Goal: Task Accomplishment & Management: Manage account settings

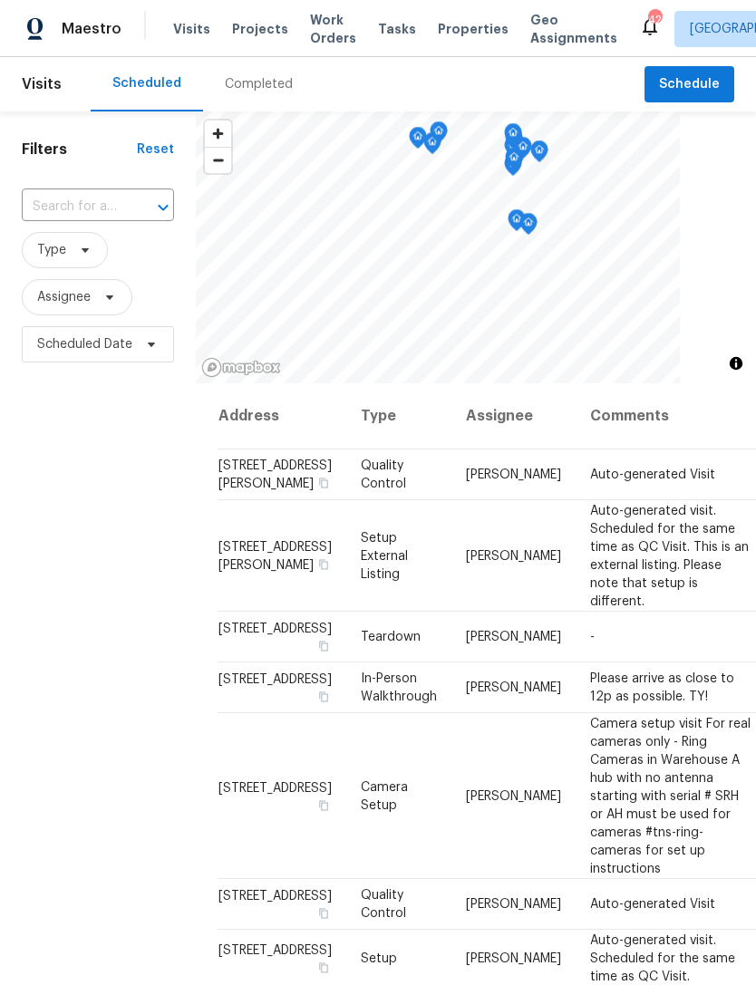
click at [67, 199] on input "text" at bounding box center [73, 207] width 102 height 28
type input "gany"
click at [66, 313] on li "[STREET_ADDRESS][PERSON_NAME]" at bounding box center [96, 288] width 151 height 49
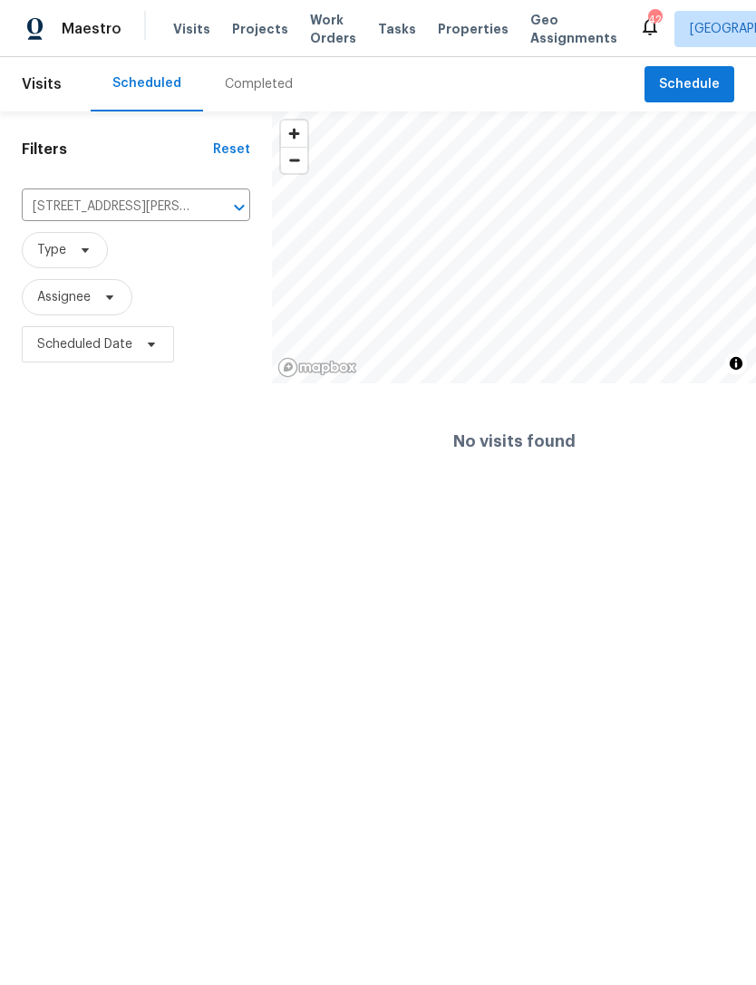
click at [262, 23] on span "Projects" at bounding box center [260, 29] width 56 height 18
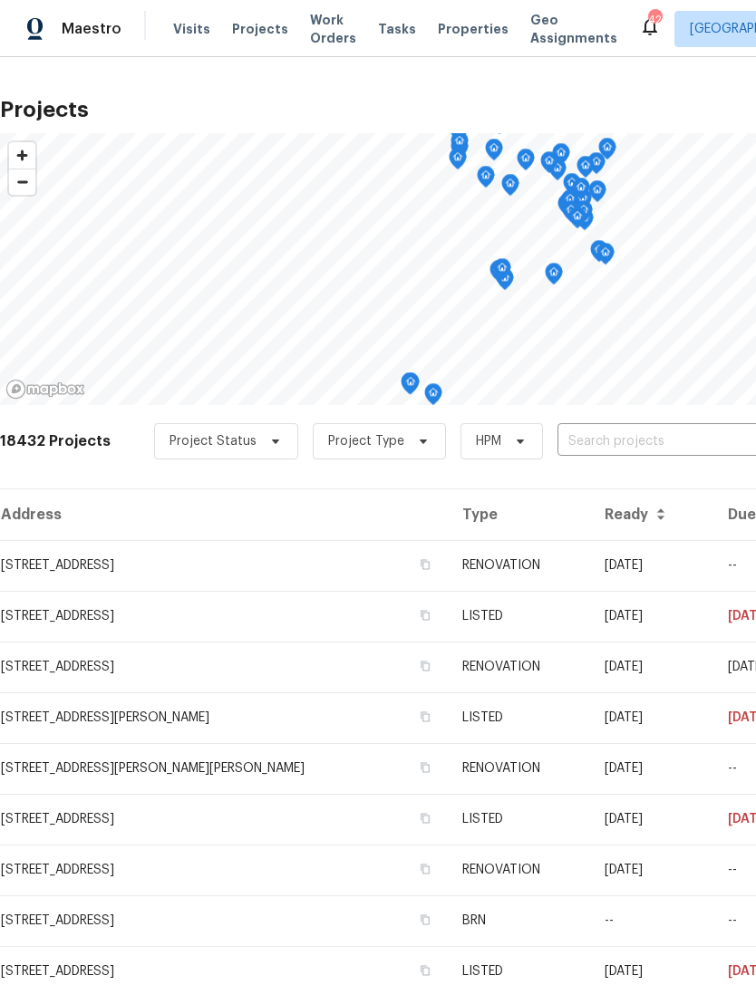
click at [627, 450] on input "text" at bounding box center [662, 442] width 208 height 28
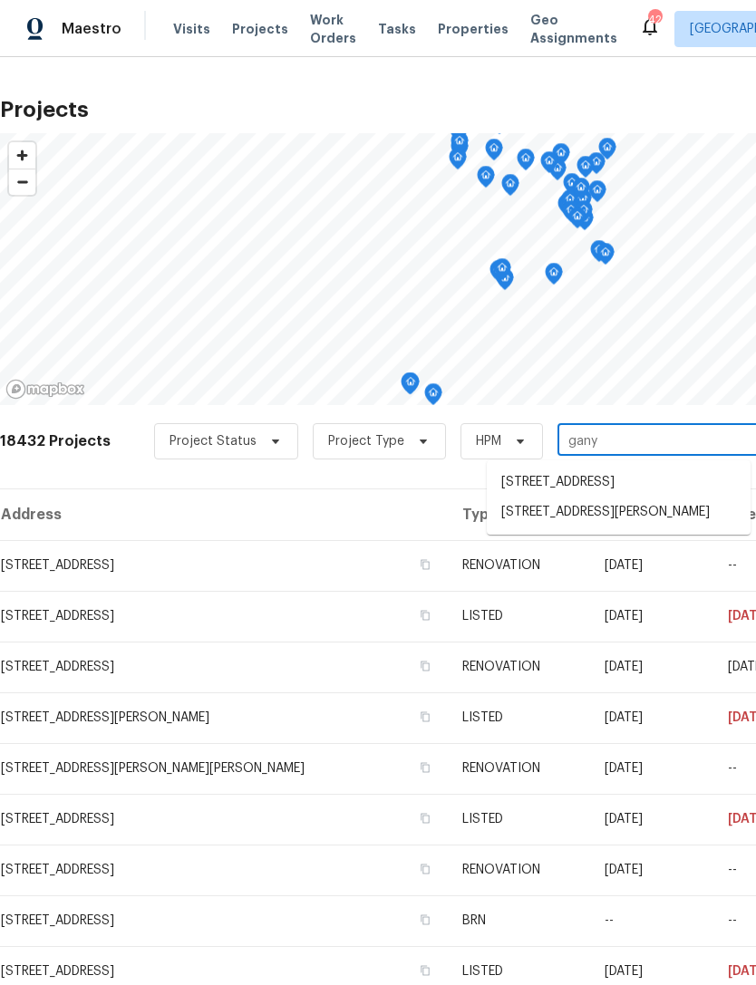
type input "ganya"
click at [647, 490] on li "650 Ganyard Farm Way Unit 6, Durham, NC 27703" at bounding box center [619, 483] width 264 height 30
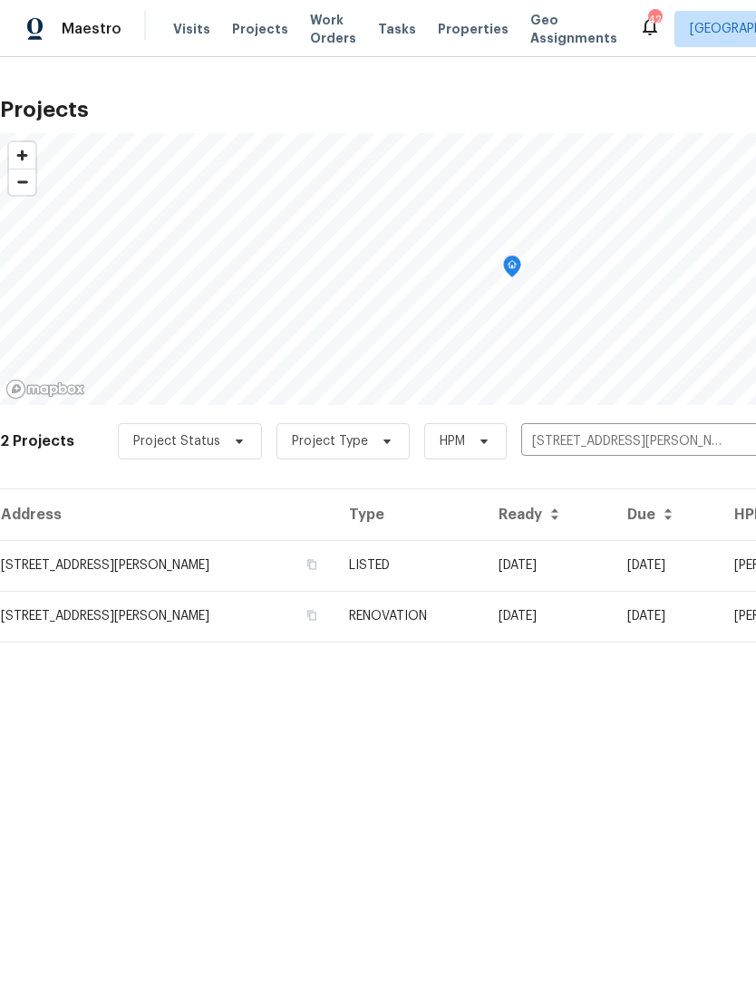
click at [86, 570] on td "650 Ganyard Farm Way Unit 6, Durham, NC 27703" at bounding box center [167, 565] width 335 height 51
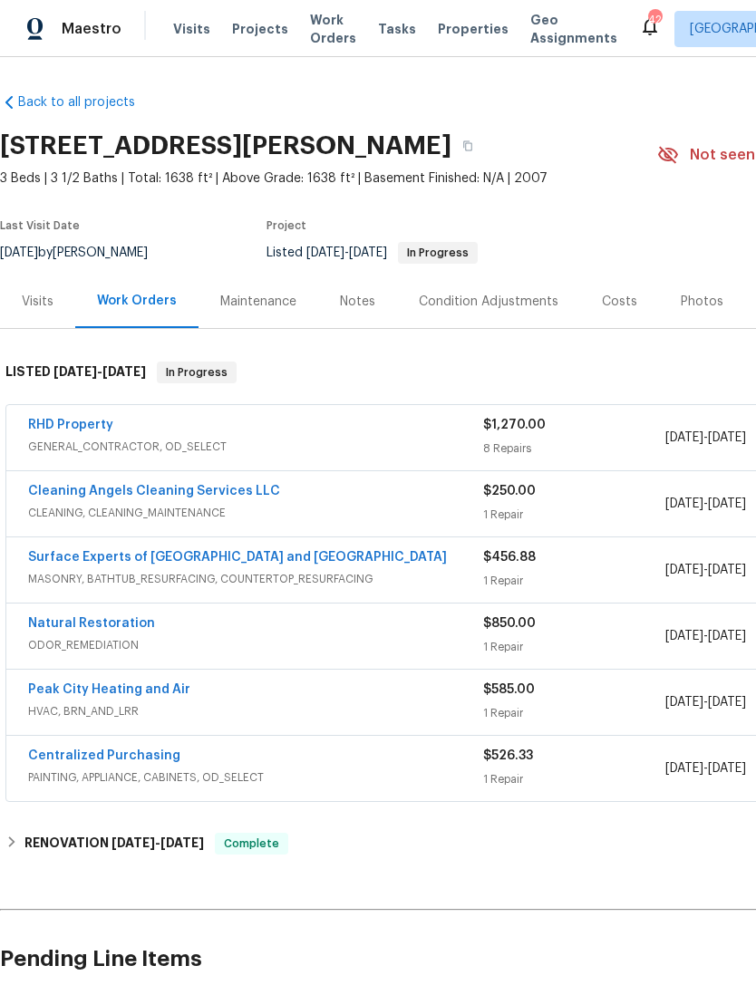
click at [58, 426] on link "RHD Property" at bounding box center [70, 425] width 85 height 13
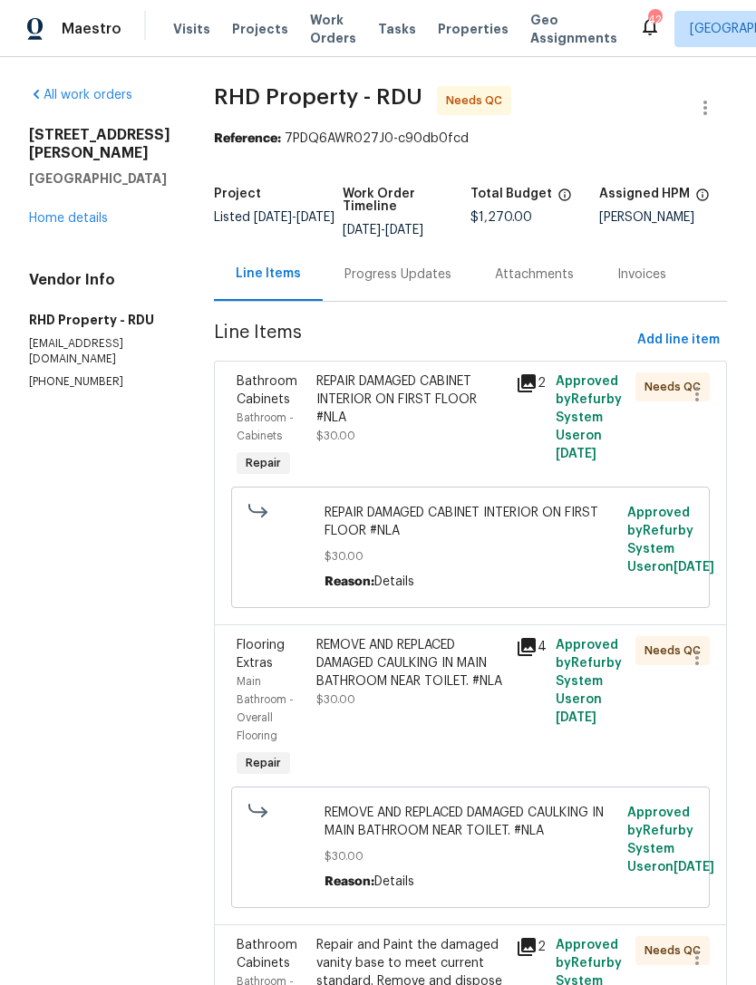
click at [451, 427] on div "REPAIR DAMAGED CABINET INTERIOR ON FIRST FLOOR #NLA" at bounding box center [410, 400] width 189 height 54
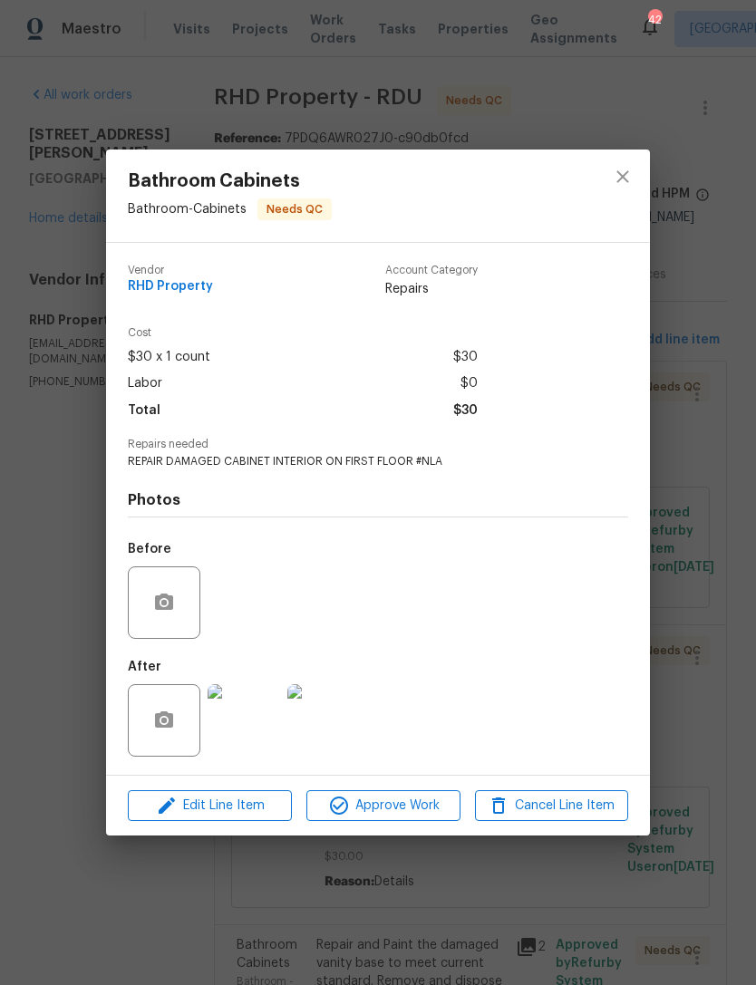
click at [332, 713] on img at bounding box center [323, 720] width 73 height 73
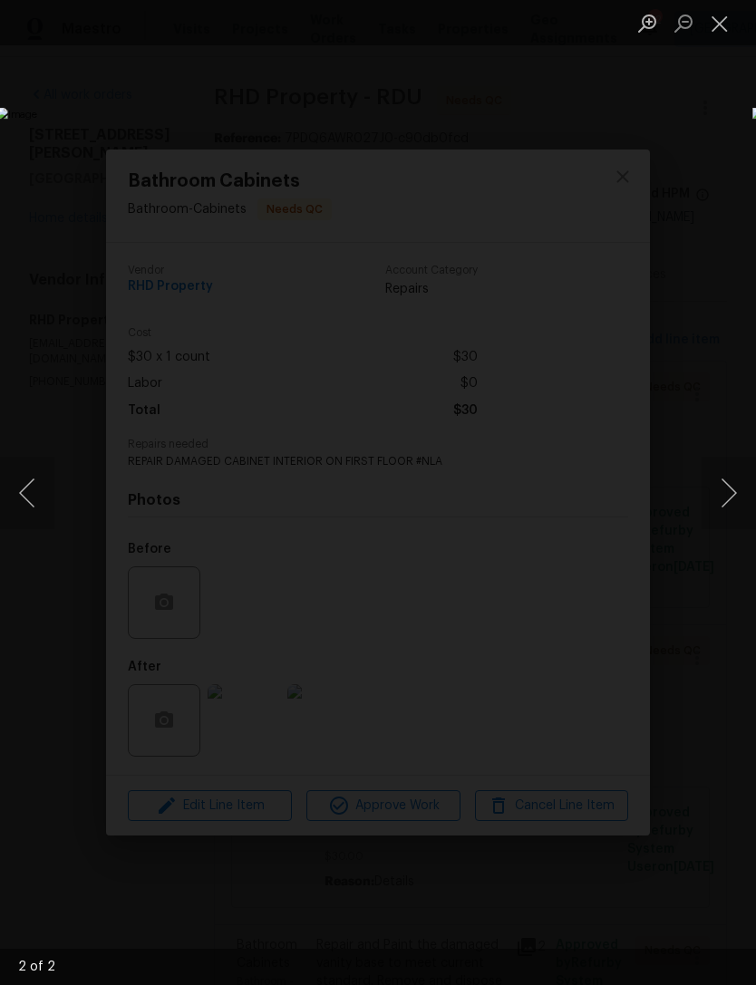
click at [719, 18] on button "Close lightbox" at bounding box center [720, 23] width 36 height 32
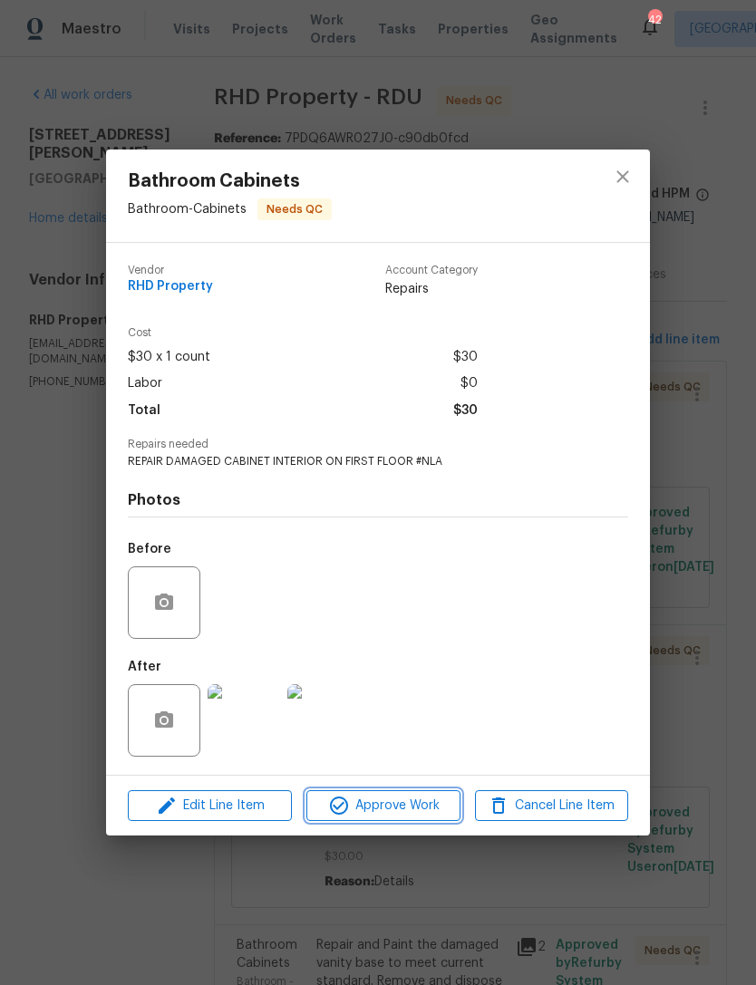
click at [419, 807] on span "Approve Work" at bounding box center [383, 806] width 142 height 23
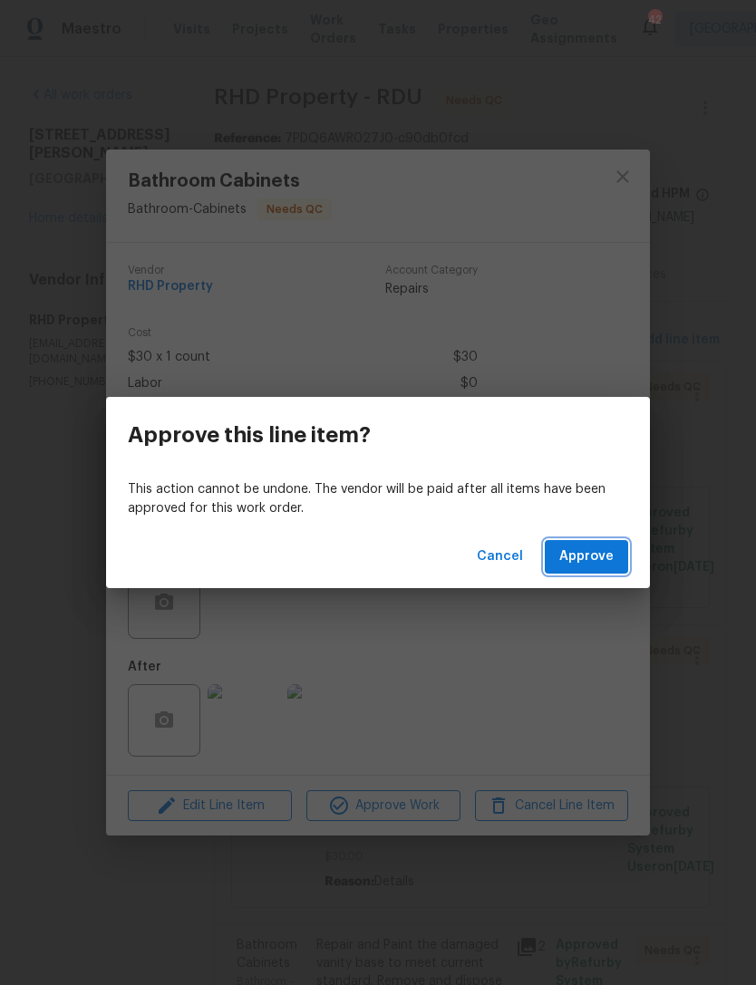
click at [590, 565] on span "Approve" at bounding box center [586, 557] width 54 height 23
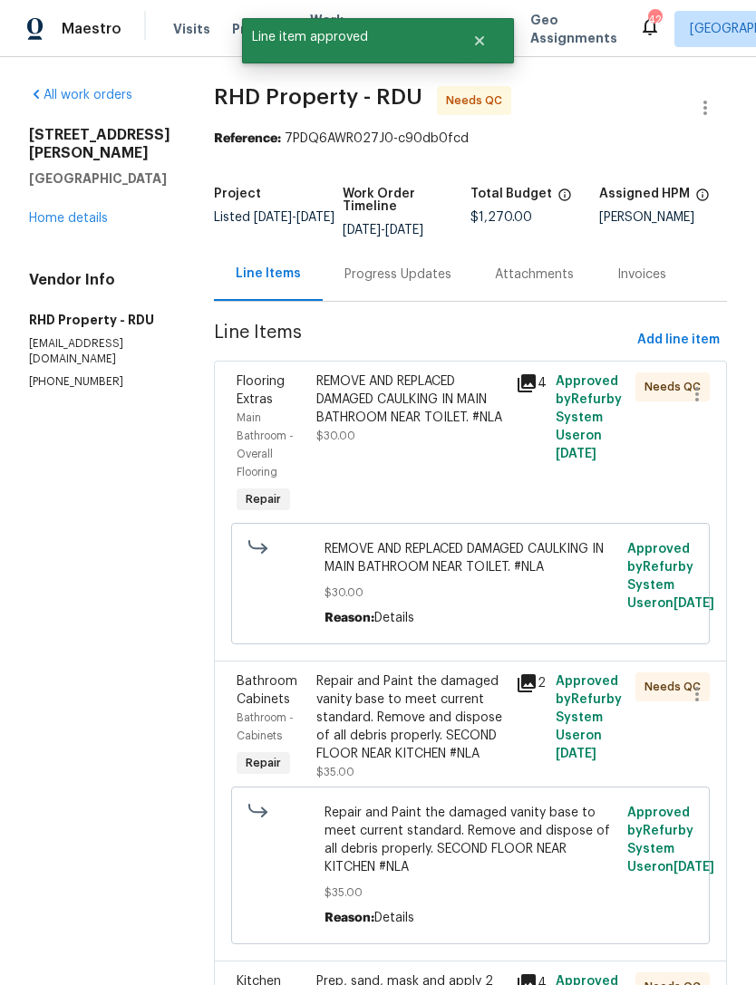
click at [500, 478] on div "REMOVE AND REPLACED DAMAGED CAULKING IN MAIN BATHROOM NEAR TOILET. #NLA $30.00" at bounding box center [410, 445] width 199 height 156
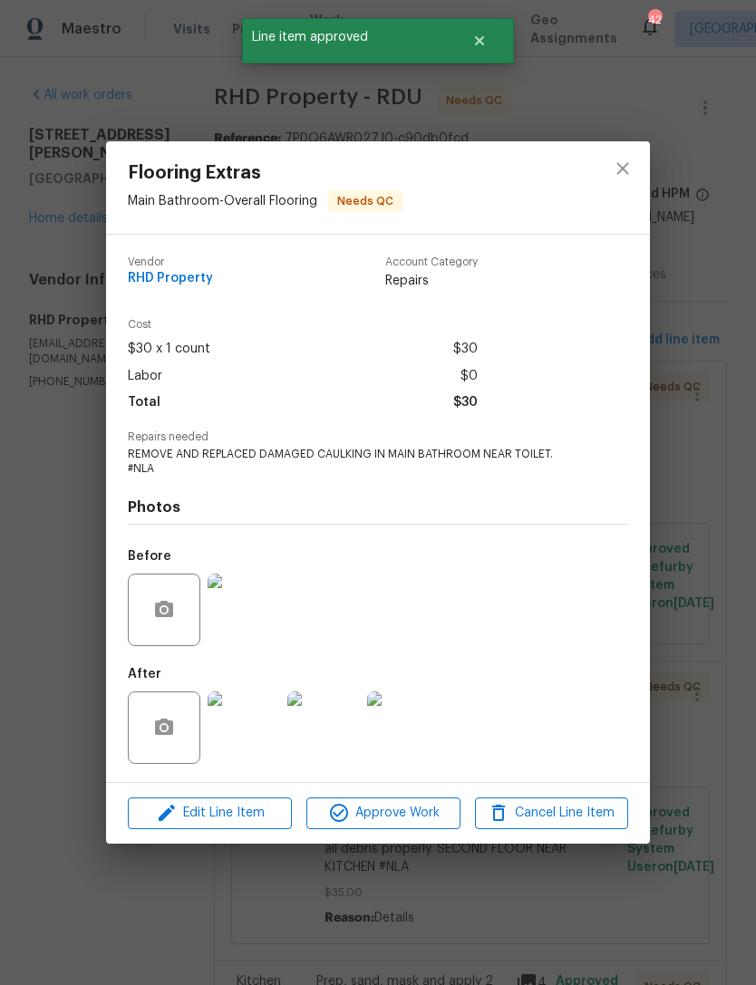
click at [344, 732] on img at bounding box center [323, 728] width 73 height 73
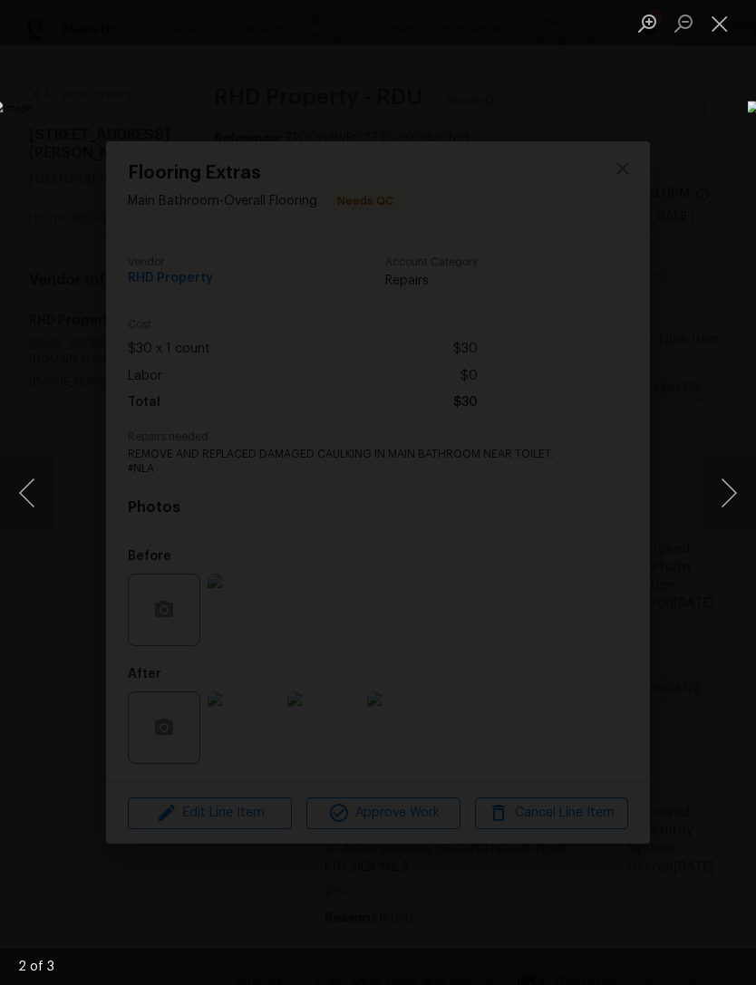
click at [716, 17] on button "Close lightbox" at bounding box center [720, 23] width 36 height 32
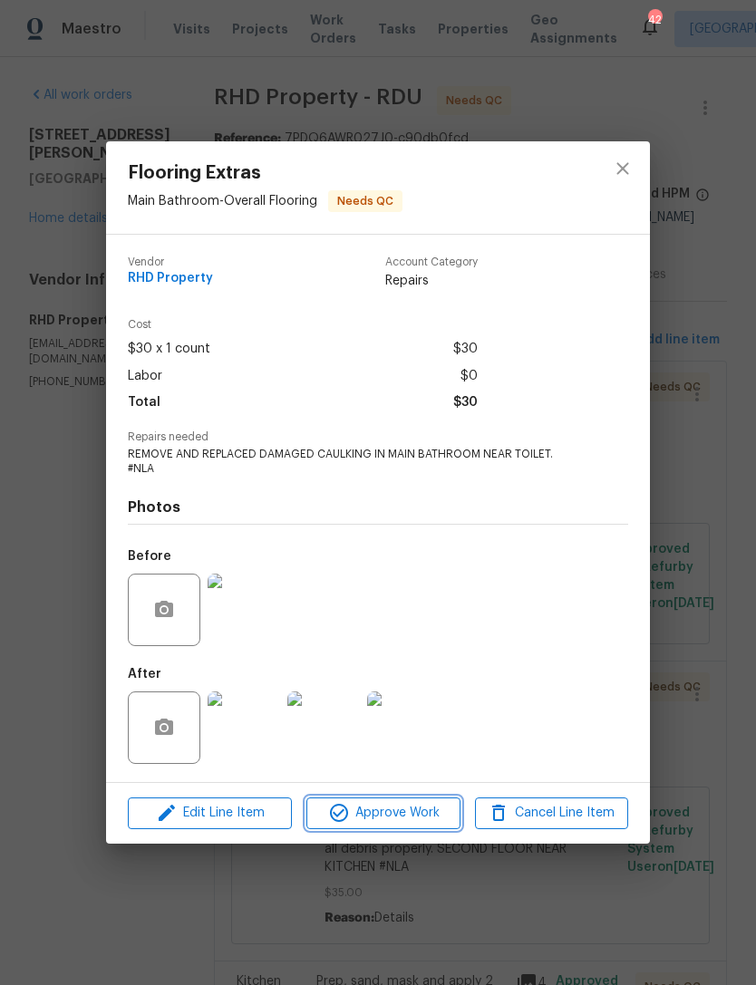
click at [412, 804] on span "Approve Work" at bounding box center [383, 813] width 142 height 23
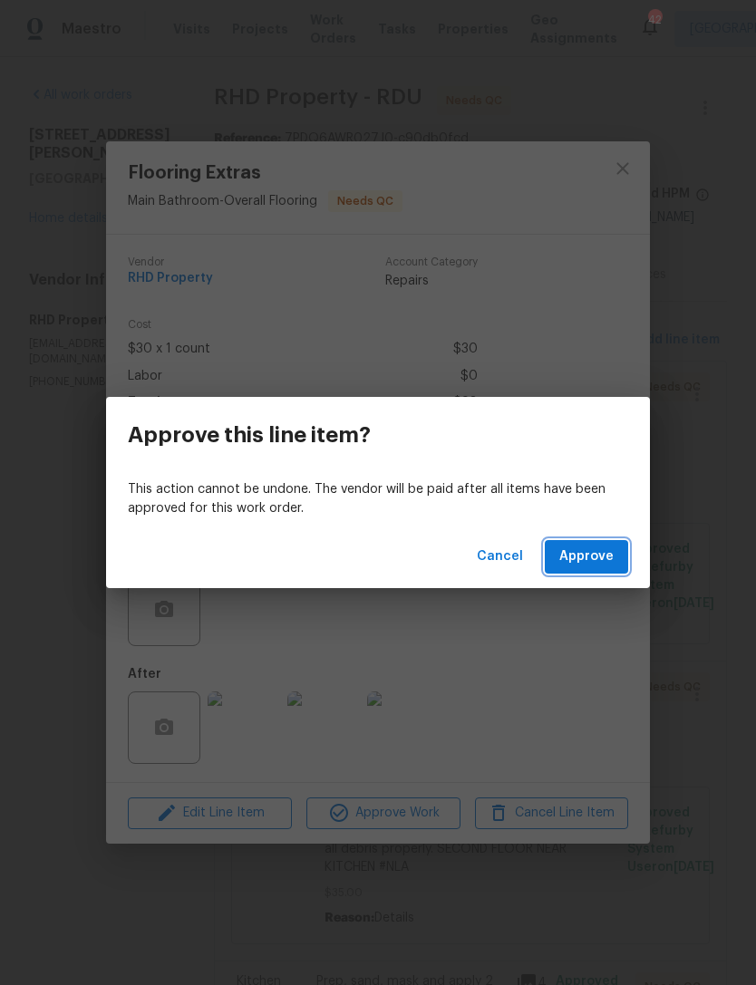
click at [599, 566] on span "Approve" at bounding box center [586, 557] width 54 height 23
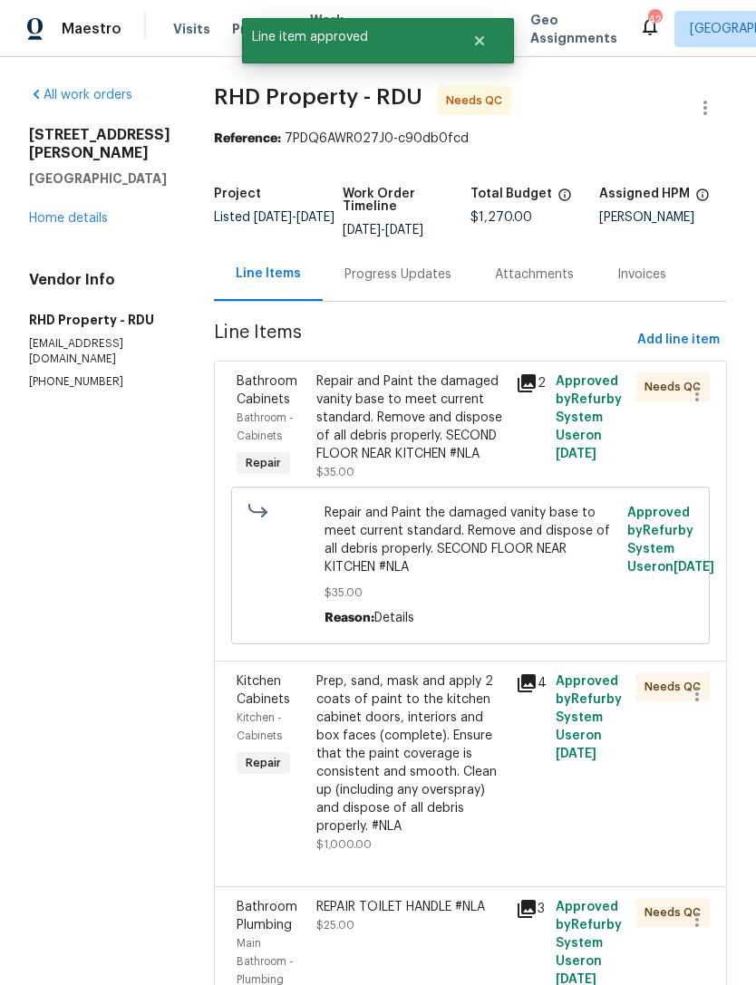
click at [470, 459] on div "Repair and Paint the damaged vanity base to meet current standard. Remove and d…" at bounding box center [410, 418] width 189 height 91
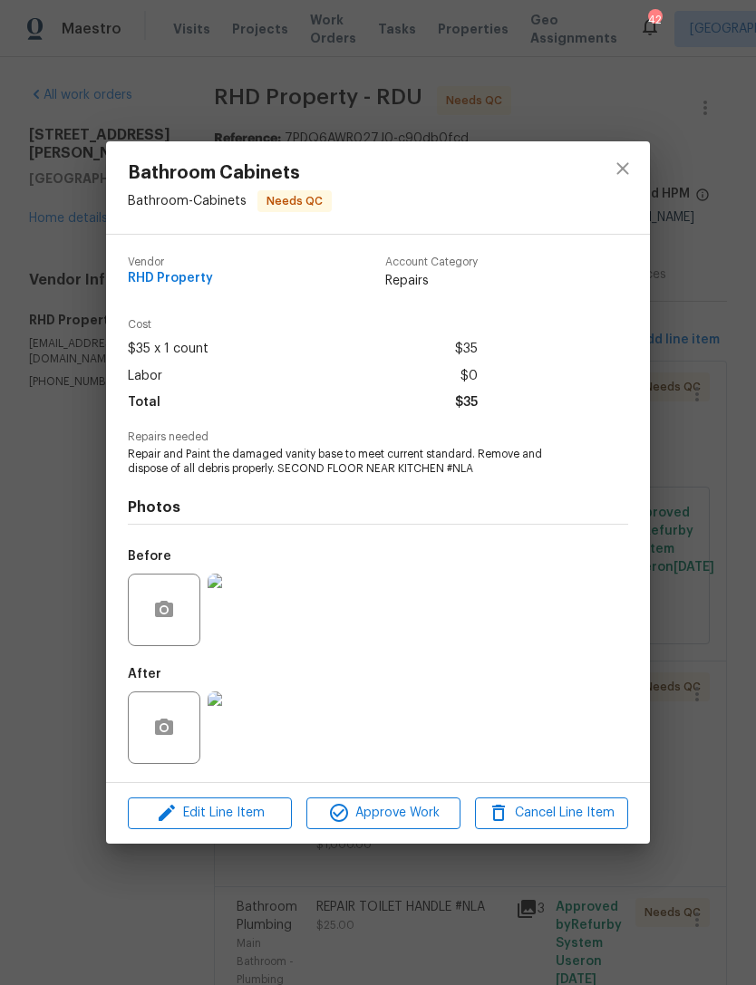
click at [258, 605] on img at bounding box center [244, 610] width 73 height 73
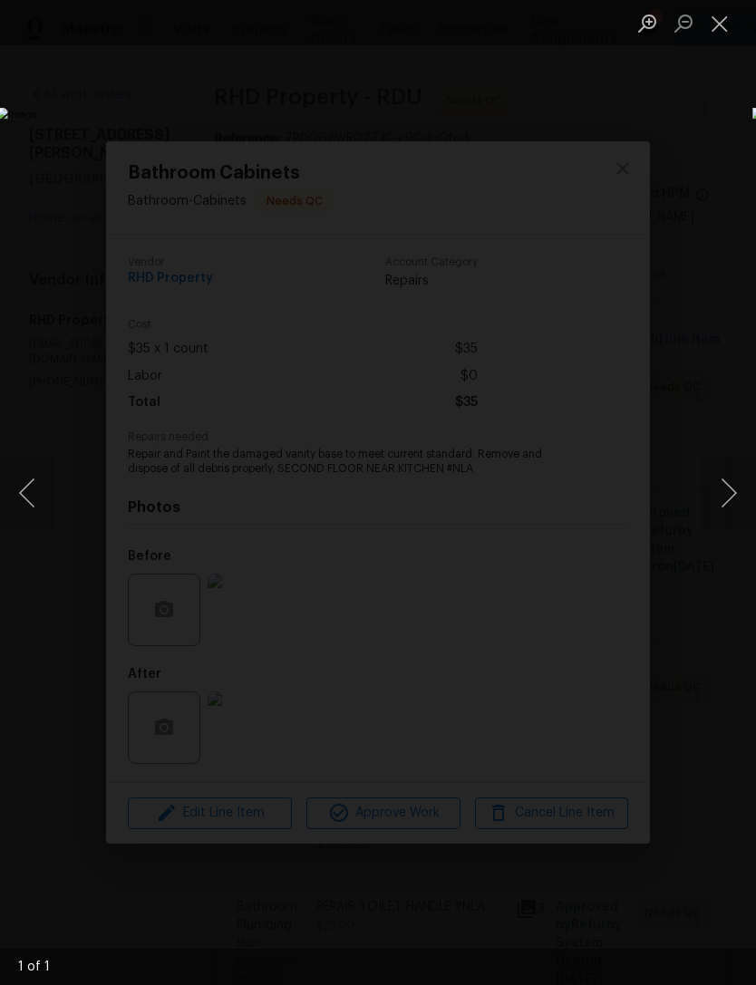
click at [726, 28] on button "Close lightbox" at bounding box center [720, 23] width 36 height 32
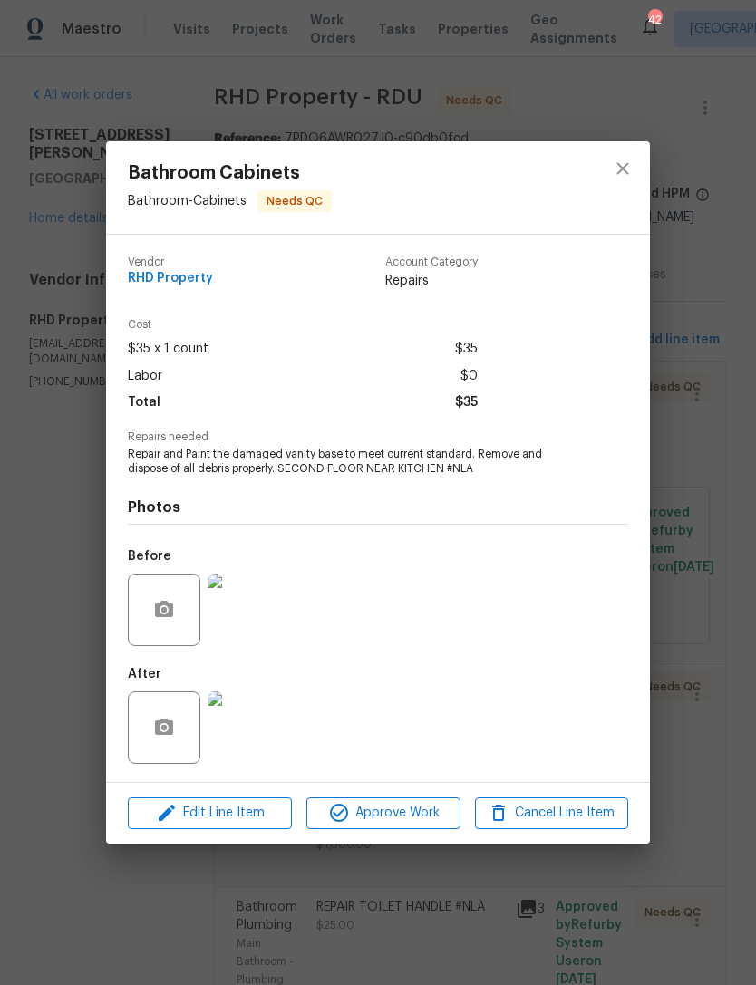
click at [247, 733] on img at bounding box center [244, 728] width 73 height 73
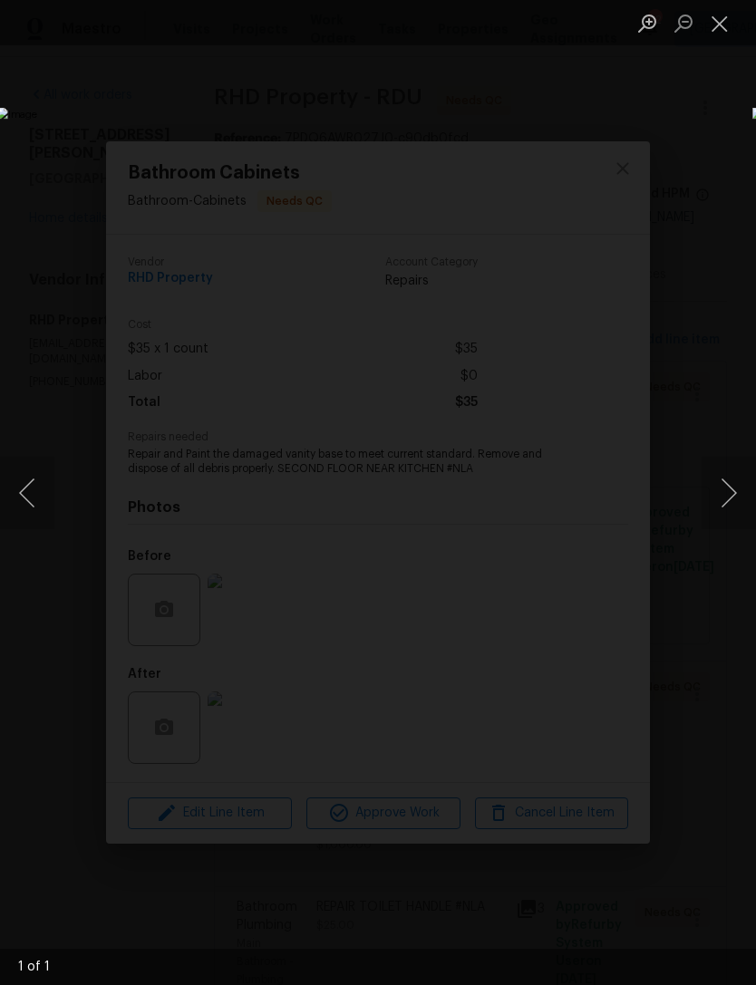
click at [713, 34] on button "Close lightbox" at bounding box center [720, 23] width 36 height 32
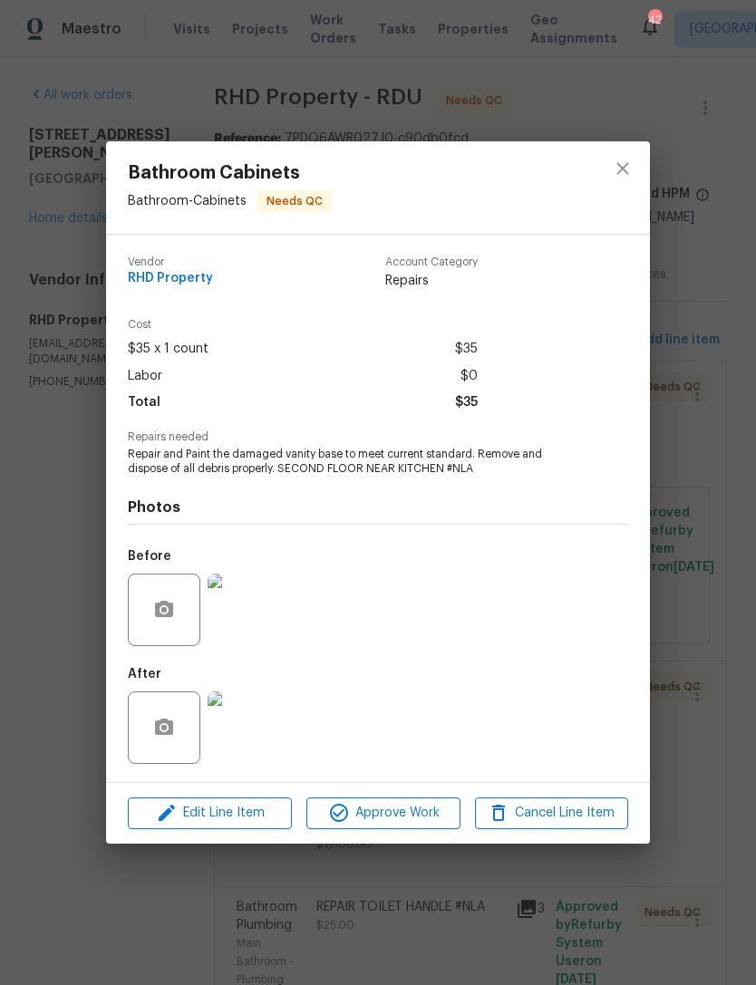
click at [229, 610] on img at bounding box center [244, 610] width 73 height 73
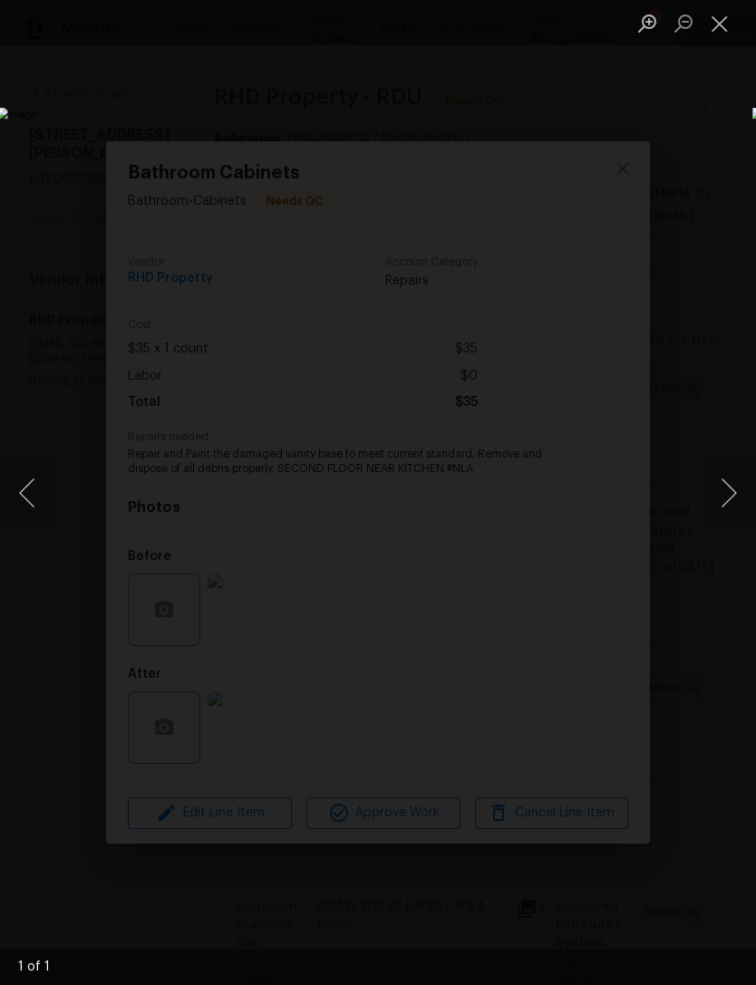
click at [718, 33] on button "Close lightbox" at bounding box center [720, 23] width 36 height 32
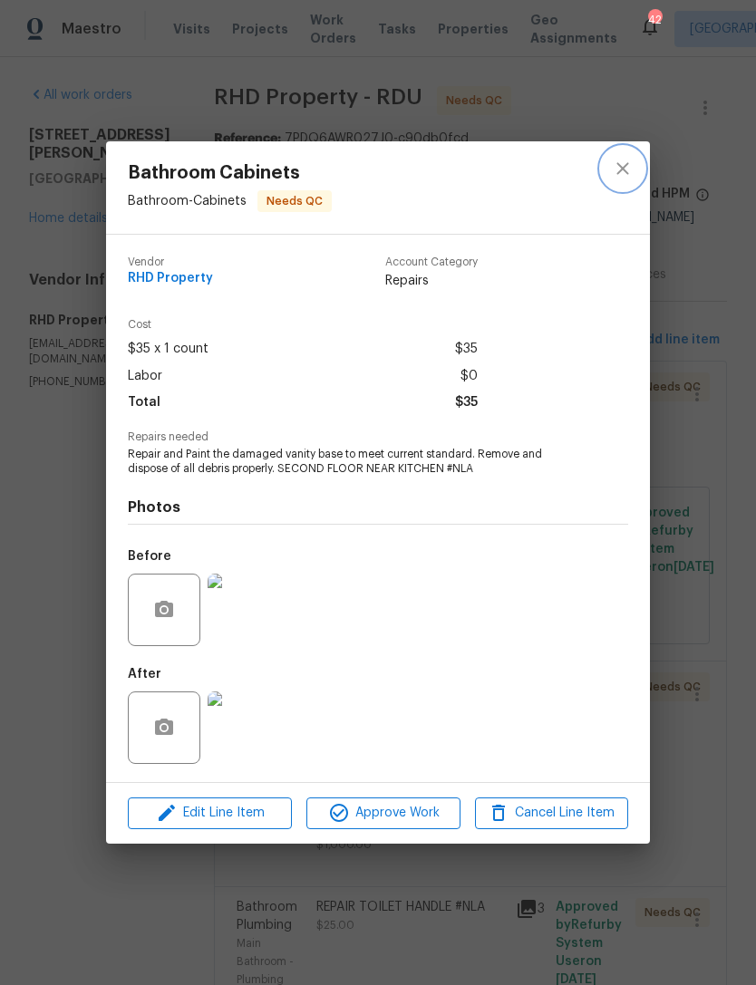
click at [614, 169] on icon "close" at bounding box center [623, 169] width 22 height 22
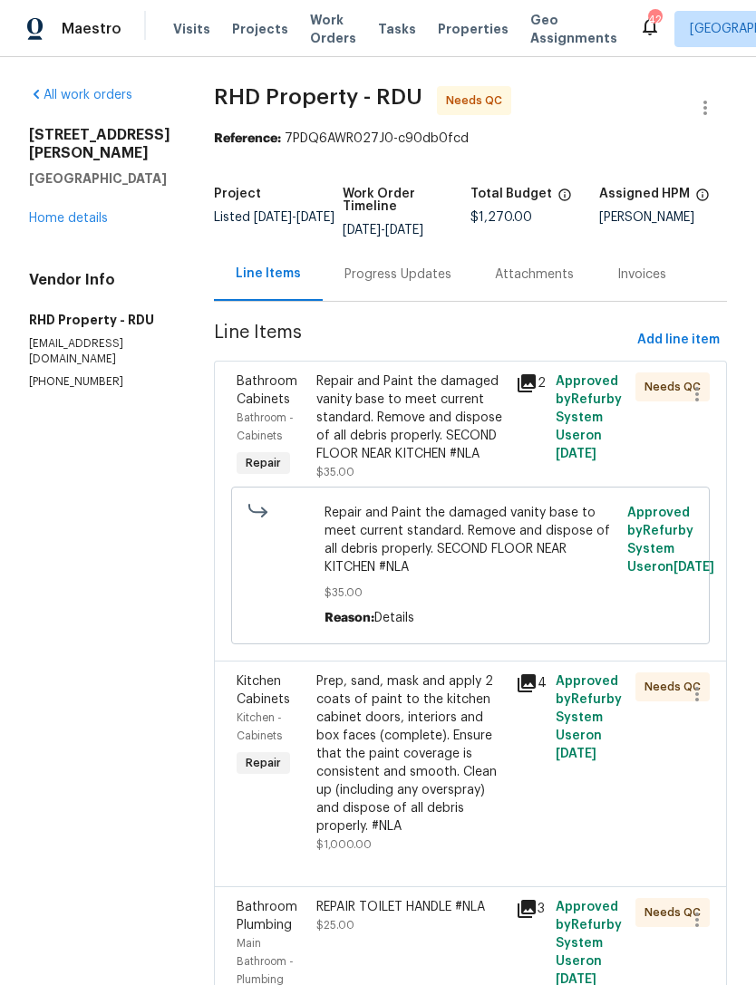
click at [481, 780] on div "Prep, sand, mask and apply 2 coats of paint to the kitchen cabinet doors, inter…" at bounding box center [410, 754] width 189 height 163
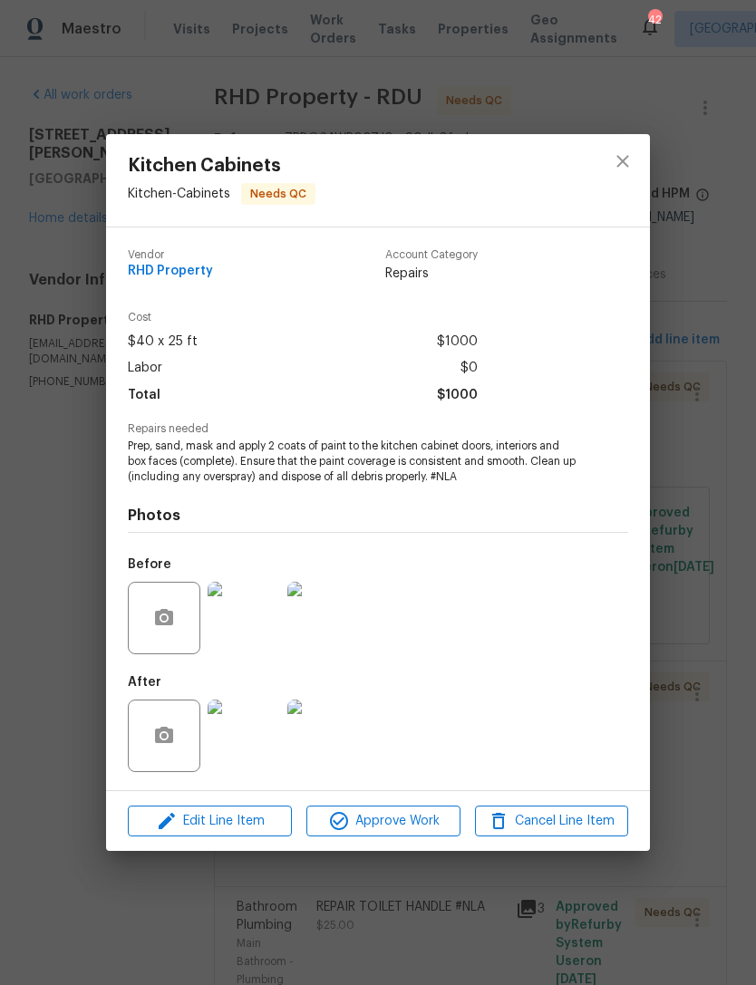
click at [247, 732] on img at bounding box center [244, 736] width 73 height 73
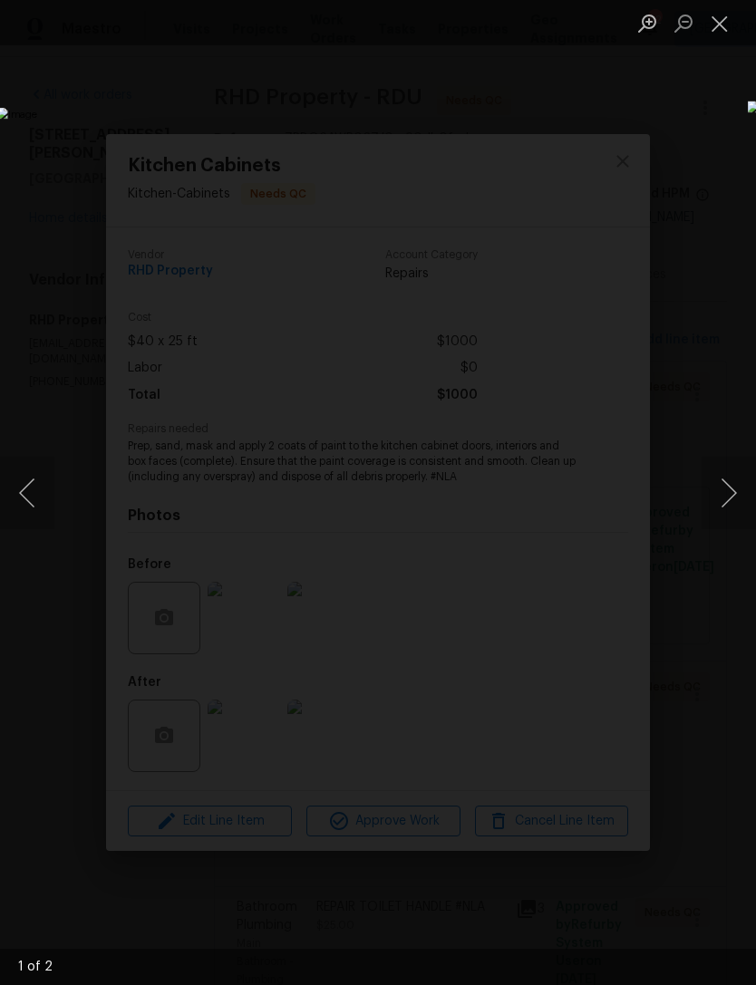
click at [718, 16] on button "Close lightbox" at bounding box center [720, 23] width 36 height 32
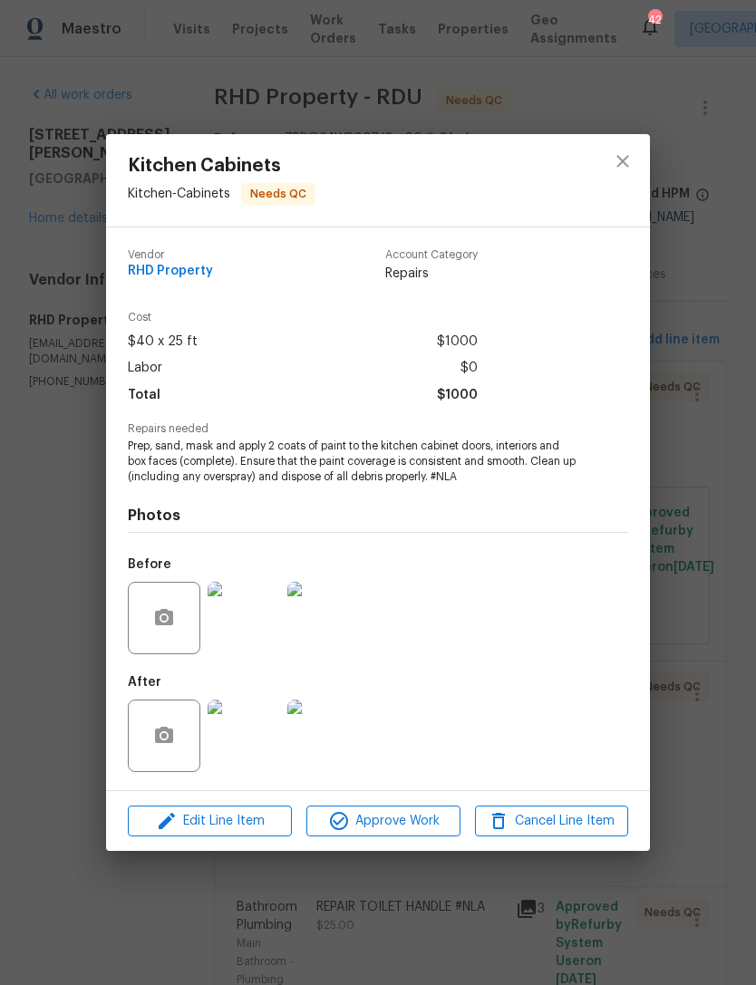
click at [229, 627] on img at bounding box center [244, 618] width 73 height 73
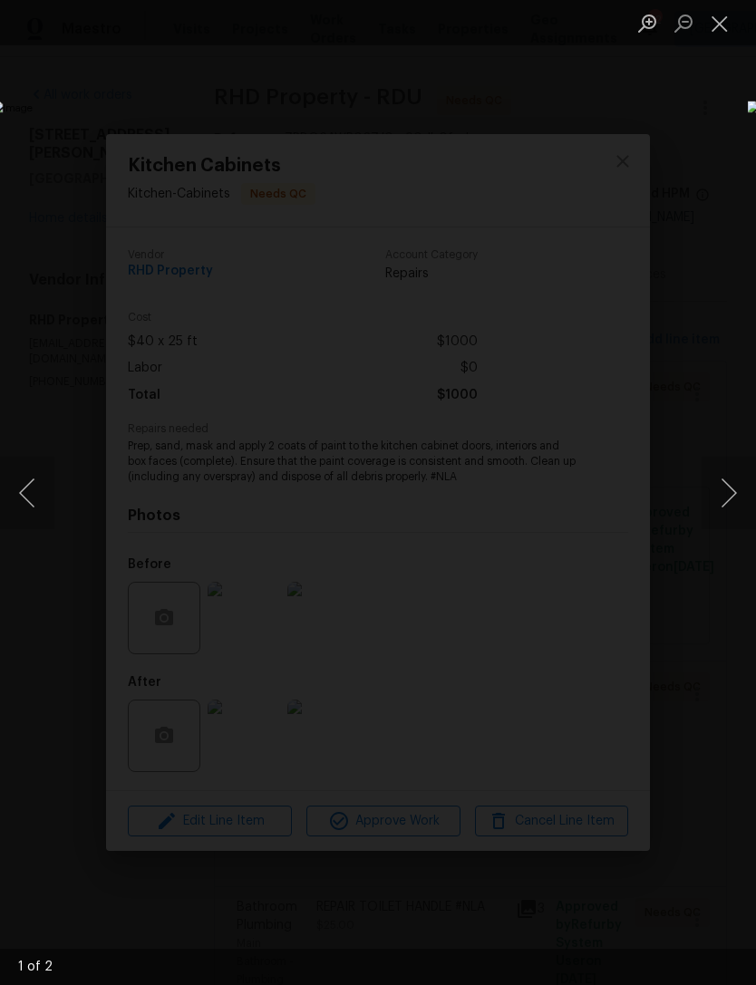
click at [727, 27] on button "Close lightbox" at bounding box center [720, 23] width 36 height 32
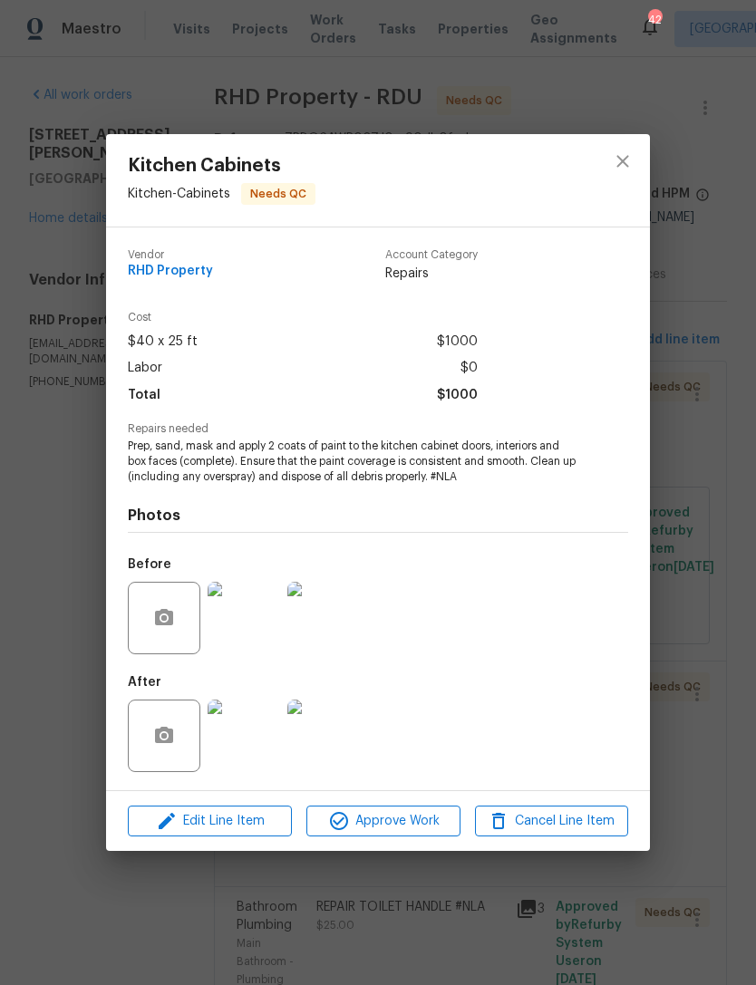
click at [323, 752] on img at bounding box center [323, 736] width 73 height 73
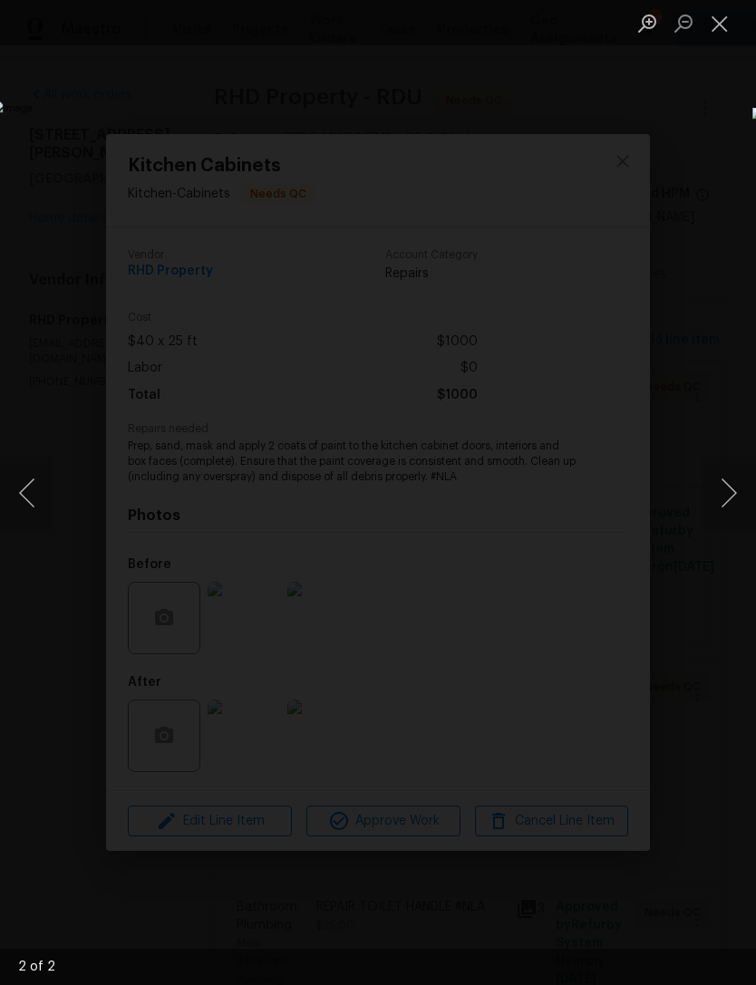
click at [722, 17] on button "Close lightbox" at bounding box center [720, 23] width 36 height 32
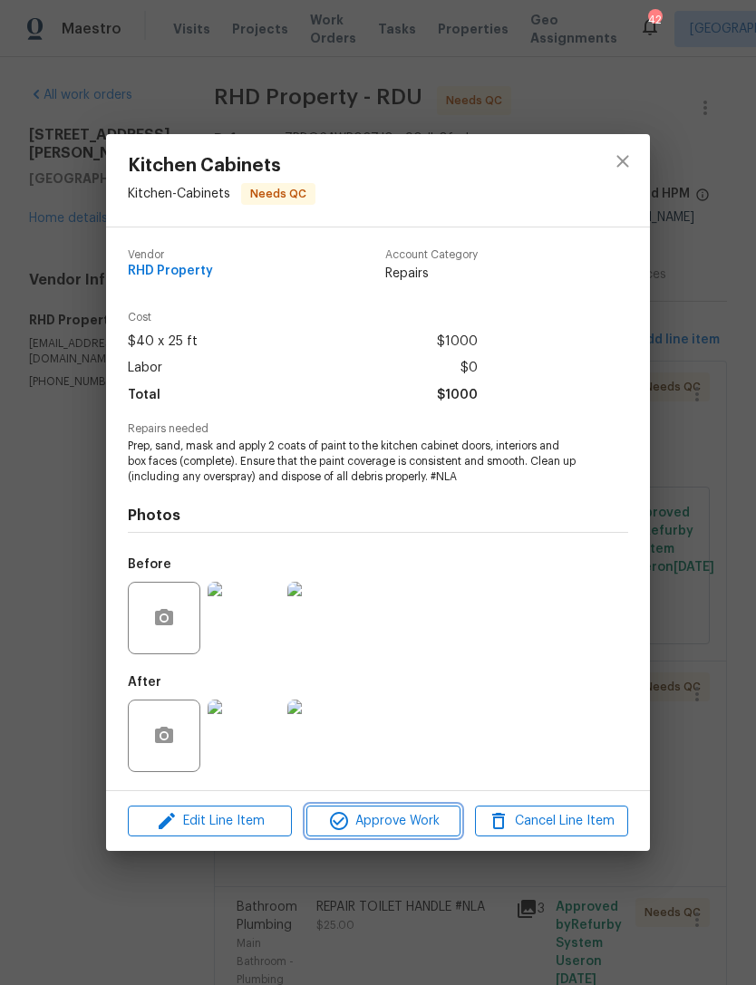
click at [428, 810] on button "Approve Work" at bounding box center [382, 822] width 153 height 32
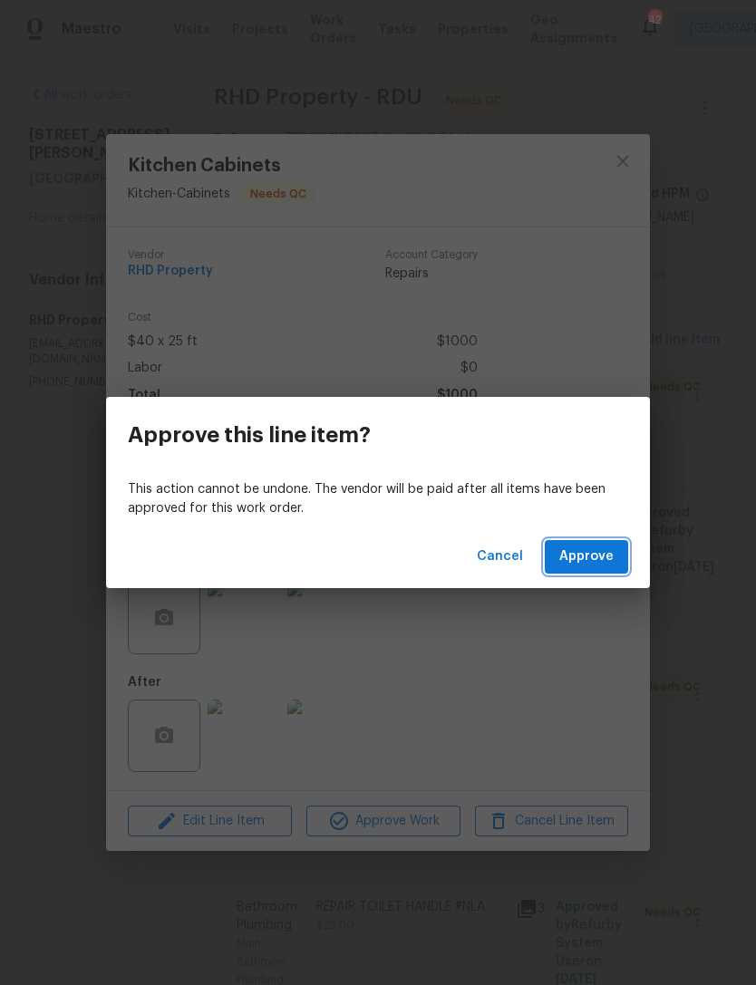
click at [607, 554] on span "Approve" at bounding box center [586, 557] width 54 height 23
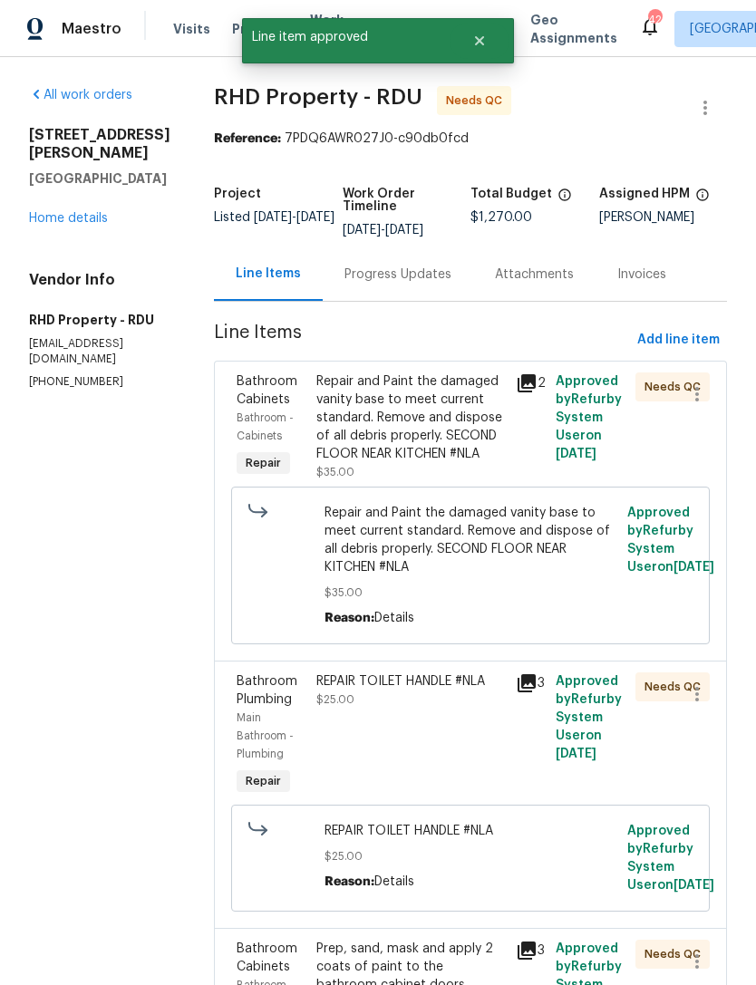
click at [491, 774] on div "REPAIR TOILET HANDLE #NLA $25.00" at bounding box center [410, 736] width 199 height 138
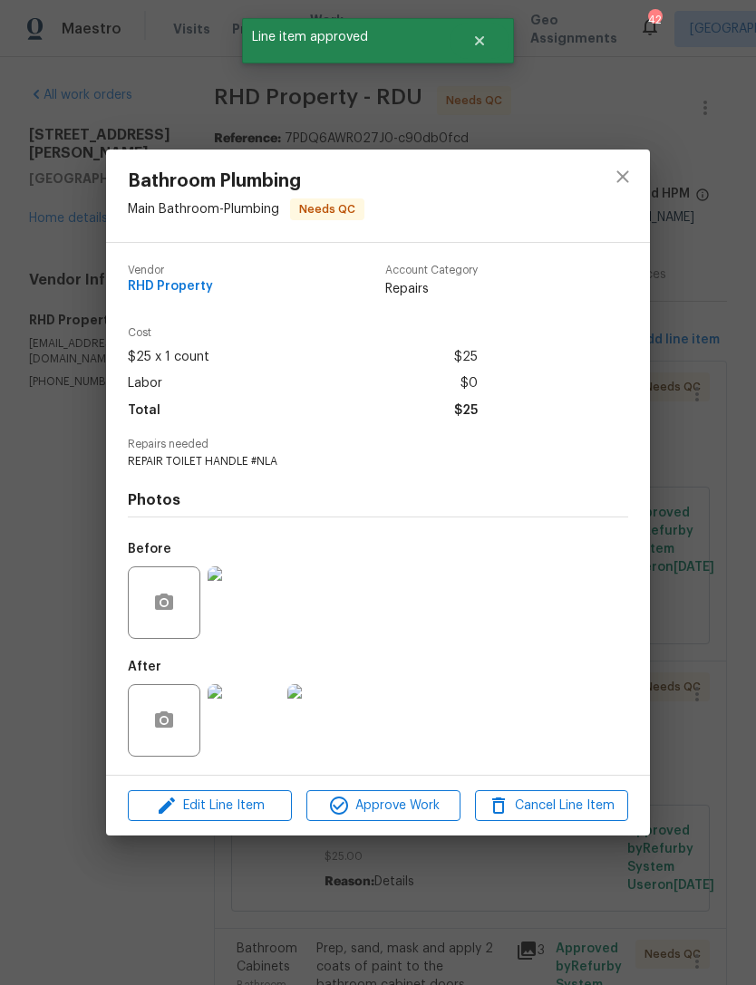
click at [236, 606] on img at bounding box center [244, 603] width 73 height 73
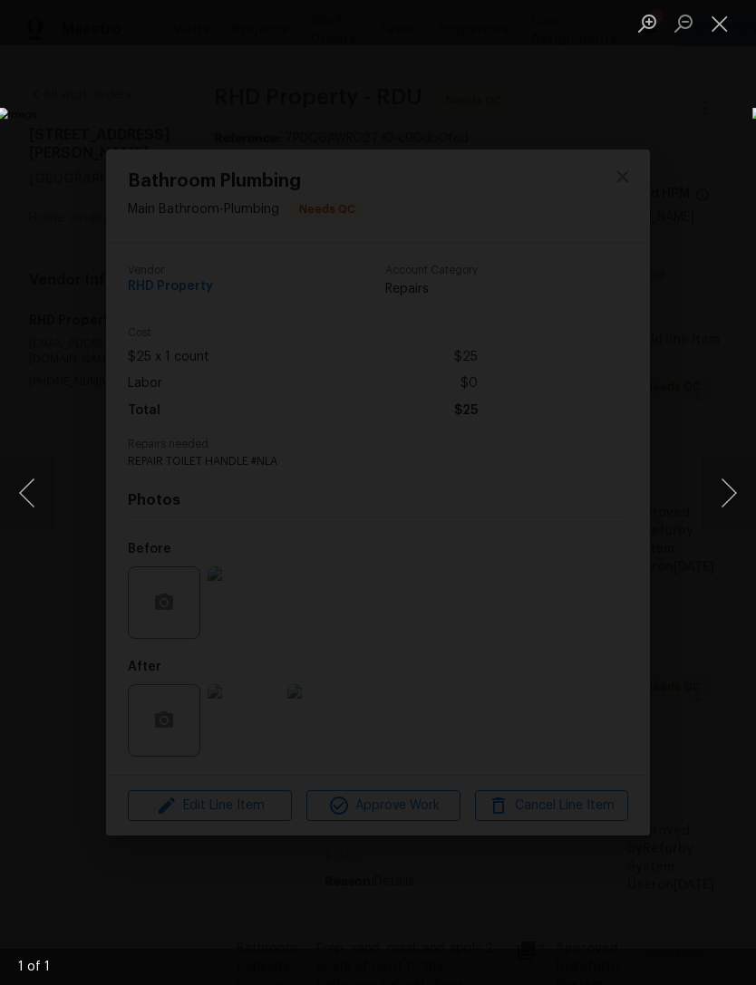
click at [719, 23] on button "Close lightbox" at bounding box center [720, 23] width 36 height 32
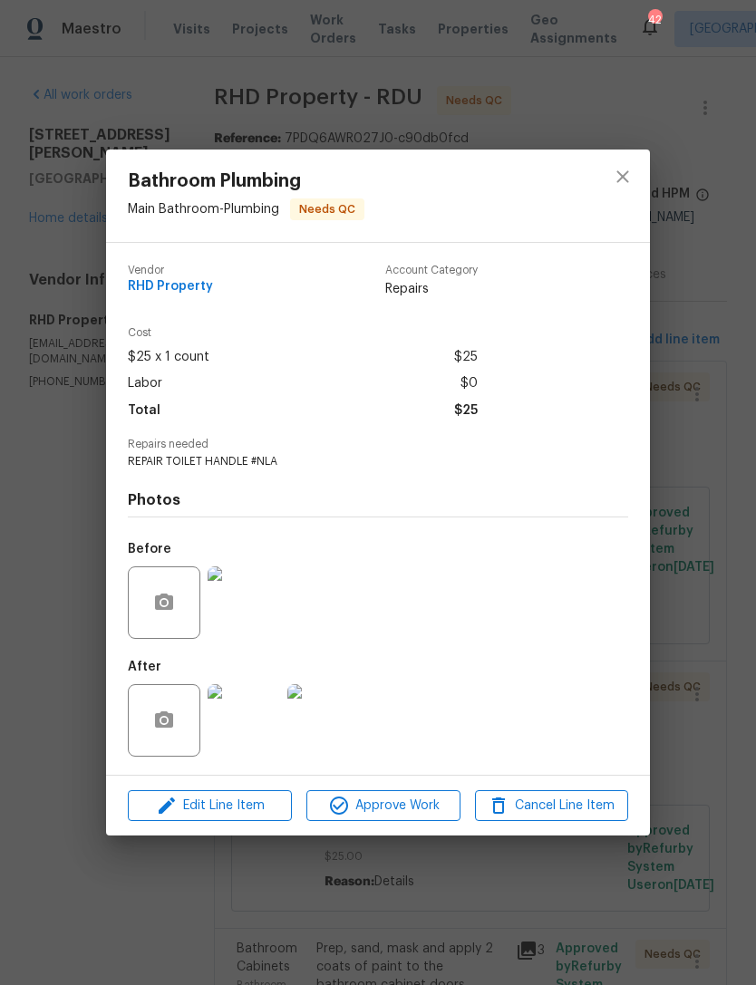
click at [332, 723] on img at bounding box center [323, 720] width 73 height 73
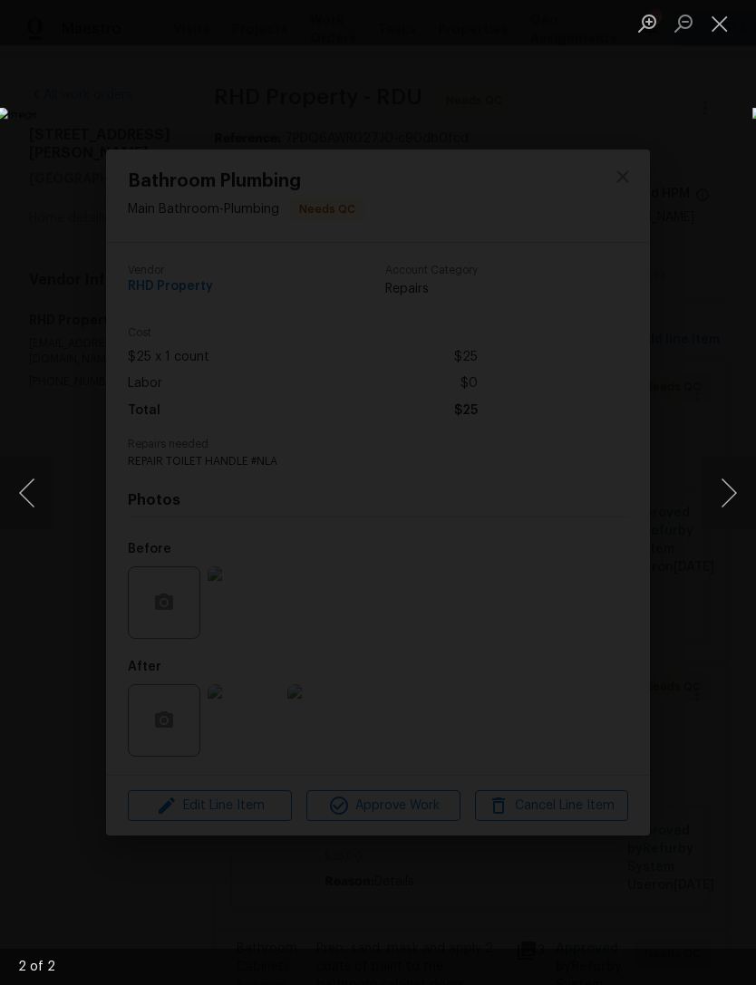
click at [714, 24] on button "Close lightbox" at bounding box center [720, 23] width 36 height 32
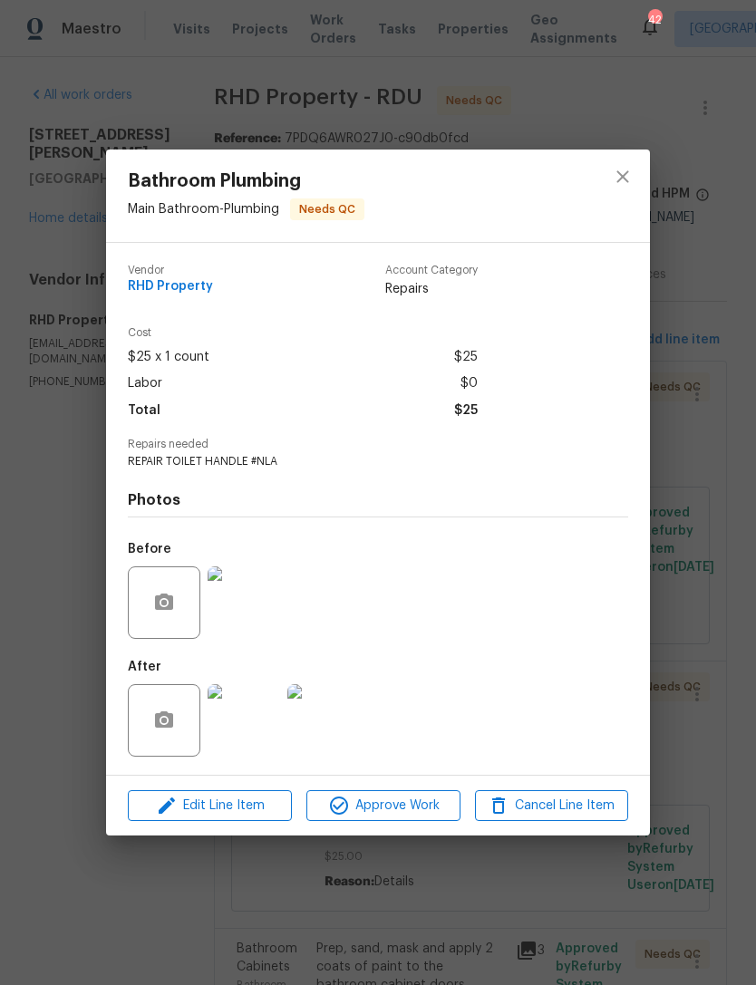
click at [435, 789] on div "Edit Line Item Approve Work Cancel Line Item" at bounding box center [378, 806] width 544 height 61
click at [432, 807] on span "Approve Work" at bounding box center [383, 806] width 142 height 23
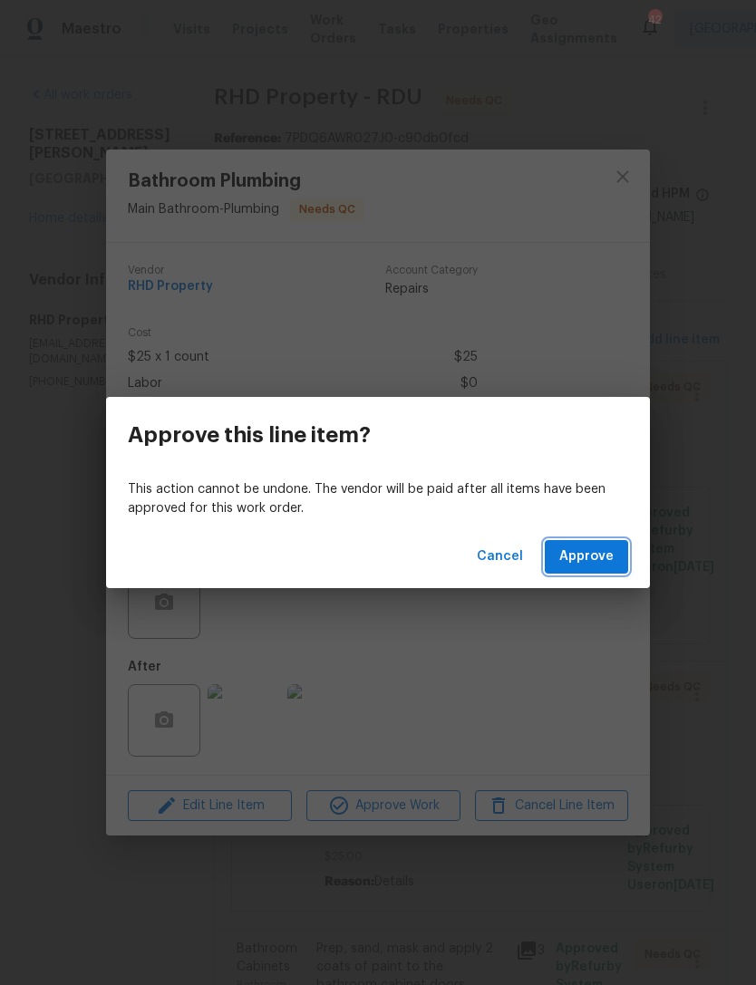
click at [592, 563] on span "Approve" at bounding box center [586, 557] width 54 height 23
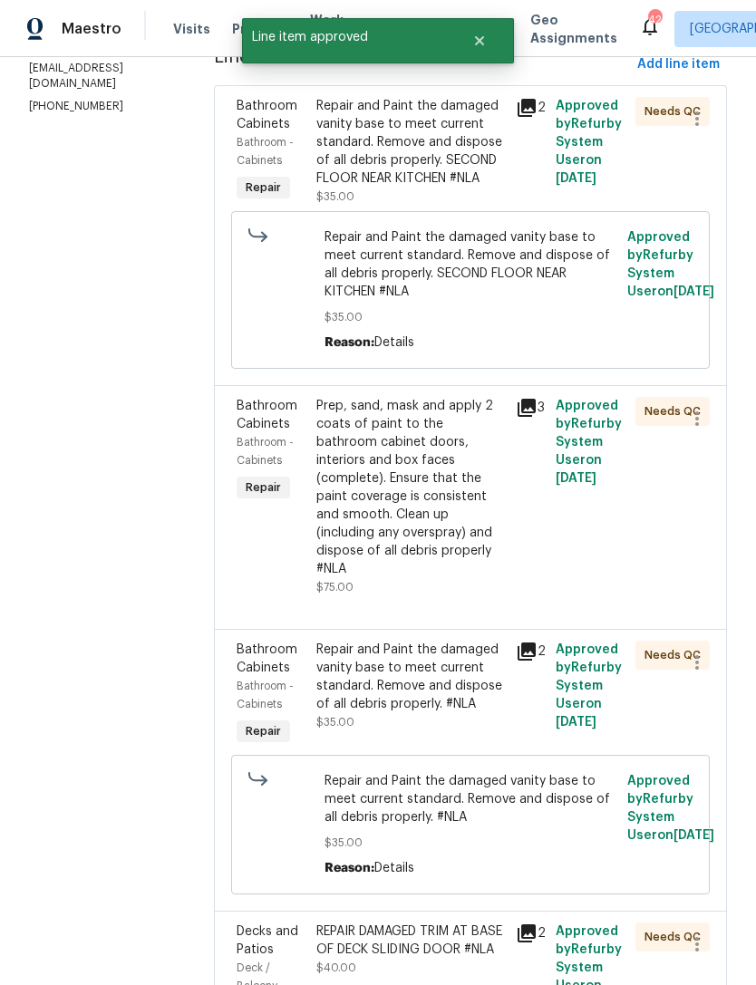
scroll to position [288, 0]
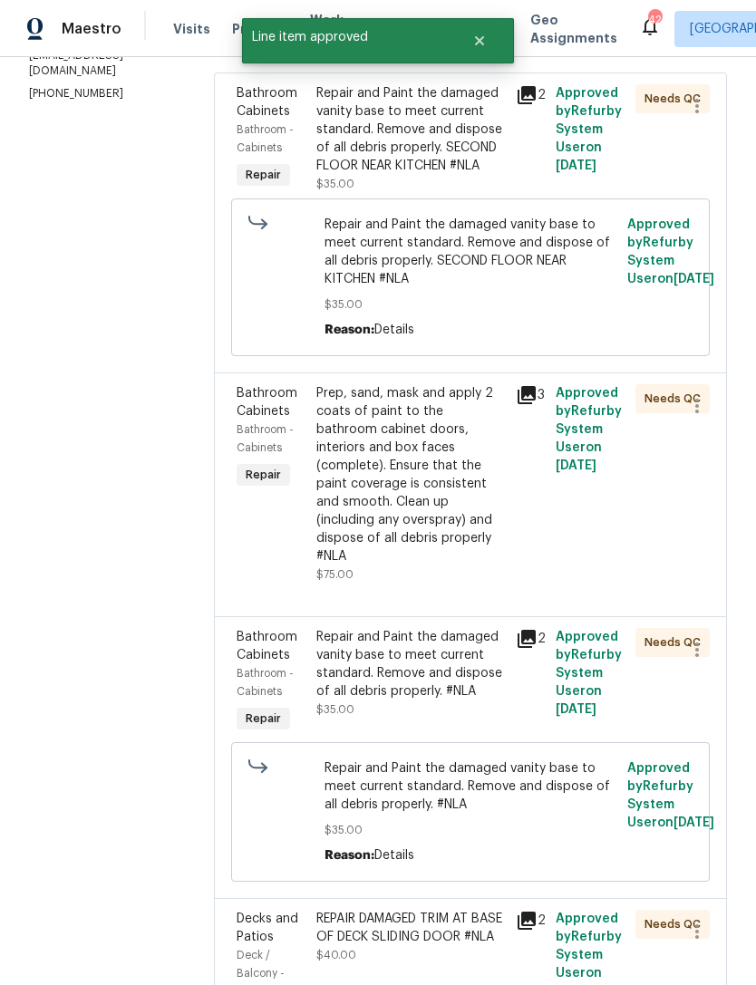
click at [500, 538] on div "Prep, sand, mask and apply 2 coats of paint to the bathroom cabinet doors, inte…" at bounding box center [410, 474] width 189 height 181
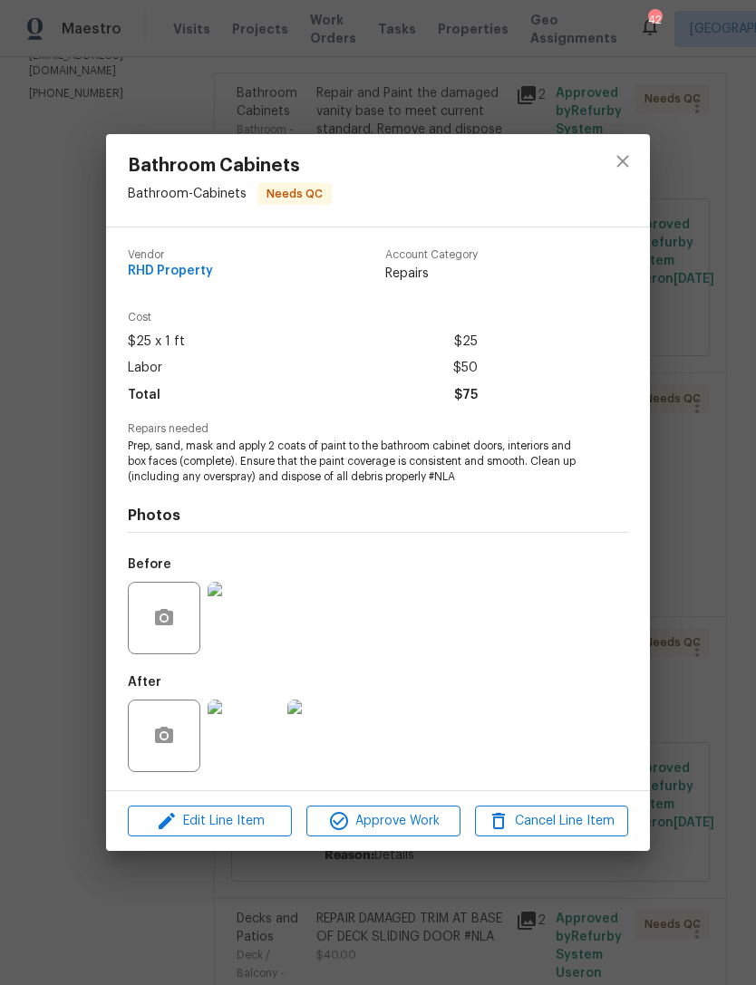
click at [252, 630] on img at bounding box center [244, 618] width 73 height 73
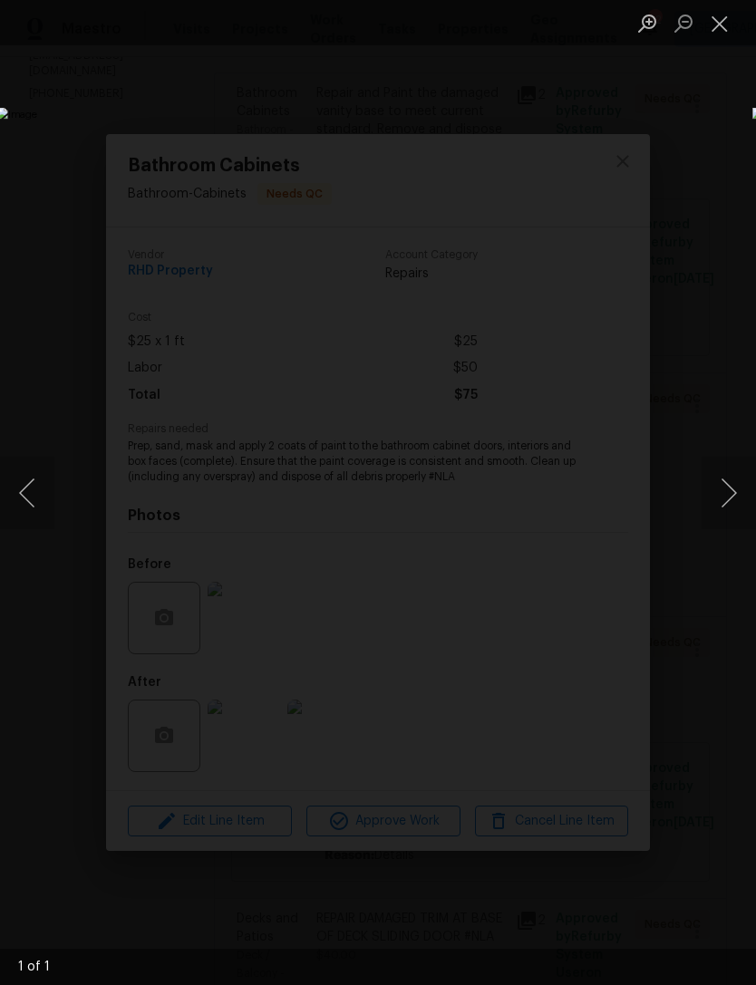
click at [722, 28] on button "Close lightbox" at bounding box center [720, 23] width 36 height 32
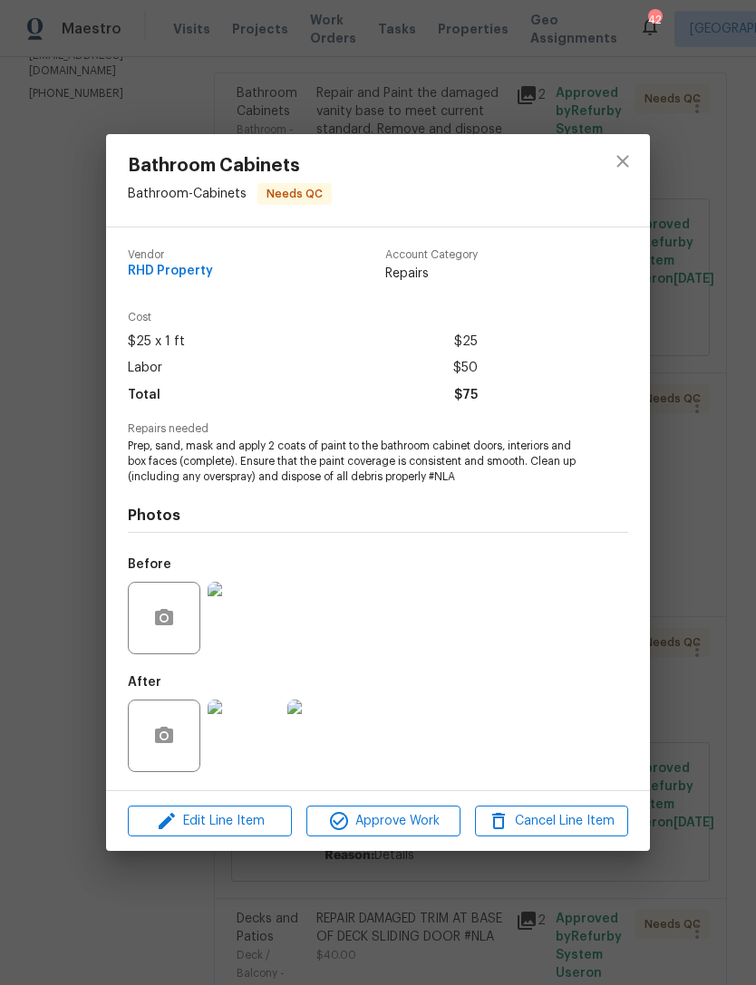
click at [227, 731] on img at bounding box center [244, 736] width 73 height 73
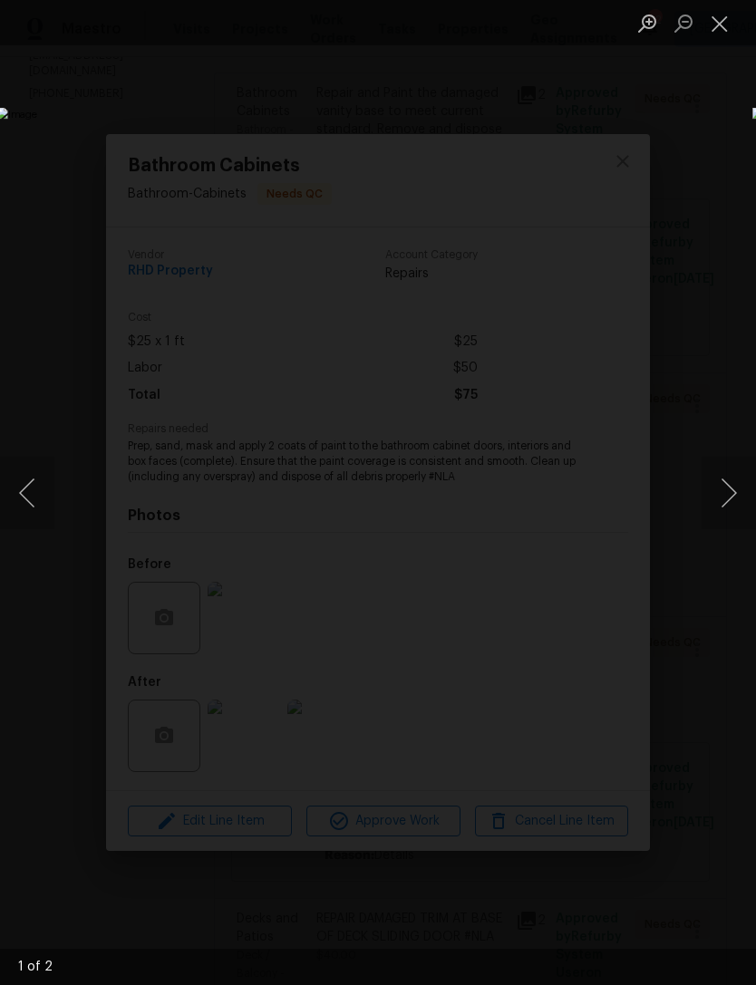
click at [721, 24] on button "Close lightbox" at bounding box center [720, 23] width 36 height 32
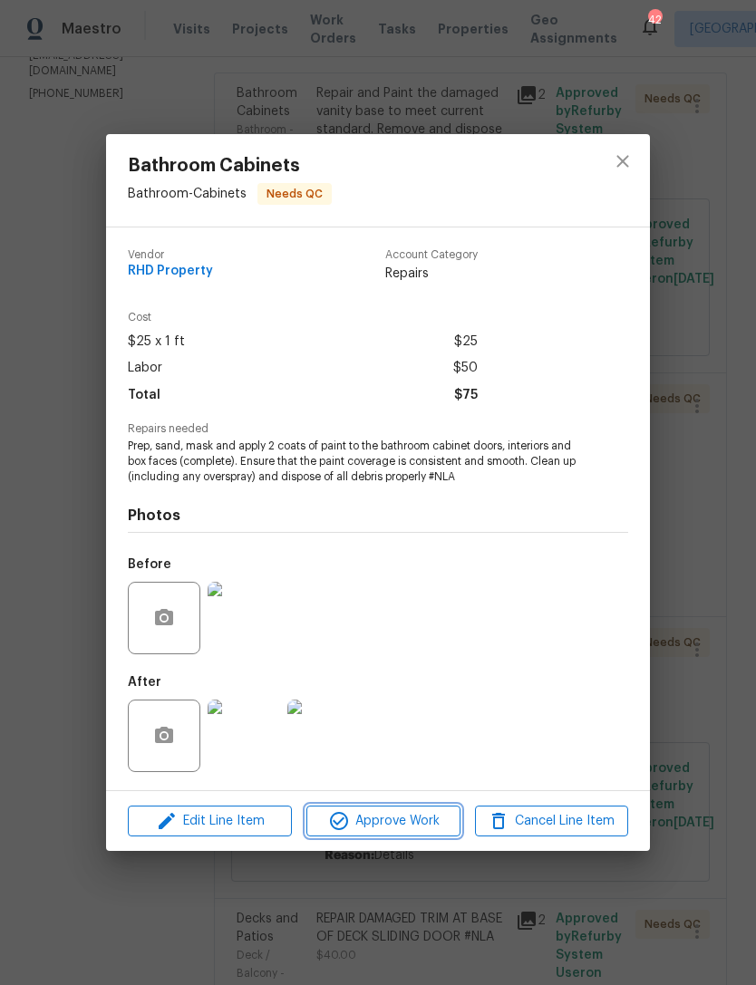
click at [419, 829] on span "Approve Work" at bounding box center [383, 821] width 142 height 23
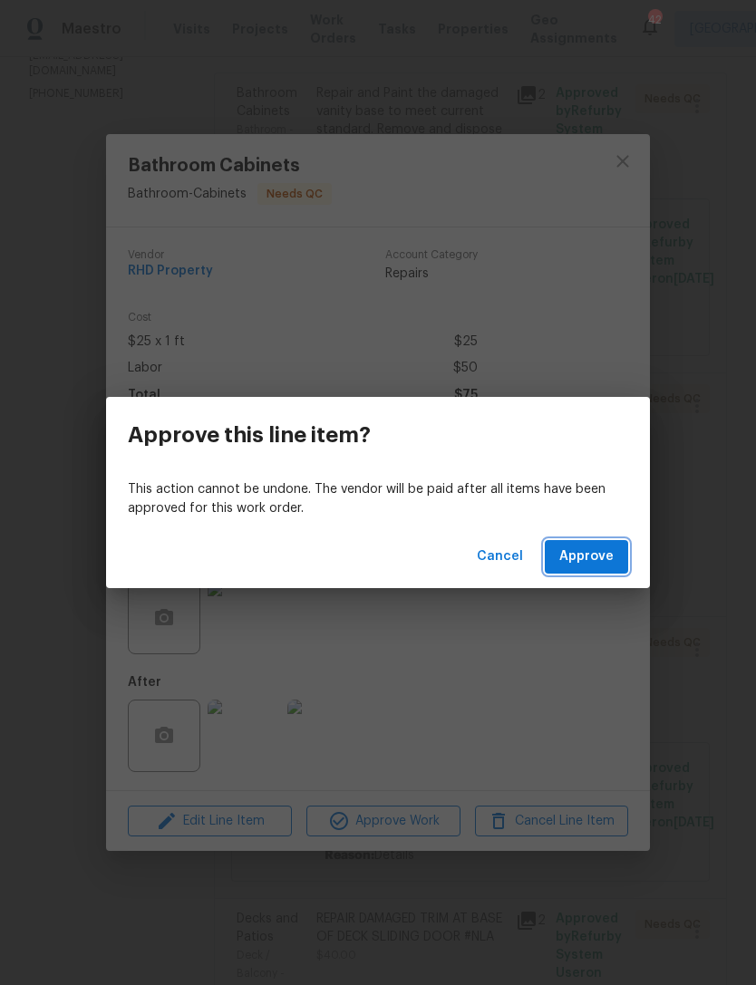
click at [614, 547] on button "Approve" at bounding box center [586, 557] width 83 height 34
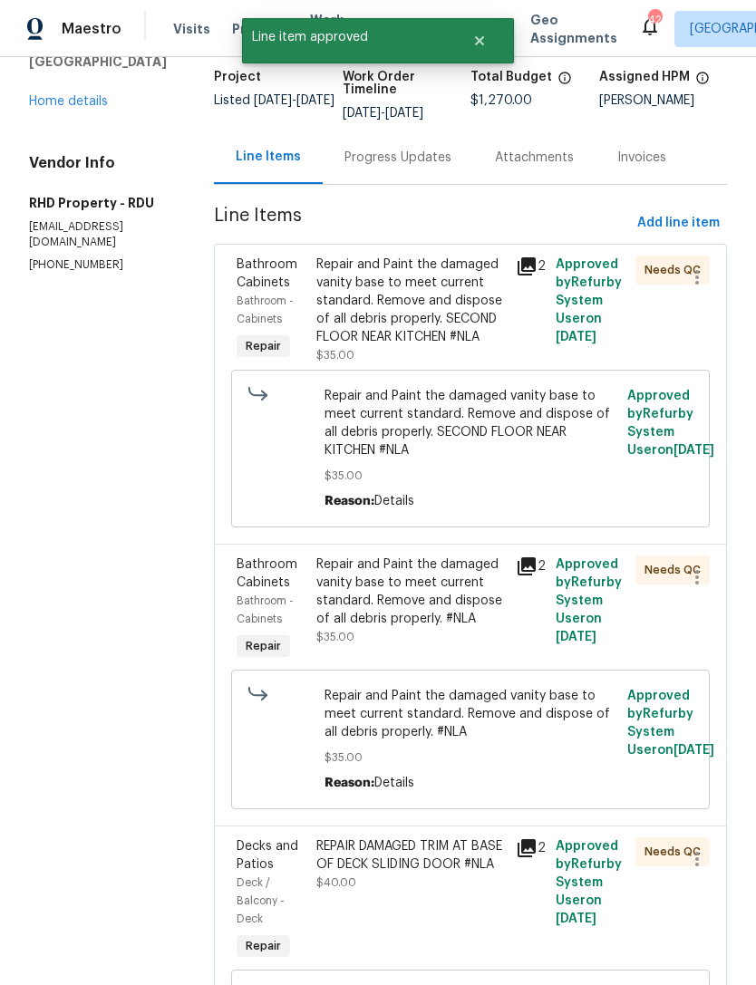
scroll to position [115, 0]
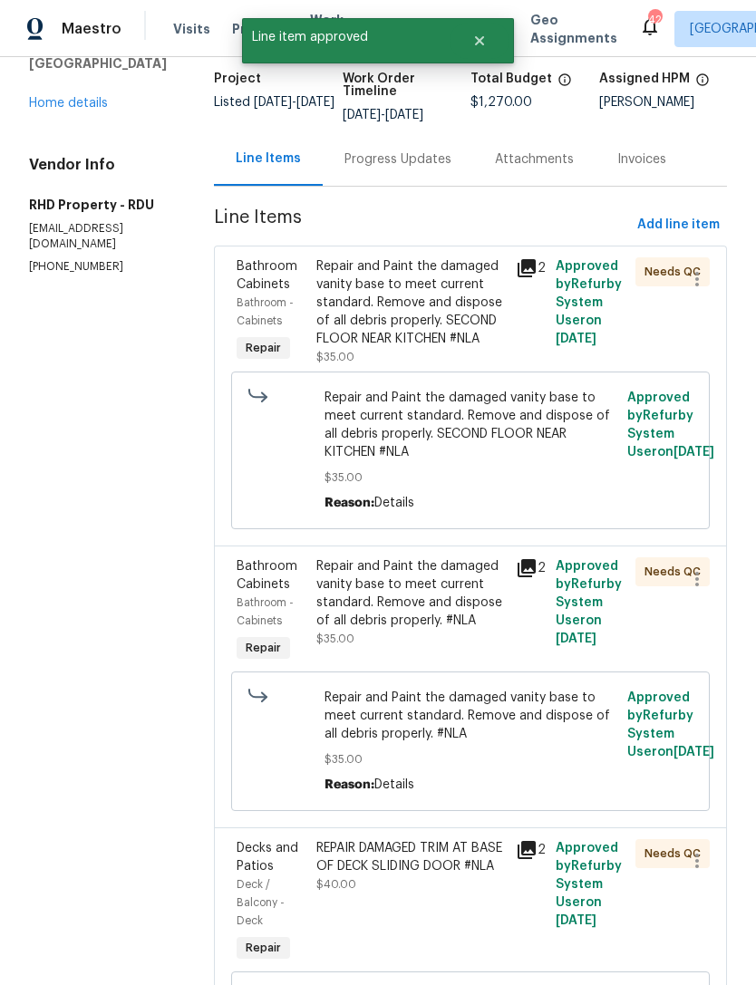
click at [467, 630] on div "Repair and Paint the damaged vanity base to meet current standard. Remove and d…" at bounding box center [410, 594] width 189 height 73
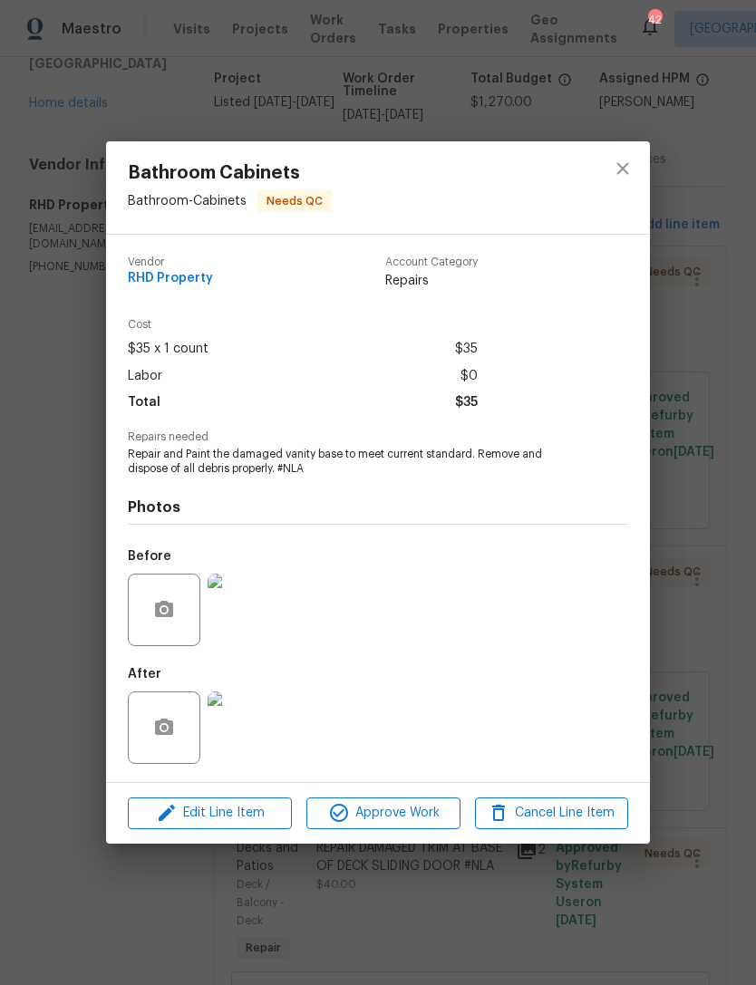
click at [223, 611] on img at bounding box center [244, 610] width 73 height 73
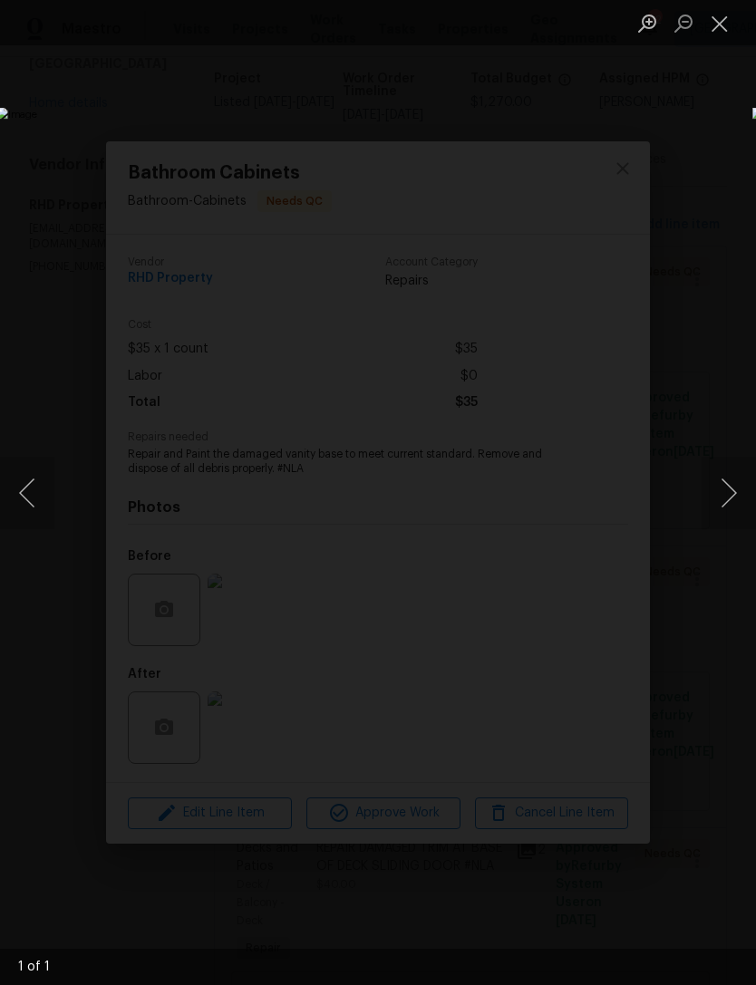
click at [722, 24] on button "Close lightbox" at bounding box center [720, 23] width 36 height 32
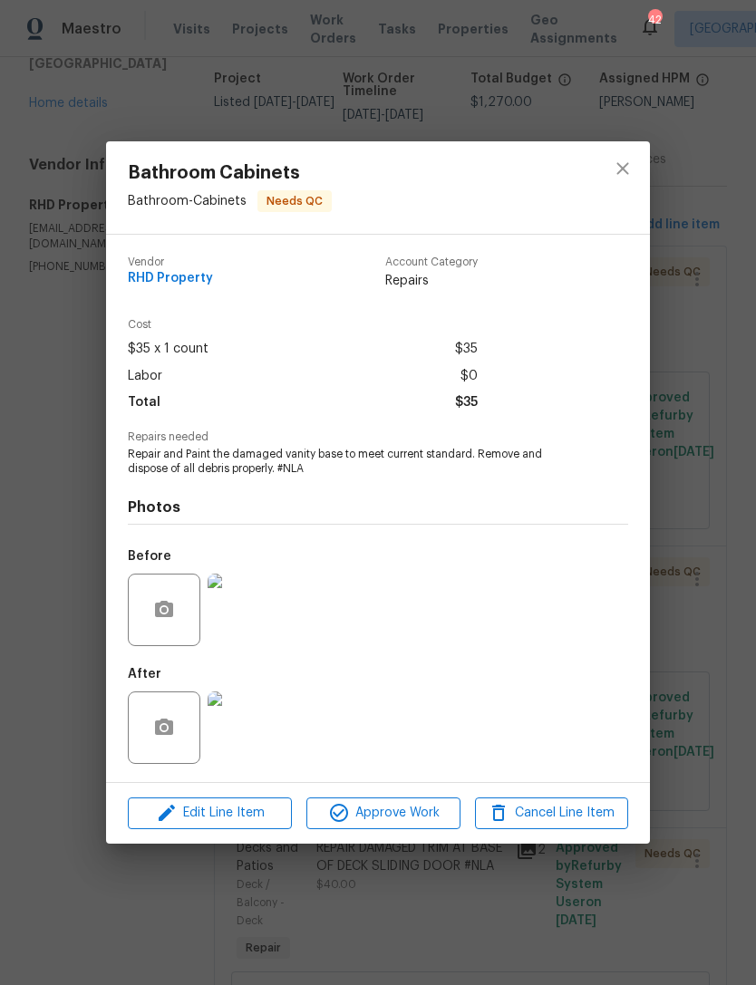
click at [271, 717] on img at bounding box center [244, 728] width 73 height 73
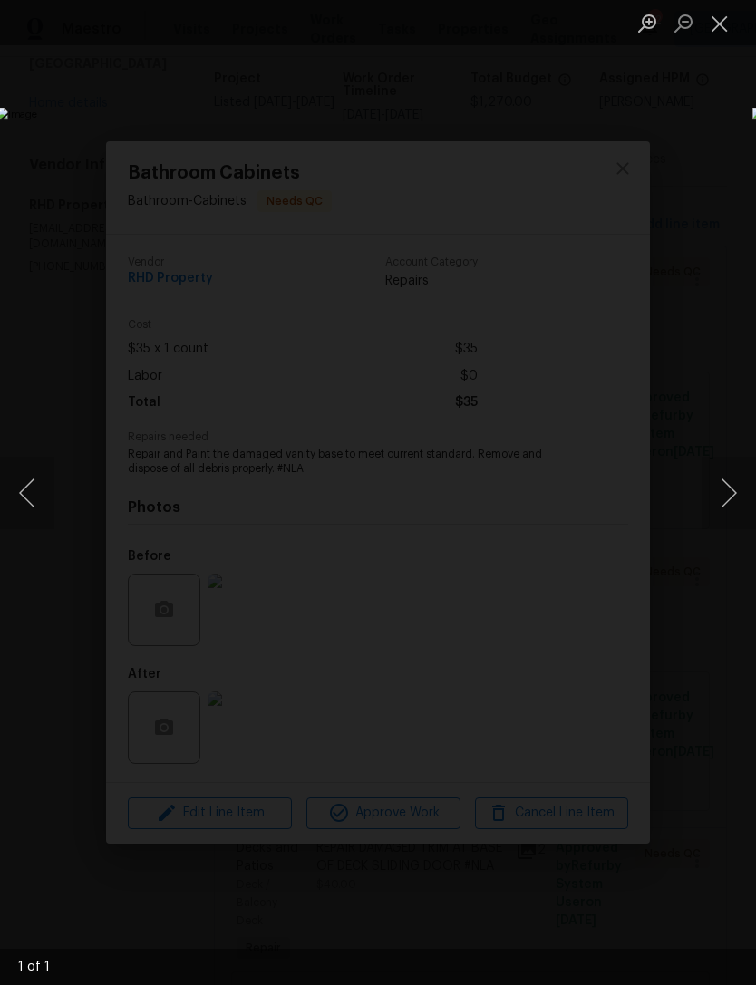
click at [719, 32] on button "Close lightbox" at bounding box center [720, 23] width 36 height 32
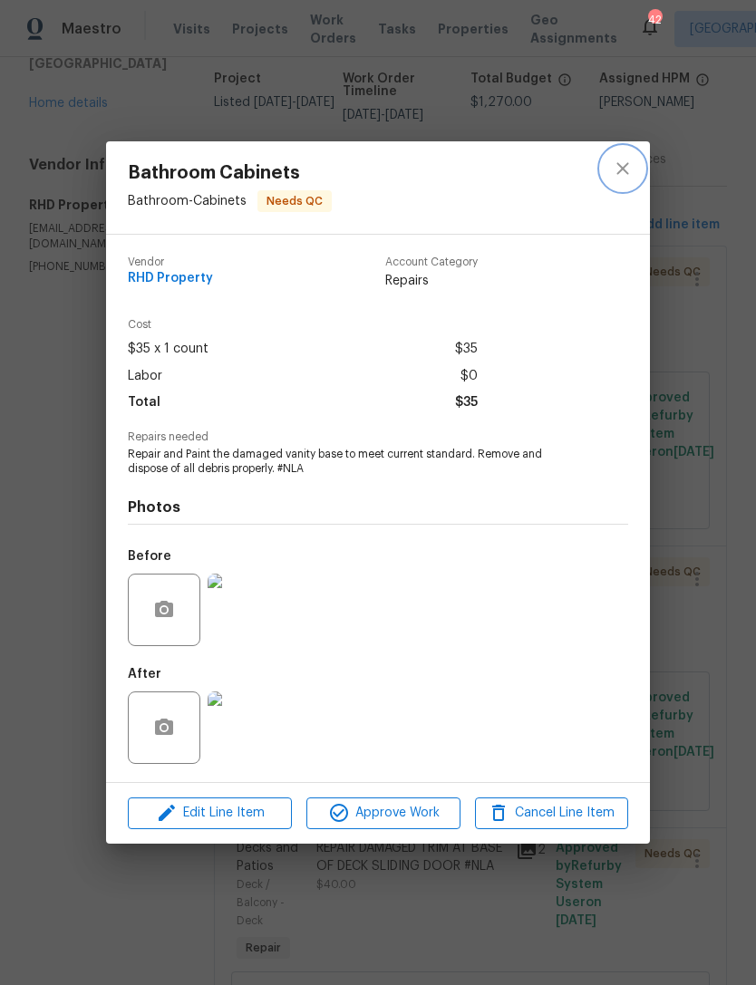
click at [627, 168] on icon "close" at bounding box center [623, 169] width 22 height 22
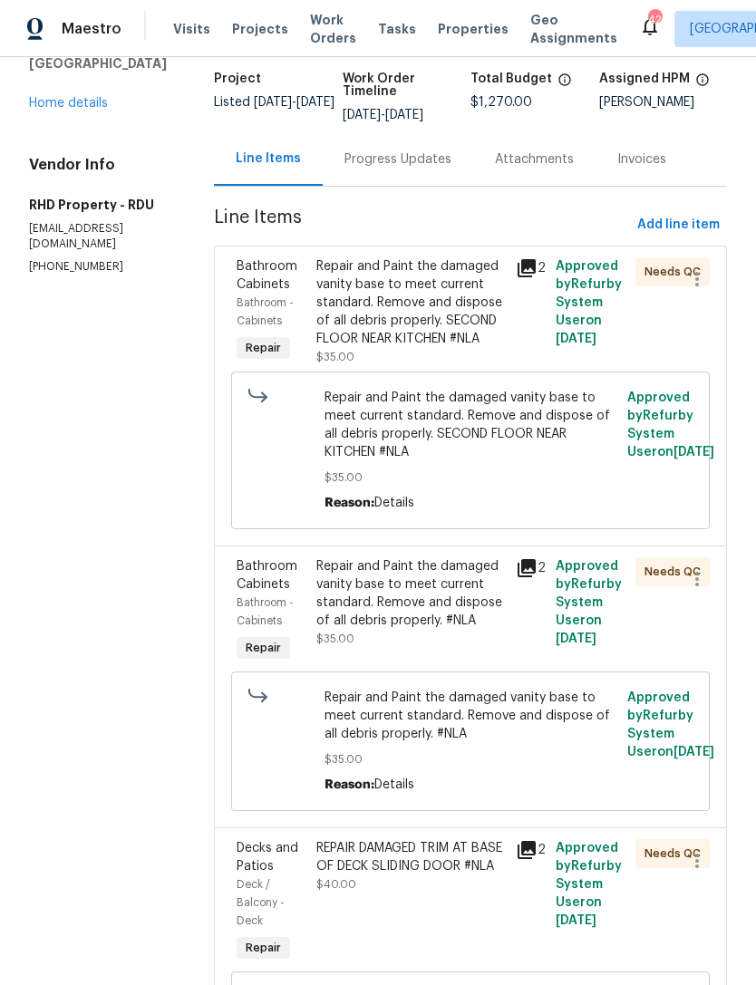
click at [475, 340] on div "Repair and Paint the damaged vanity base to meet current standard. Remove and d…" at bounding box center [410, 302] width 189 height 91
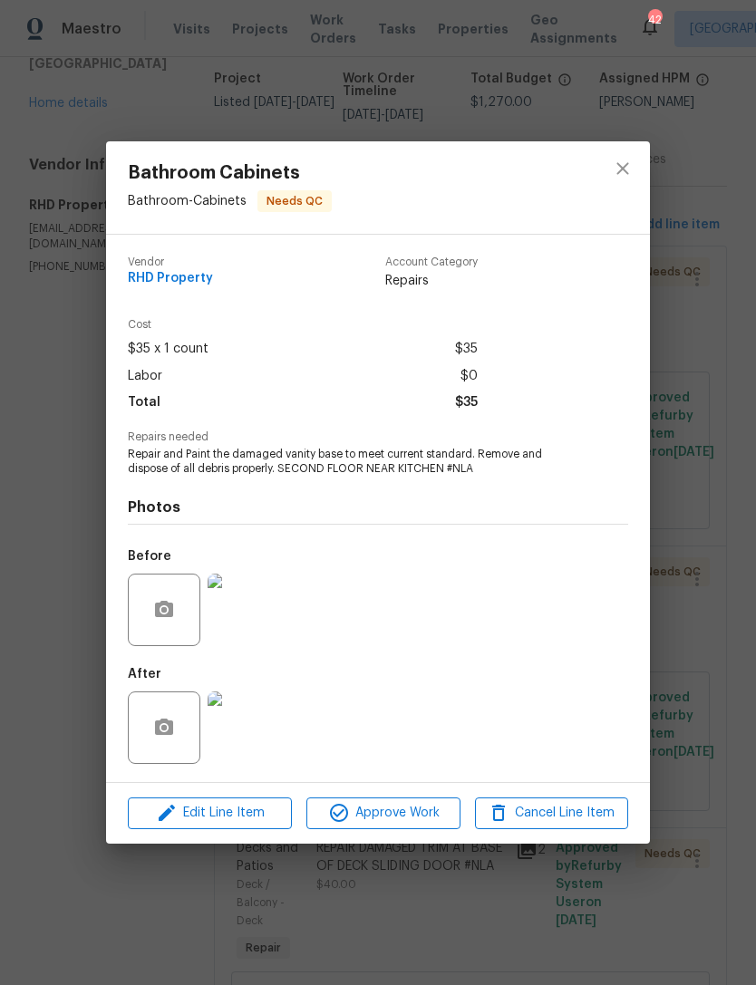
click at [257, 727] on img at bounding box center [244, 728] width 73 height 73
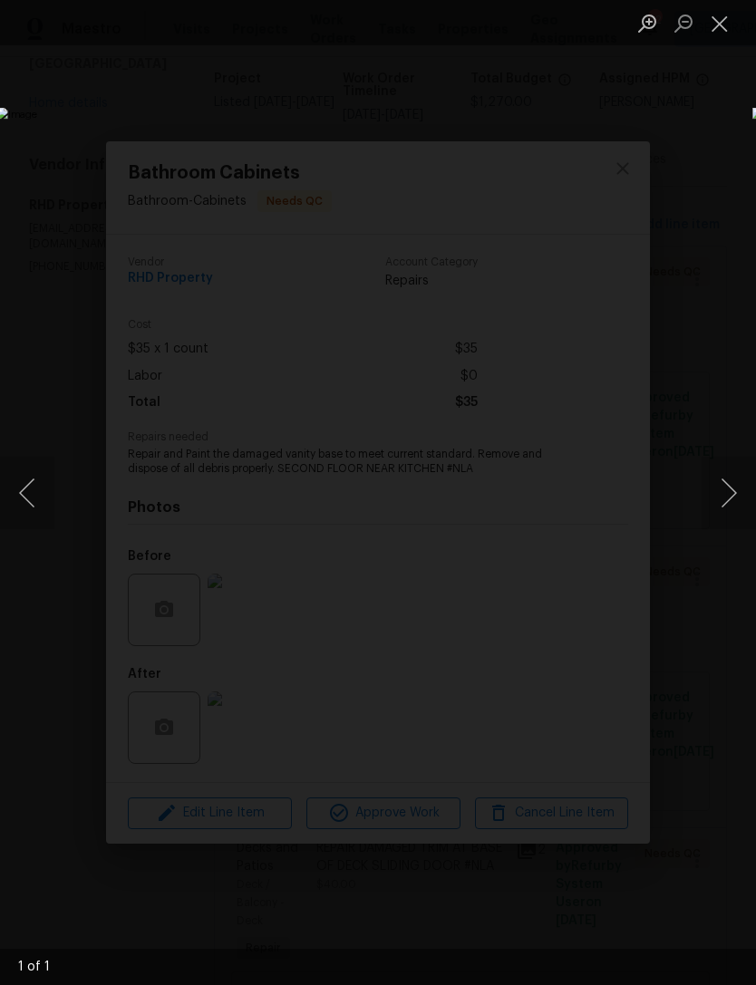
click at [718, 31] on button "Close lightbox" at bounding box center [720, 23] width 36 height 32
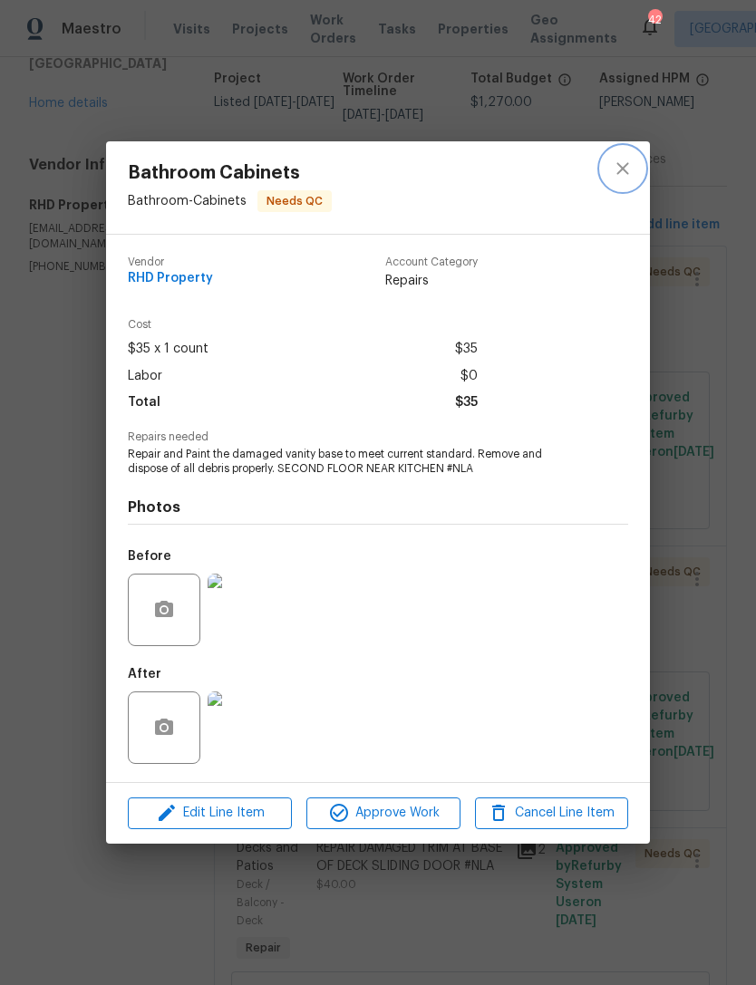
click at [625, 170] on icon "close" at bounding box center [622, 169] width 12 height 12
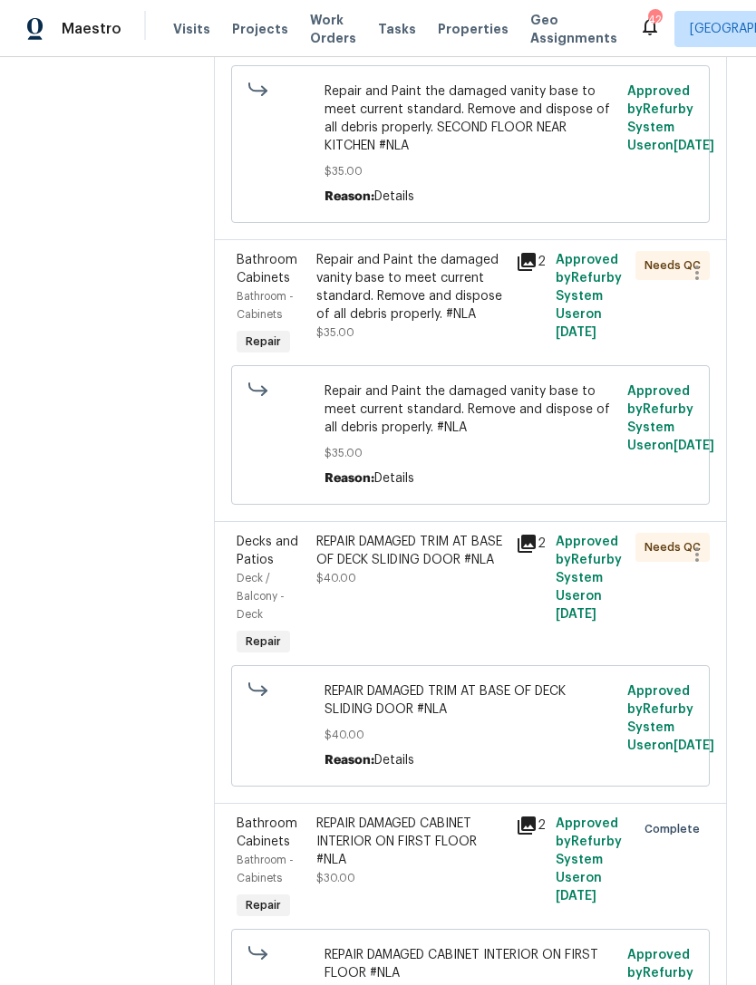
scroll to position [444, 0]
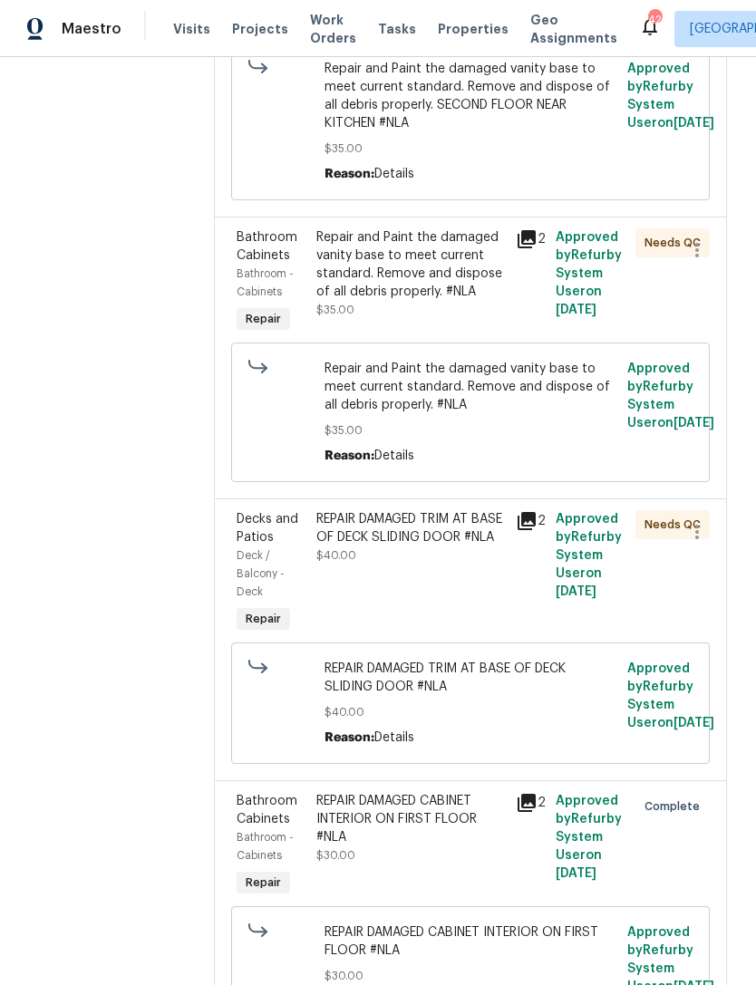
click at [482, 565] on div "REPAIR DAMAGED TRIM AT BASE OF DECK SLIDING DOOR #NLA $40.00" at bounding box center [410, 537] width 189 height 54
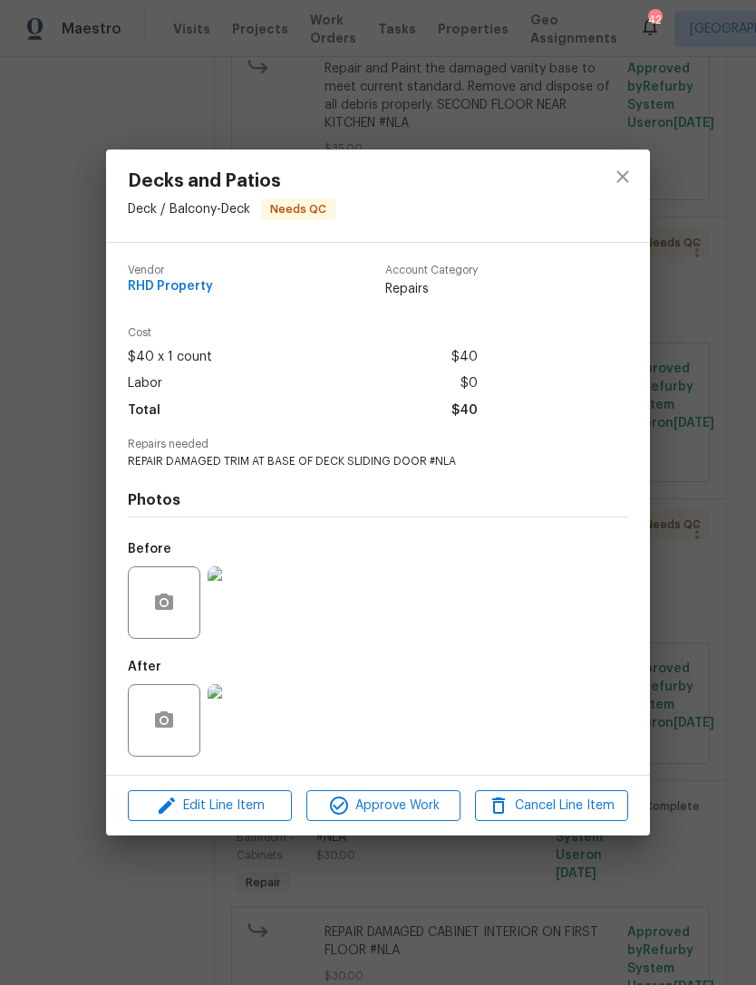
click at [239, 722] on img at bounding box center [244, 720] width 73 height 73
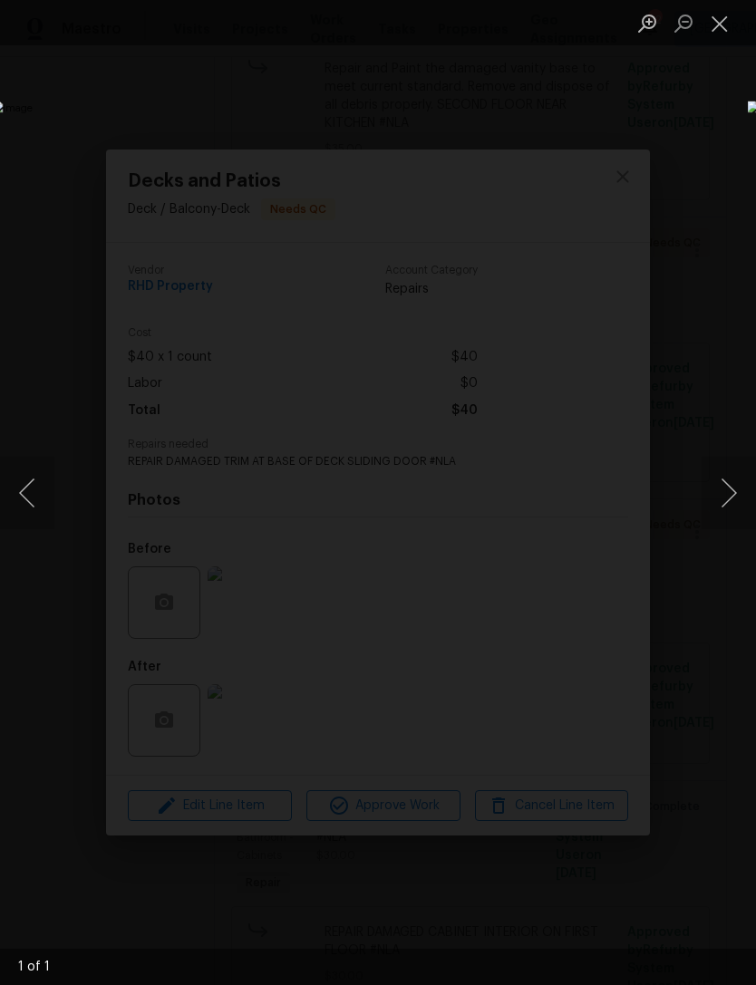
click at [720, 24] on button "Close lightbox" at bounding box center [720, 23] width 36 height 32
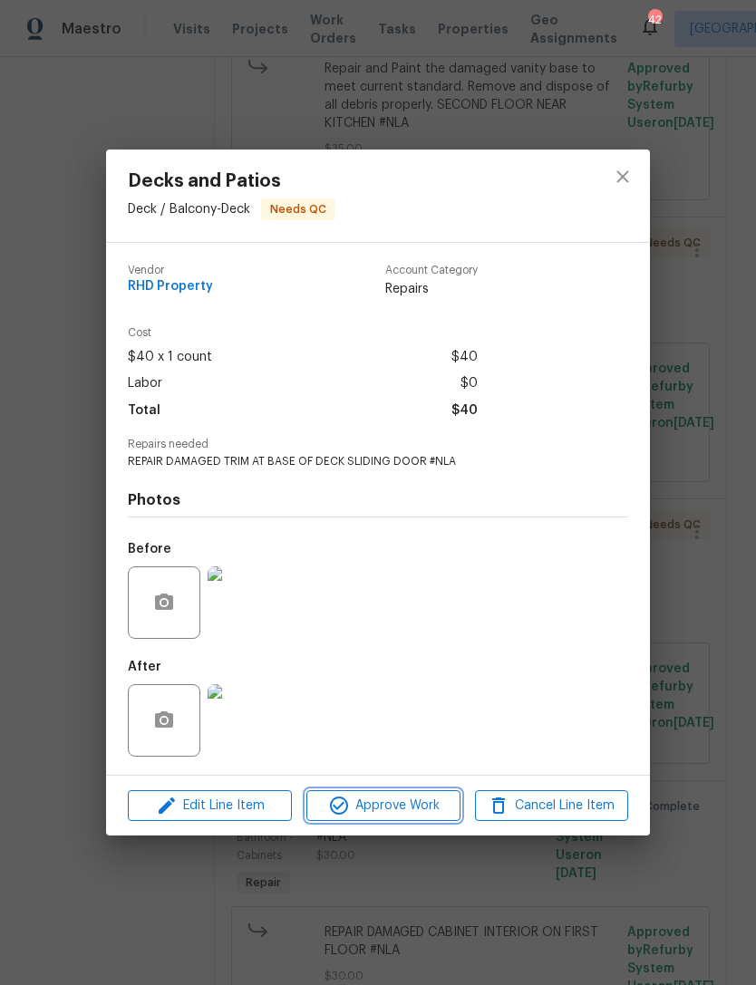
click at [422, 804] on span "Approve Work" at bounding box center [383, 806] width 142 height 23
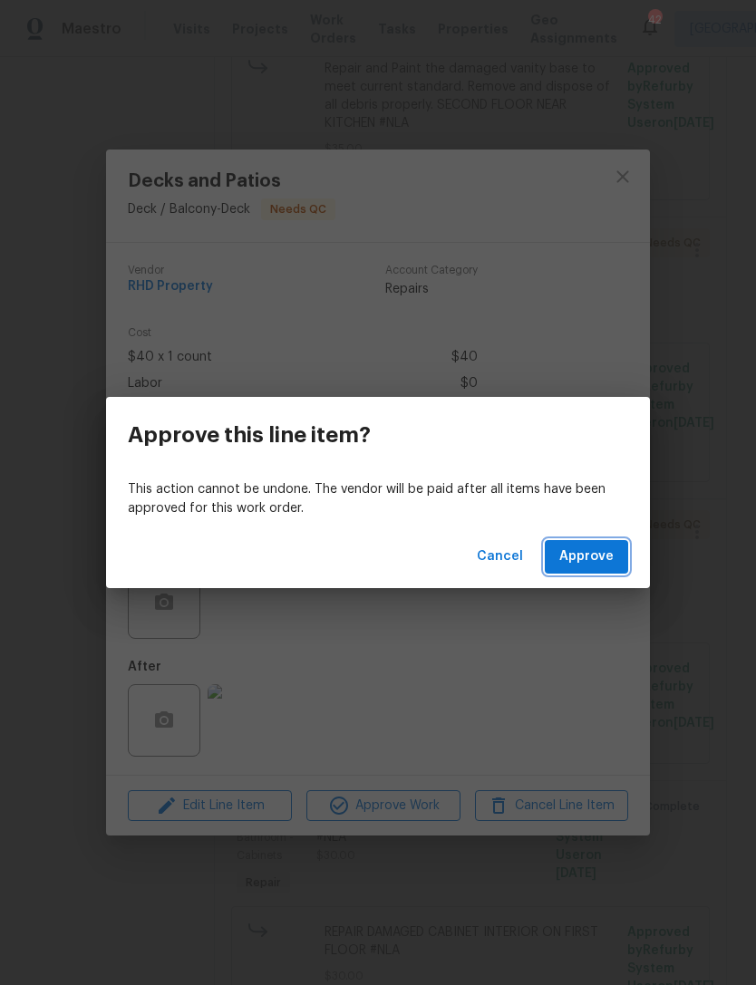
click at [590, 564] on span "Approve" at bounding box center [586, 557] width 54 height 23
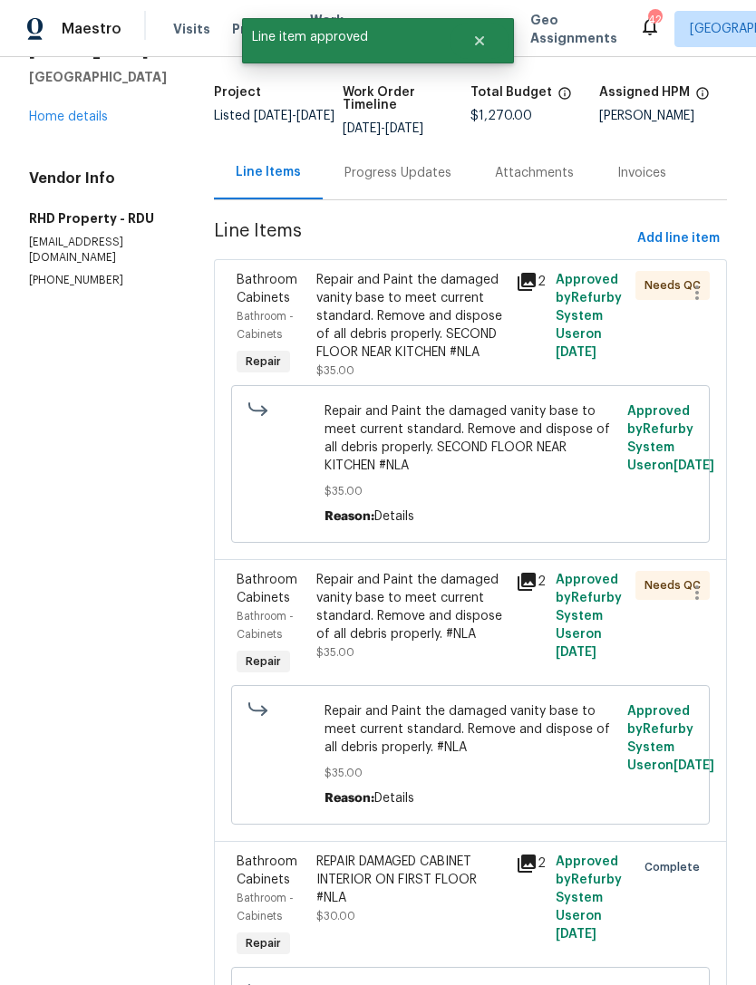
scroll to position [73, 0]
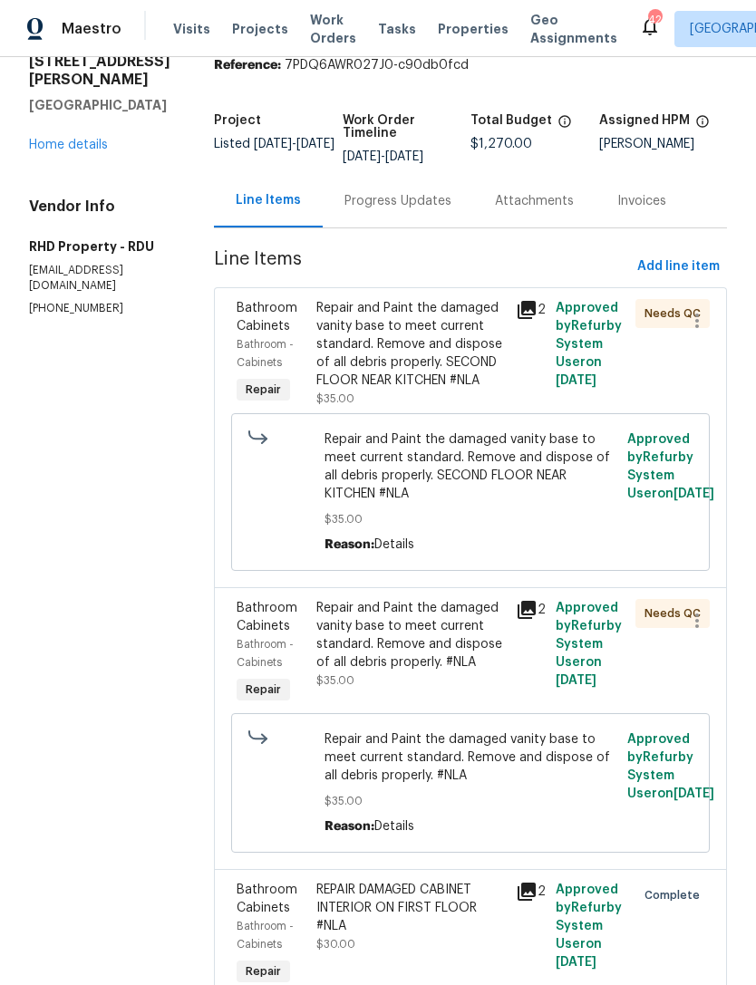
click at [428, 390] on div "Repair and Paint the damaged vanity base to meet current standard. Remove and d…" at bounding box center [410, 344] width 189 height 91
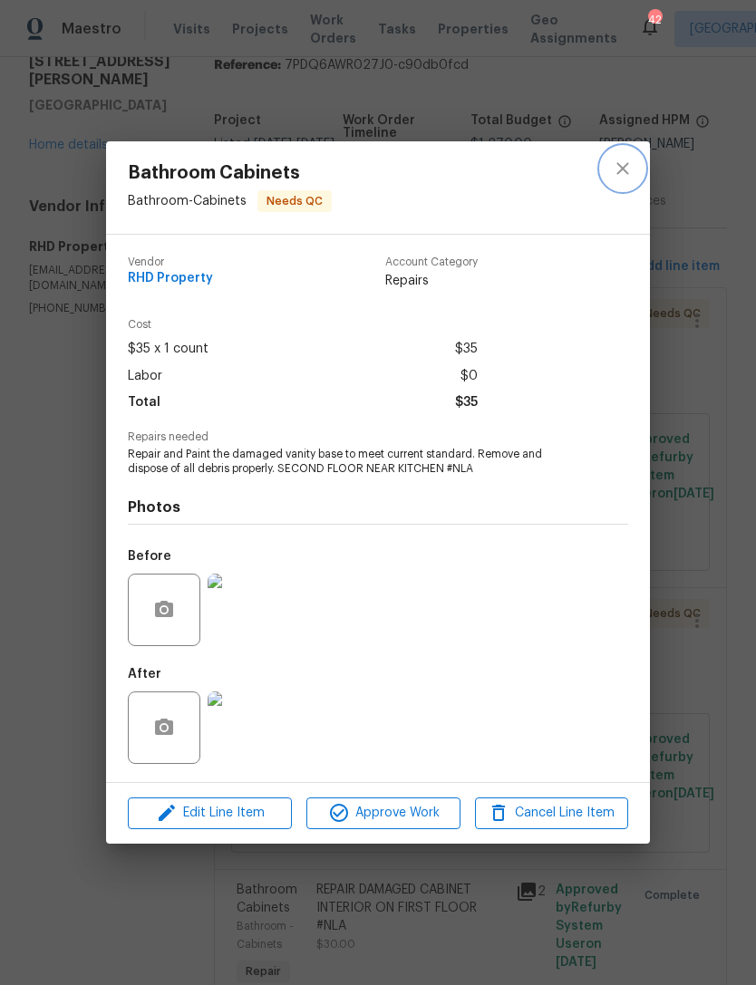
click at [632, 163] on icon "close" at bounding box center [623, 169] width 22 height 22
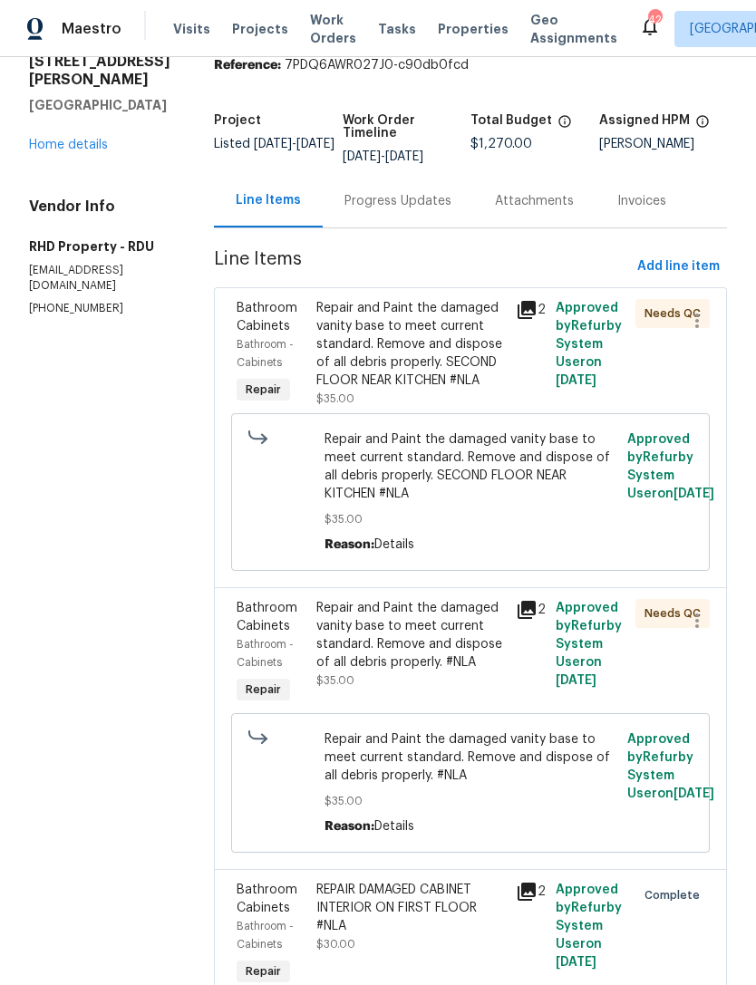
click at [490, 390] on div "Repair and Paint the damaged vanity base to meet current standard. Remove and d…" at bounding box center [410, 344] width 189 height 91
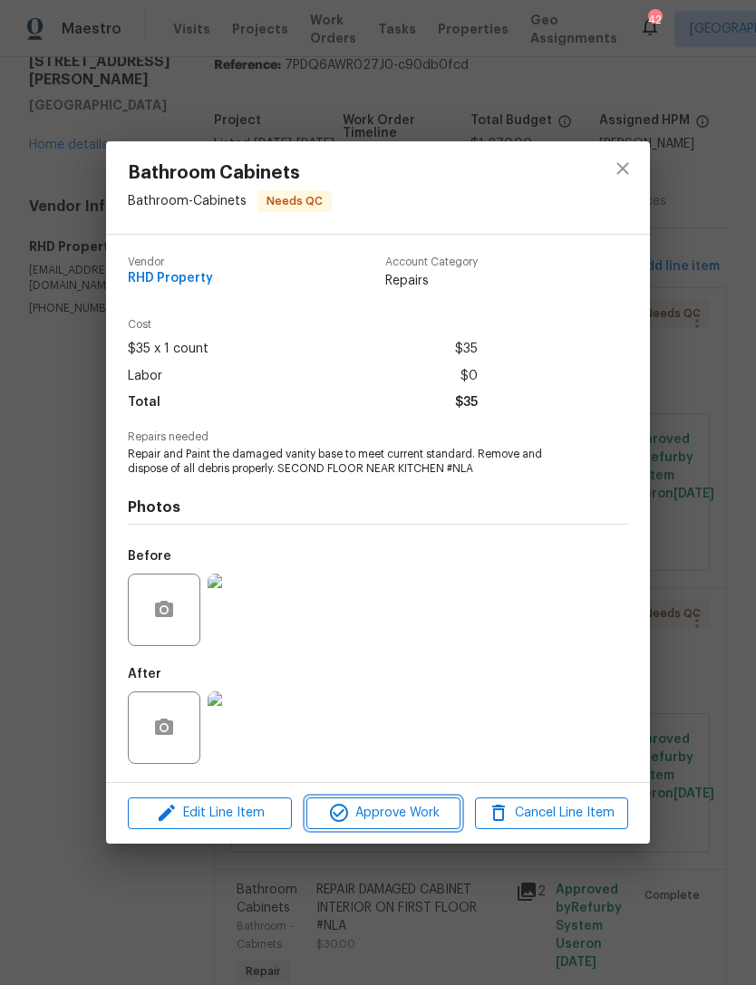
click at [424, 813] on span "Approve Work" at bounding box center [383, 813] width 142 height 23
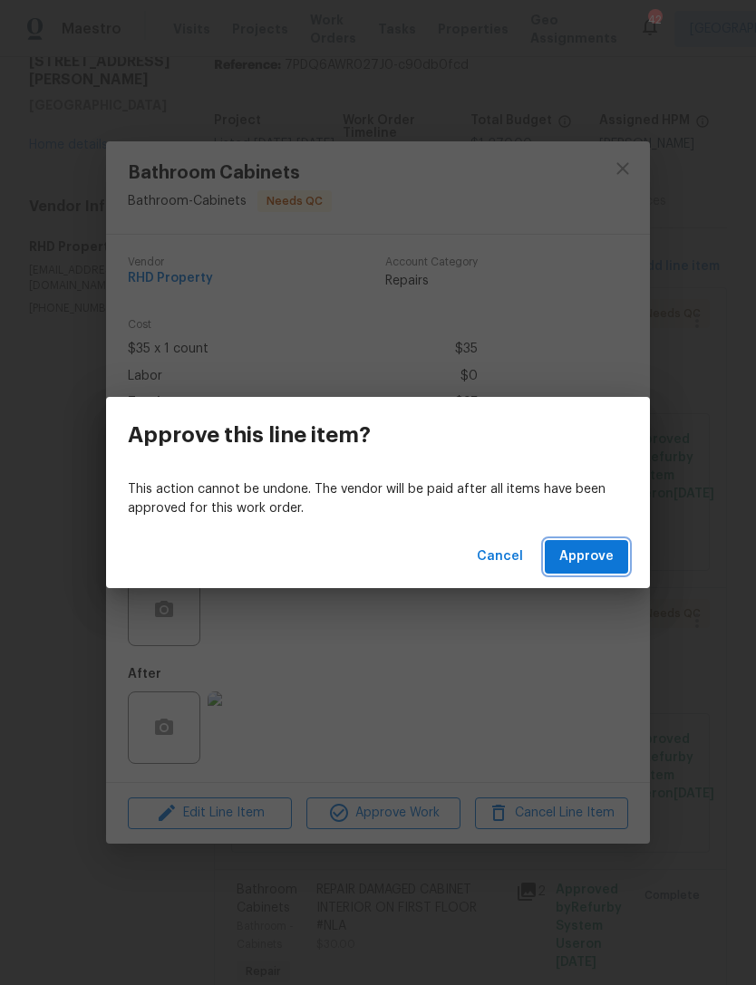
click at [579, 548] on span "Approve" at bounding box center [586, 557] width 54 height 23
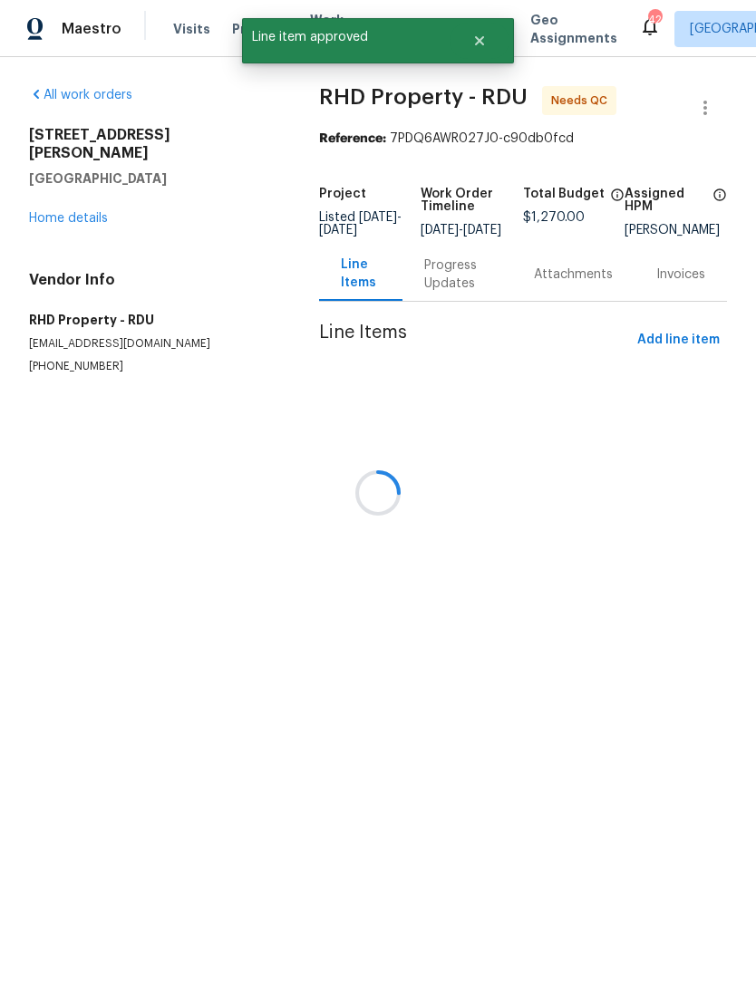
scroll to position [0, 0]
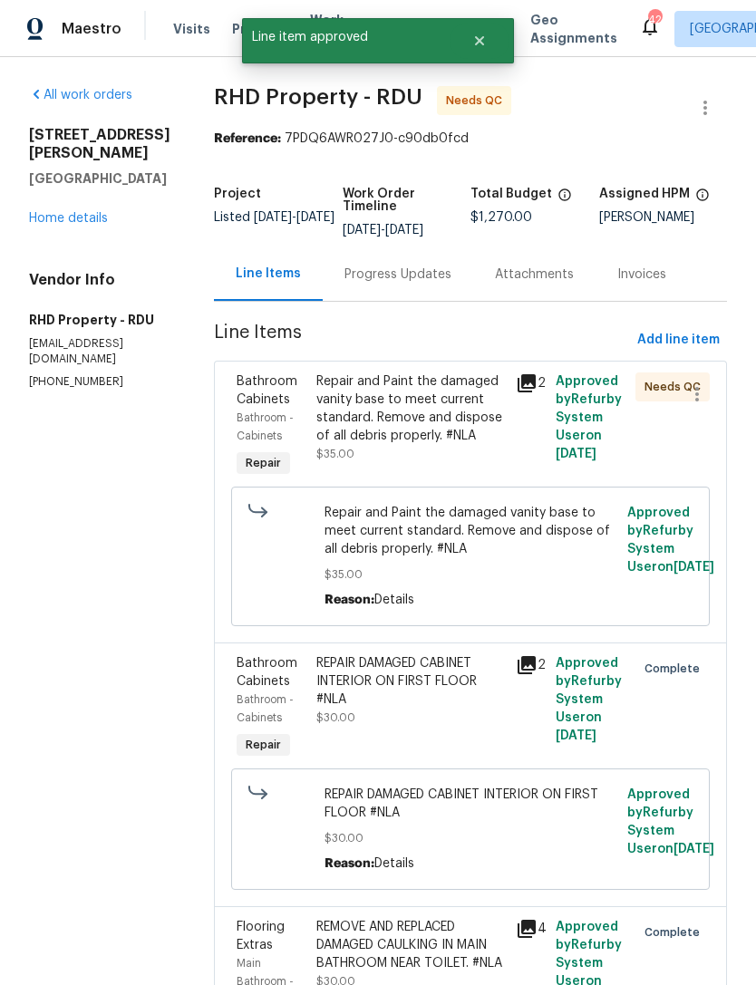
click at [475, 440] on div "Repair and Paint the damaged vanity base to meet current standard. Remove and d…" at bounding box center [410, 409] width 189 height 73
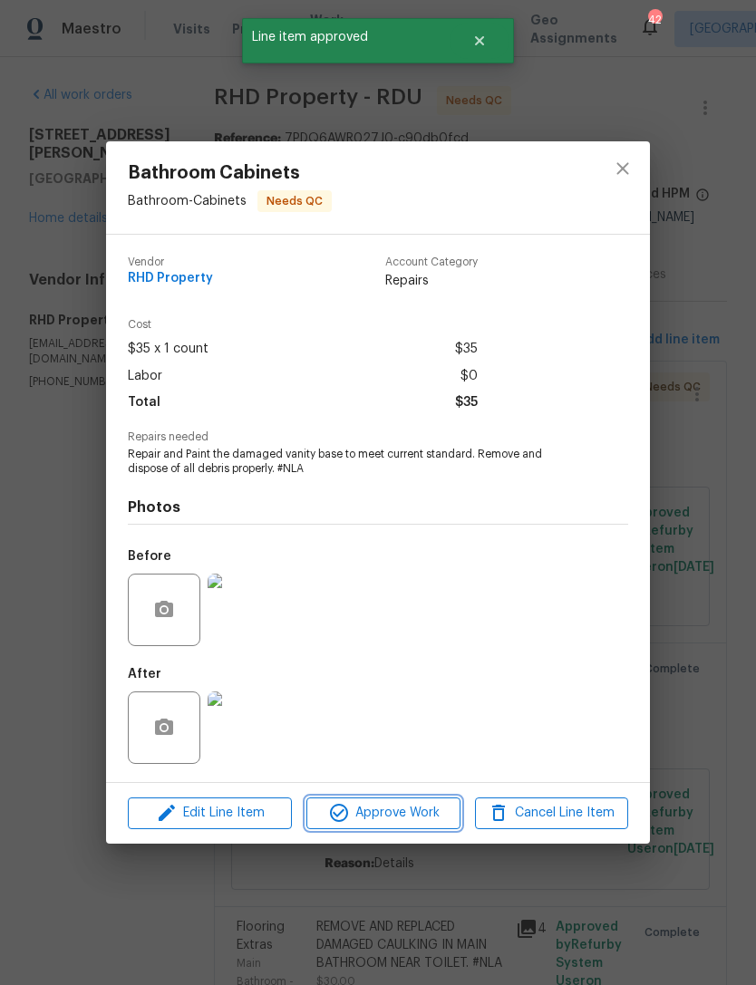
click at [415, 825] on span "Approve Work" at bounding box center [383, 813] width 142 height 23
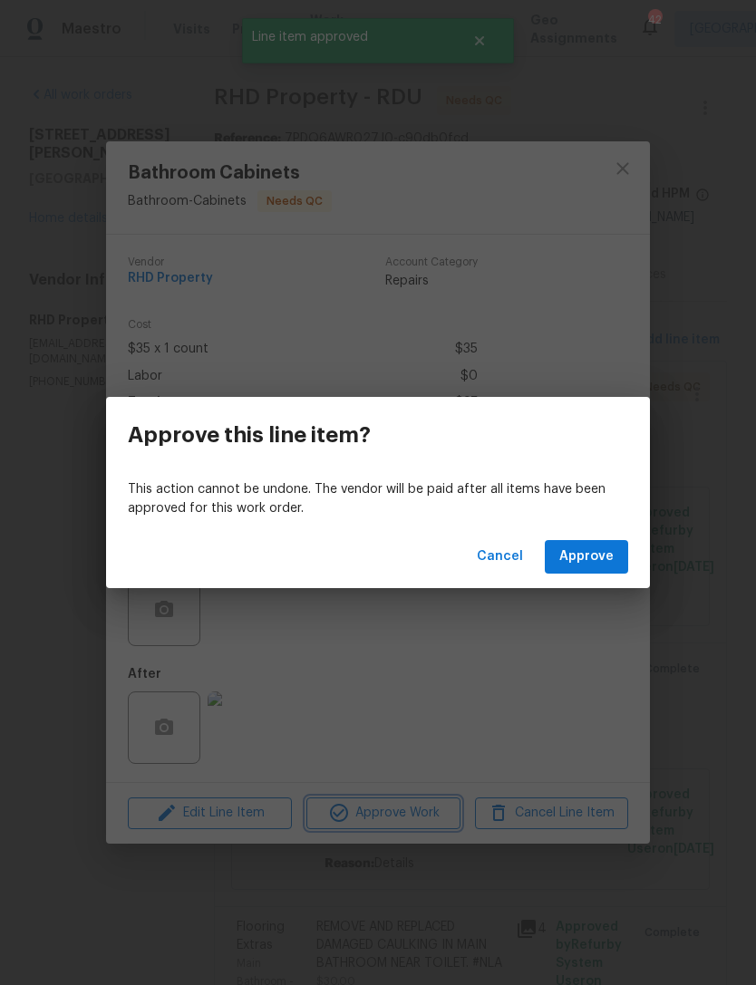
click at [601, 354] on div "Approve this line item? This action cannot be undone. The vendor will be paid a…" at bounding box center [378, 492] width 756 height 985
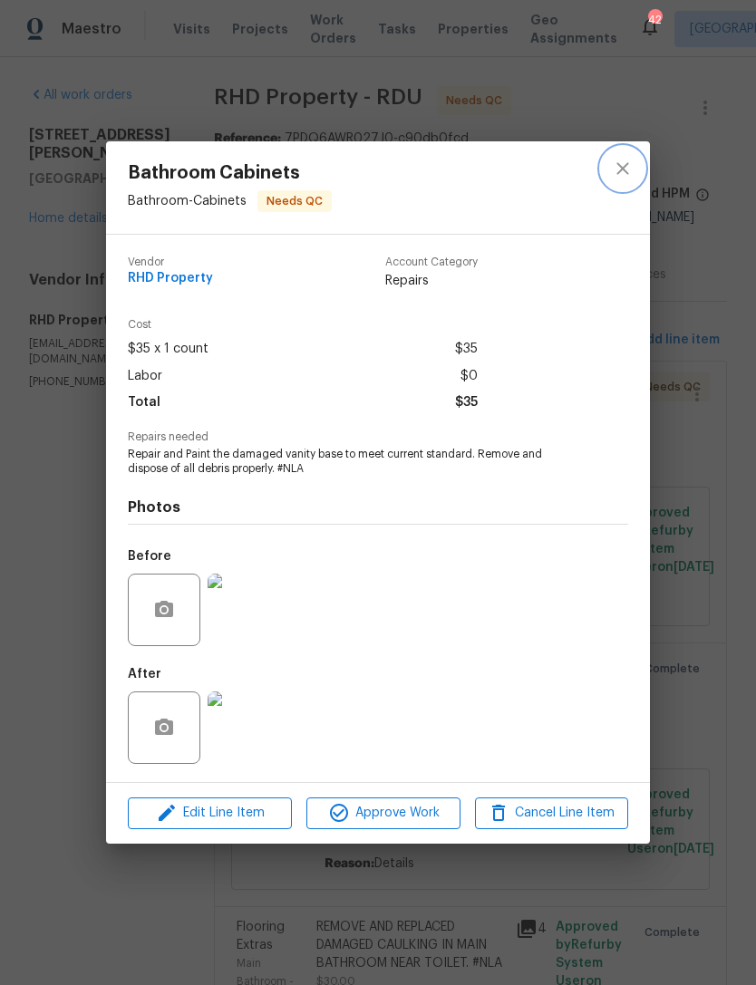
click at [627, 173] on icon "close" at bounding box center [623, 169] width 22 height 22
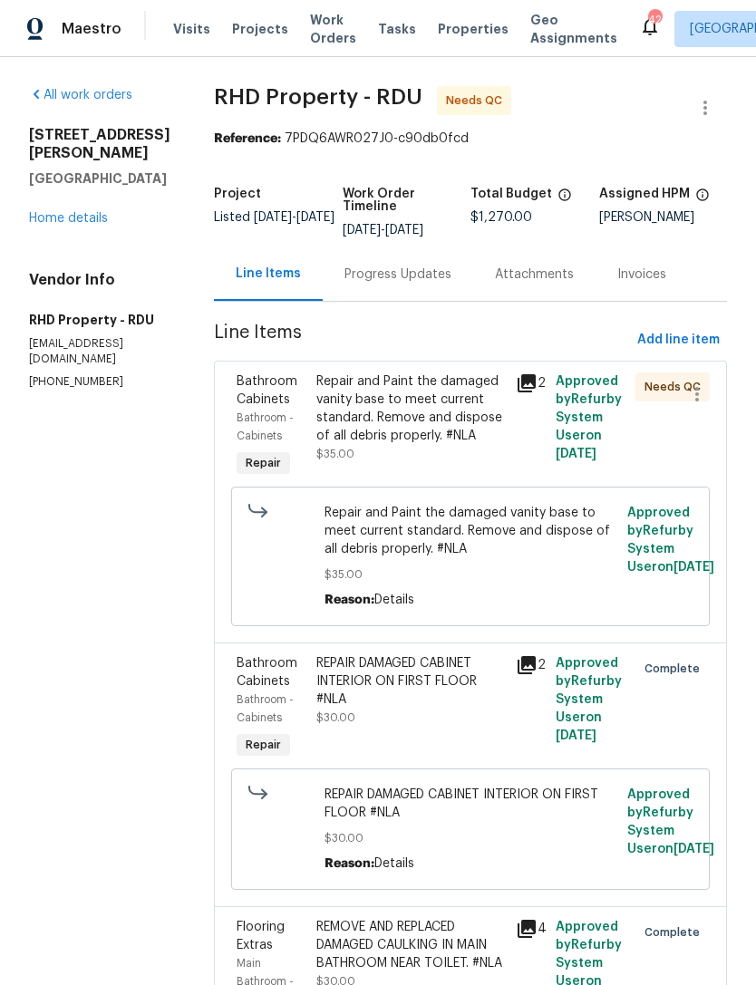
click at [44, 206] on div "650 Ganyard Farm Way Unit 6 Durham, NC 27703 Home details" at bounding box center [99, 177] width 141 height 102
click at [64, 223] on link "Home details" at bounding box center [68, 218] width 79 height 13
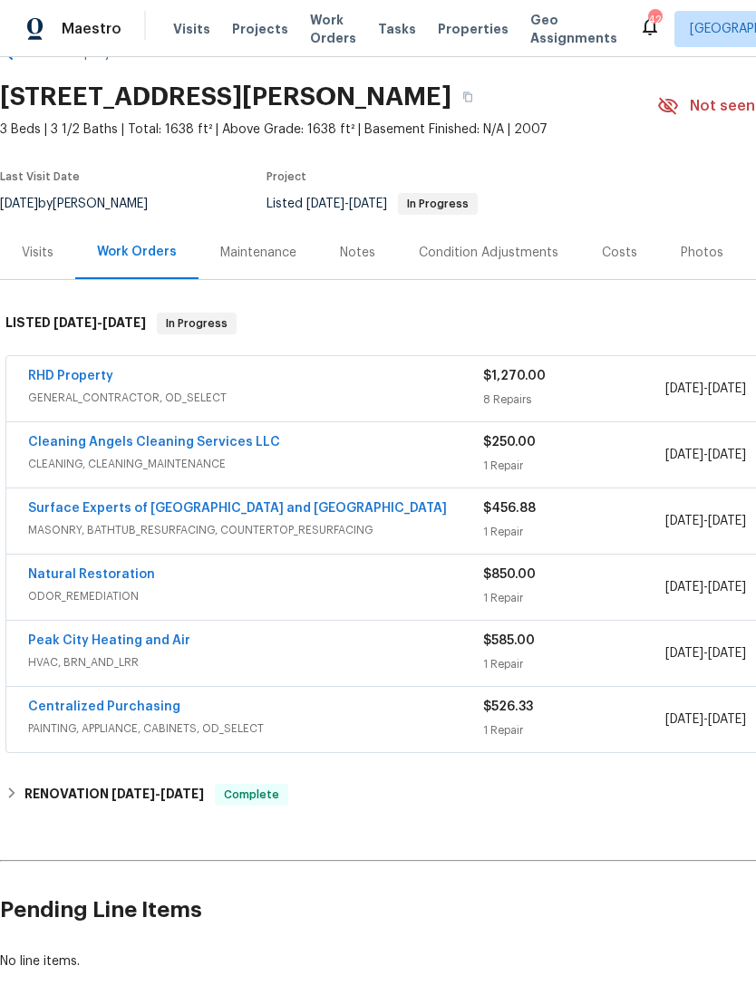
scroll to position [49, 0]
click at [73, 443] on link "Cleaning Angels Cleaning Services LLC" at bounding box center [154, 442] width 252 height 13
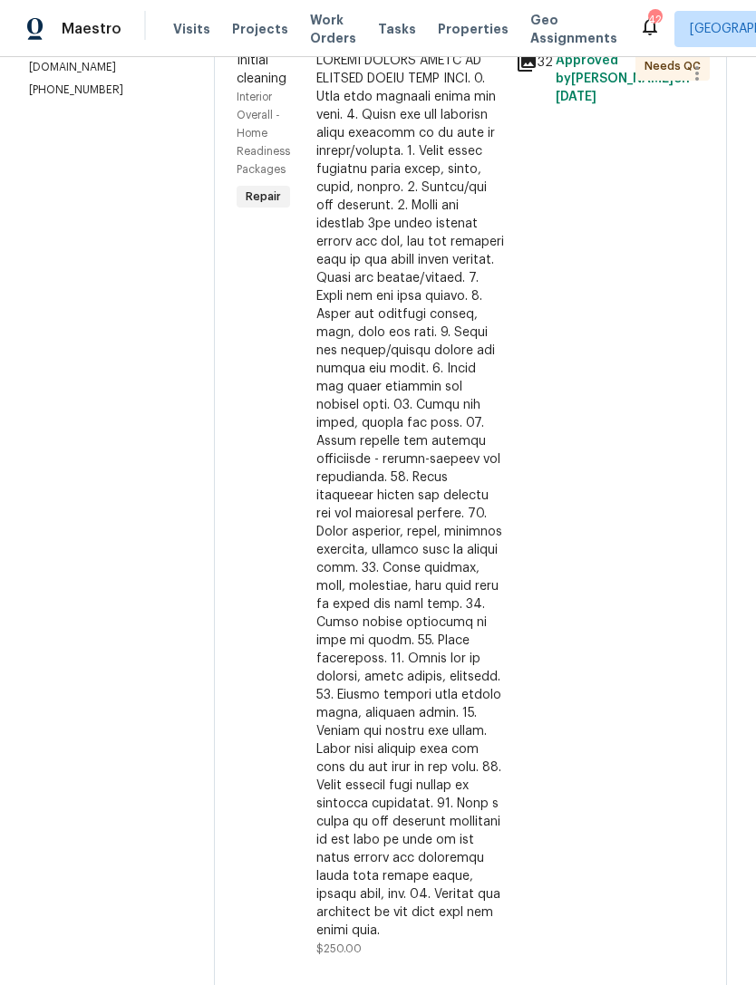
scroll to position [327, 0]
click at [443, 619] on div at bounding box center [410, 497] width 189 height 888
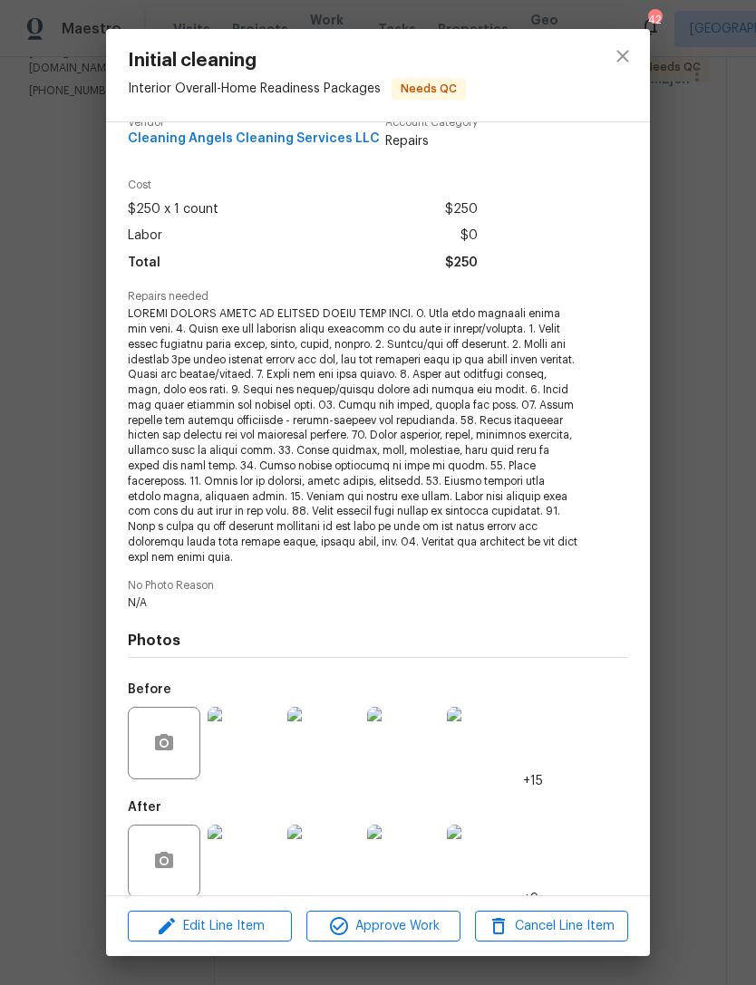
scroll to position [27, 0]
click at [269, 841] on img at bounding box center [244, 861] width 73 height 73
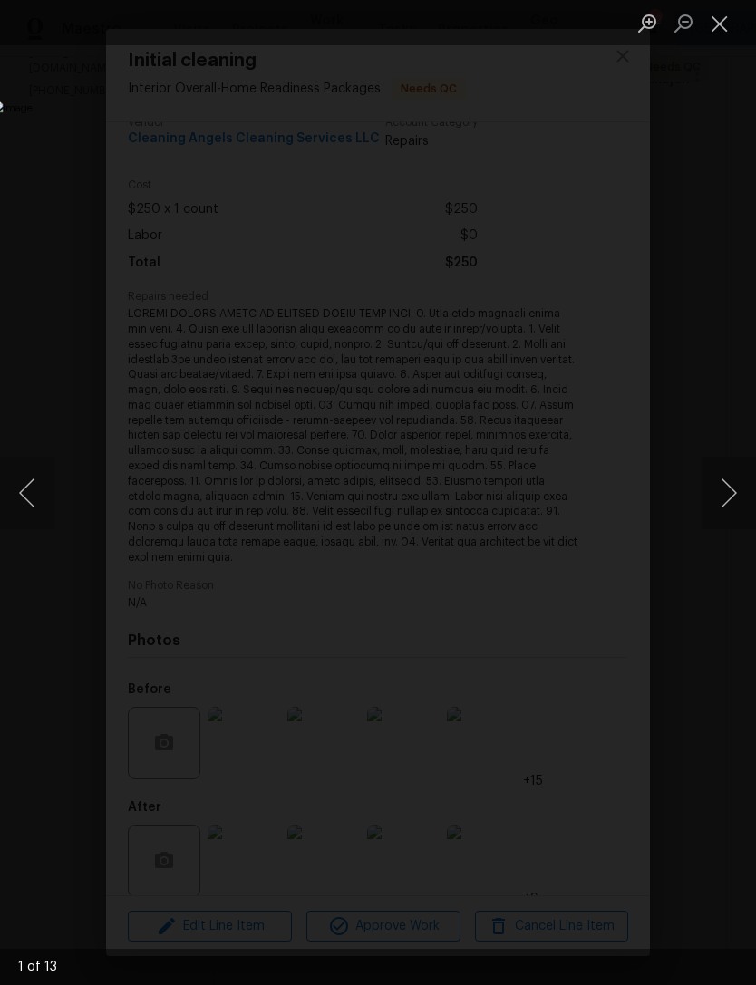
click at [731, 497] on button "Next image" at bounding box center [729, 493] width 54 height 73
click at [723, 495] on button "Next image" at bounding box center [729, 493] width 54 height 73
click at [587, 354] on img "Lightbox" at bounding box center [292, 492] width 590 height 769
click at [725, 13] on button "Close lightbox" at bounding box center [720, 23] width 36 height 32
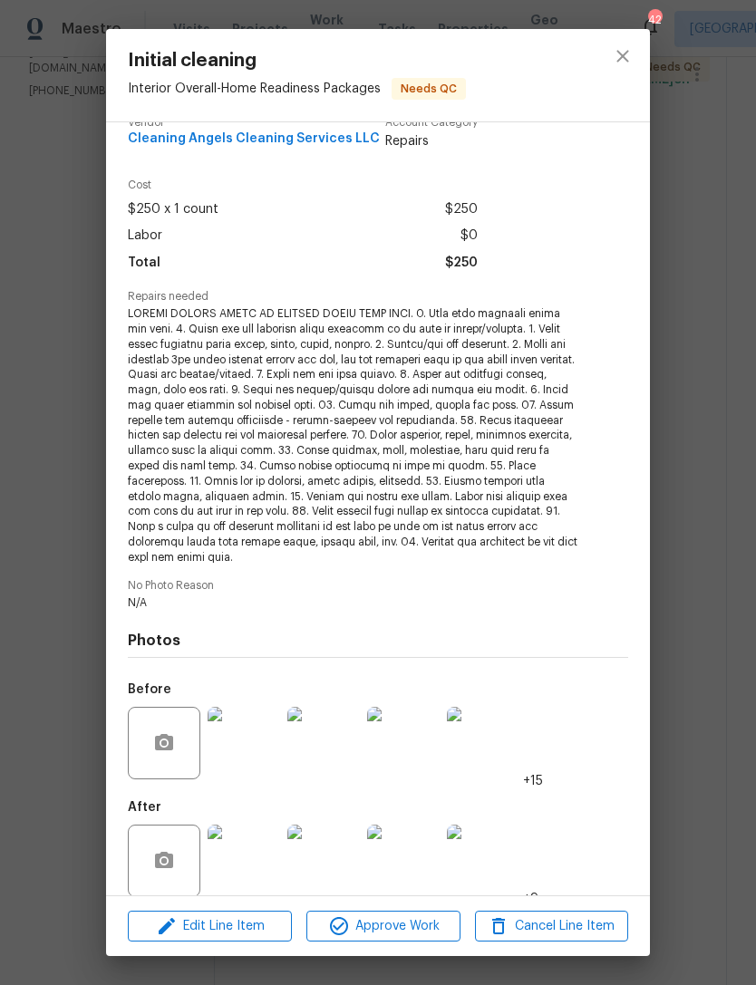
click at [487, 839] on img at bounding box center [483, 861] width 73 height 73
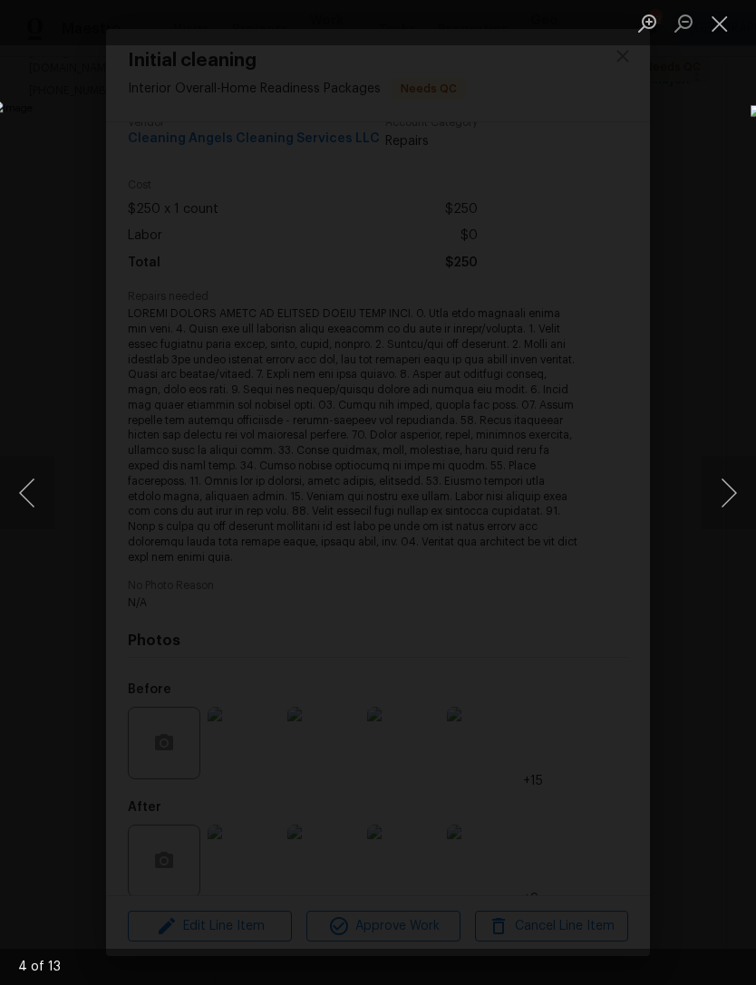
click at [727, 495] on button "Next image" at bounding box center [729, 493] width 54 height 73
click at [716, 495] on button "Next image" at bounding box center [729, 493] width 54 height 73
click at [721, 495] on button "Next image" at bounding box center [729, 493] width 54 height 73
click at [722, 493] on button "Next image" at bounding box center [729, 493] width 54 height 73
click at [719, 494] on button "Next image" at bounding box center [729, 493] width 54 height 73
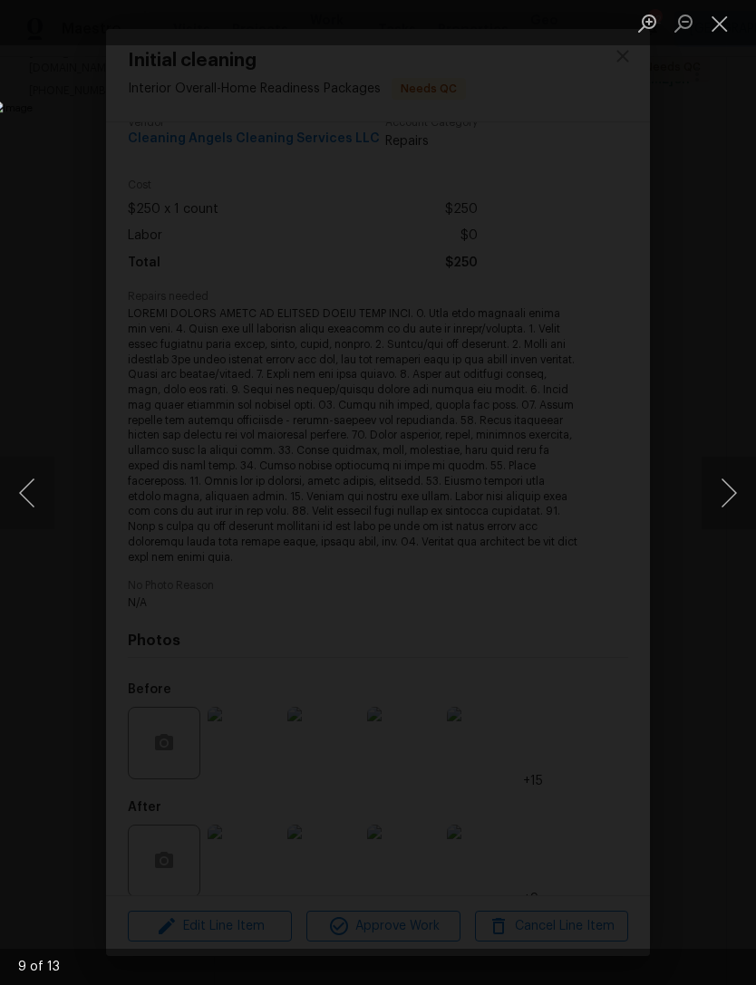
click at [724, 493] on button "Next image" at bounding box center [729, 493] width 54 height 73
click at [722, 497] on button "Next image" at bounding box center [729, 493] width 54 height 73
click at [717, 498] on button "Next image" at bounding box center [729, 493] width 54 height 73
click at [723, 495] on button "Next image" at bounding box center [729, 493] width 54 height 73
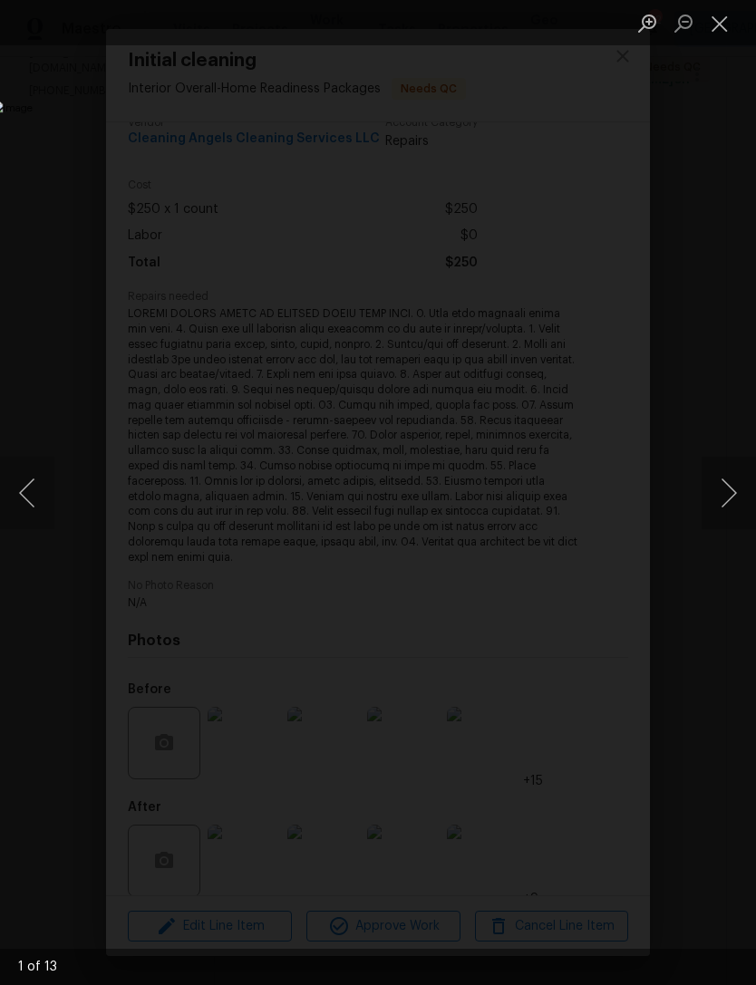
click at [714, 27] on button "Close lightbox" at bounding box center [720, 23] width 36 height 32
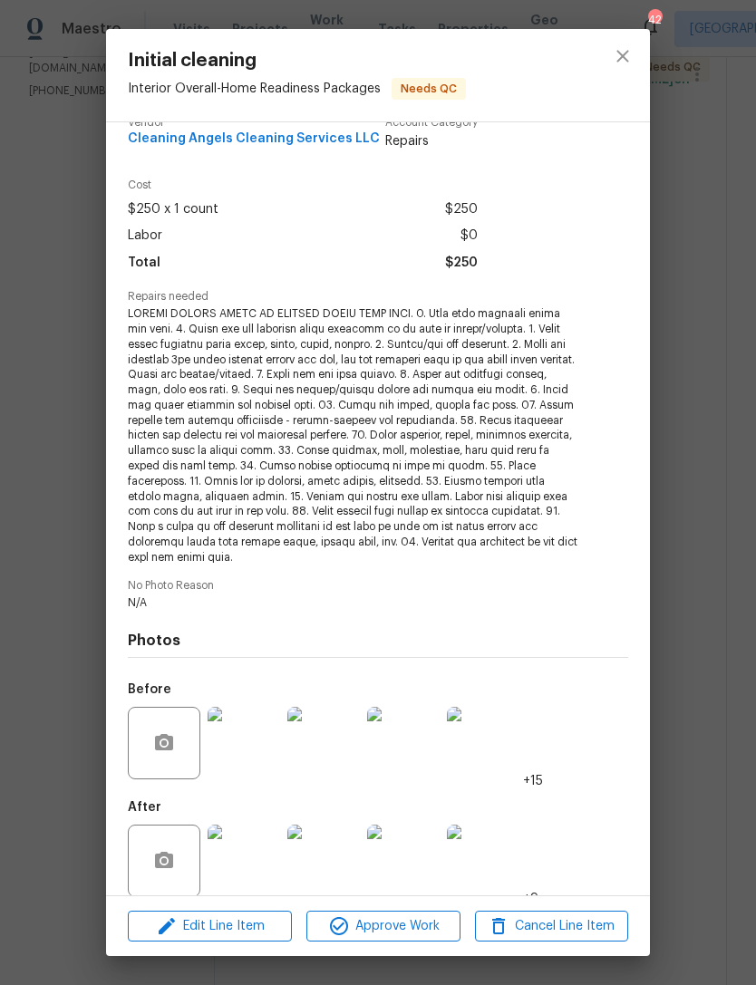
click at [721, 36] on div "Initial cleaning Interior Overall - Home Readiness Packages Needs QC Vendor Cle…" at bounding box center [378, 492] width 756 height 985
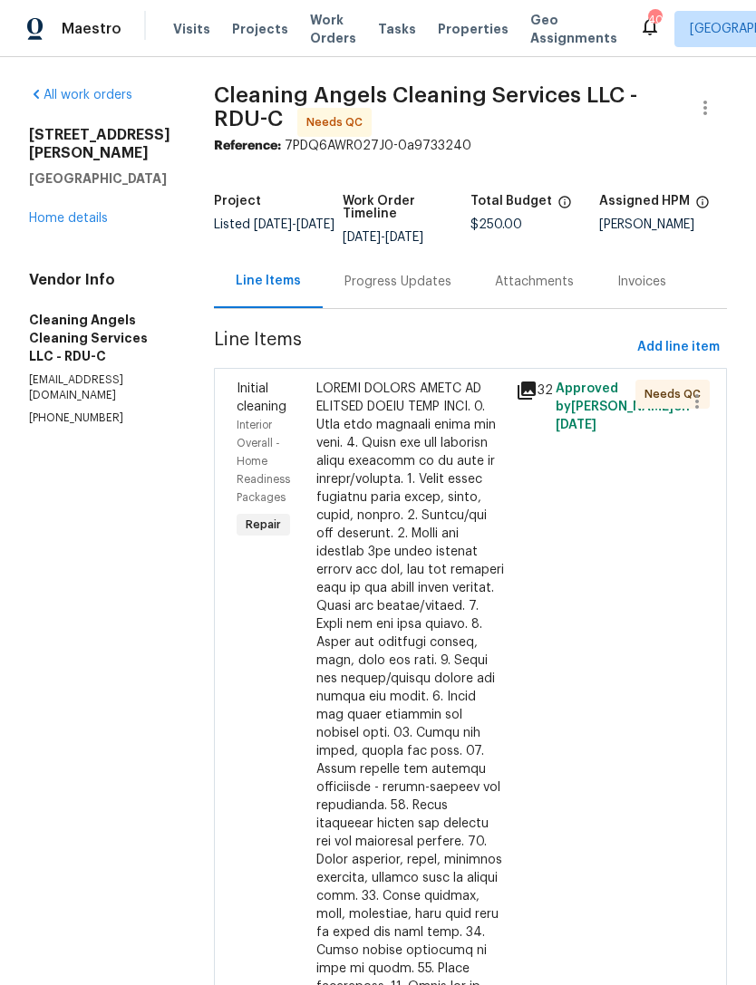
scroll to position [0, 0]
click at [66, 213] on link "Home details" at bounding box center [68, 218] width 79 height 13
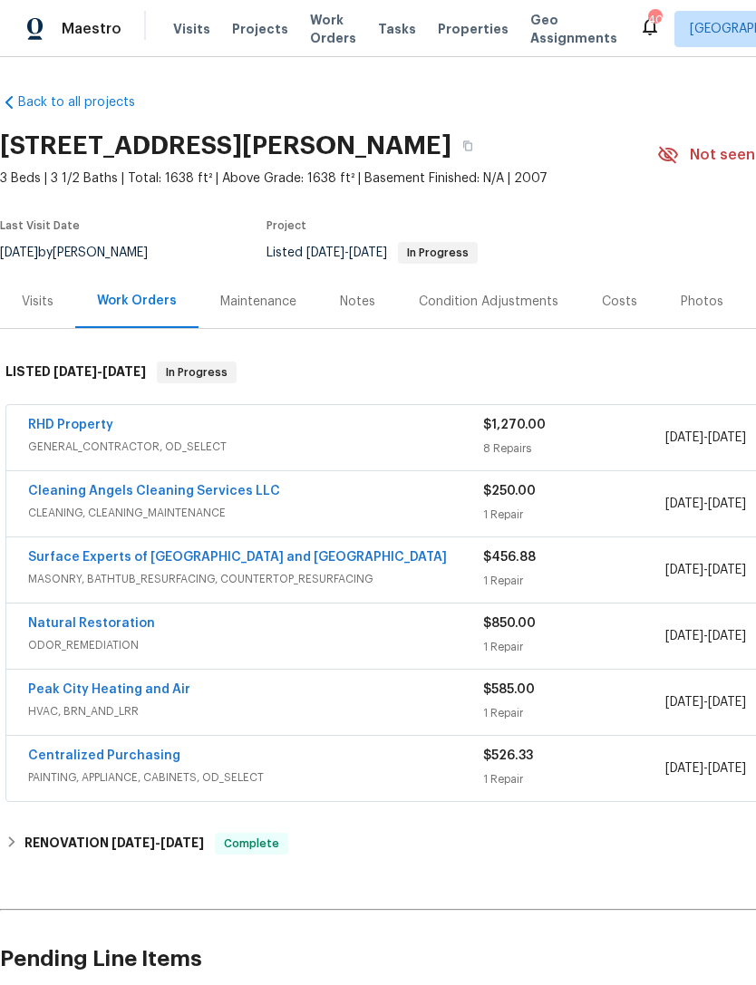
click at [90, 497] on link "Cleaning Angels Cleaning Services LLC" at bounding box center [154, 491] width 252 height 13
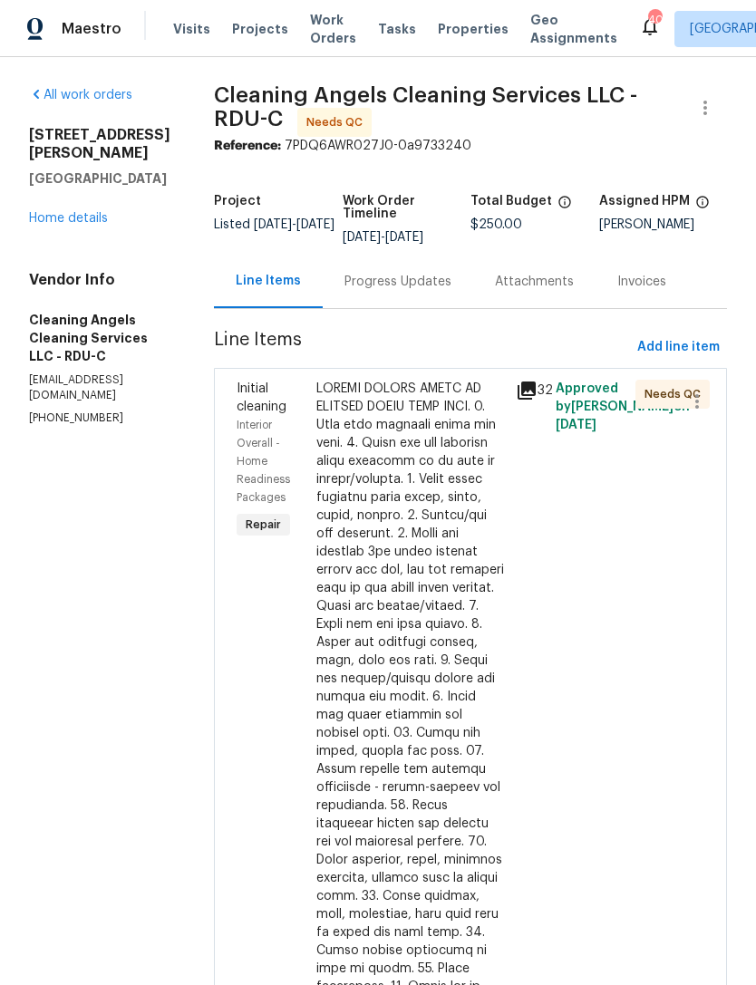
click at [418, 577] on div at bounding box center [410, 824] width 189 height 888
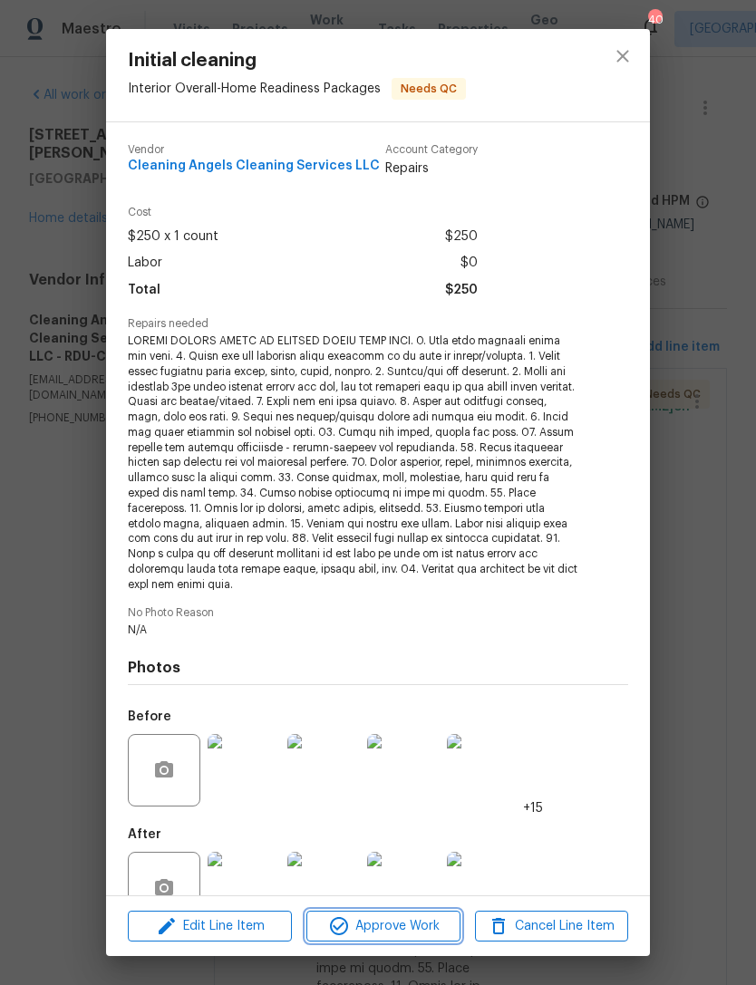
click at [429, 926] on span "Approve Work" at bounding box center [383, 927] width 142 height 23
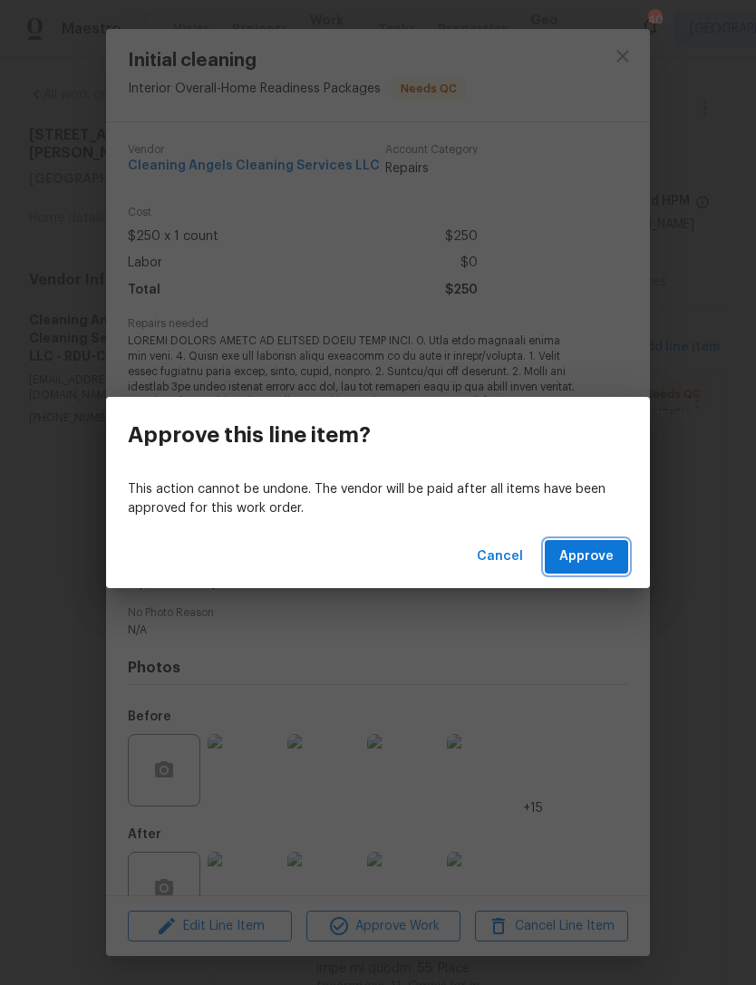
click at [601, 555] on span "Approve" at bounding box center [586, 557] width 54 height 23
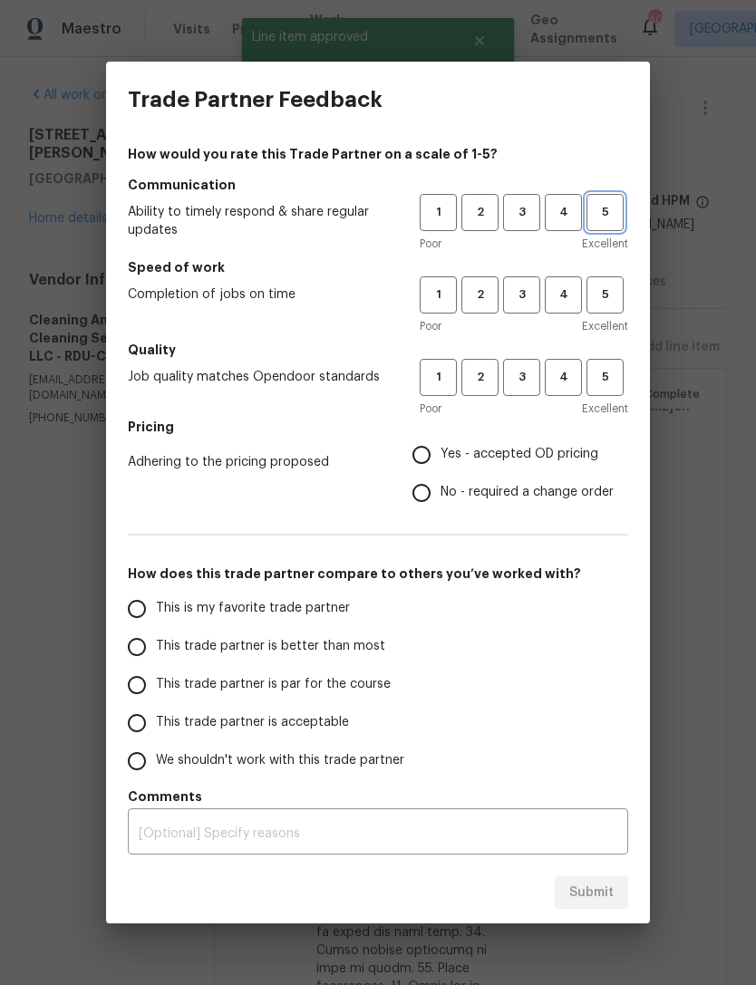
click at [614, 218] on span "5" at bounding box center [605, 212] width 34 height 21
click at [606, 284] on button "5" at bounding box center [605, 294] width 37 height 37
click at [611, 374] on span "5" at bounding box center [605, 377] width 34 height 21
click at [574, 451] on span "Yes - accepted OD pricing" at bounding box center [520, 454] width 158 height 19
click at [441, 451] on input "Yes - accepted OD pricing" at bounding box center [421, 455] width 38 height 38
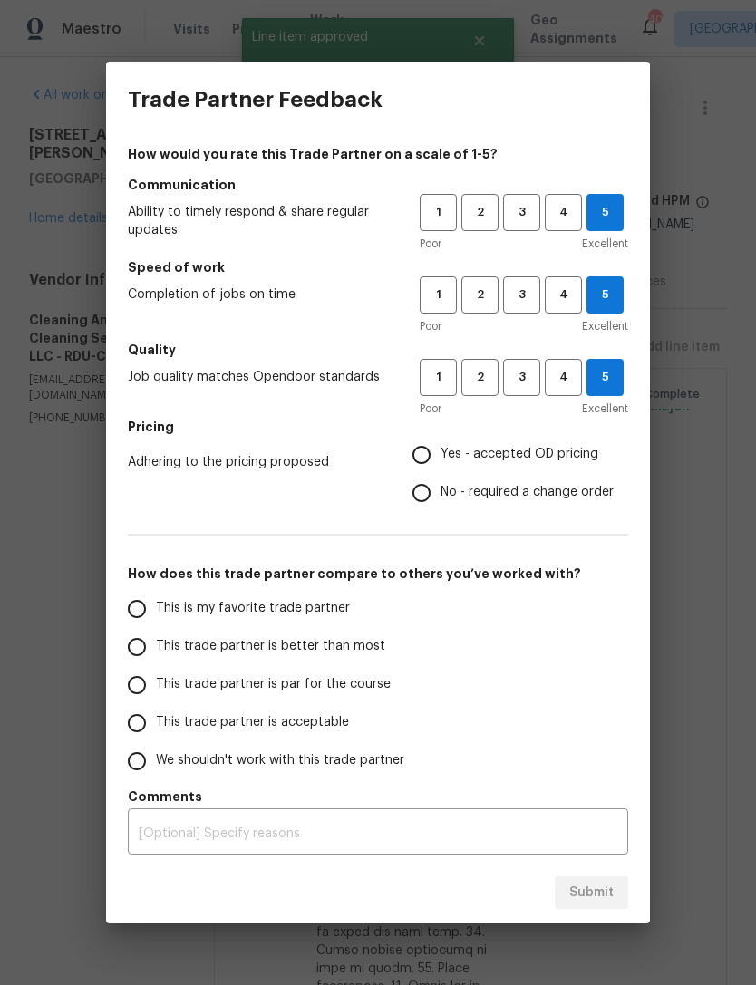
radio input "true"
click at [345, 618] on label "This is my favorite trade partner" at bounding box center [261, 609] width 286 height 38
click at [156, 618] on input "This is my favorite trade partner" at bounding box center [137, 609] width 38 height 38
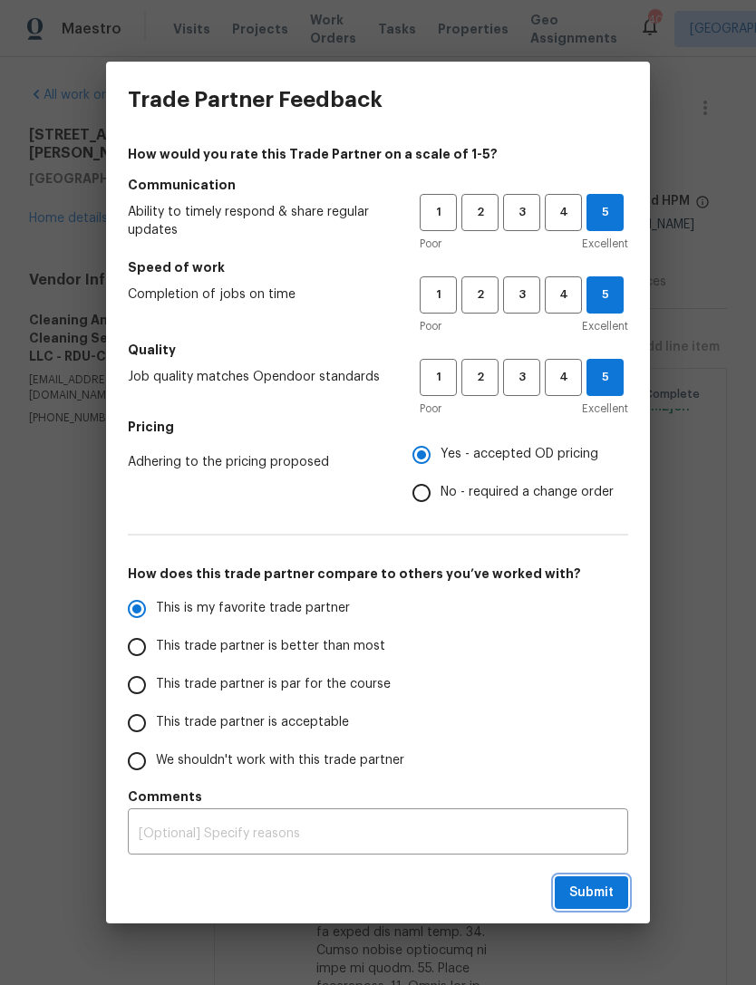
click at [594, 887] on span "Submit" at bounding box center [591, 893] width 44 height 23
radio input "true"
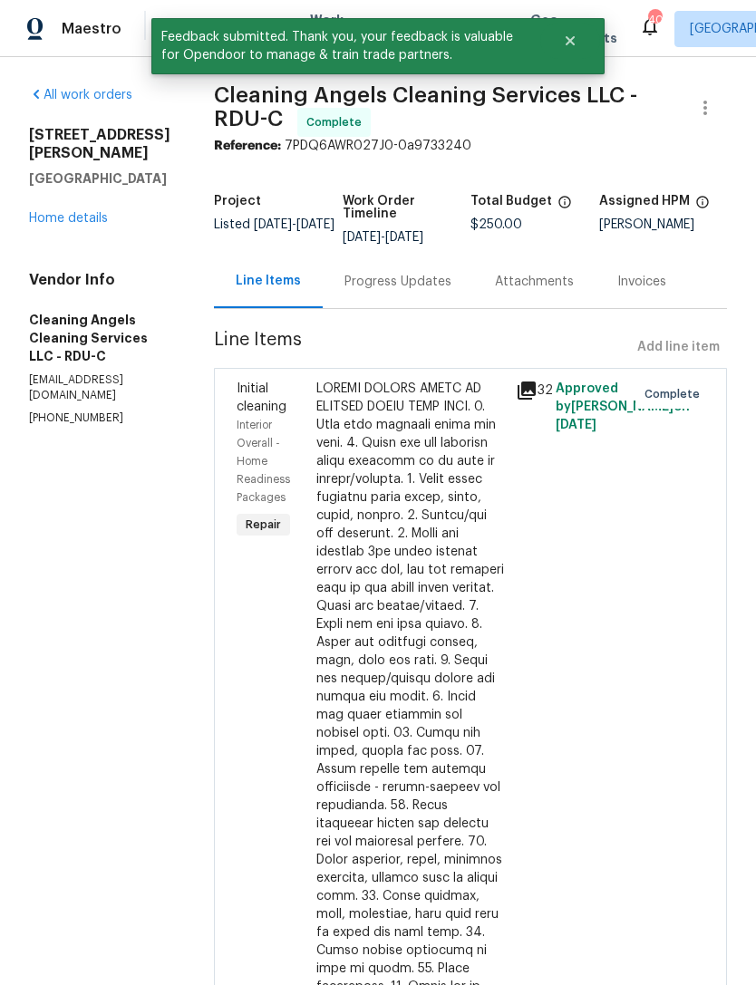
click at [46, 222] on link "Home details" at bounding box center [68, 218] width 79 height 13
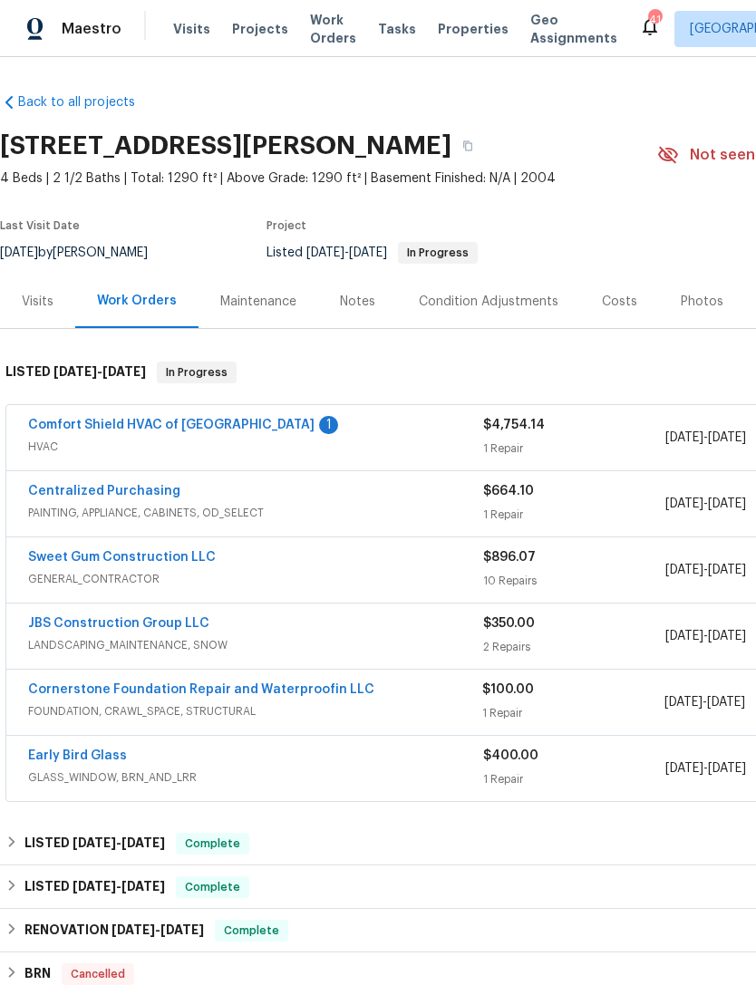
click at [106, 430] on link "Comfort Shield HVAC of NC" at bounding box center [171, 425] width 286 height 13
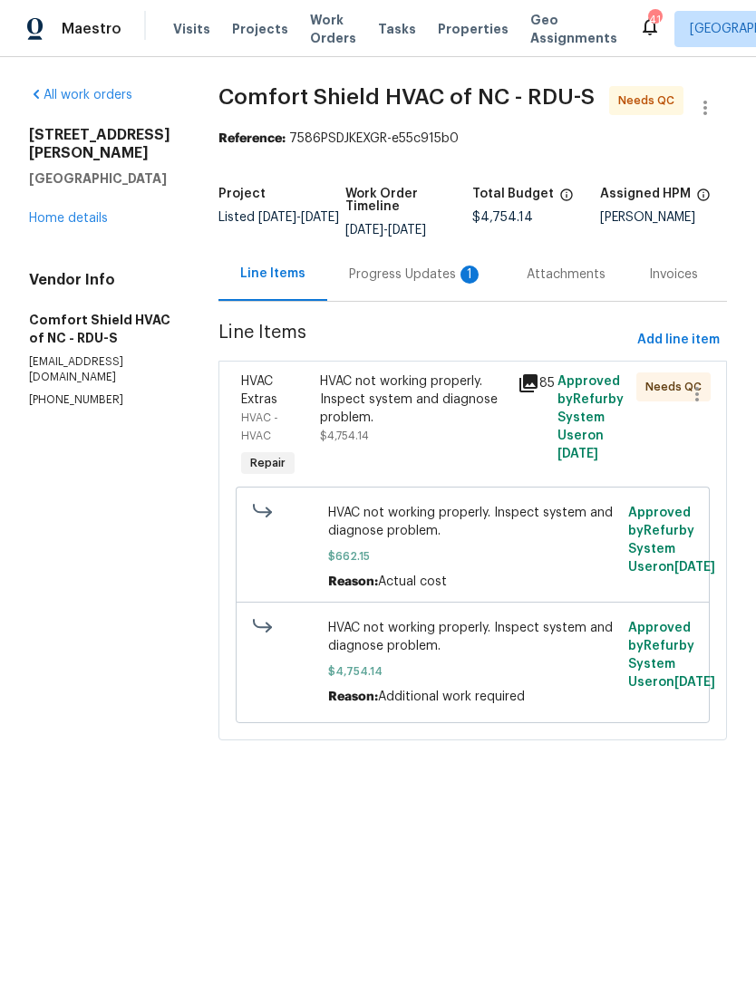
click at [413, 284] on div "Progress Updates 1" at bounding box center [416, 275] width 134 height 18
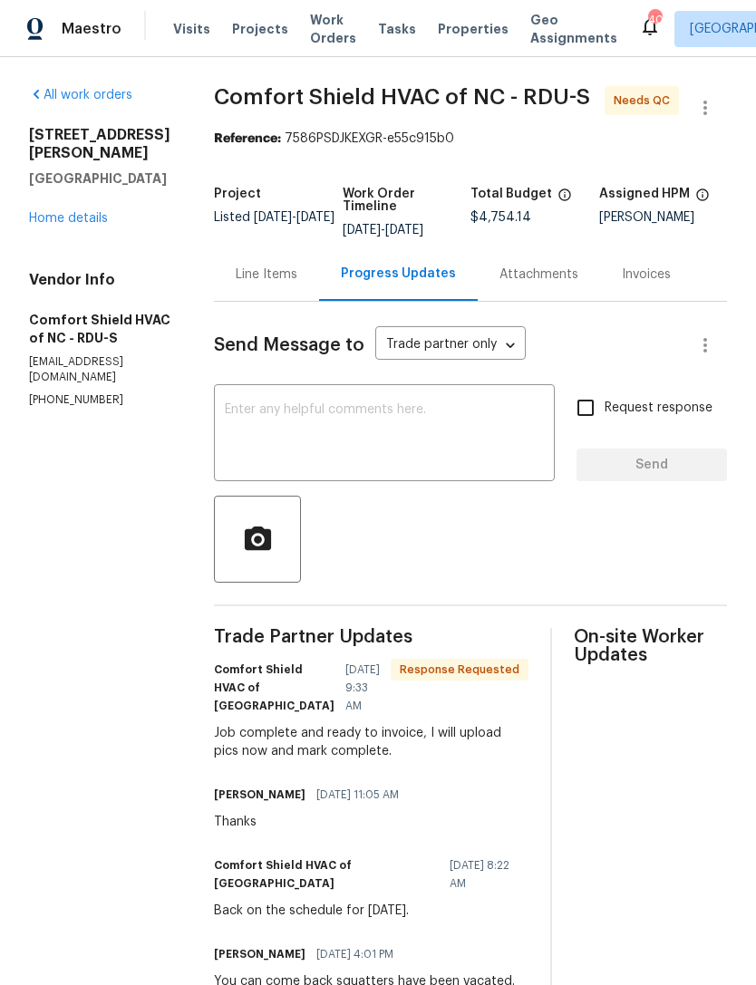
click at [286, 284] on div "Line Items" at bounding box center [267, 275] width 62 height 18
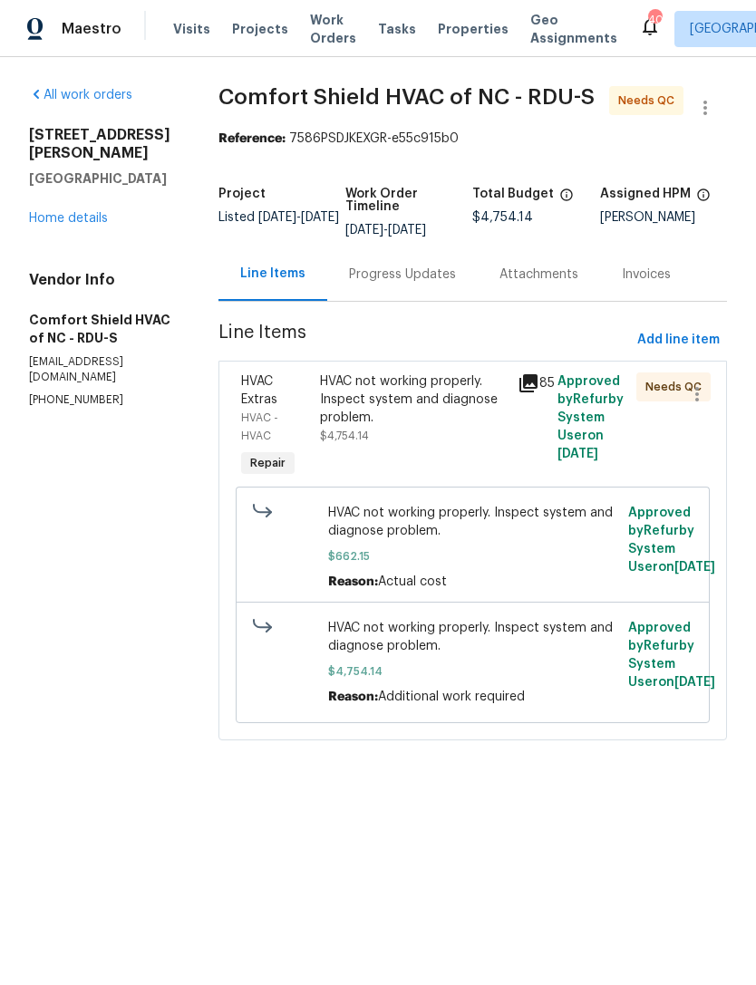
click at [432, 445] on div "HVAC not working properly. Inspect system and diagnose problem. $4,754.14" at bounding box center [413, 409] width 187 height 73
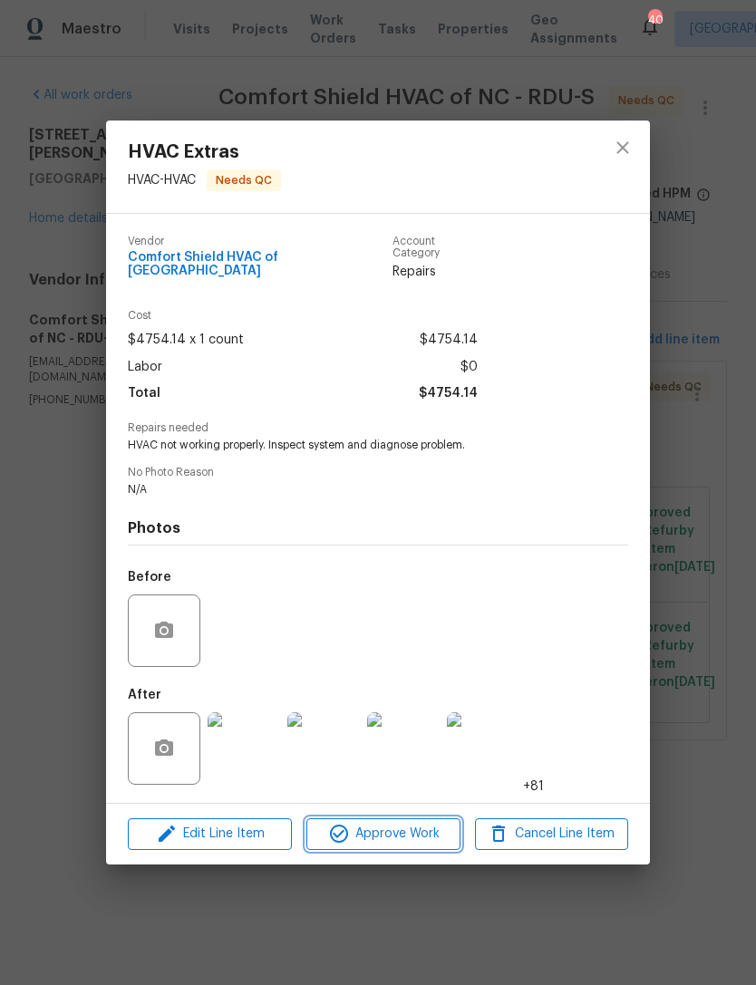
click at [432, 829] on span "Approve Work" at bounding box center [383, 834] width 142 height 23
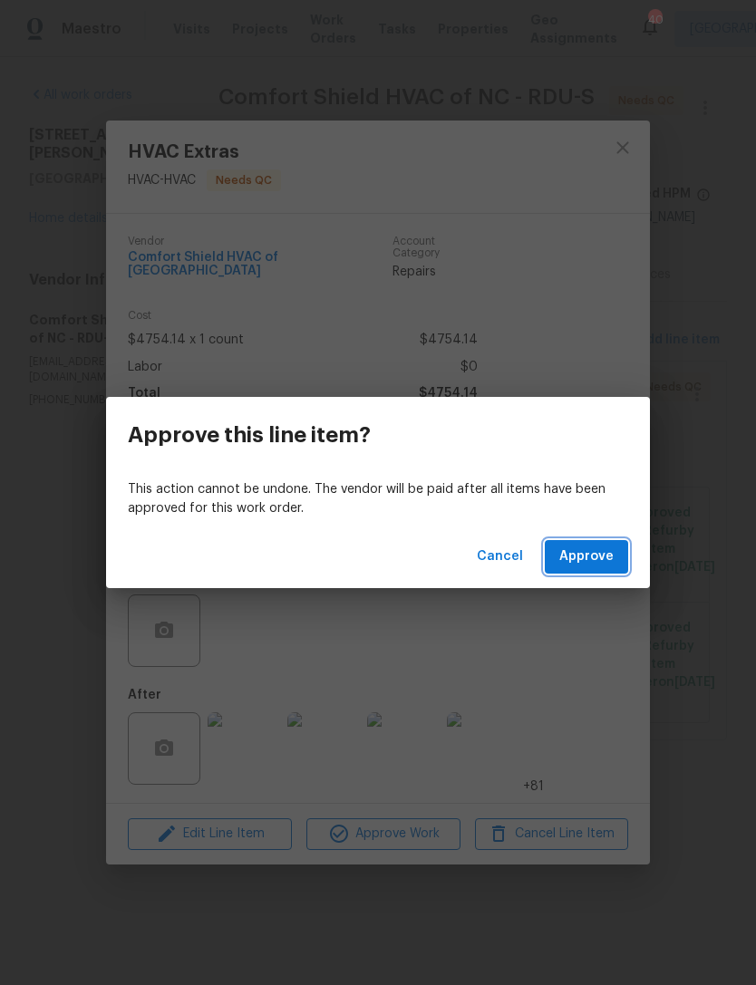
click at [607, 554] on span "Approve" at bounding box center [586, 557] width 54 height 23
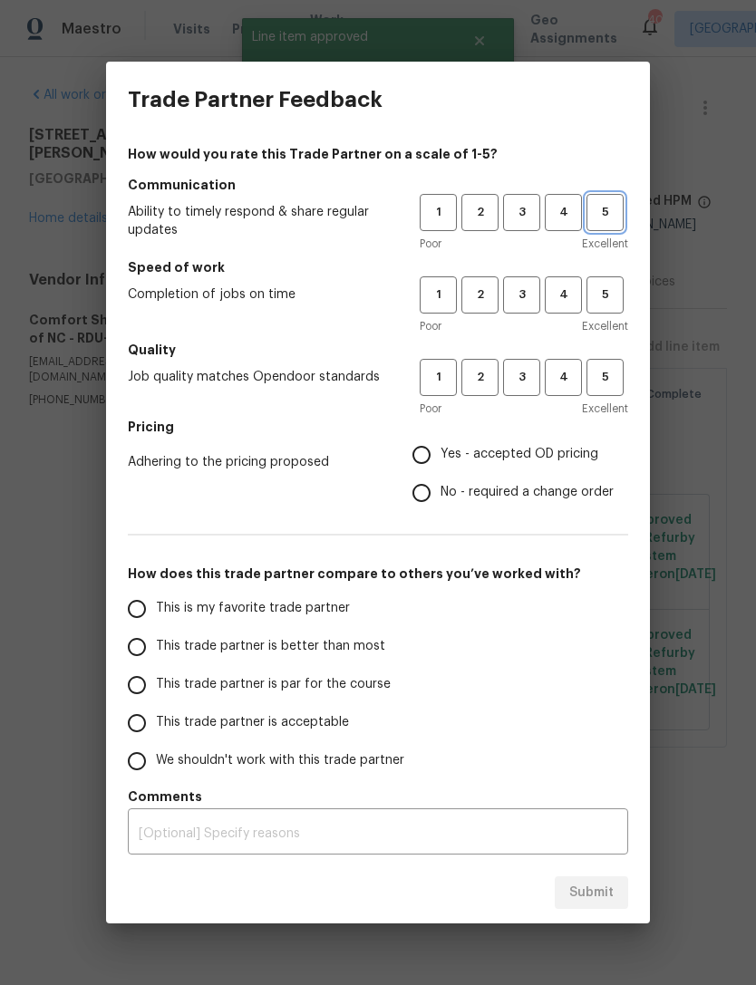
click at [613, 219] on span "5" at bounding box center [605, 212] width 34 height 21
click at [528, 291] on span "3" at bounding box center [522, 295] width 34 height 21
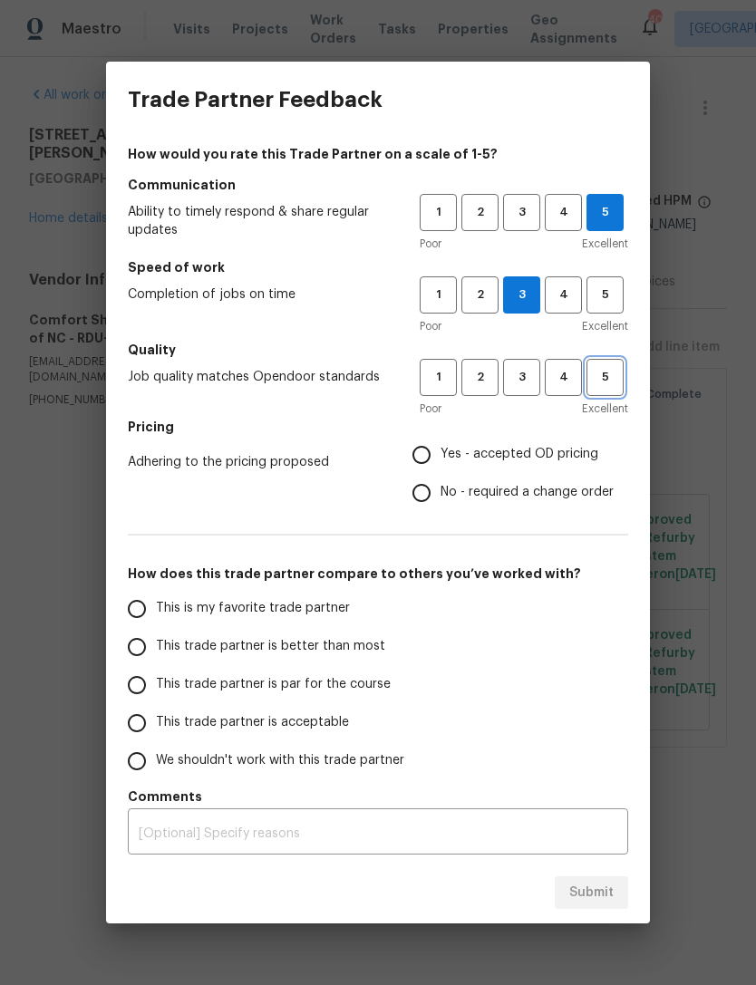
click at [603, 383] on span "5" at bounding box center [605, 377] width 34 height 21
click at [558, 494] on span "No - required a change order" at bounding box center [527, 492] width 173 height 19
click at [441, 494] on input "No - required a change order" at bounding box center [421, 493] width 38 height 38
radio input "true"
click at [326, 649] on span "This trade partner is better than most" at bounding box center [270, 646] width 229 height 19
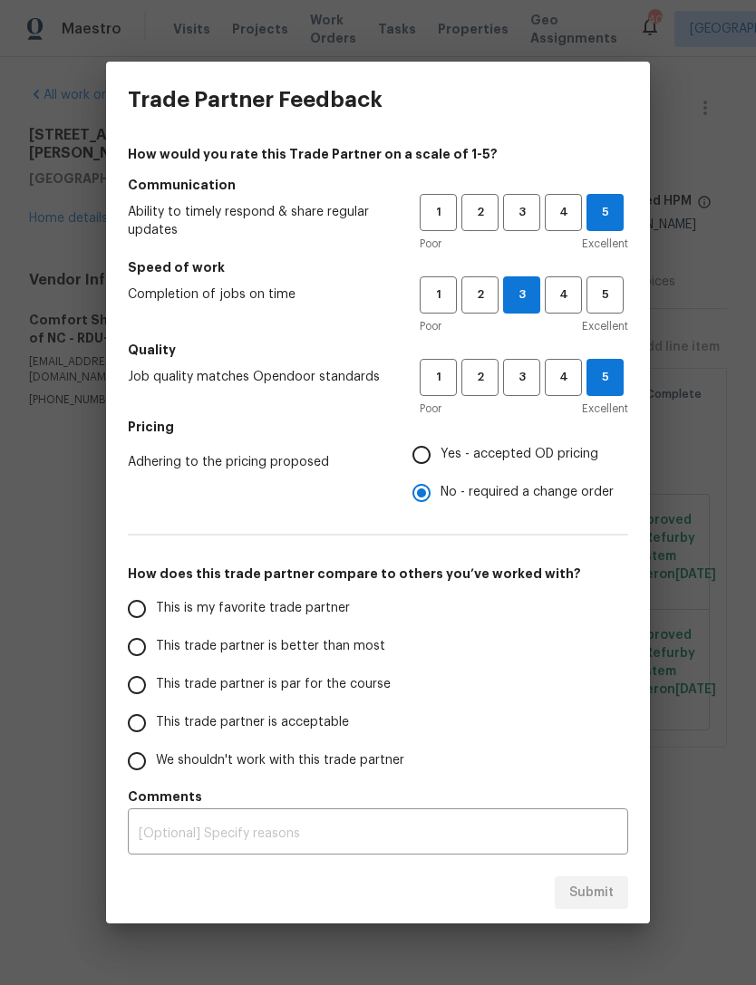
click at [156, 649] on input "This trade partner is better than most" at bounding box center [137, 647] width 38 height 38
click at [615, 897] on button "Submit" at bounding box center [591, 894] width 73 height 34
radio input "true"
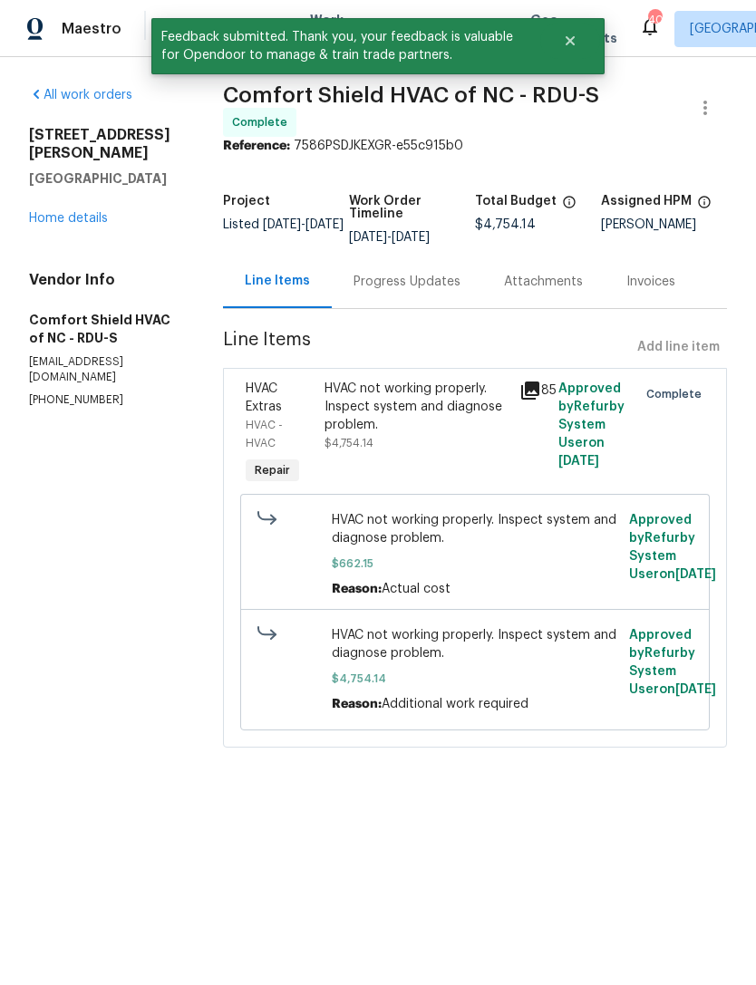
click at [63, 212] on link "Home details" at bounding box center [68, 218] width 79 height 13
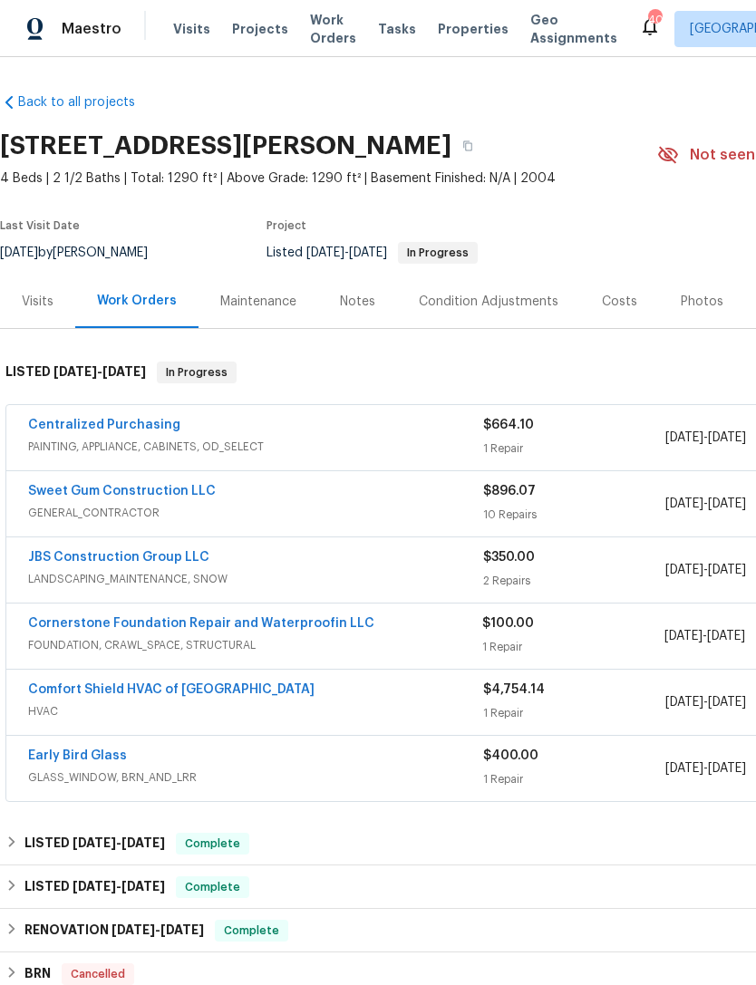
click at [74, 425] on link "Centralized Purchasing" at bounding box center [104, 425] width 152 height 13
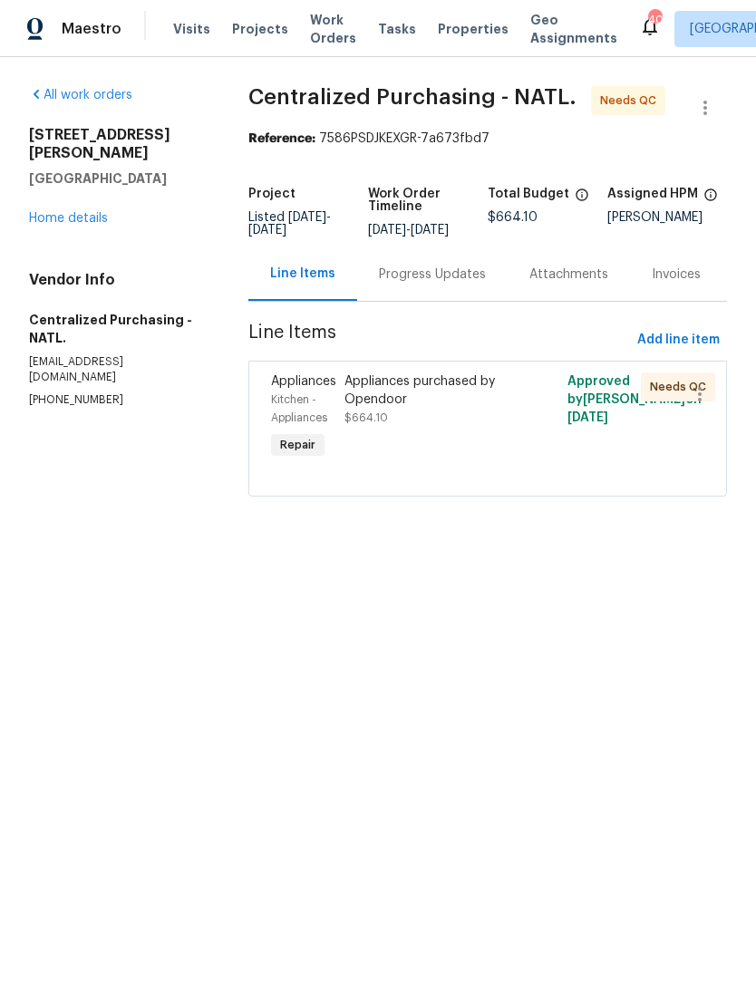
click at [483, 427] on div "Appliances purchased by Opendoor $664.10" at bounding box center [431, 400] width 174 height 54
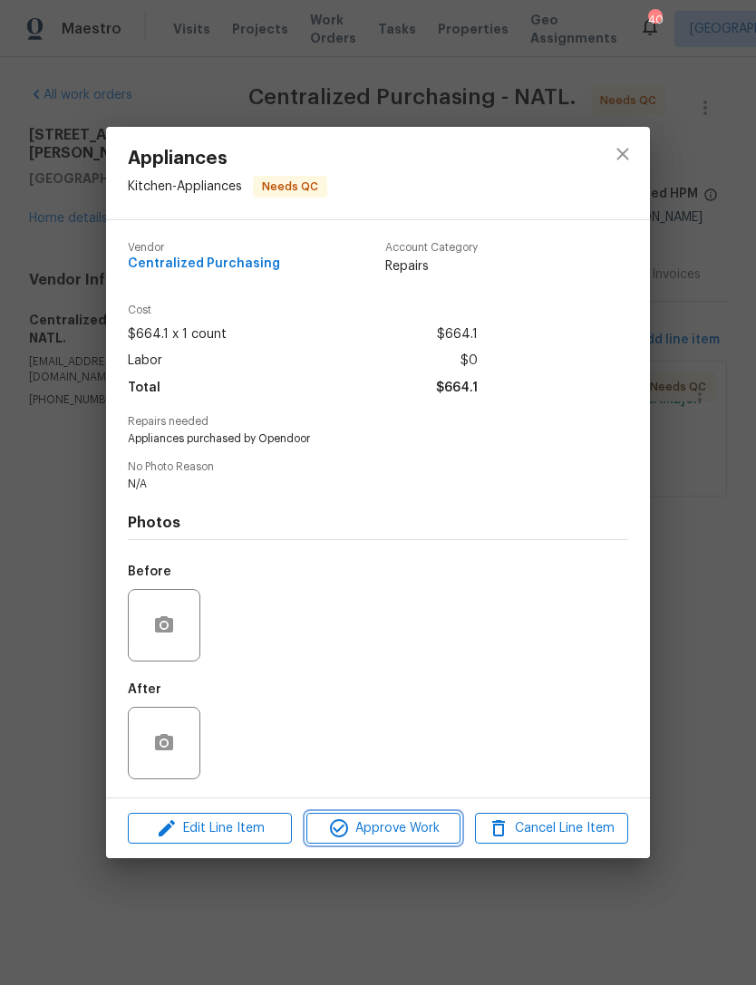
click at [438, 826] on span "Approve Work" at bounding box center [383, 829] width 142 height 23
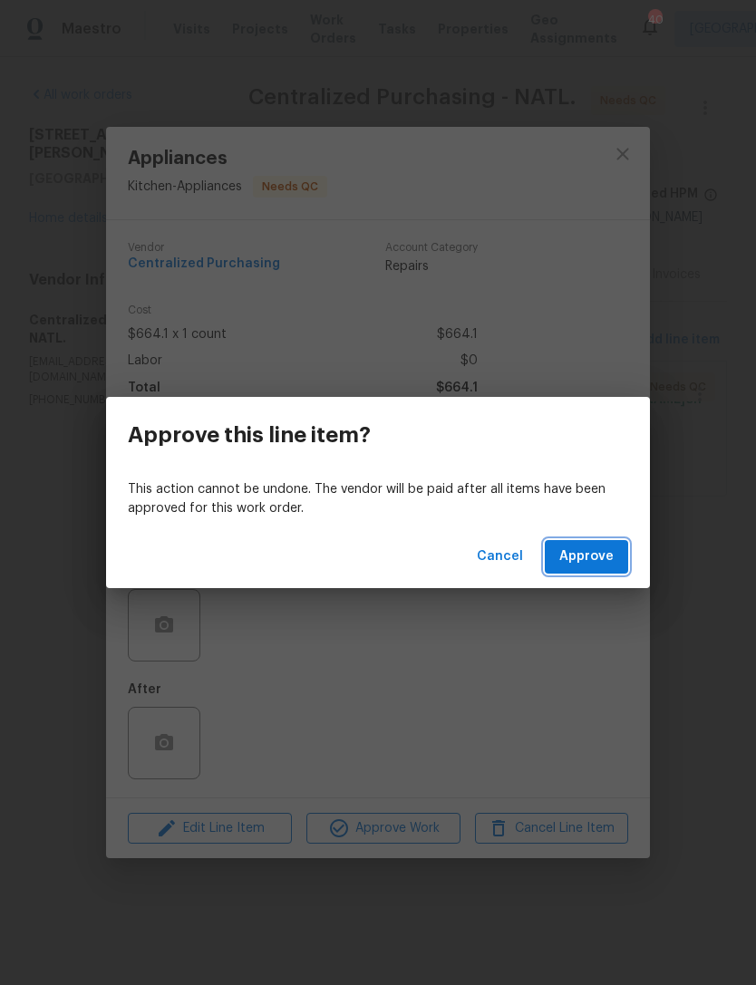
click at [605, 553] on span "Approve" at bounding box center [586, 557] width 54 height 23
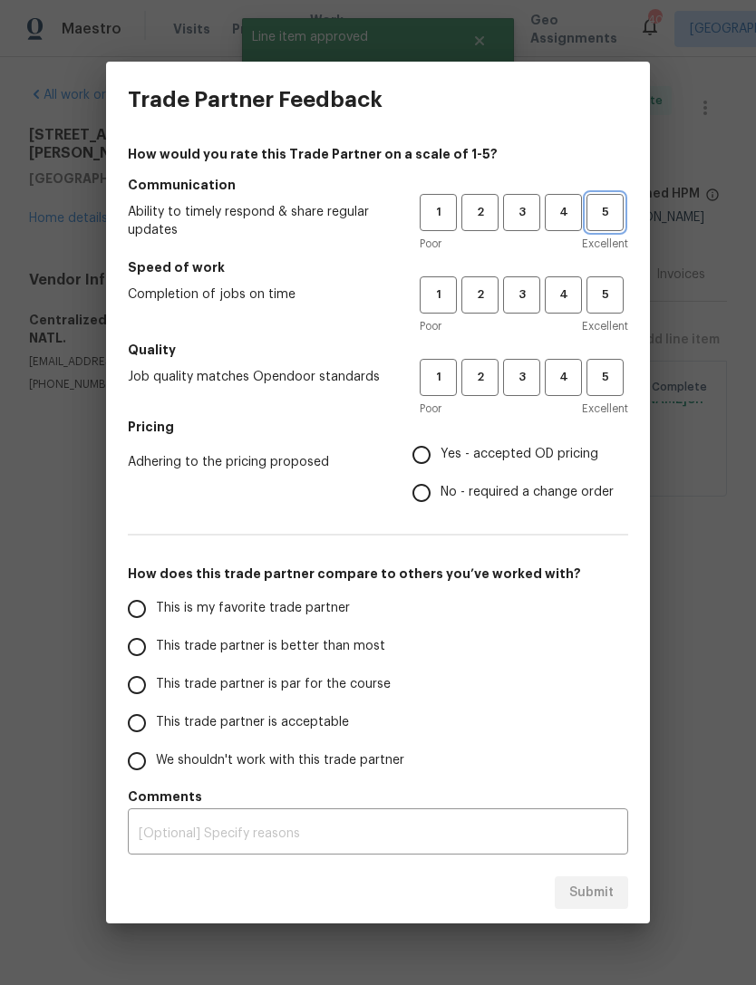
click at [606, 211] on span "5" at bounding box center [605, 212] width 34 height 21
click at [612, 282] on button "5" at bounding box center [605, 294] width 37 height 37
click at [616, 377] on span "5" at bounding box center [605, 377] width 34 height 21
click at [586, 449] on span "Yes - accepted OD pricing" at bounding box center [520, 454] width 158 height 19
click at [441, 449] on input "Yes - accepted OD pricing" at bounding box center [421, 455] width 38 height 38
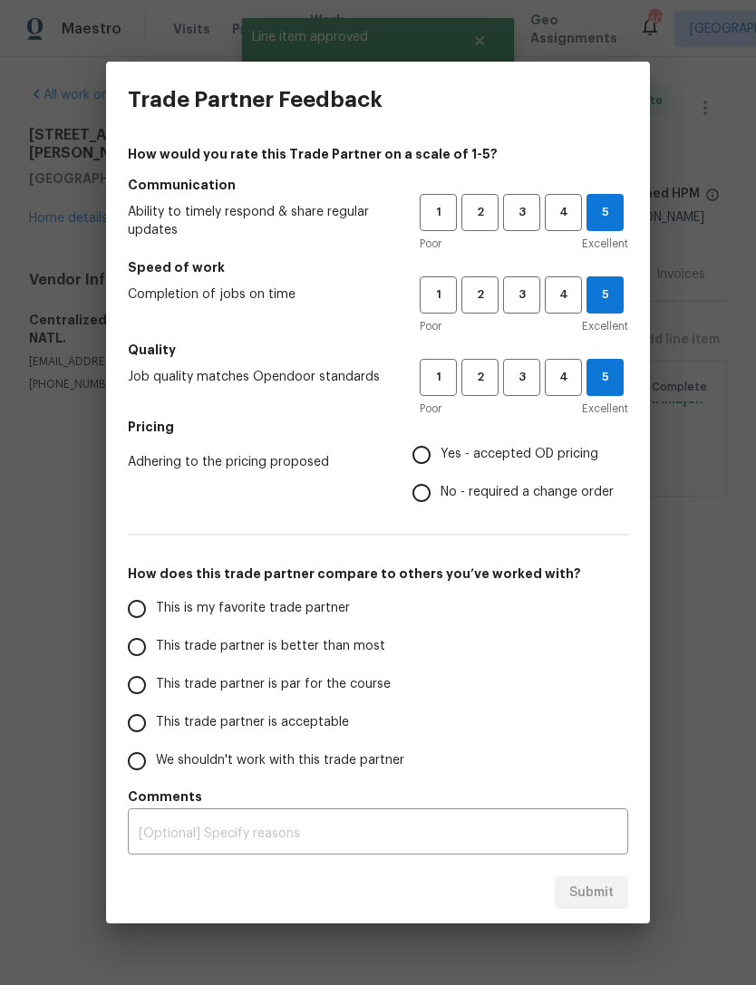
radio input "true"
click at [355, 619] on label "This is my favorite trade partner" at bounding box center [261, 609] width 286 height 38
click at [156, 619] on input "This is my favorite trade partner" at bounding box center [137, 609] width 38 height 38
click at [612, 896] on span "Submit" at bounding box center [591, 893] width 44 height 23
radio input "true"
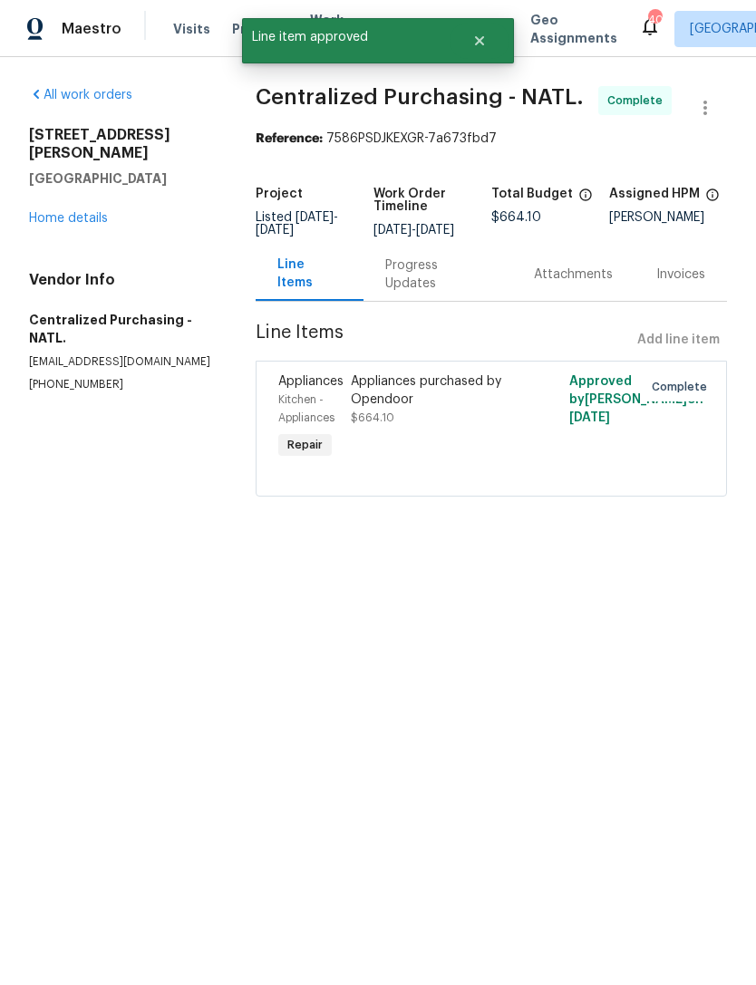
radio input "false"
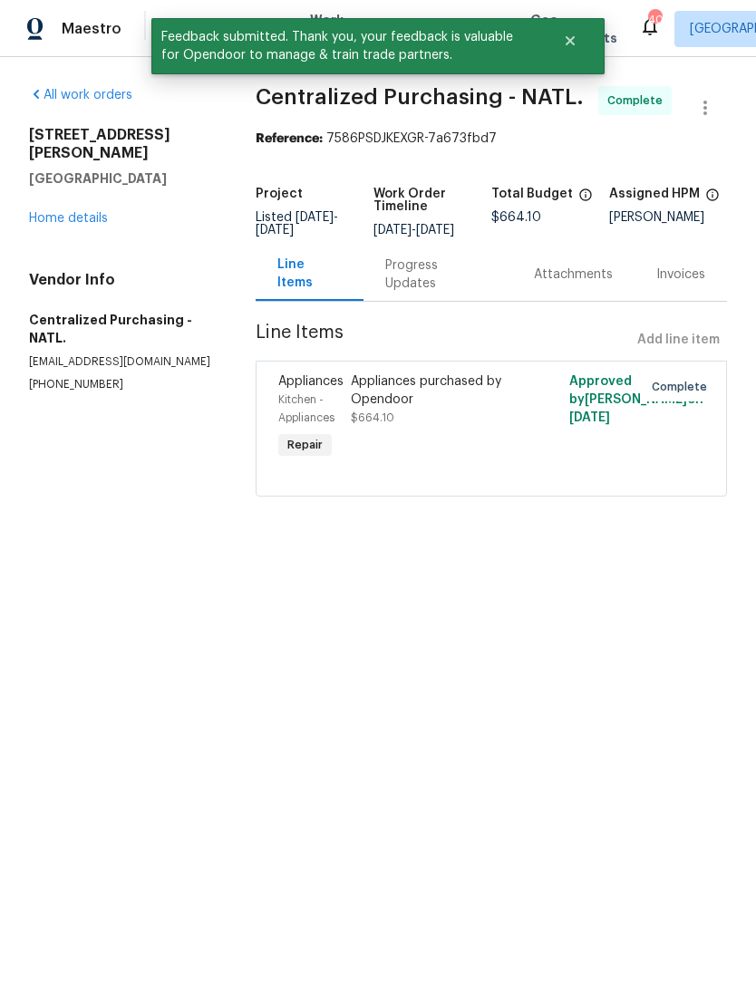
click at [59, 212] on link "Home details" at bounding box center [68, 218] width 79 height 13
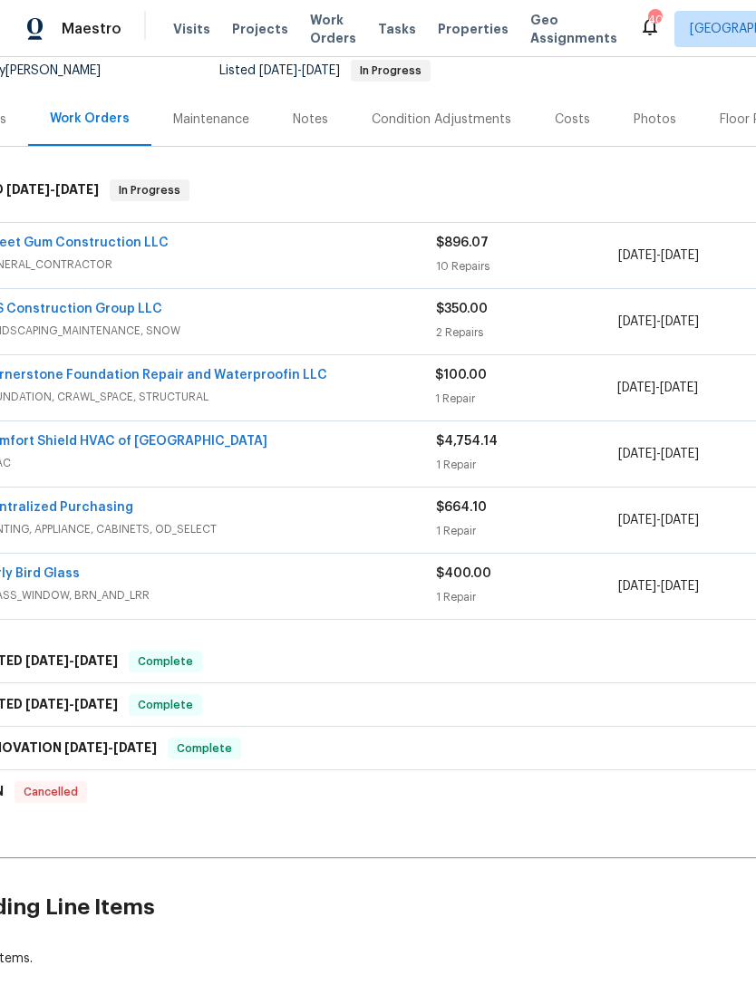
scroll to position [182, 51]
click at [63, 378] on link "Cornerstone Foundation Repair and Waterproofin LLC" at bounding box center [150, 375] width 346 height 13
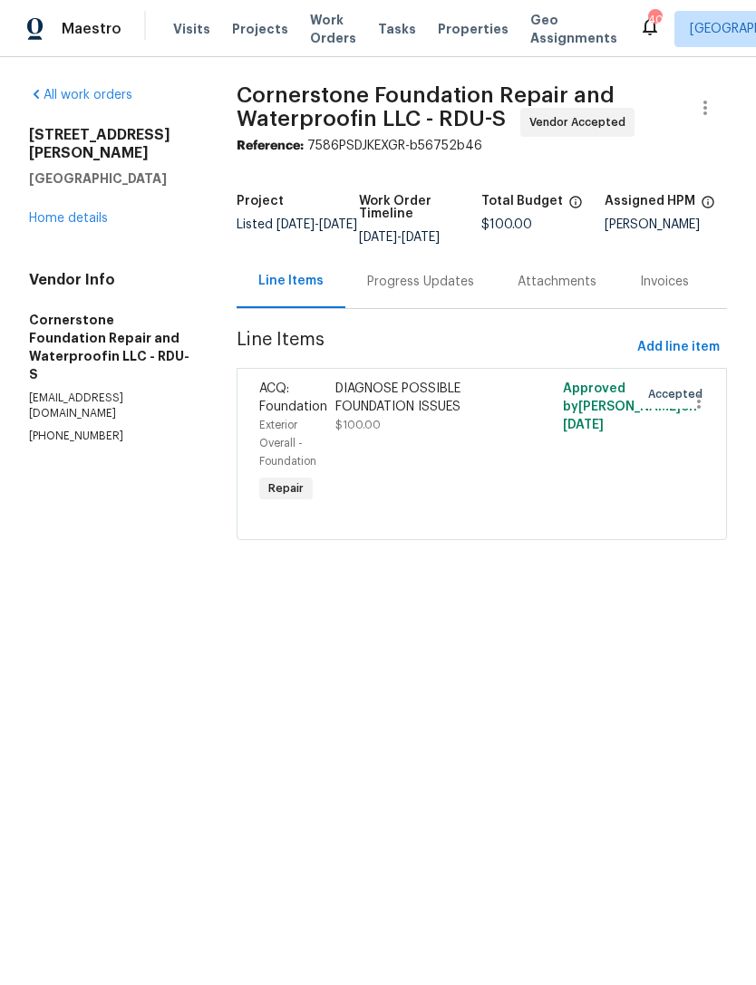
click at [451, 291] on div "Progress Updates" at bounding box center [420, 282] width 107 height 18
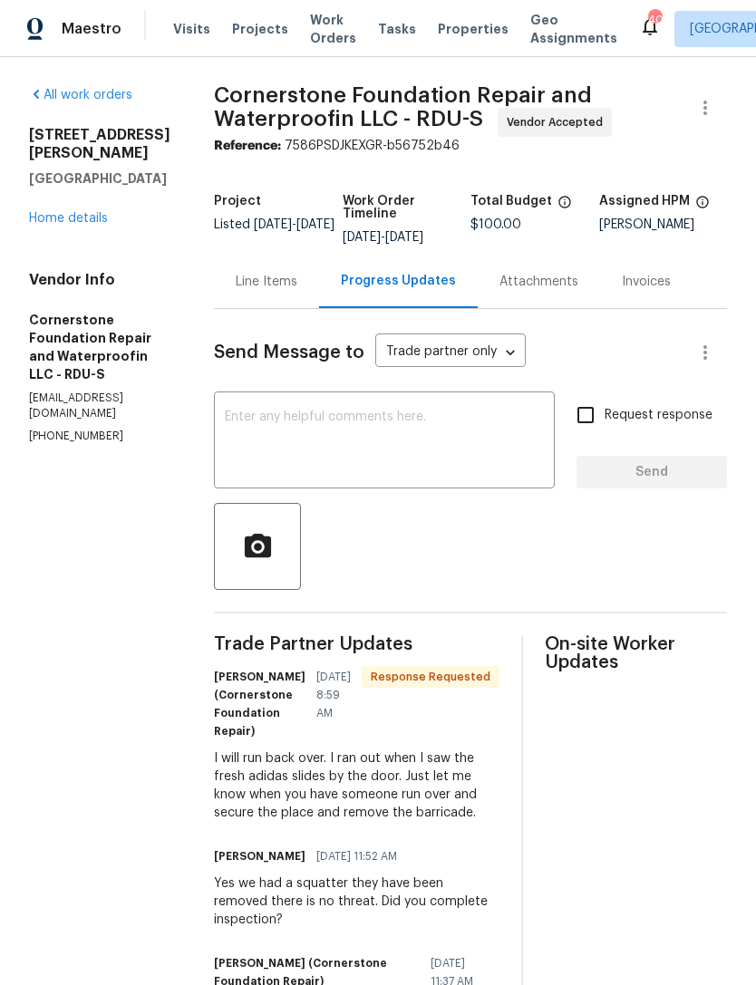
click at [251, 431] on textarea at bounding box center [384, 442] width 319 height 63
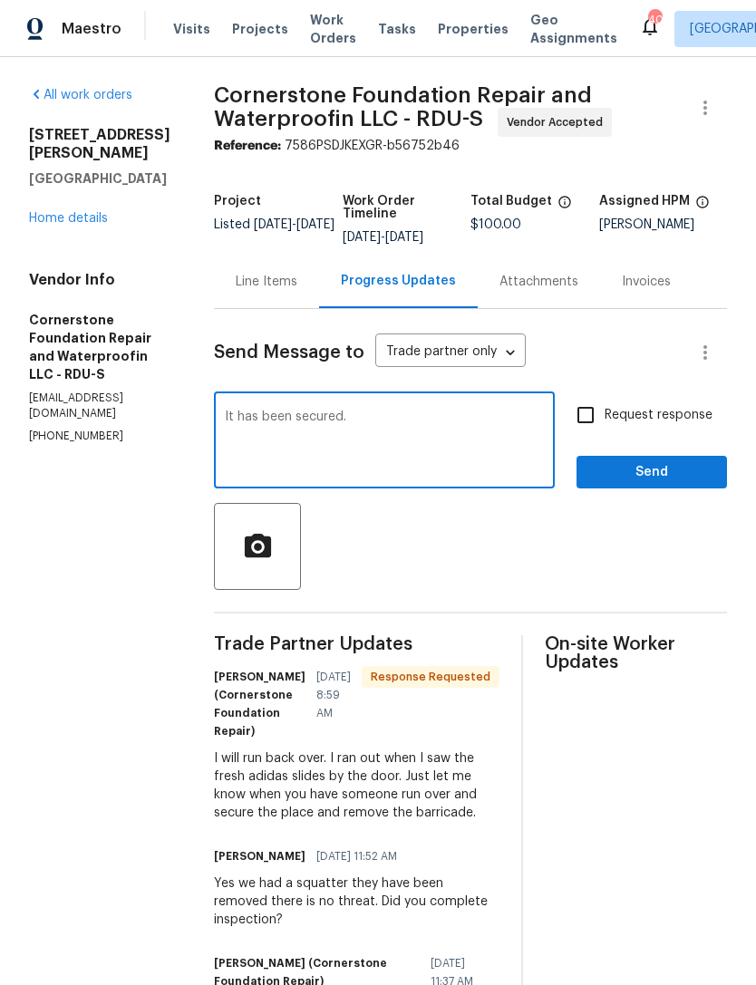
type textarea "It has been secured."
click at [592, 426] on input "Request response" at bounding box center [586, 415] width 38 height 38
checkbox input "true"
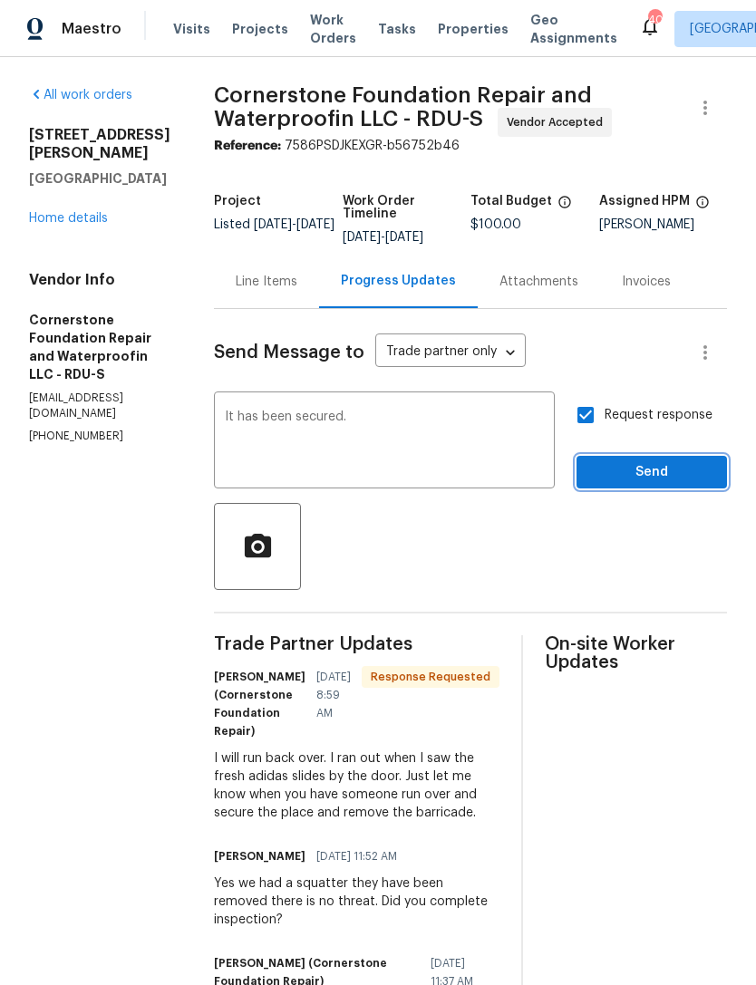
click at [653, 473] on span "Send" at bounding box center [651, 472] width 121 height 23
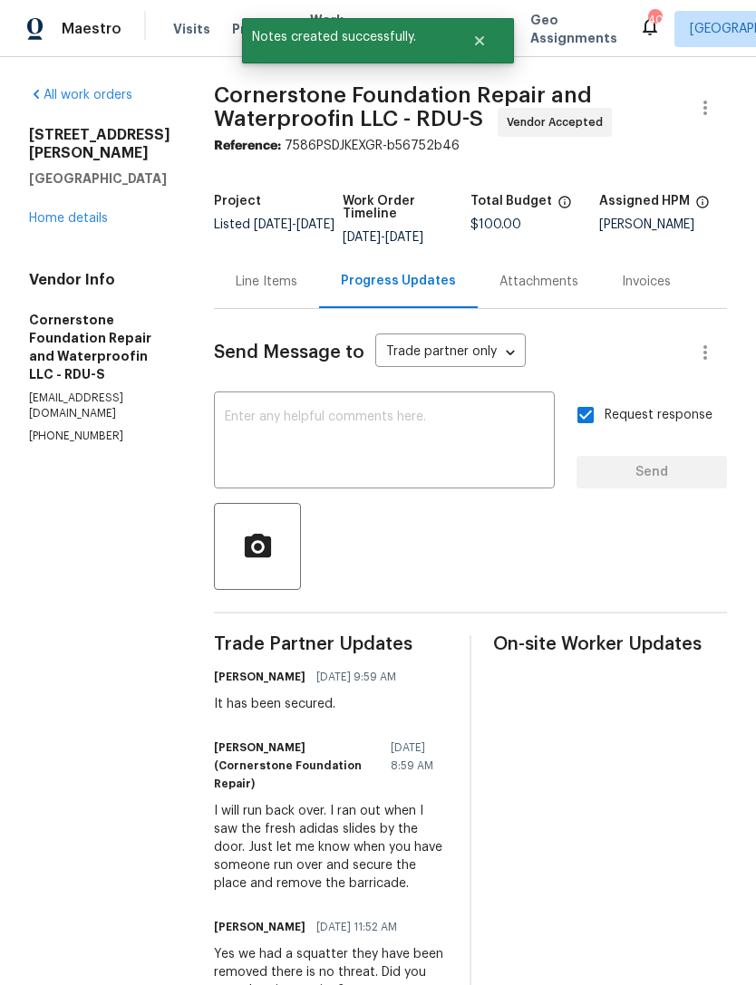
click at [51, 212] on link "Home details" at bounding box center [68, 218] width 79 height 13
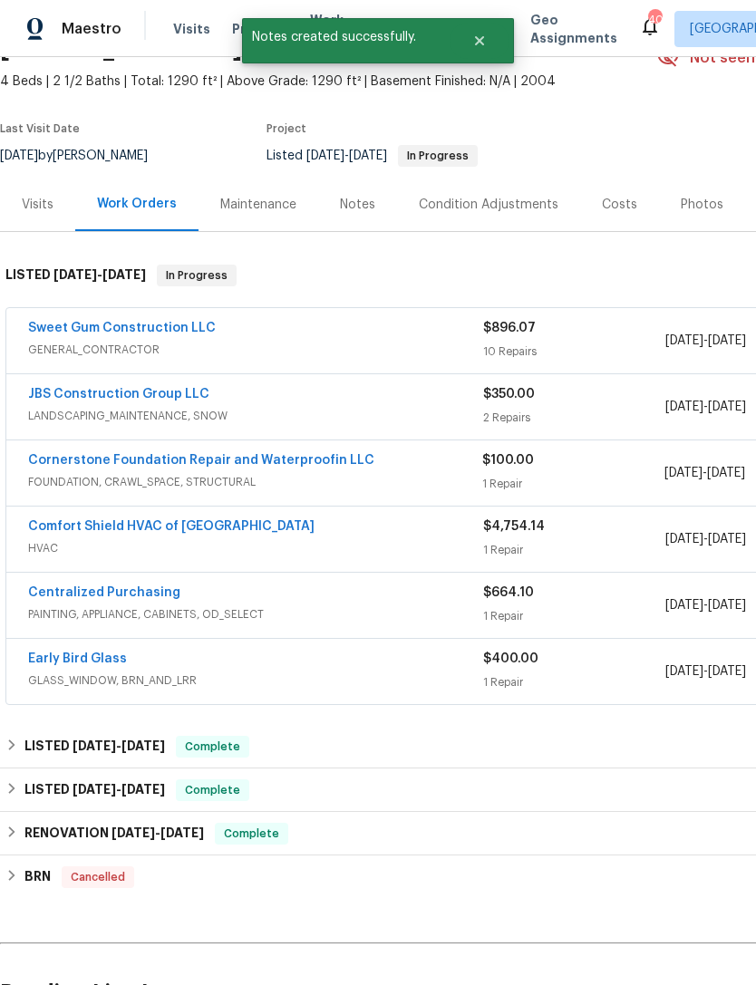
scroll to position [100, 0]
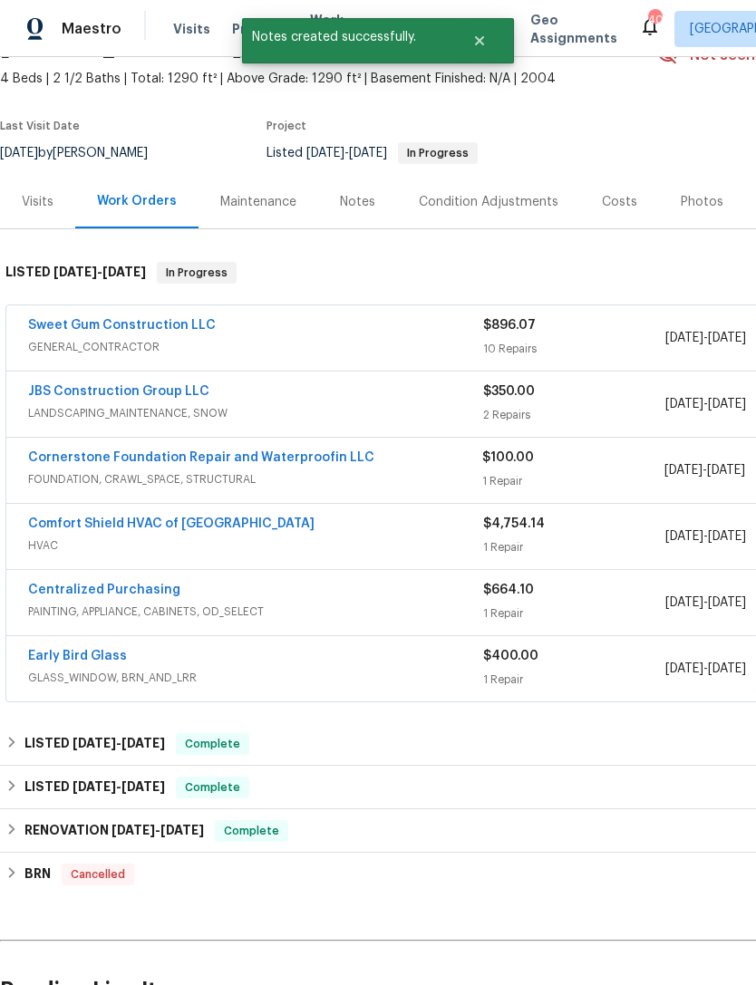
click at [93, 397] on link "JBS Construction Group LLC" at bounding box center [118, 391] width 181 height 13
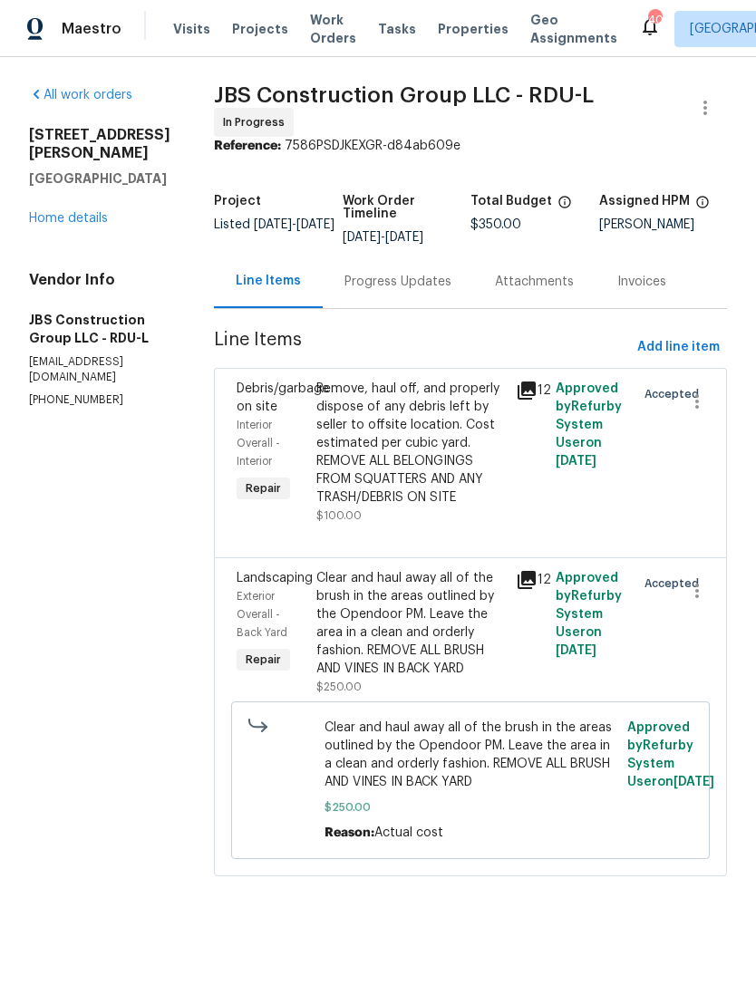
click at [439, 308] on div "Progress Updates" at bounding box center [398, 281] width 150 height 53
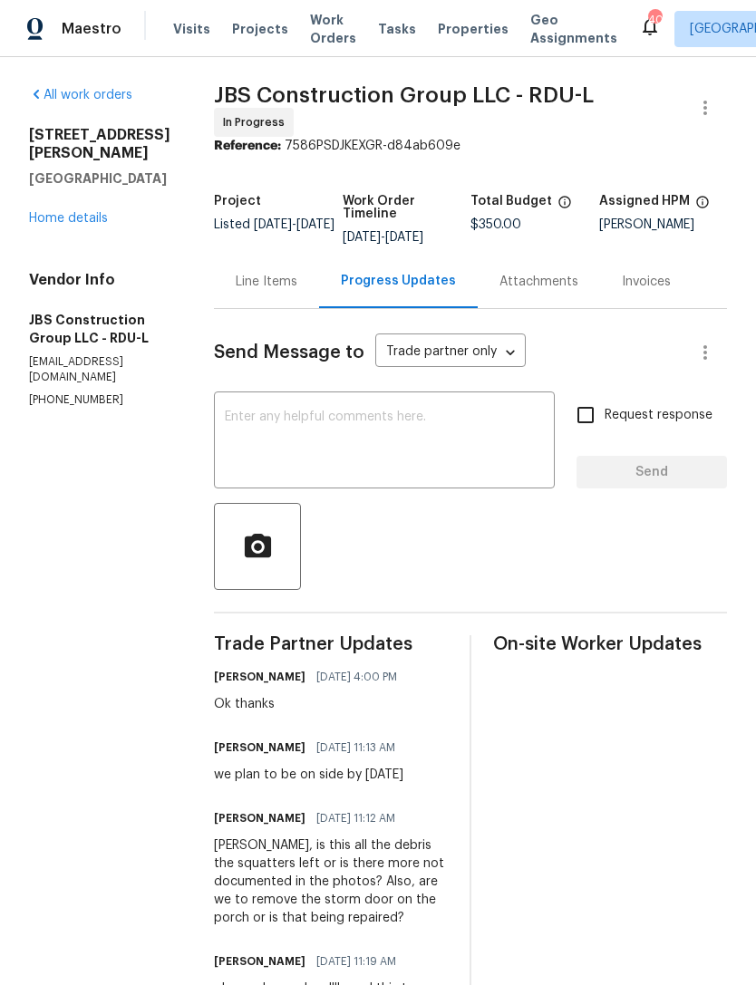
click at [481, 474] on textarea at bounding box center [384, 442] width 319 height 63
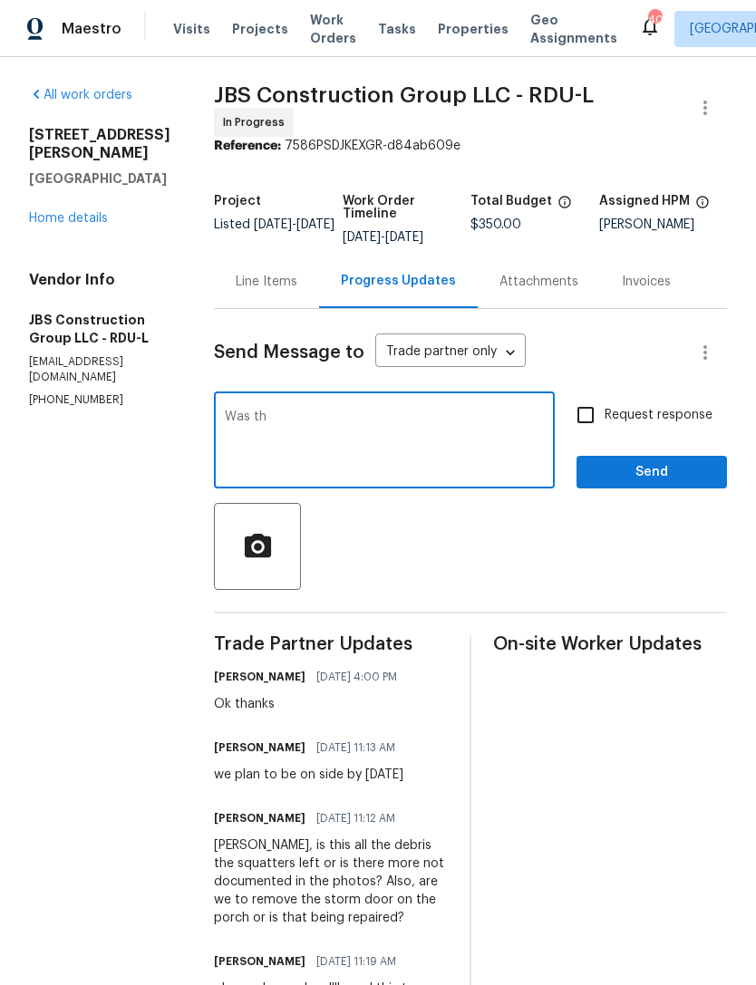
type textarea "Was thi"
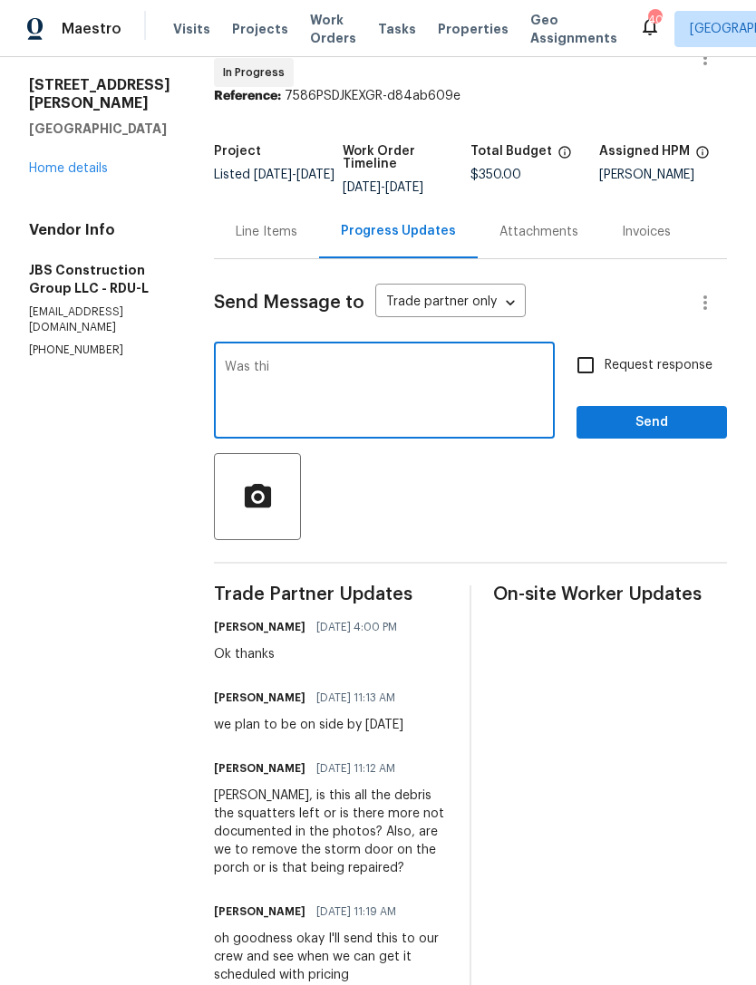
scroll to position [57, 0]
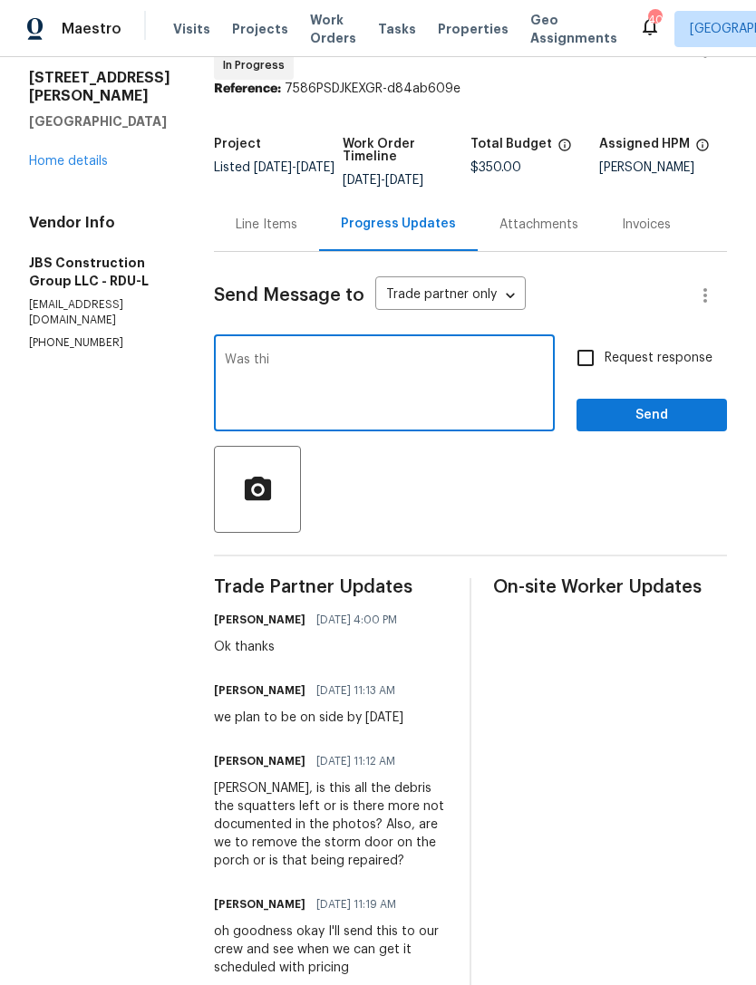
click at [297, 234] on div "Line Items" at bounding box center [267, 225] width 62 height 18
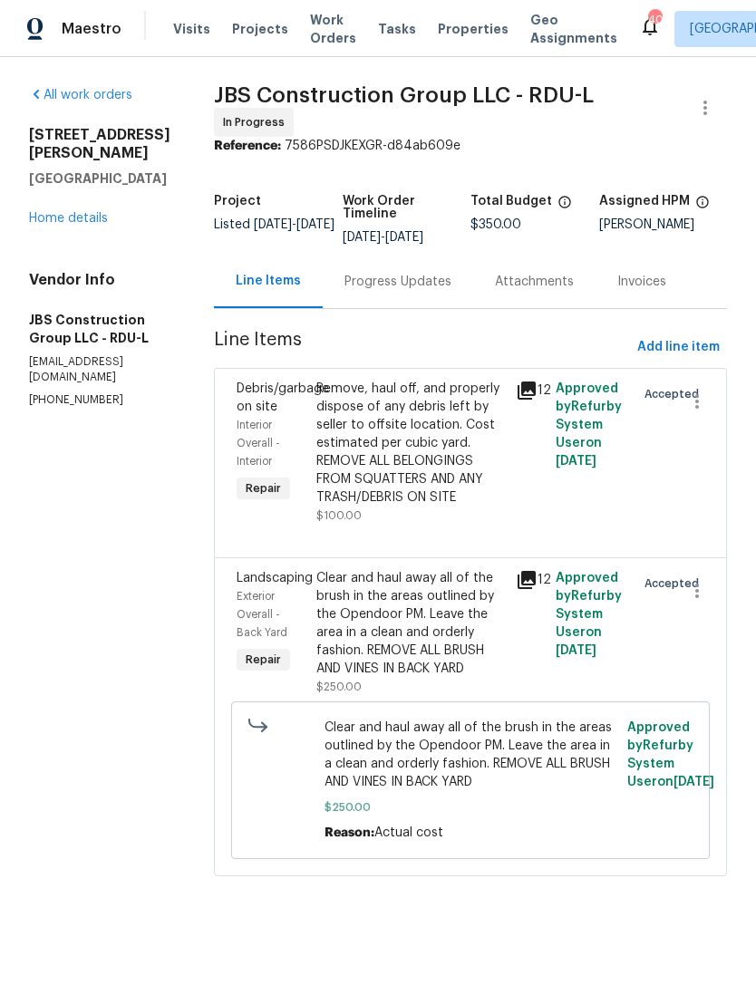
scroll to position [29, 0]
click at [55, 212] on link "Home details" at bounding box center [68, 218] width 79 height 13
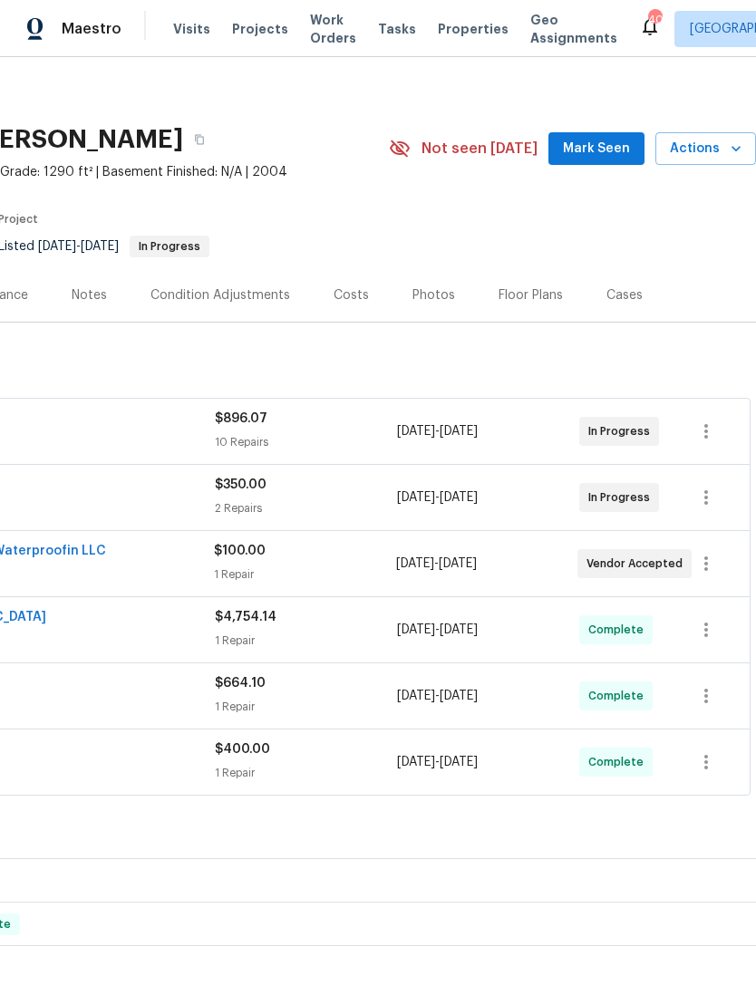
scroll to position [7, 268]
click at [714, 486] on icon "button" at bounding box center [706, 497] width 22 height 22
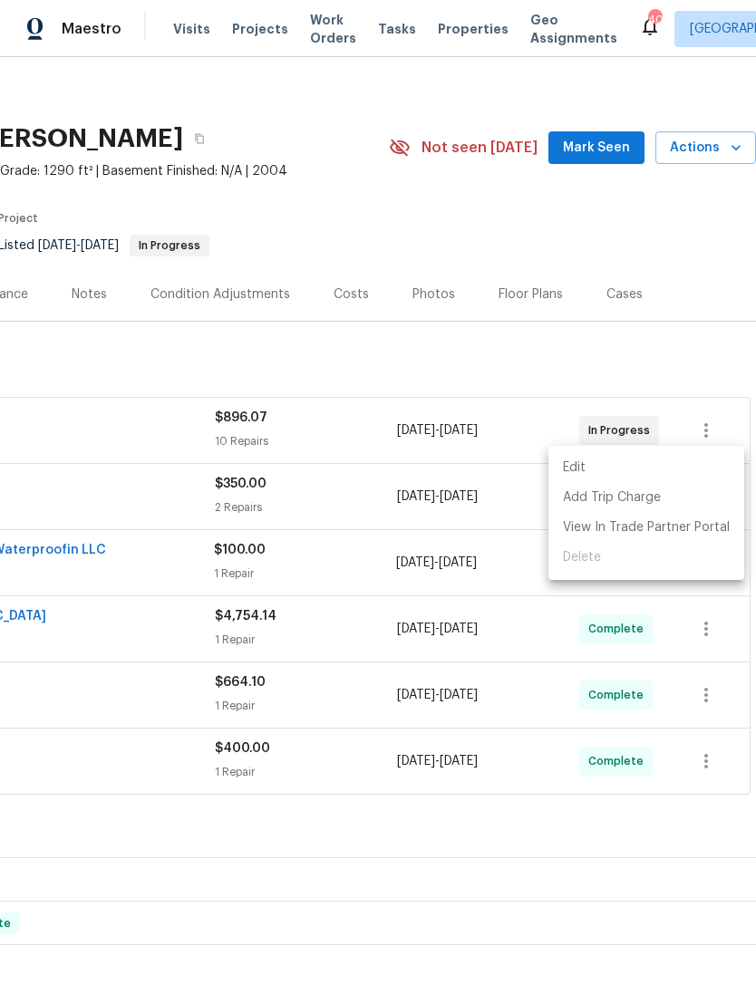
click at [662, 644] on div at bounding box center [378, 492] width 756 height 985
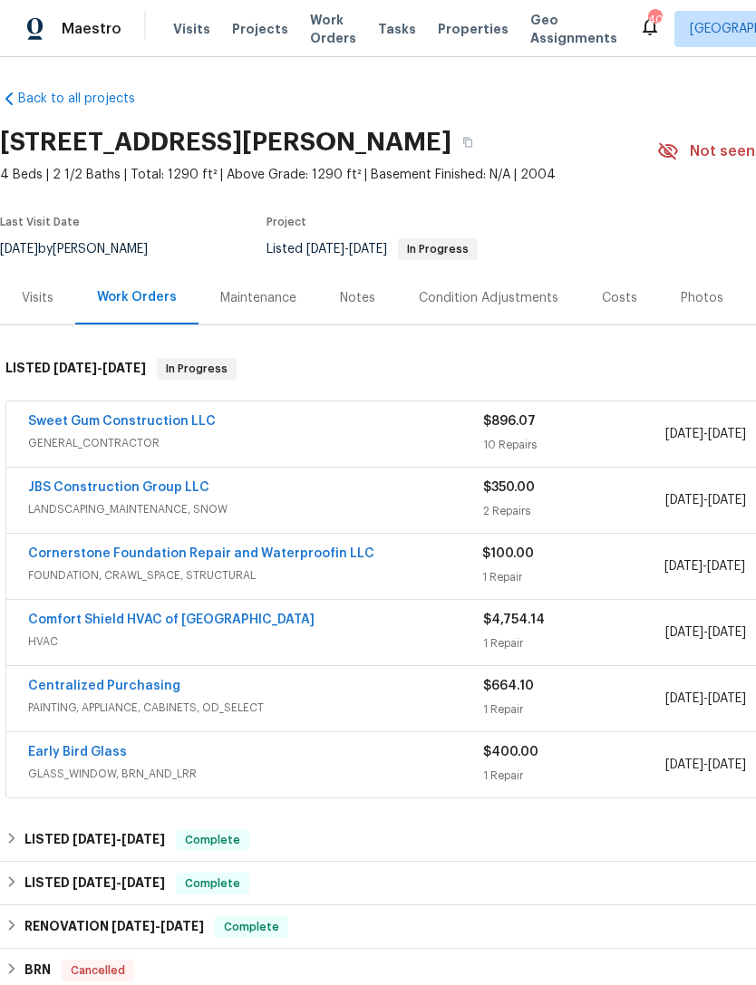
scroll to position [4, 0]
click at [82, 481] on link "JBS Construction Group LLC" at bounding box center [118, 487] width 181 height 13
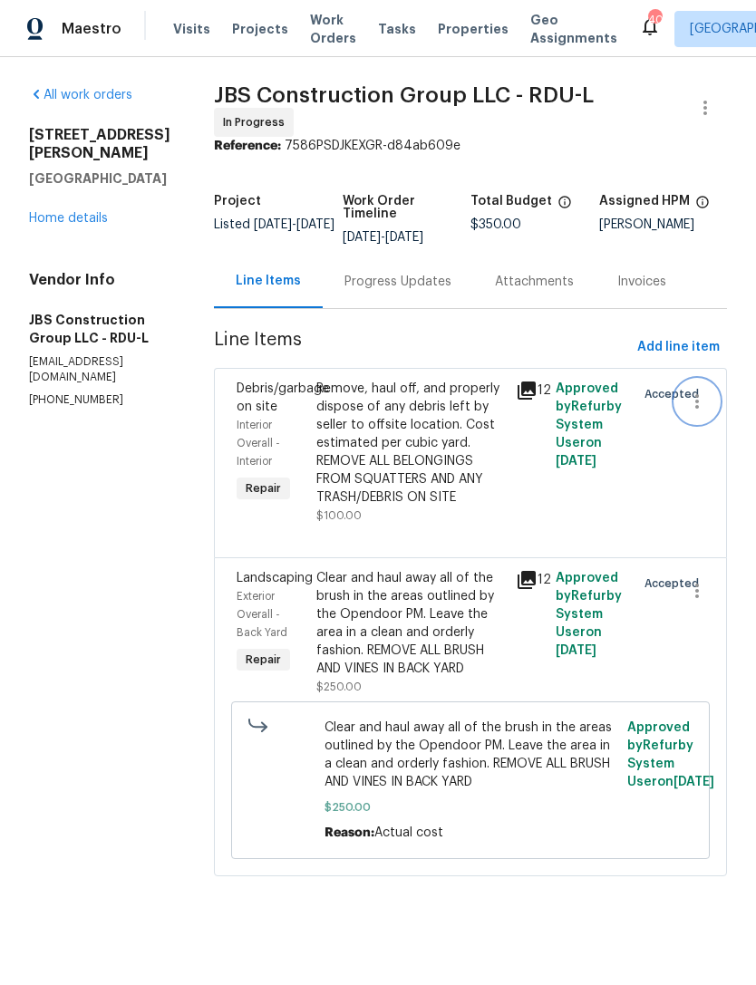
click at [705, 412] on icon "button" at bounding box center [697, 402] width 22 height 22
click at [705, 420] on li "Cancel" at bounding box center [706, 414] width 70 height 30
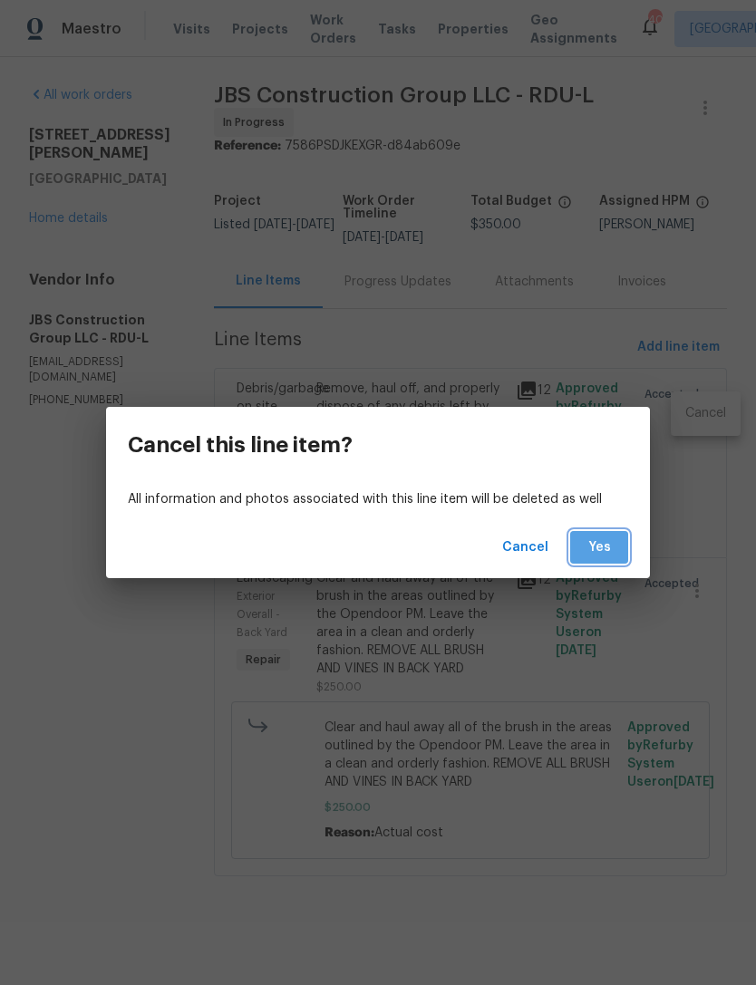
click at [611, 546] on span "Yes" at bounding box center [599, 548] width 29 height 23
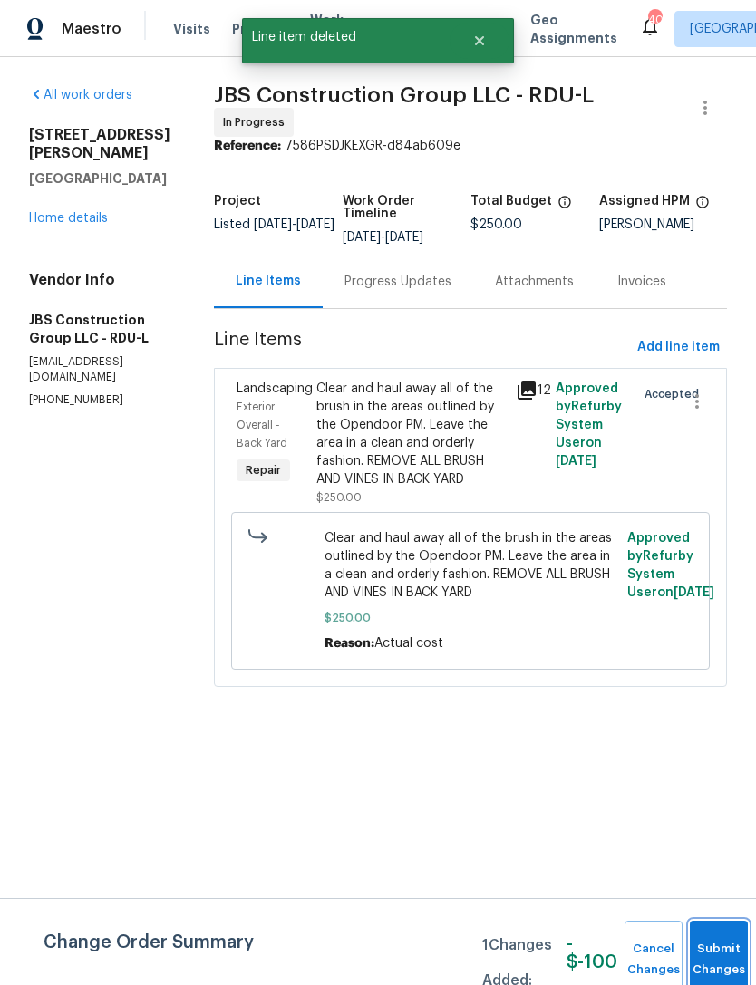
click at [723, 959] on span "Submit Changes" at bounding box center [719, 960] width 40 height 42
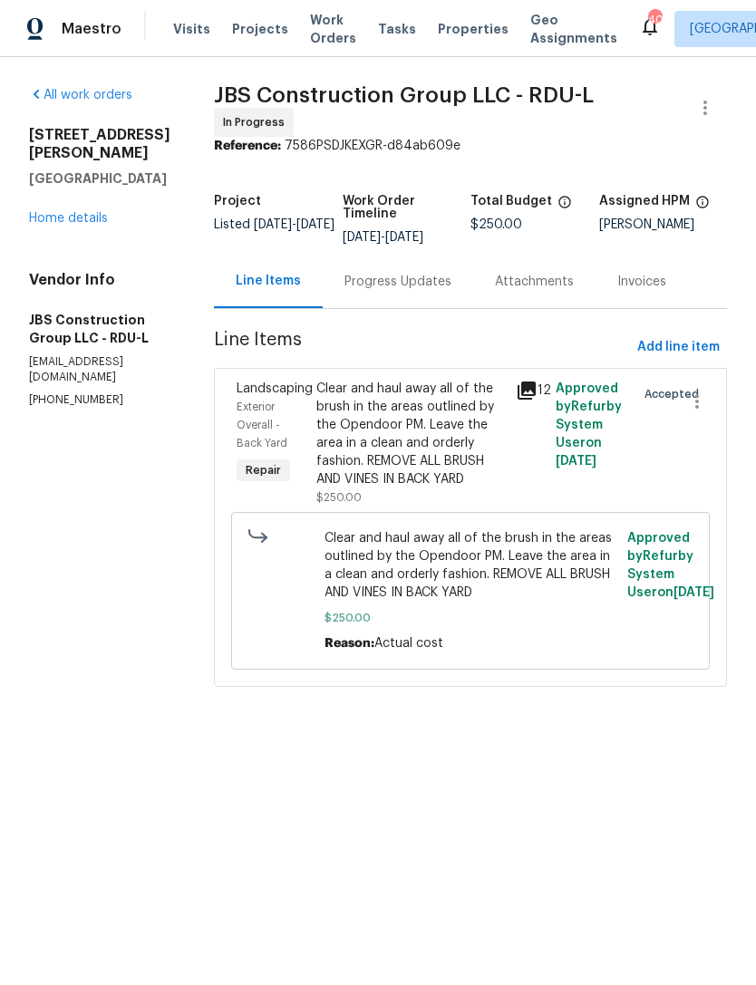
click at [51, 212] on link "Home details" at bounding box center [68, 218] width 79 height 13
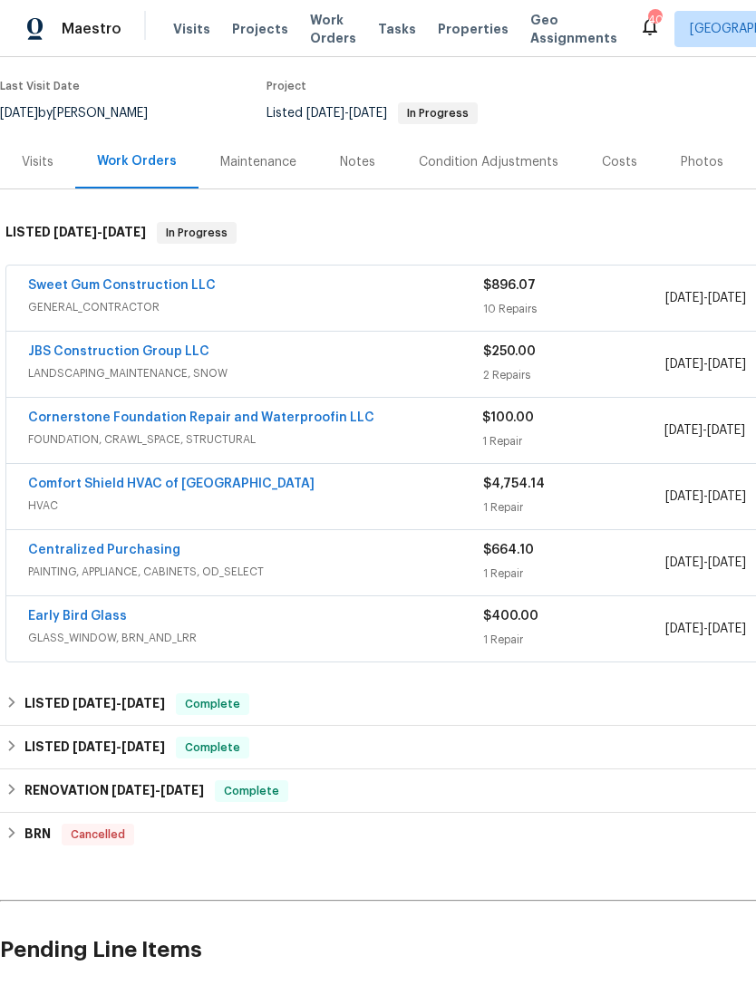
scroll to position [141, 0]
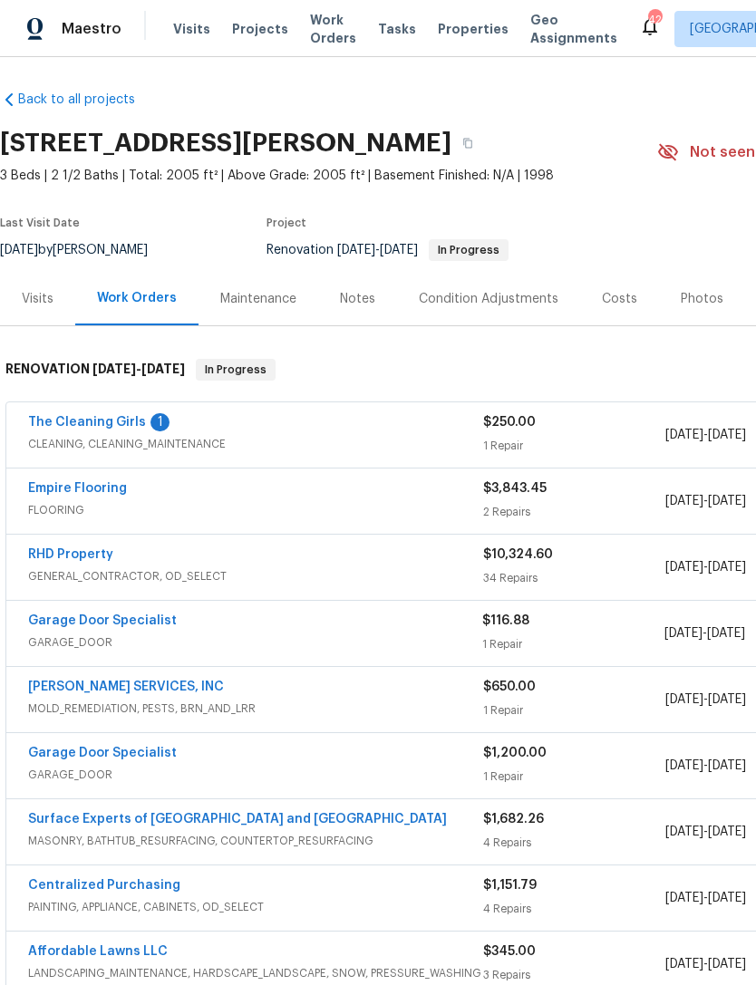
scroll to position [3, 0]
click at [74, 423] on link "The Cleaning Girls" at bounding box center [87, 422] width 118 height 13
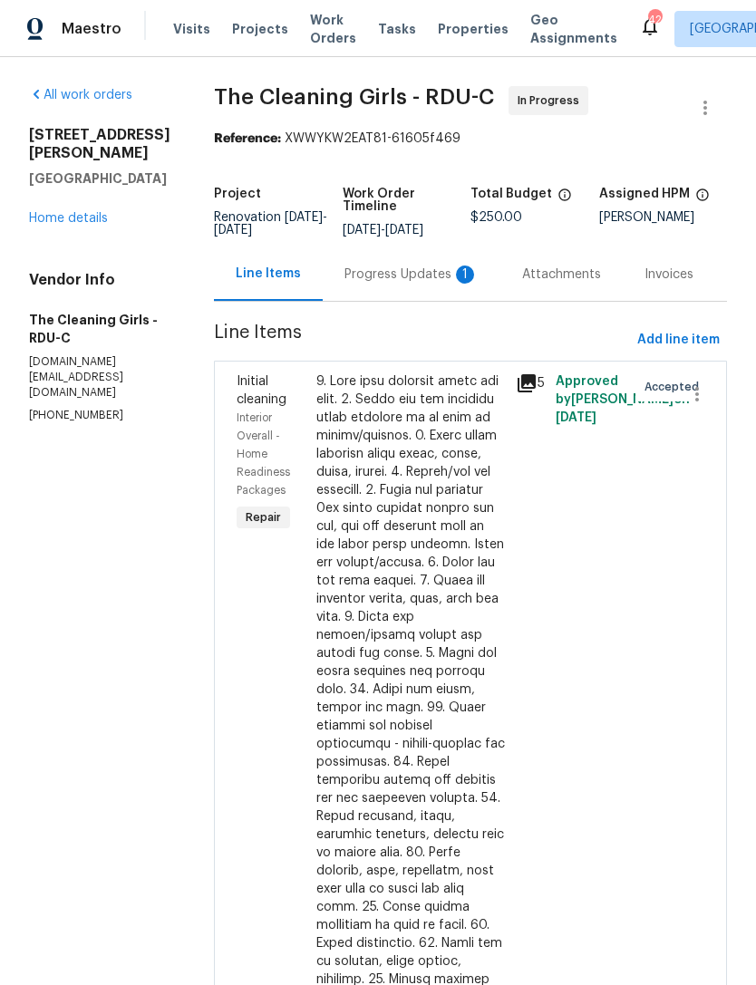
click at [436, 282] on div "Progress Updates 1" at bounding box center [411, 275] width 134 height 18
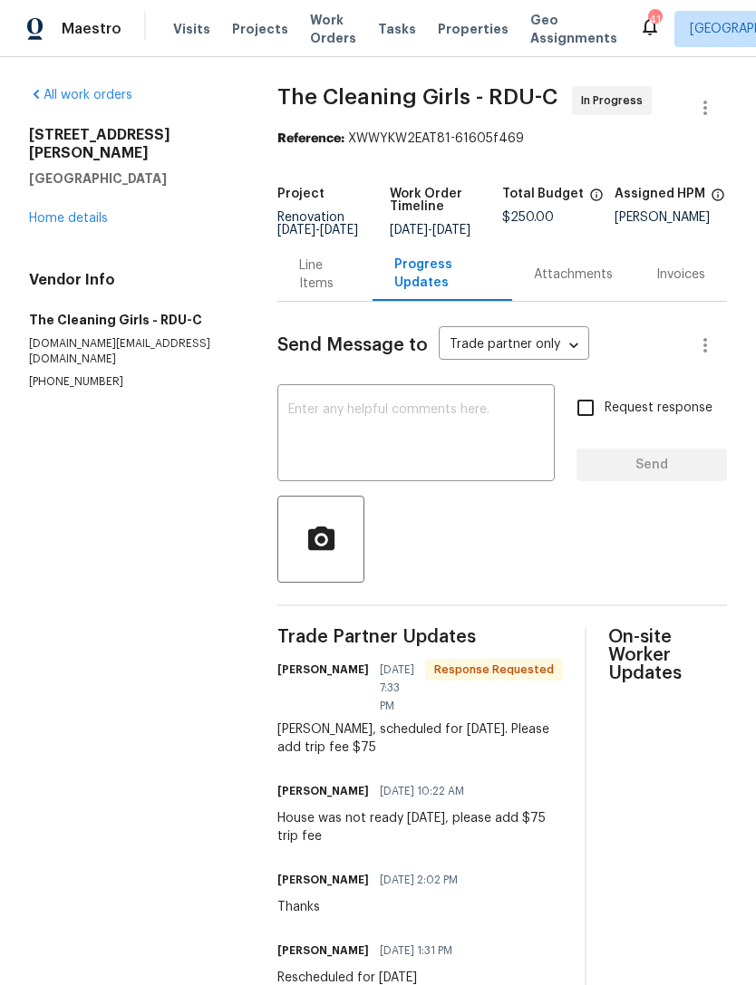
click at [327, 293] on div "Line Items" at bounding box center [325, 275] width 52 height 36
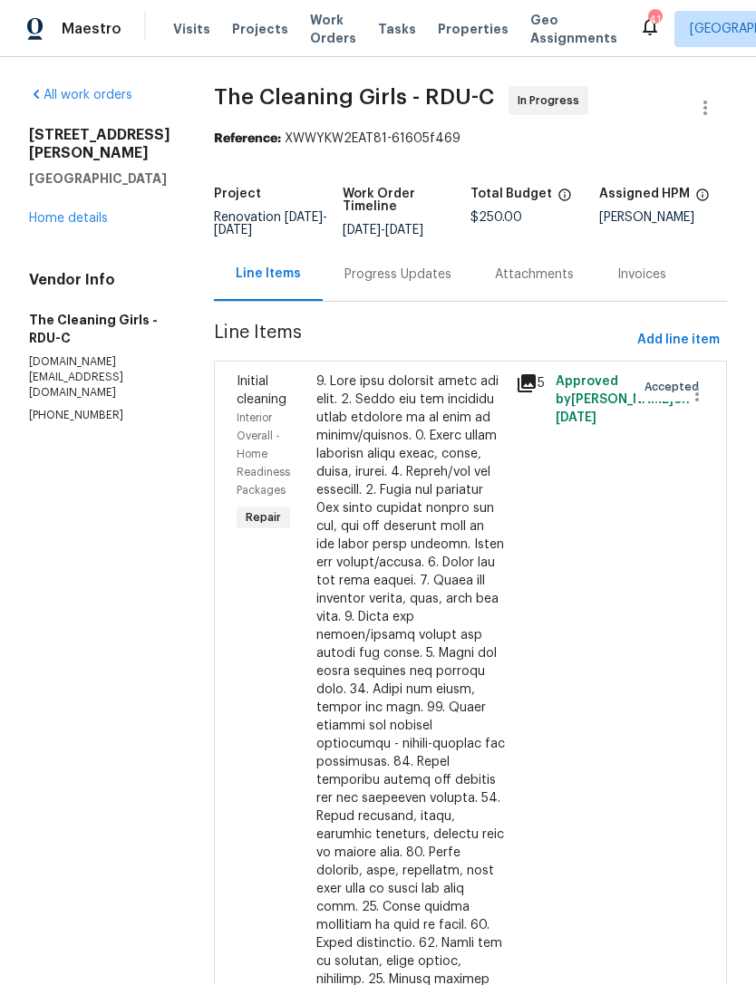
scroll to position [8, 0]
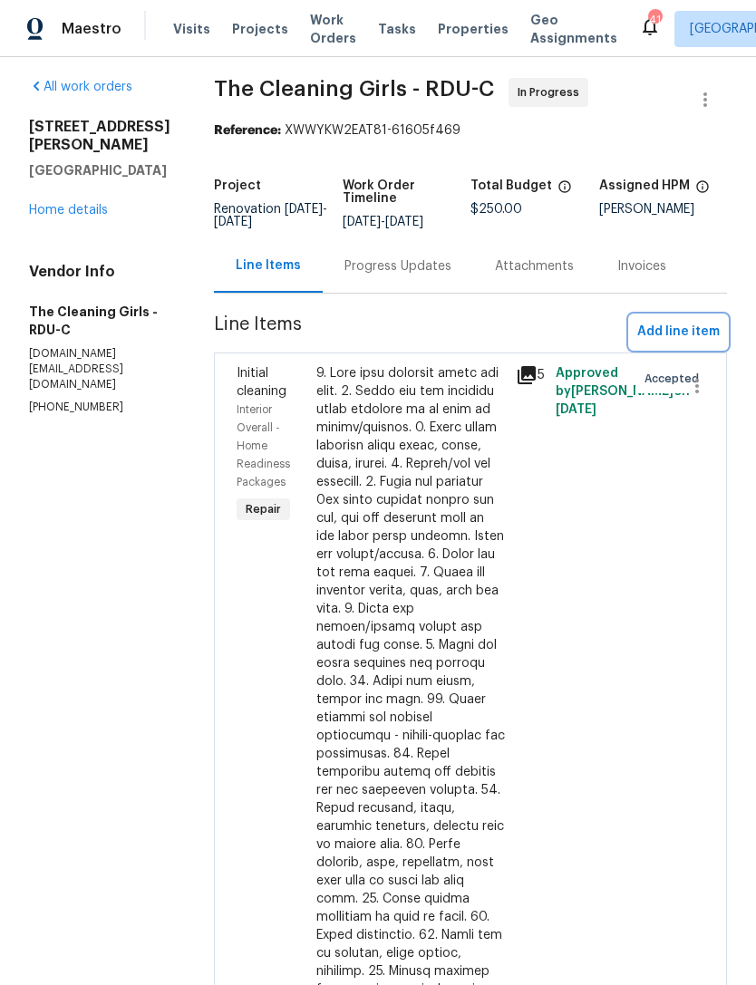
click at [682, 341] on span "Add line item" at bounding box center [678, 332] width 82 height 23
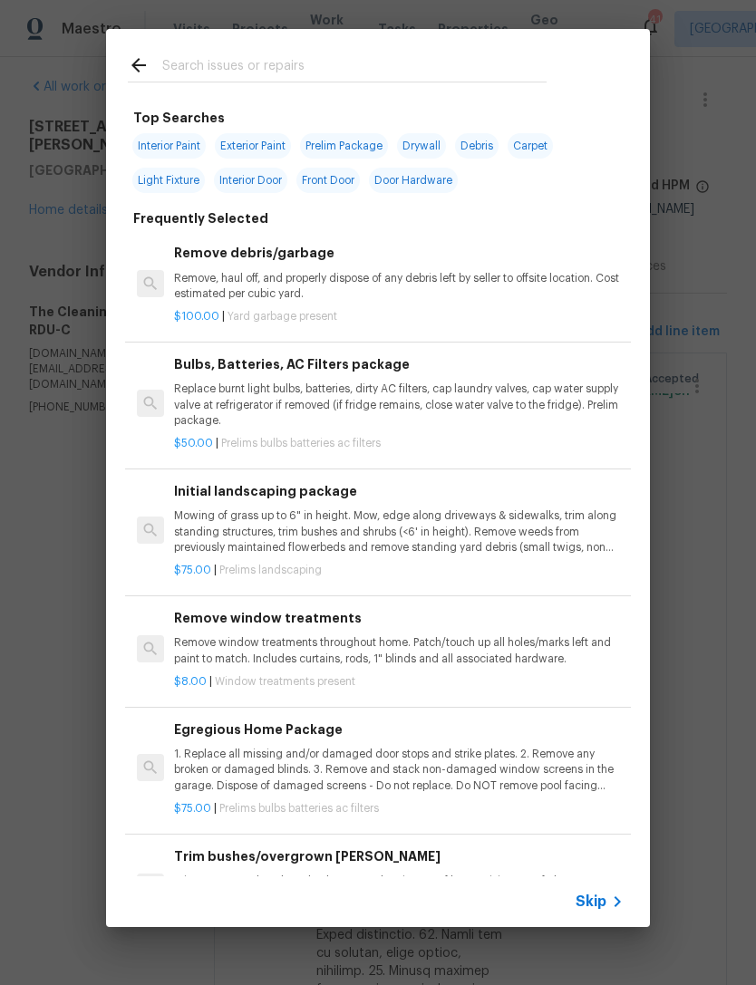
click at [343, 61] on input "text" at bounding box center [354, 67] width 384 height 27
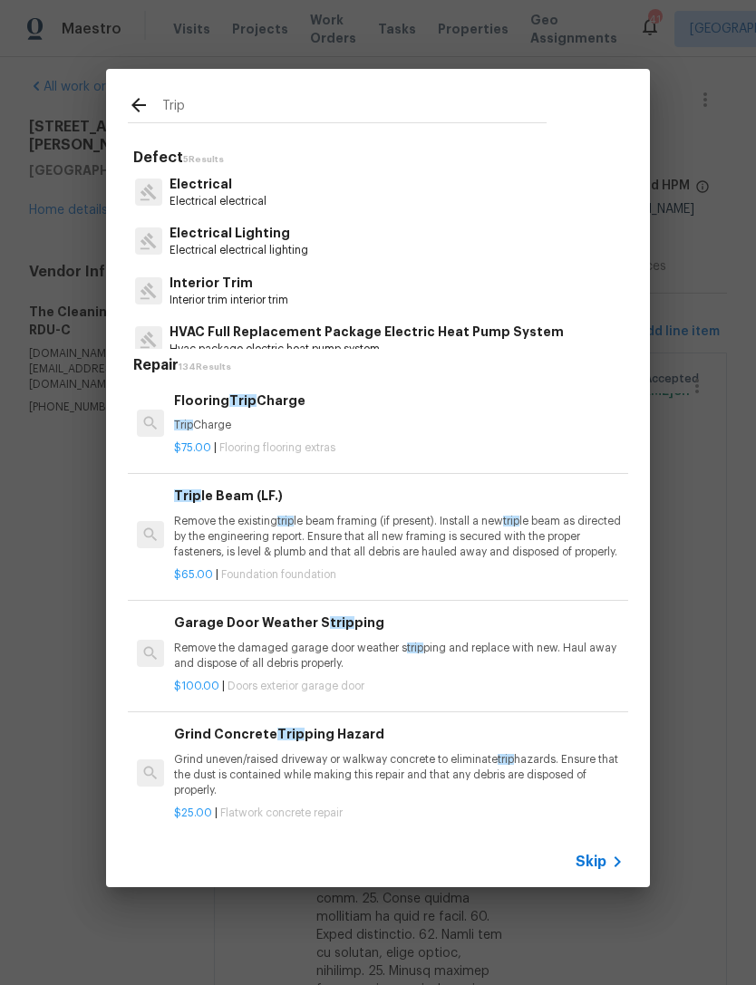
type input "Trip"
click at [60, 217] on div "Trip Defect 5 Results Electrical Electrical electrical Electrical Lighting Elec…" at bounding box center [378, 478] width 756 height 956
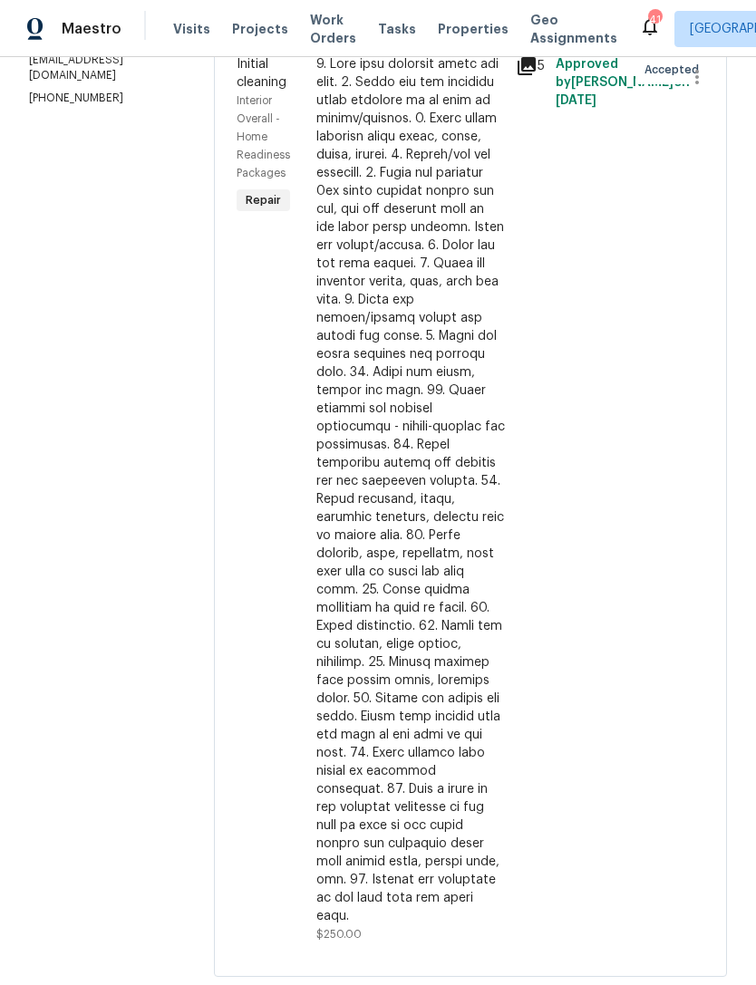
scroll to position [315, 0]
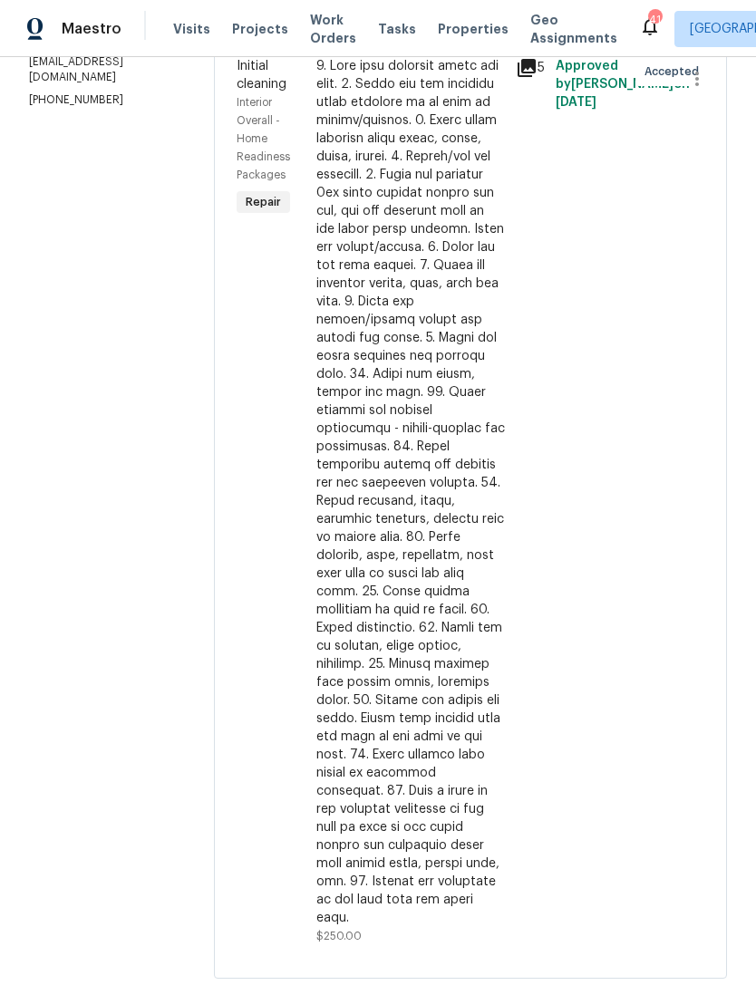
click at [454, 563] on div at bounding box center [410, 492] width 189 height 870
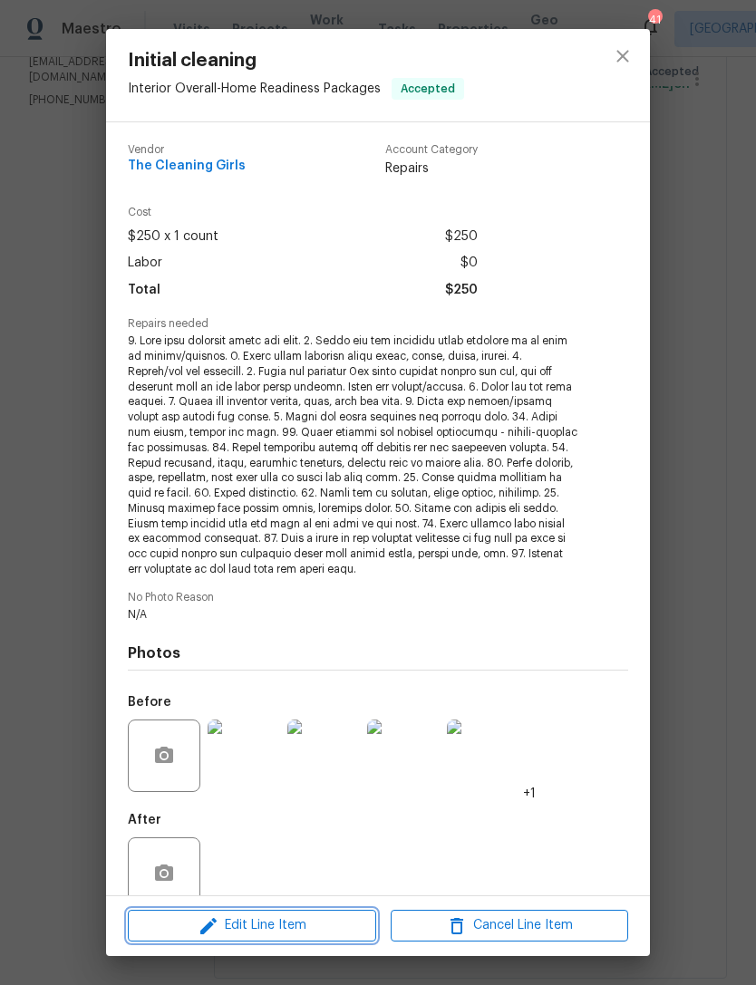
click at [317, 923] on span "Edit Line Item" at bounding box center [252, 926] width 238 height 23
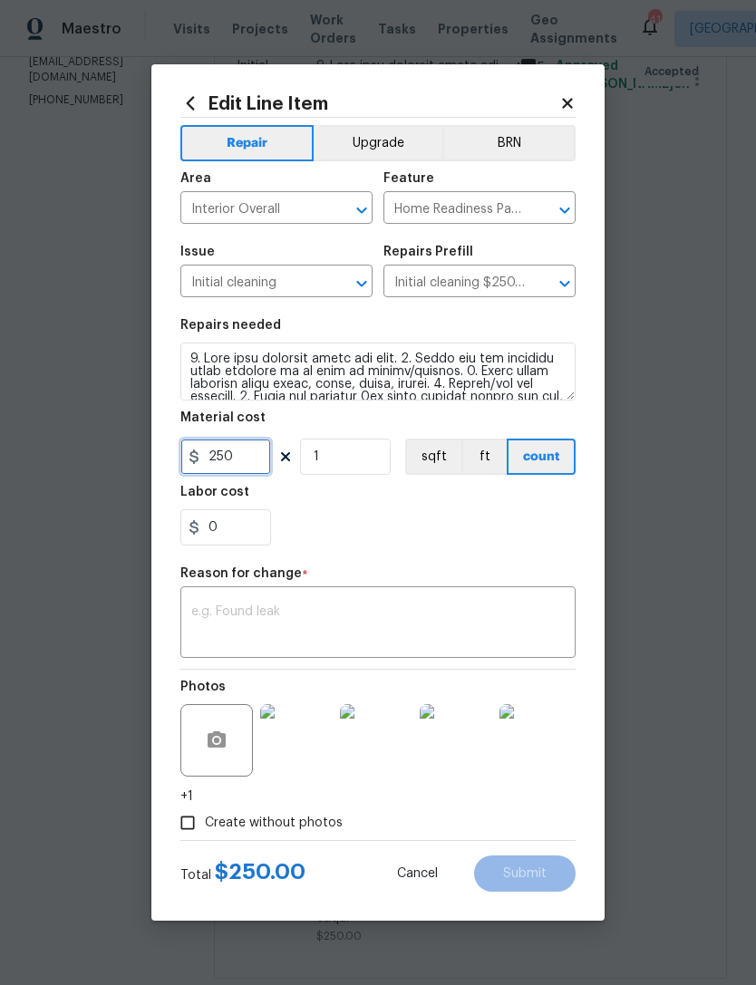
click at [255, 472] on input "250" at bounding box center [225, 457] width 91 height 36
type input "325"
click at [422, 636] on textarea at bounding box center [377, 625] width 373 height 38
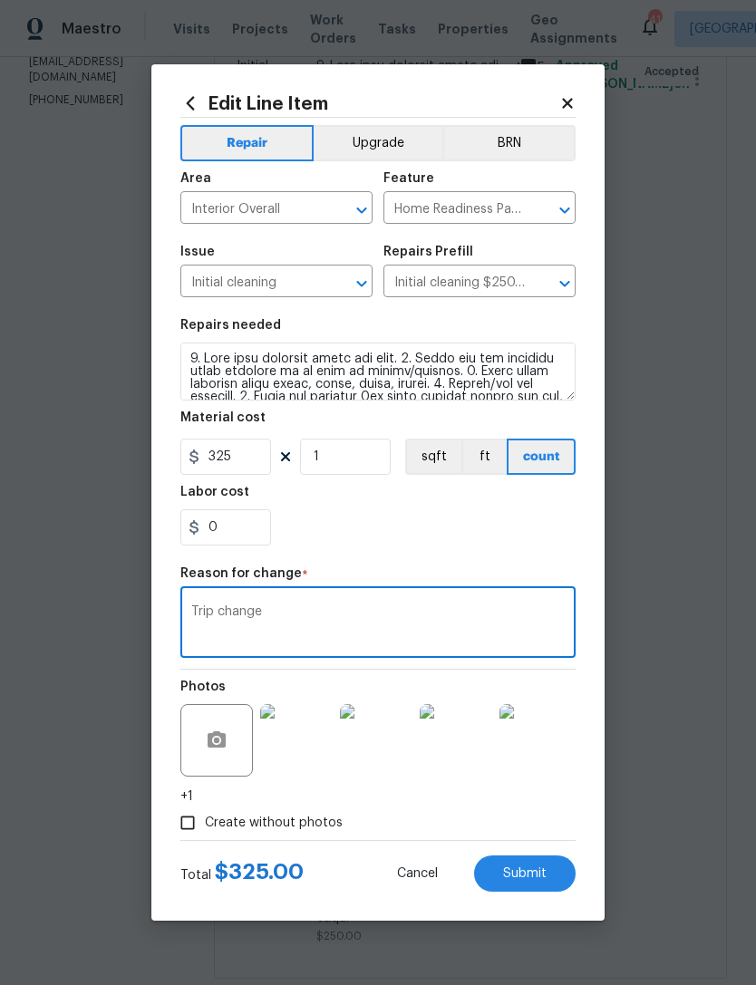
type textarea "Trip change"
click at [534, 872] on span "Submit" at bounding box center [525, 875] width 44 height 14
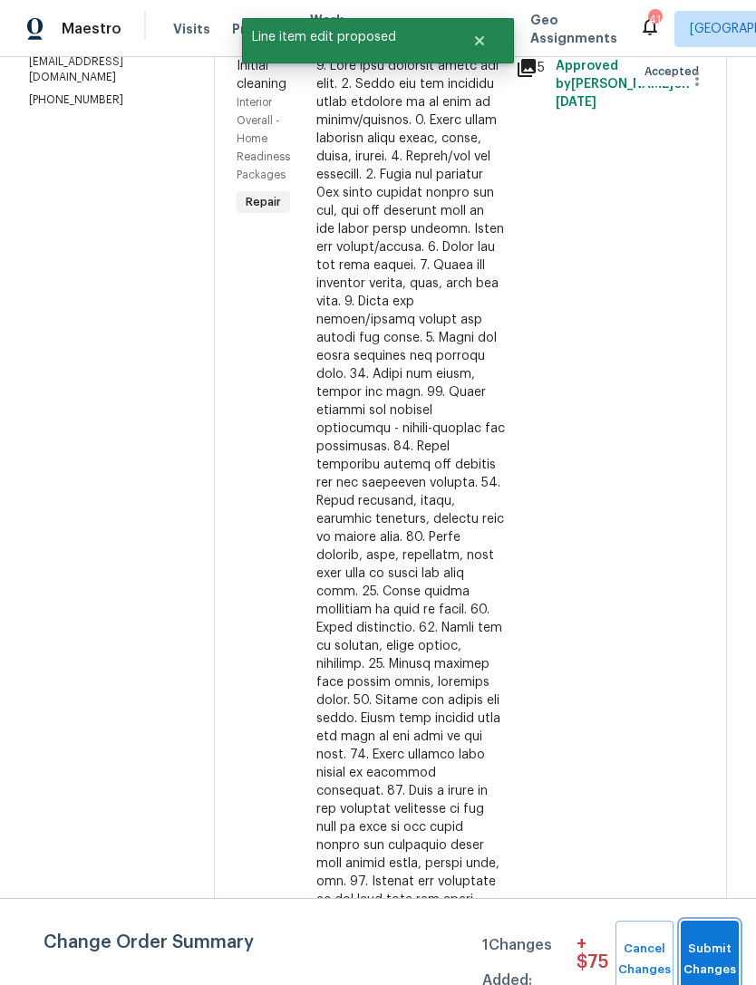
click at [710, 942] on span "Submit Changes" at bounding box center [710, 960] width 40 height 42
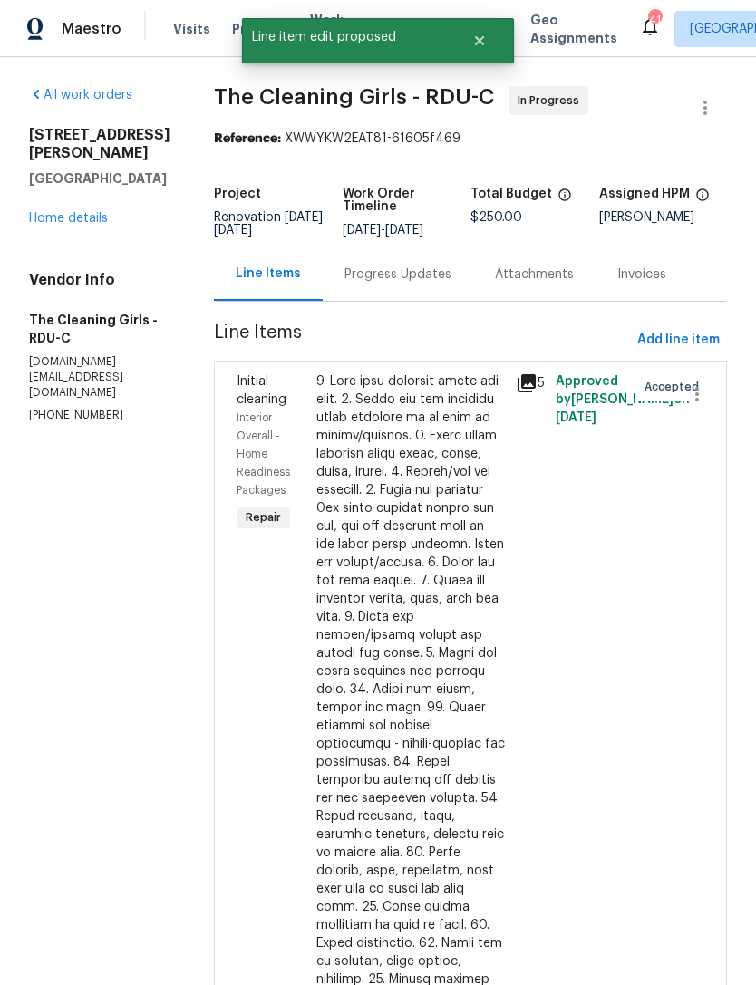
scroll to position [0, 0]
click at [66, 212] on link "Home details" at bounding box center [68, 218] width 79 height 13
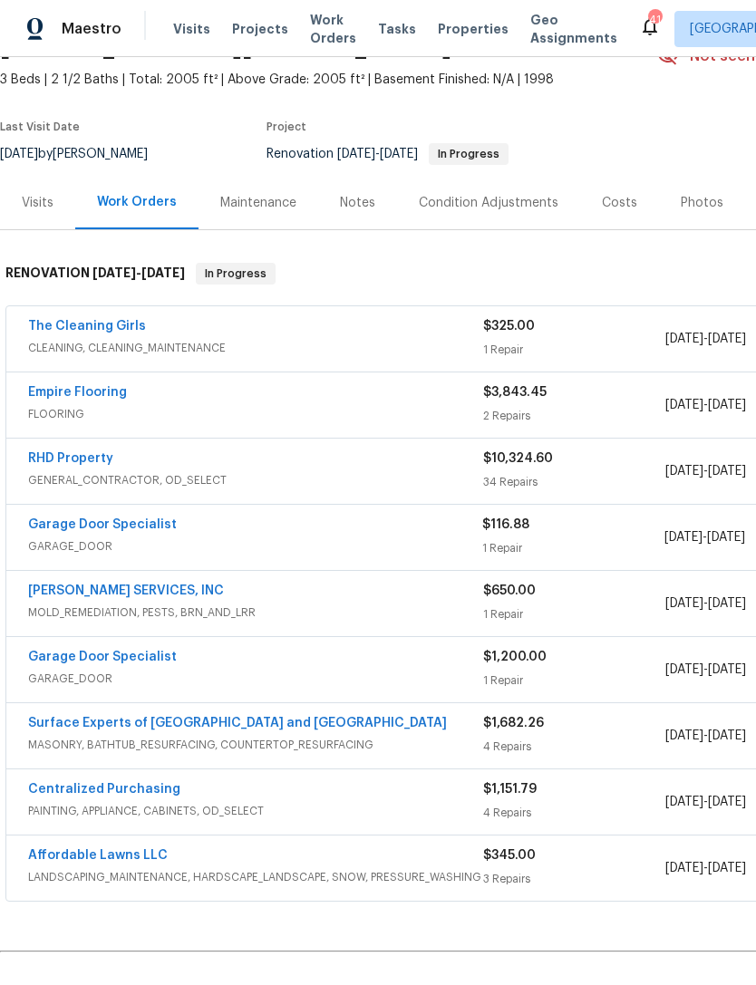
scroll to position [107, 0]
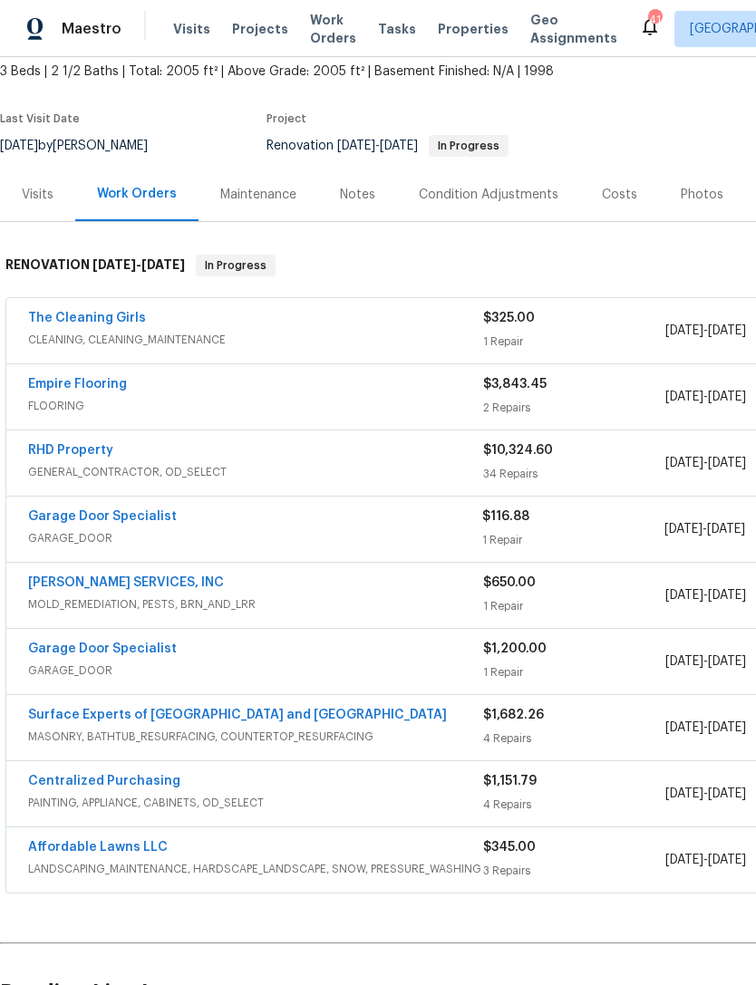
click at [75, 518] on link "Garage Door Specialist" at bounding box center [102, 516] width 149 height 13
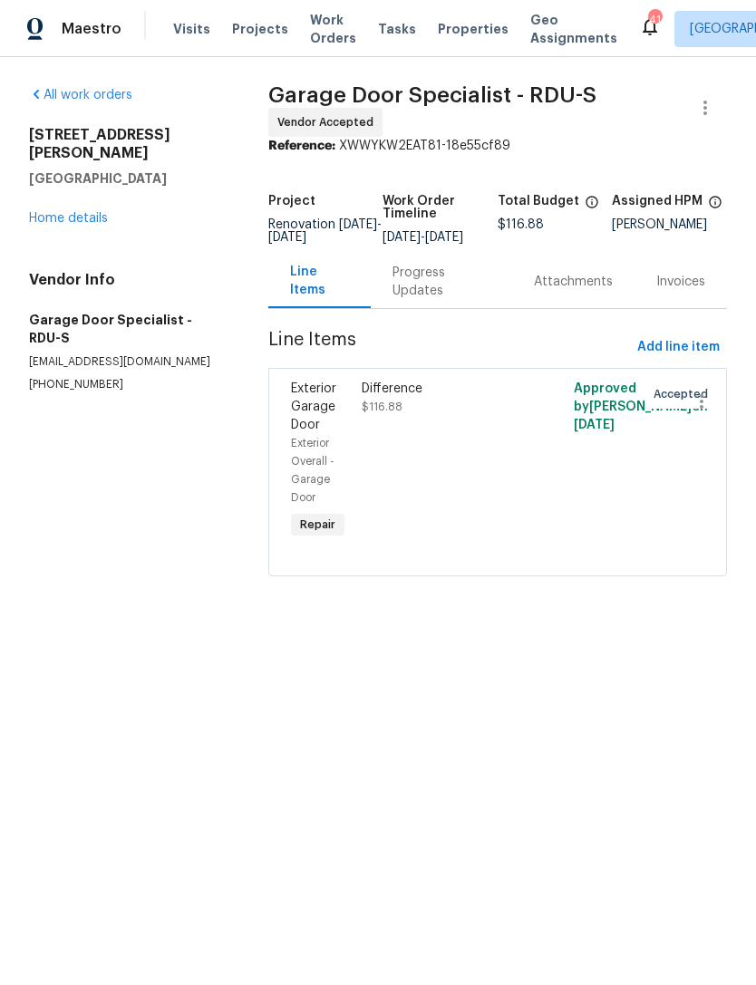
click at [413, 308] on div "Progress Updates" at bounding box center [441, 281] width 141 height 53
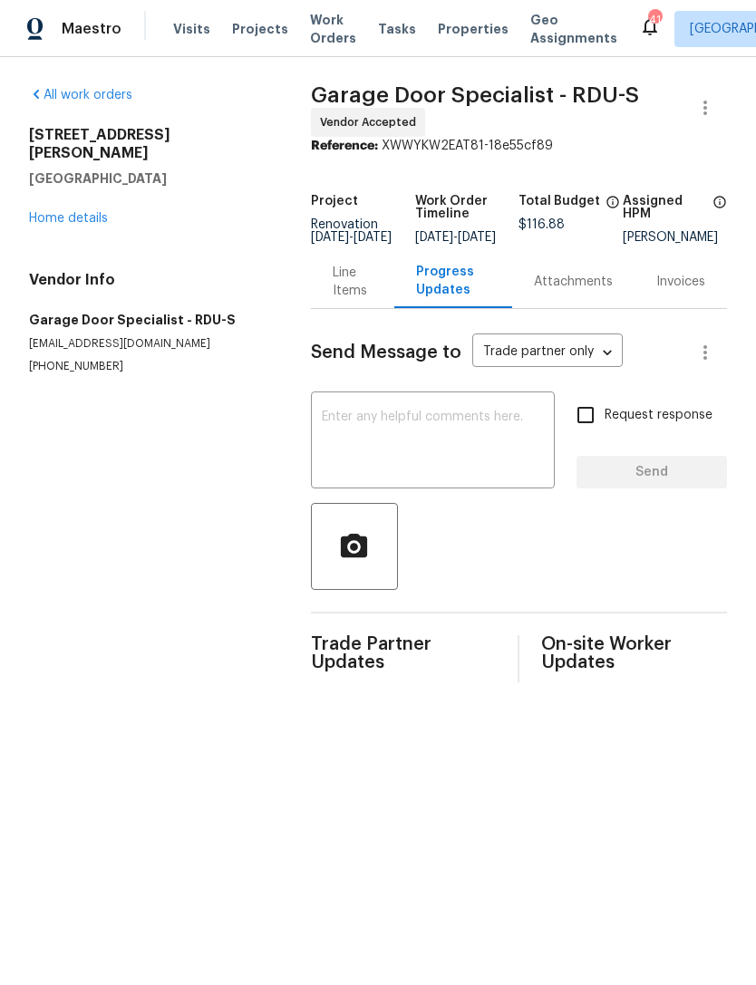
click at [477, 461] on textarea at bounding box center [433, 442] width 222 height 63
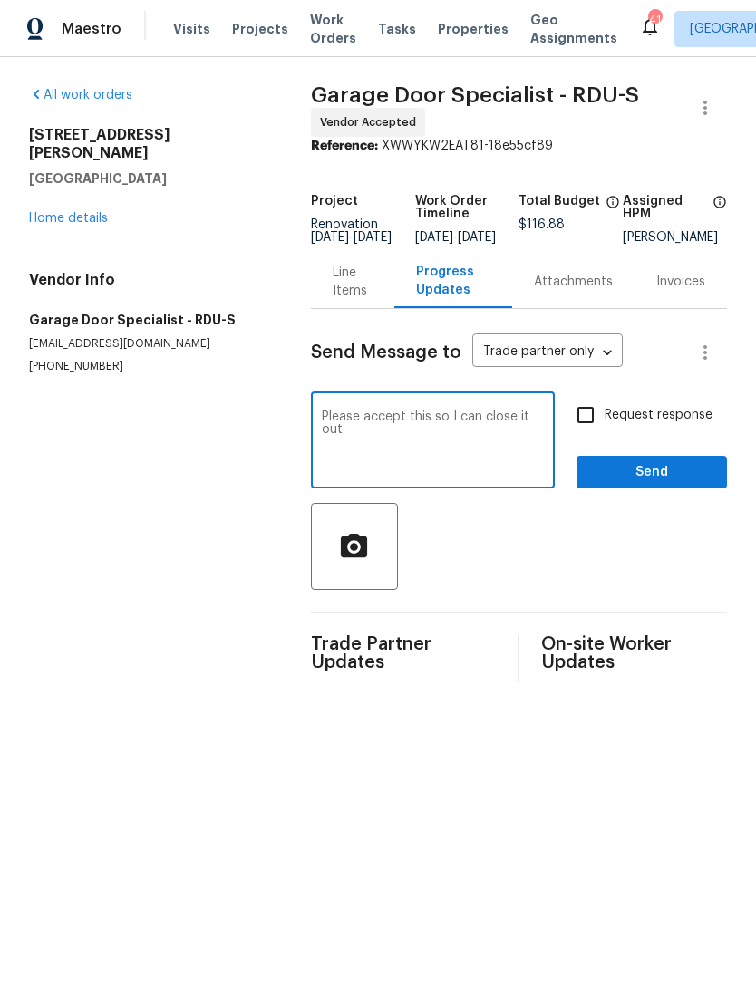
type textarea "Please accept this so I can close it out"
click at [587, 428] on input "Request response" at bounding box center [586, 415] width 38 height 38
checkbox input "true"
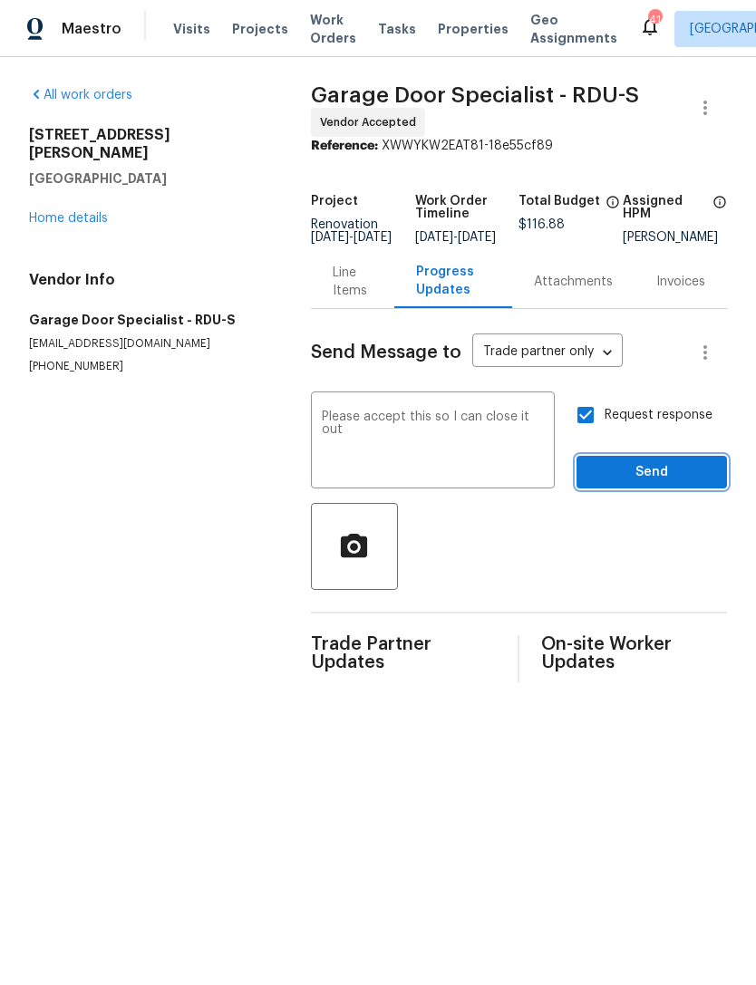
click at [636, 470] on button "Send" at bounding box center [652, 473] width 150 height 34
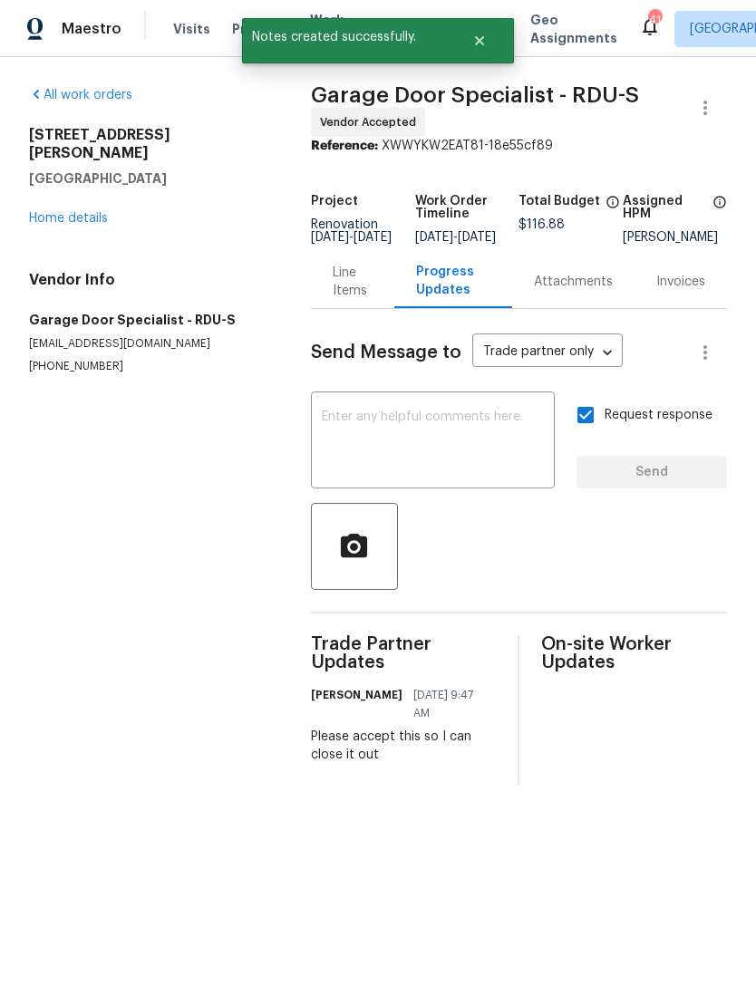
click at [51, 212] on link "Home details" at bounding box center [68, 218] width 79 height 13
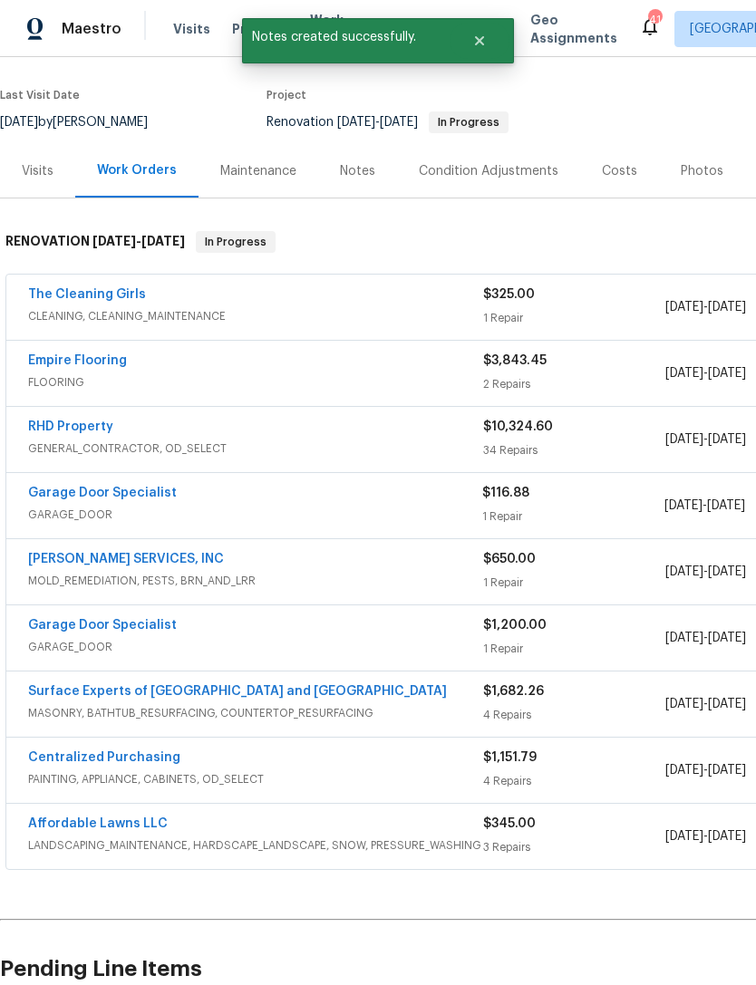
scroll to position [131, 0]
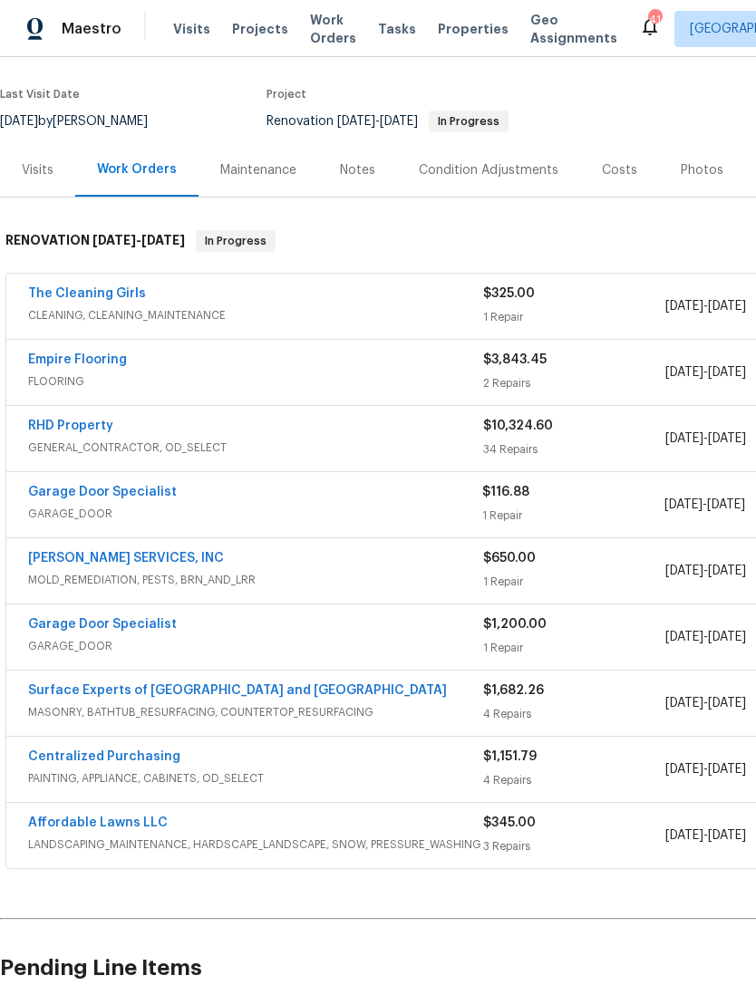
click at [56, 429] on link "RHD Property" at bounding box center [70, 426] width 85 height 13
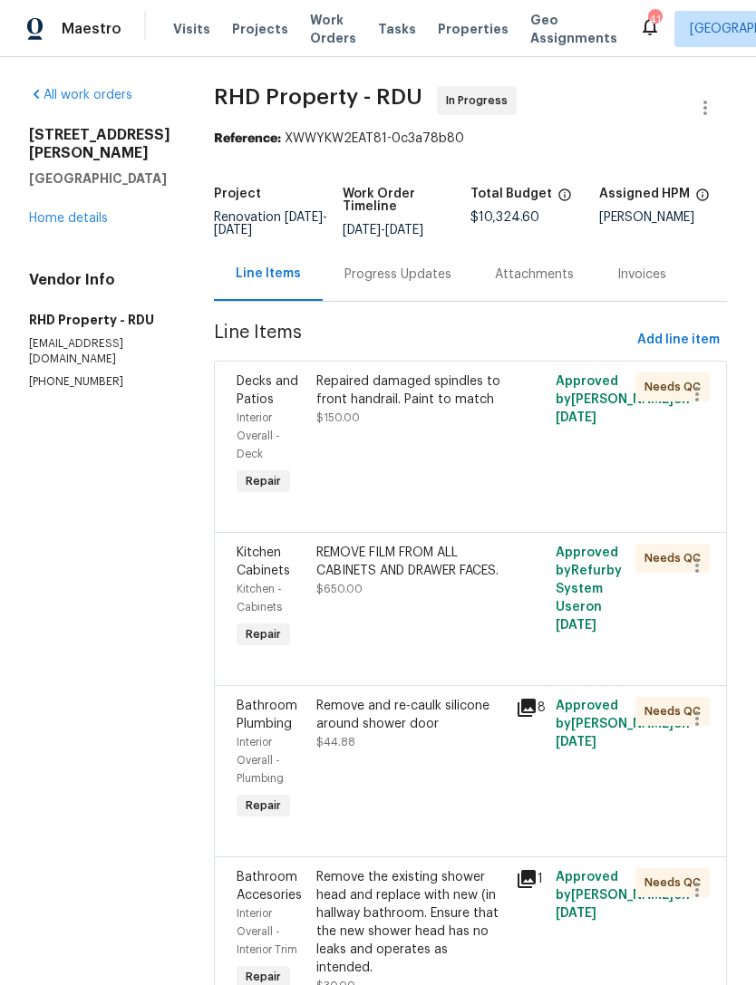
click at [439, 464] on div "Repaired damaged spindles to front handrail. Paint to match $150.00" at bounding box center [410, 436] width 199 height 138
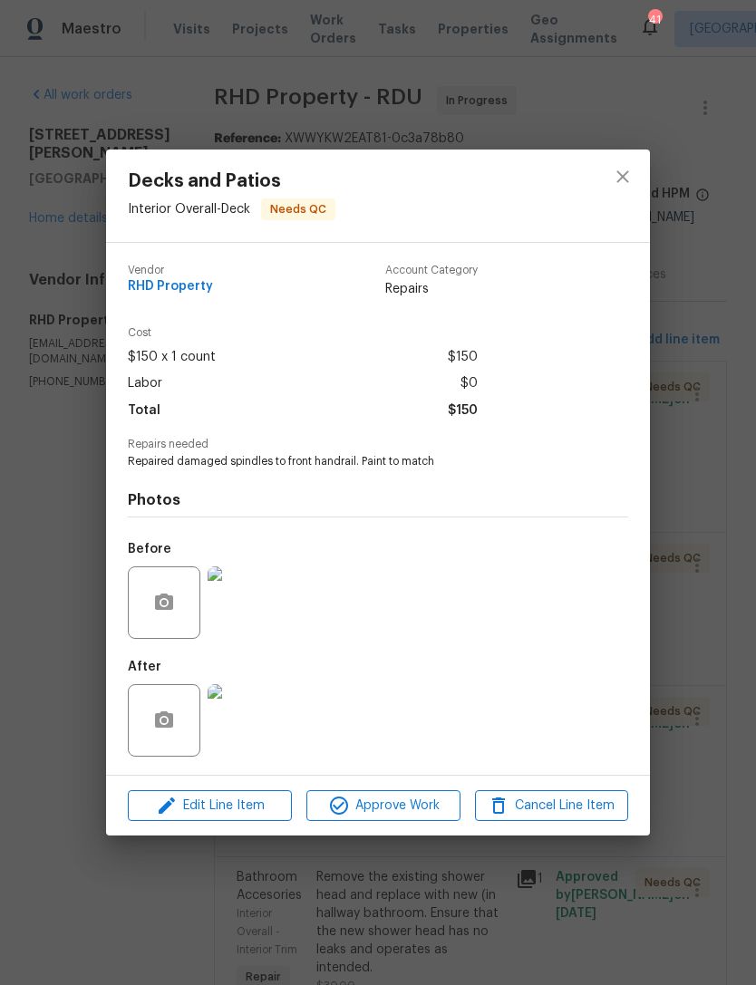
click at [267, 611] on img at bounding box center [244, 603] width 73 height 73
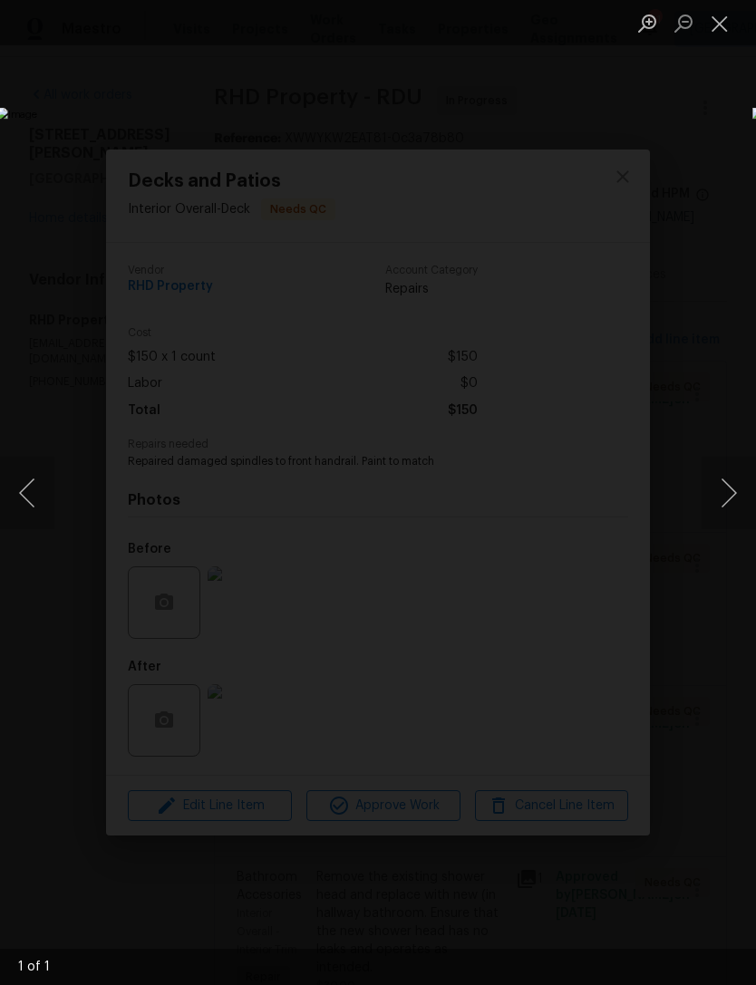
click at [719, 29] on button "Close lightbox" at bounding box center [720, 23] width 36 height 32
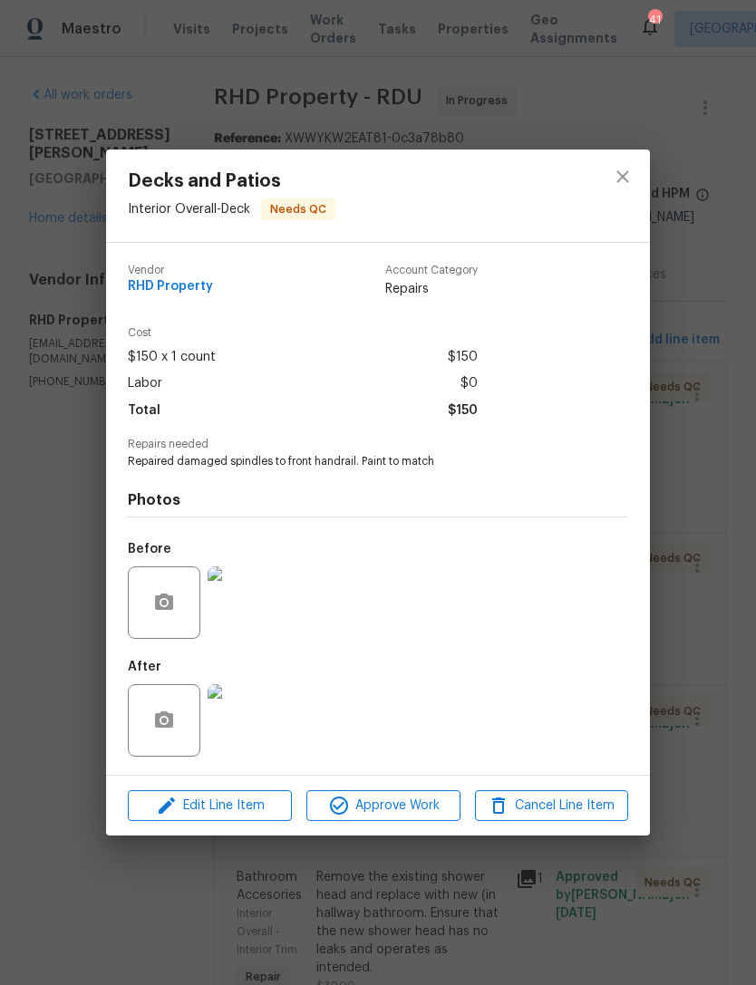
click at [229, 707] on img at bounding box center [244, 720] width 73 height 73
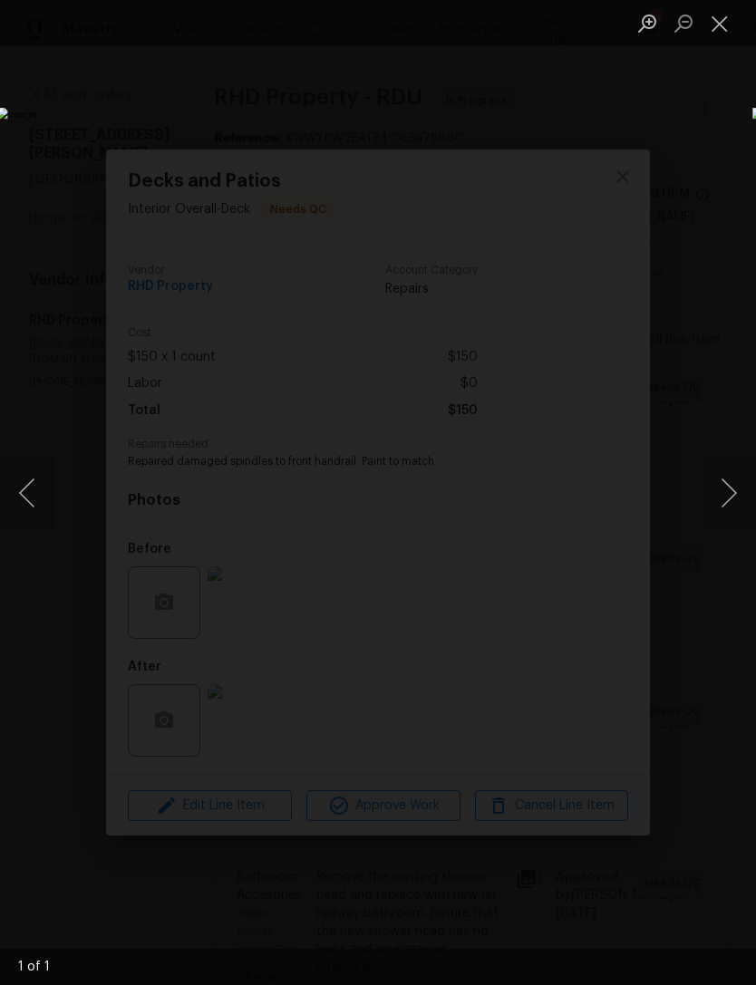
click at [726, 12] on button "Close lightbox" at bounding box center [720, 23] width 36 height 32
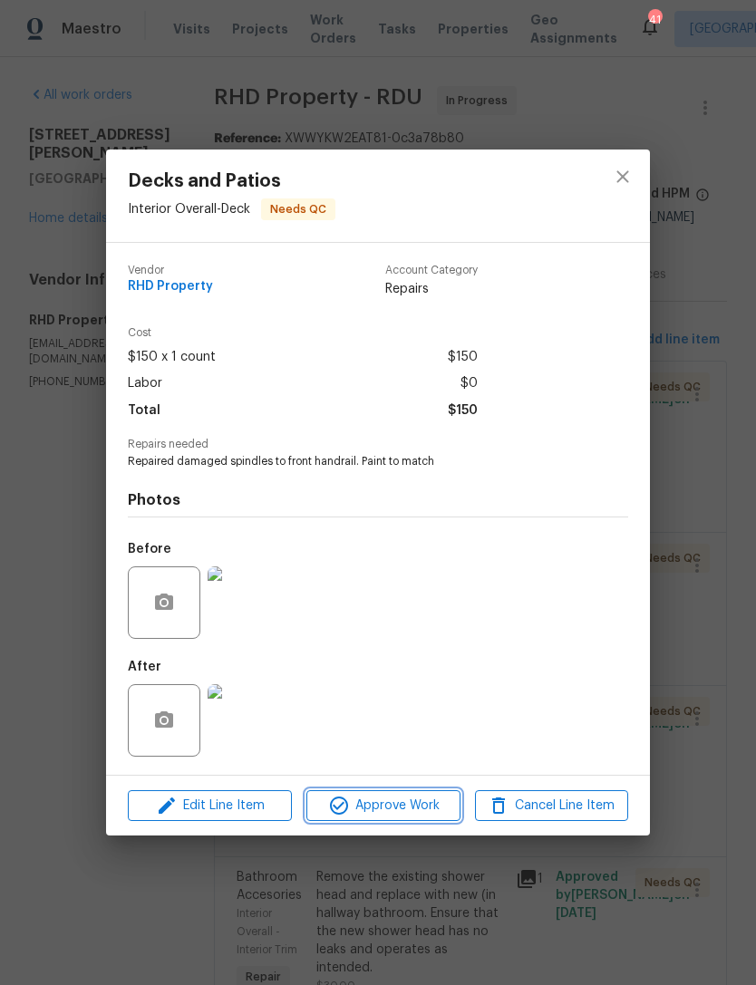
click at [396, 820] on button "Approve Work" at bounding box center [382, 806] width 153 height 32
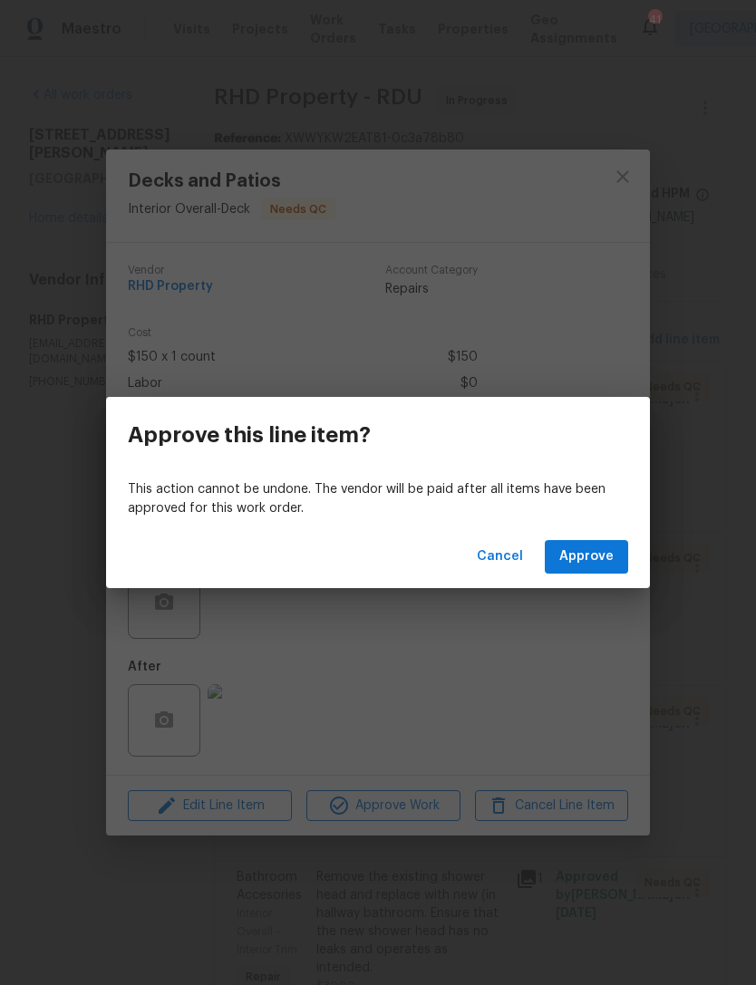
click at [598, 562] on span "Approve" at bounding box center [586, 557] width 54 height 23
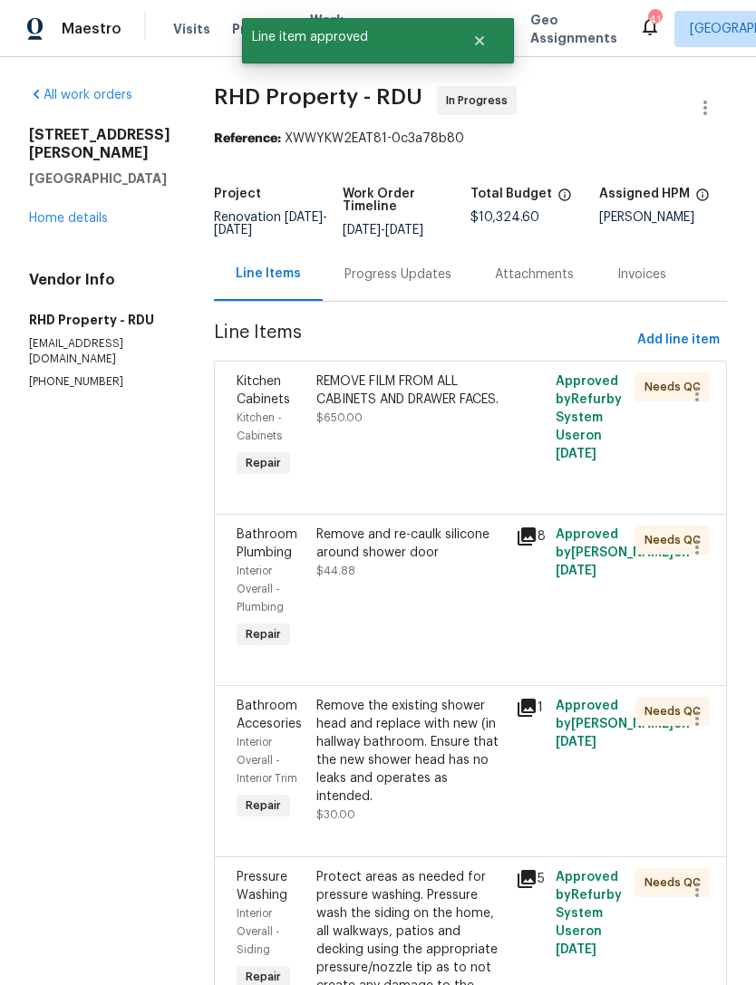
click at [486, 470] on div "REMOVE FILM FROM ALL CABINETS AND DRAWER FACES. $650.00" at bounding box center [410, 427] width 199 height 120
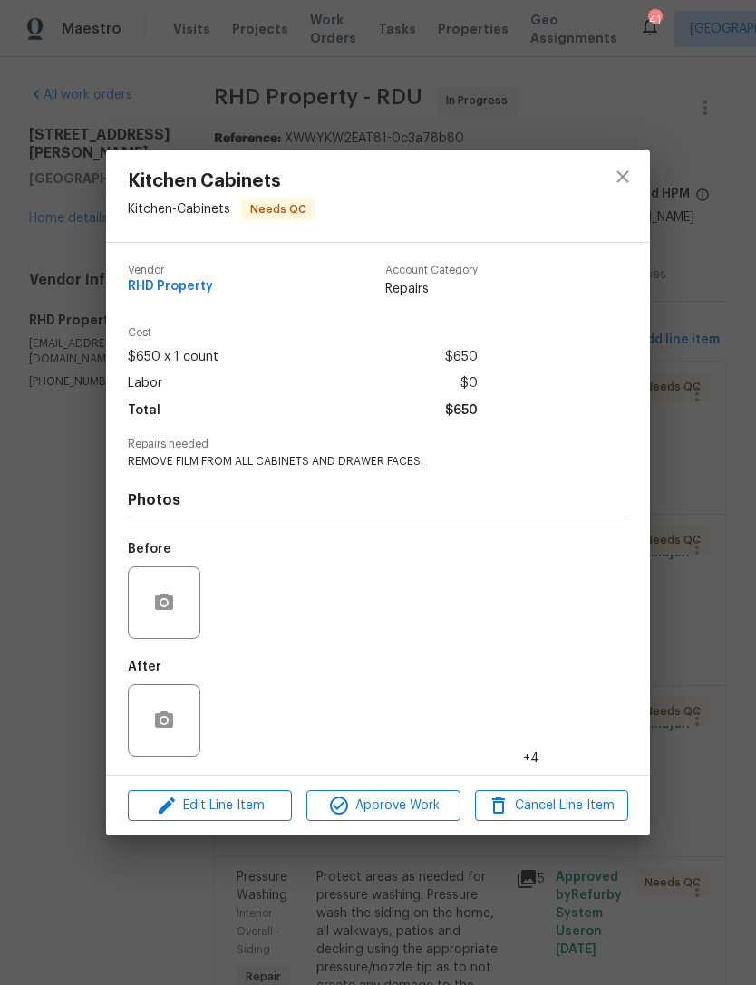
click at [258, 608] on img at bounding box center [244, 603] width 73 height 73
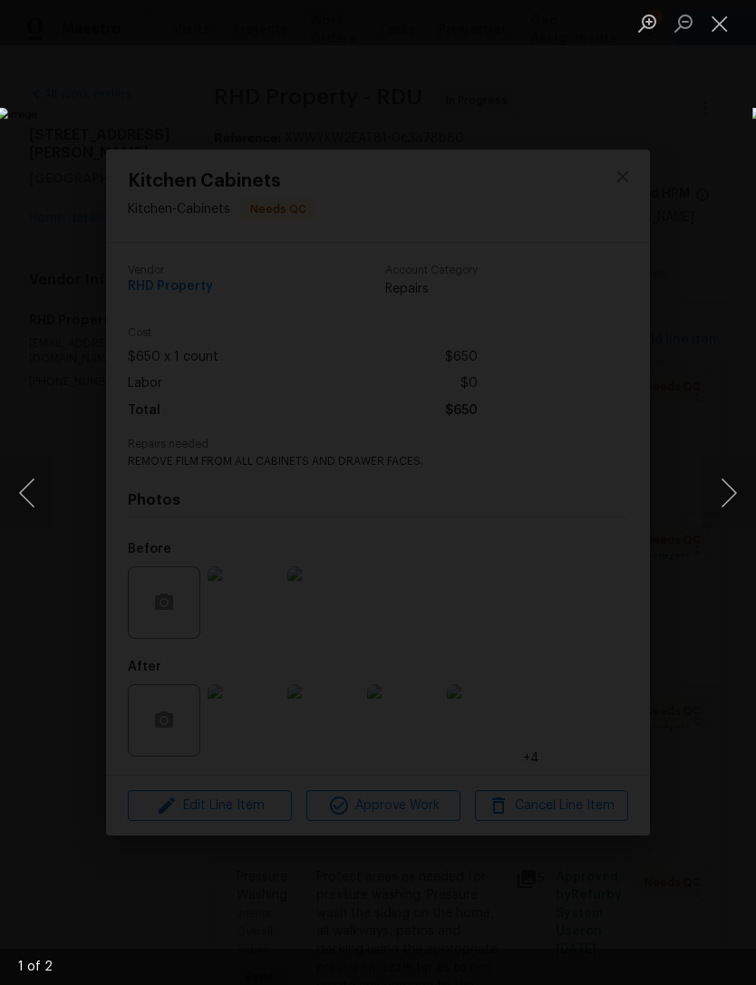
click at [717, 21] on button "Close lightbox" at bounding box center [720, 23] width 36 height 32
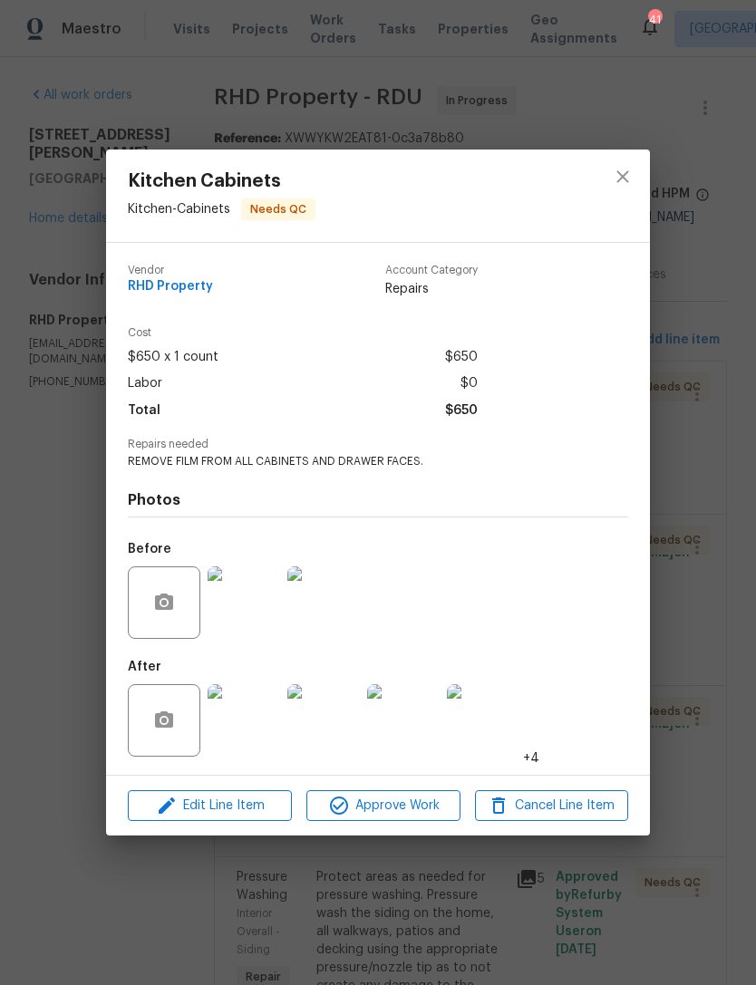
click at [259, 731] on img at bounding box center [244, 720] width 73 height 73
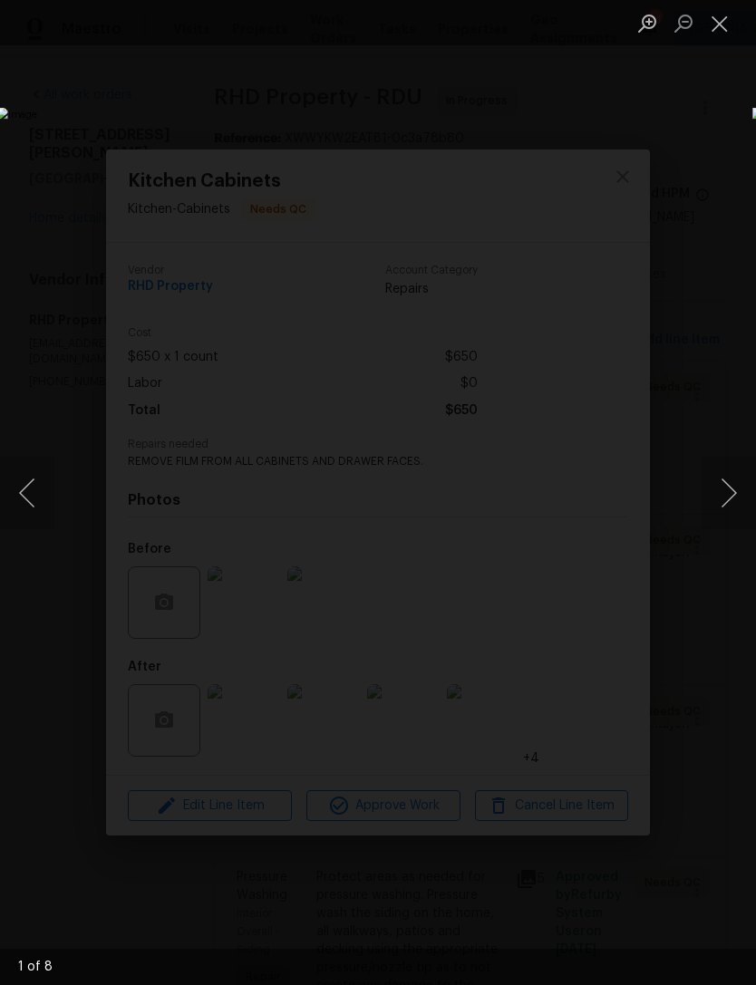
click at [712, 28] on button "Close lightbox" at bounding box center [720, 23] width 36 height 32
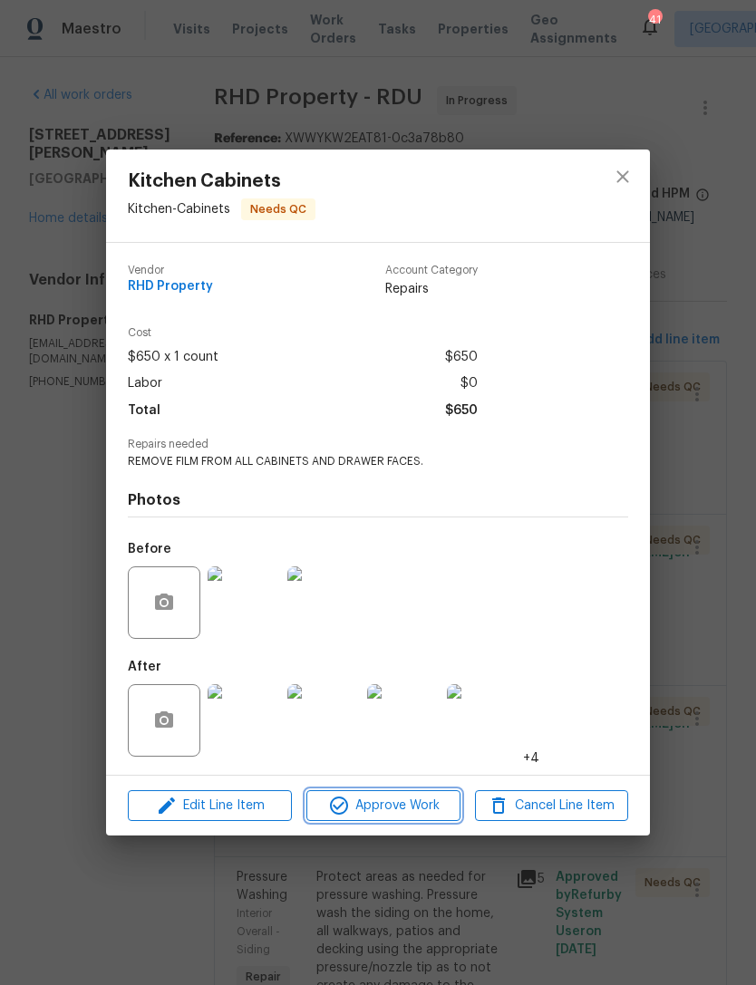
click at [410, 811] on span "Approve Work" at bounding box center [383, 806] width 142 height 23
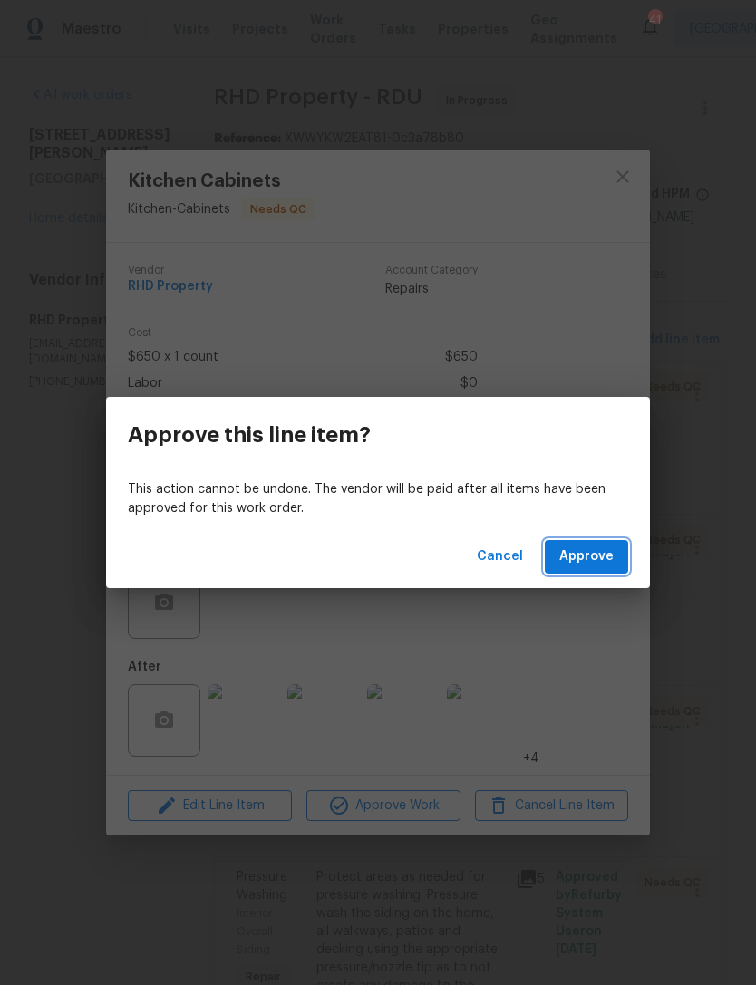
click at [587, 566] on span "Approve" at bounding box center [586, 557] width 54 height 23
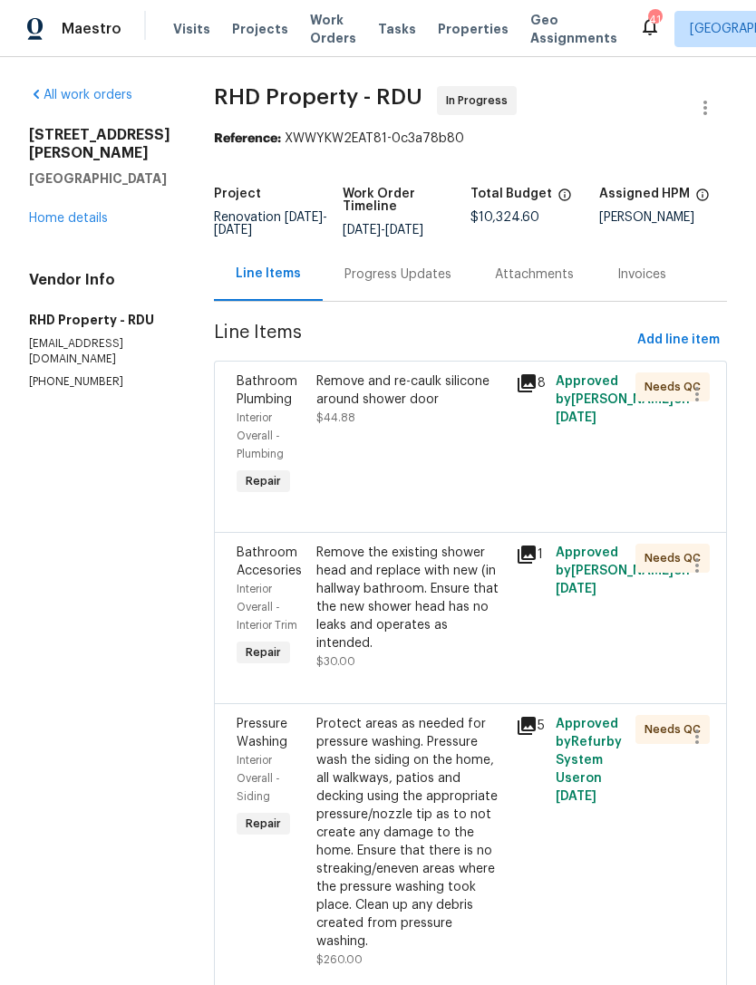
click at [484, 639] on div "Remove the existing shower head and replace with new (in hallway bathroom. Ensu…" at bounding box center [410, 598] width 189 height 109
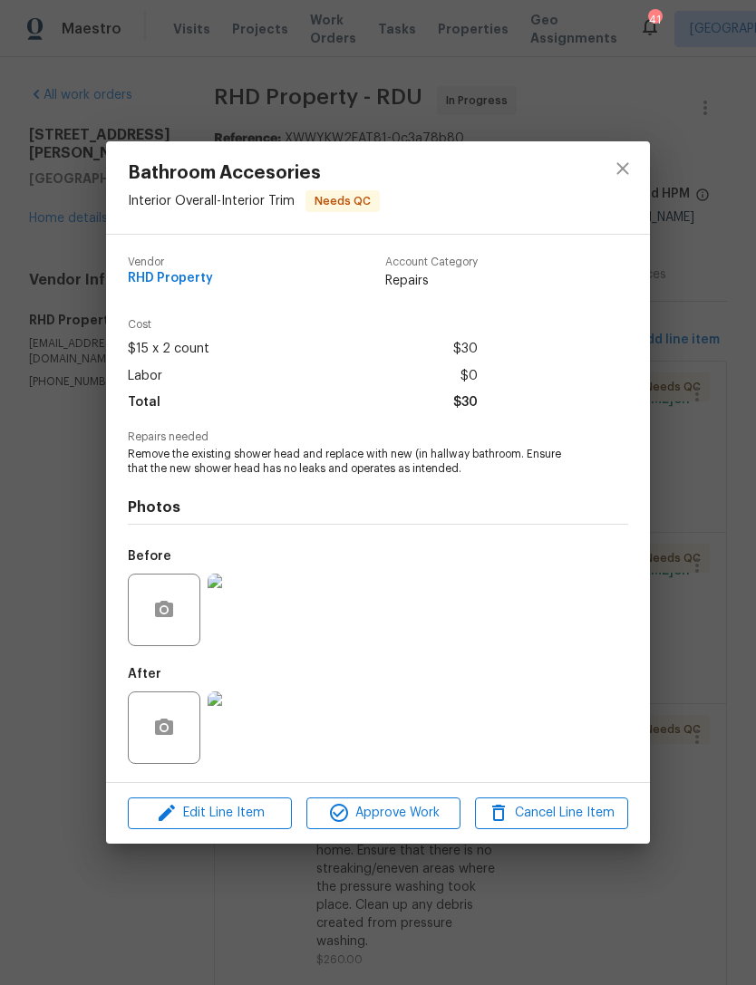
click at [234, 625] on img at bounding box center [244, 610] width 73 height 73
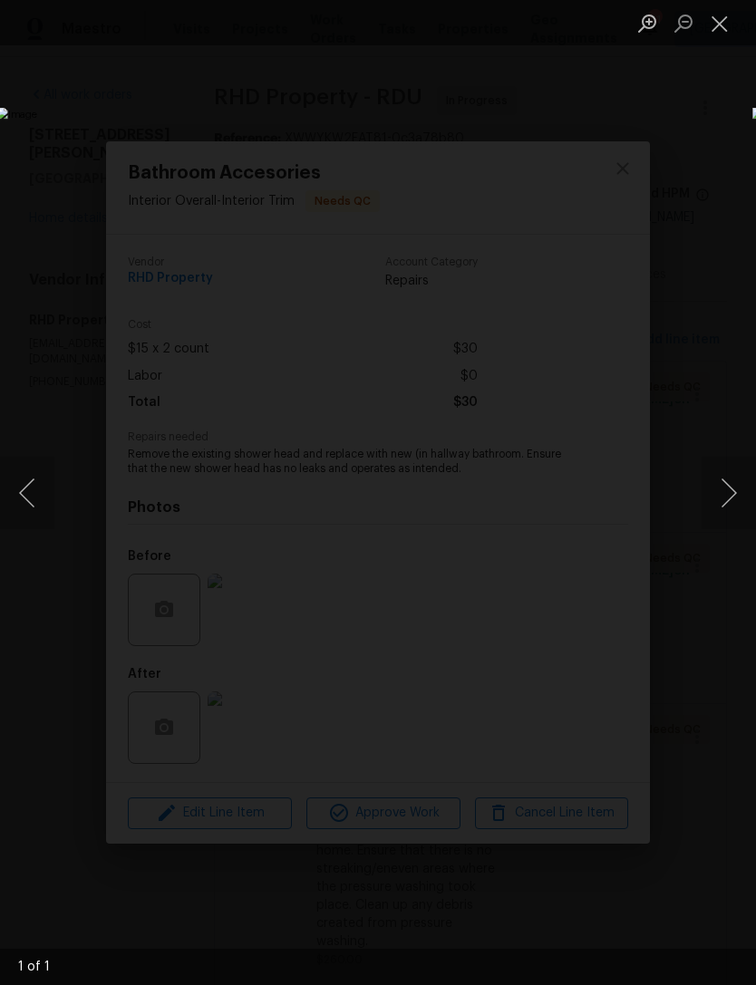
click at [707, 32] on button "Close lightbox" at bounding box center [720, 23] width 36 height 32
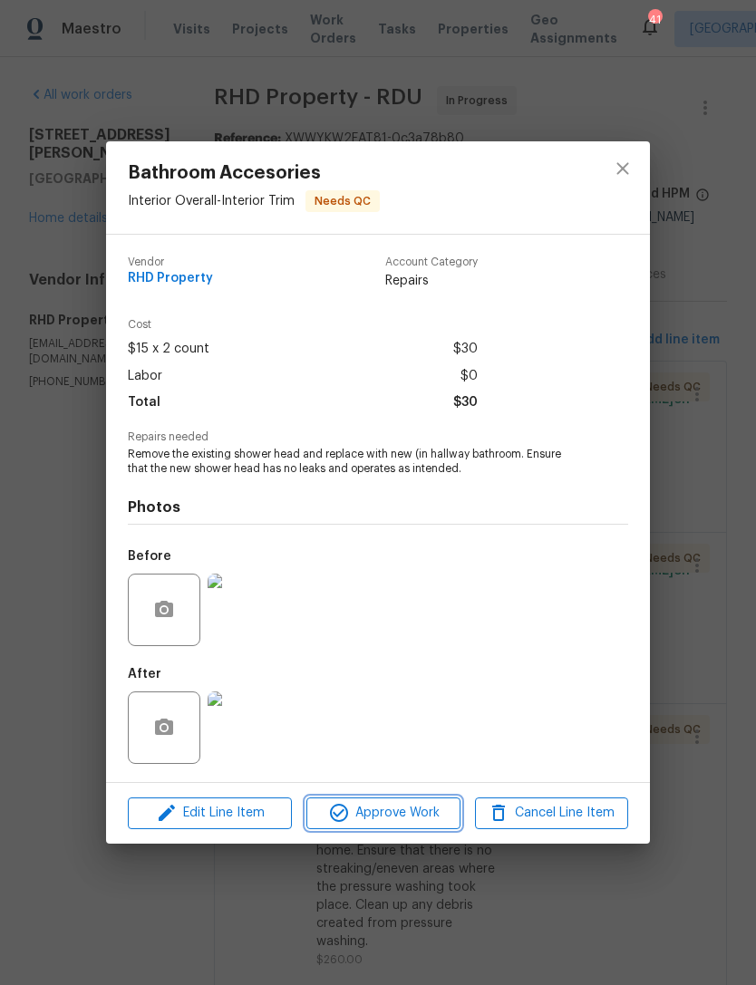
click at [402, 814] on span "Approve Work" at bounding box center [383, 813] width 142 height 23
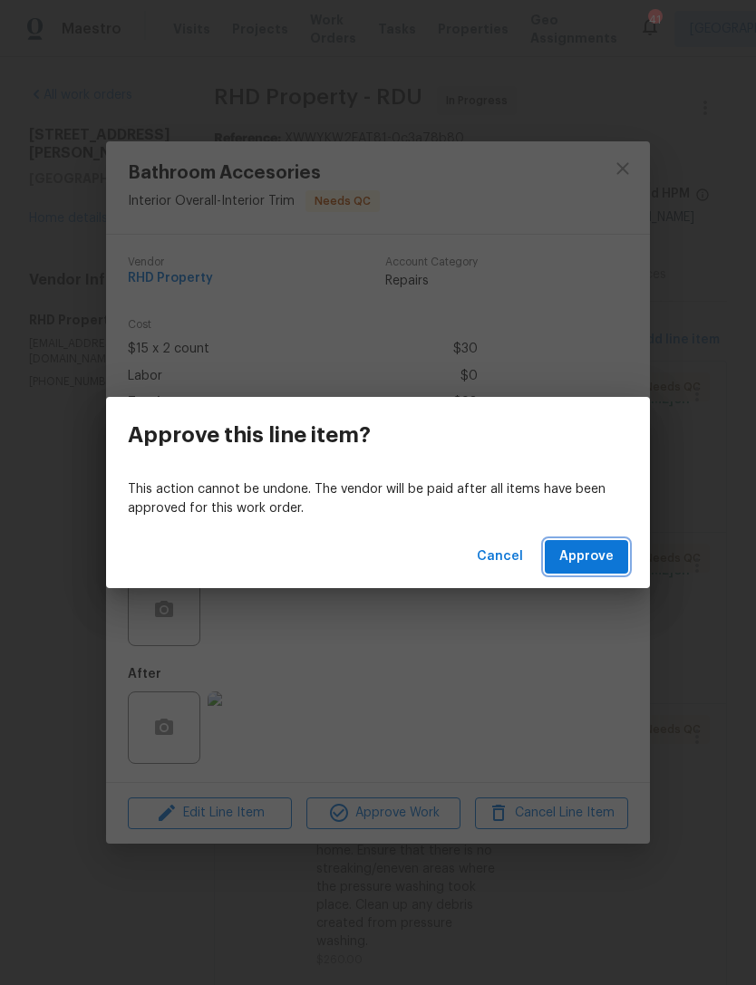
click at [603, 554] on span "Approve" at bounding box center [586, 557] width 54 height 23
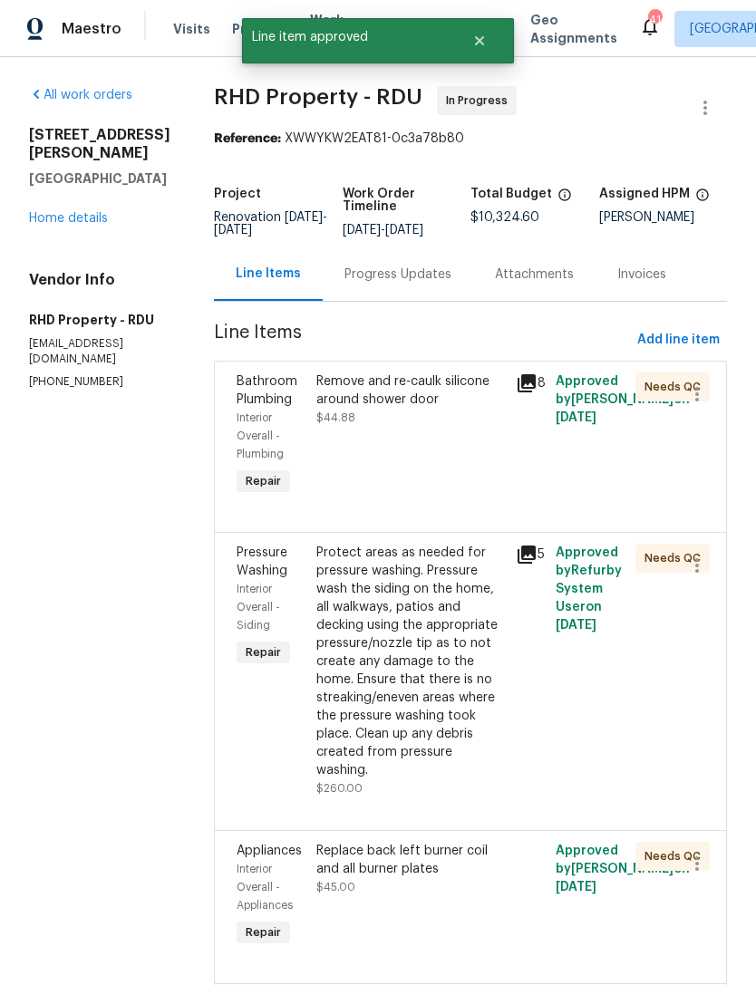
click at [412, 673] on div "Protect areas as needed for pressure washing. Pressure wash the siding on the h…" at bounding box center [410, 662] width 189 height 236
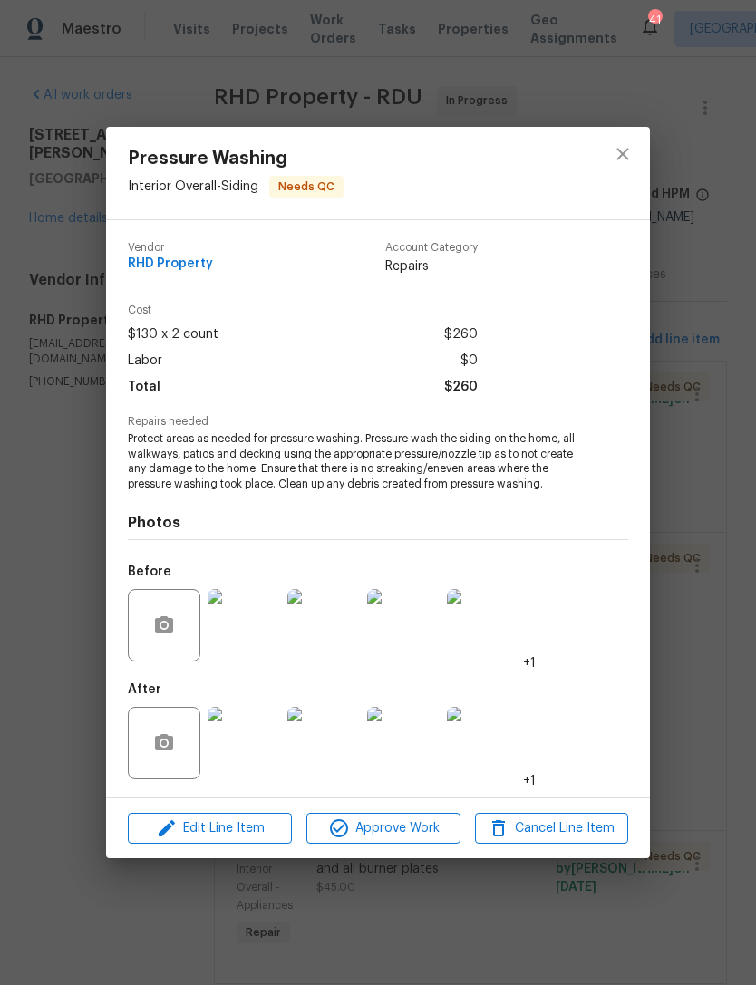
click at [250, 652] on img at bounding box center [244, 625] width 73 height 73
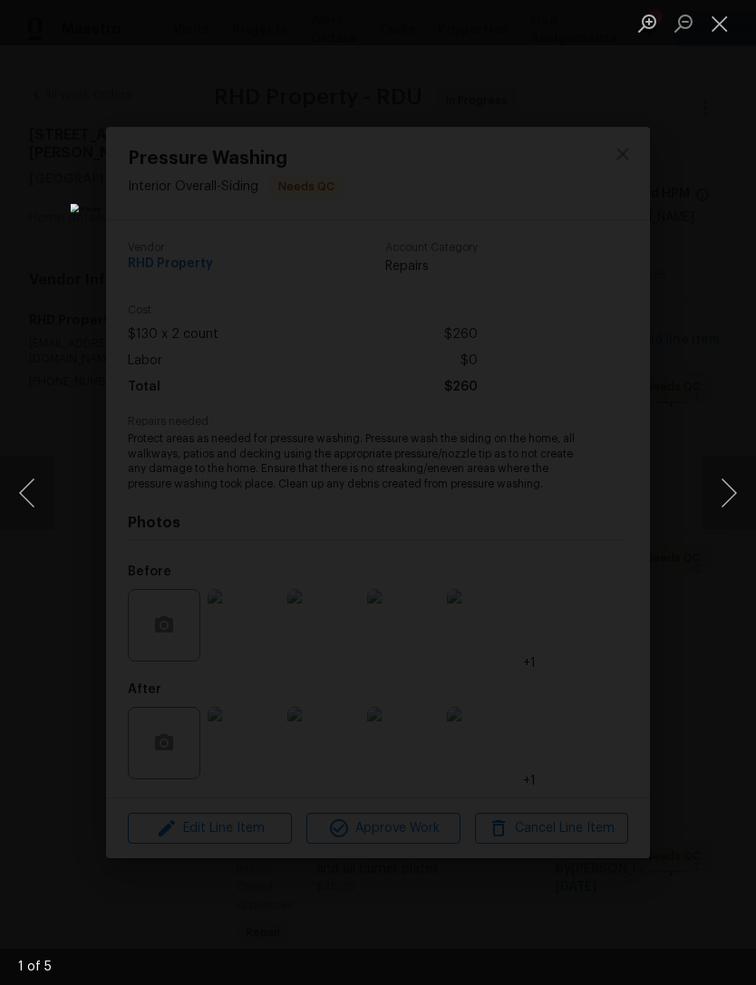
click at [728, 28] on button "Close lightbox" at bounding box center [720, 23] width 36 height 32
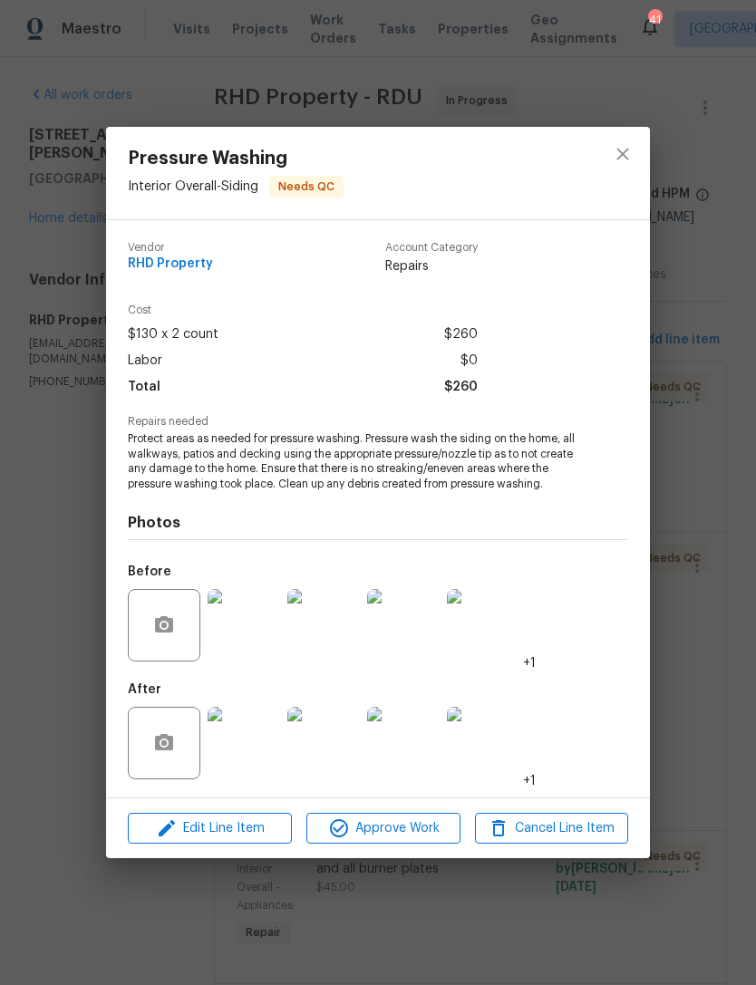
click at [239, 745] on img at bounding box center [244, 743] width 73 height 73
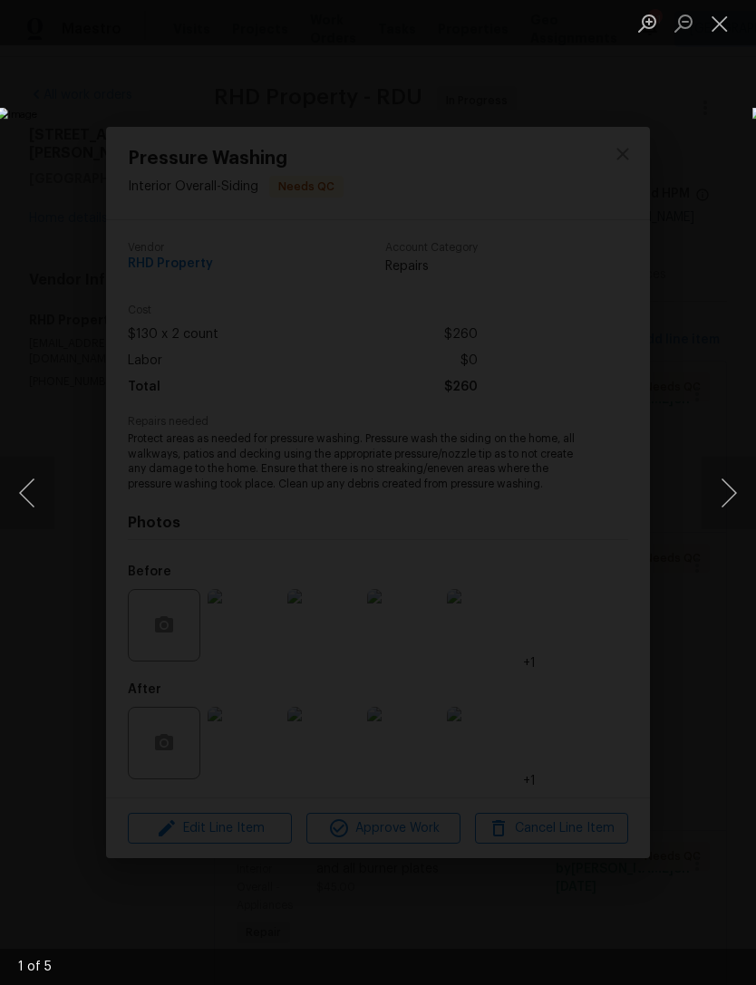
click at [721, 509] on button "Next image" at bounding box center [729, 493] width 54 height 73
click at [719, 521] on button "Next image" at bounding box center [729, 493] width 54 height 73
click at [721, 20] on button "Close lightbox" at bounding box center [720, 23] width 36 height 32
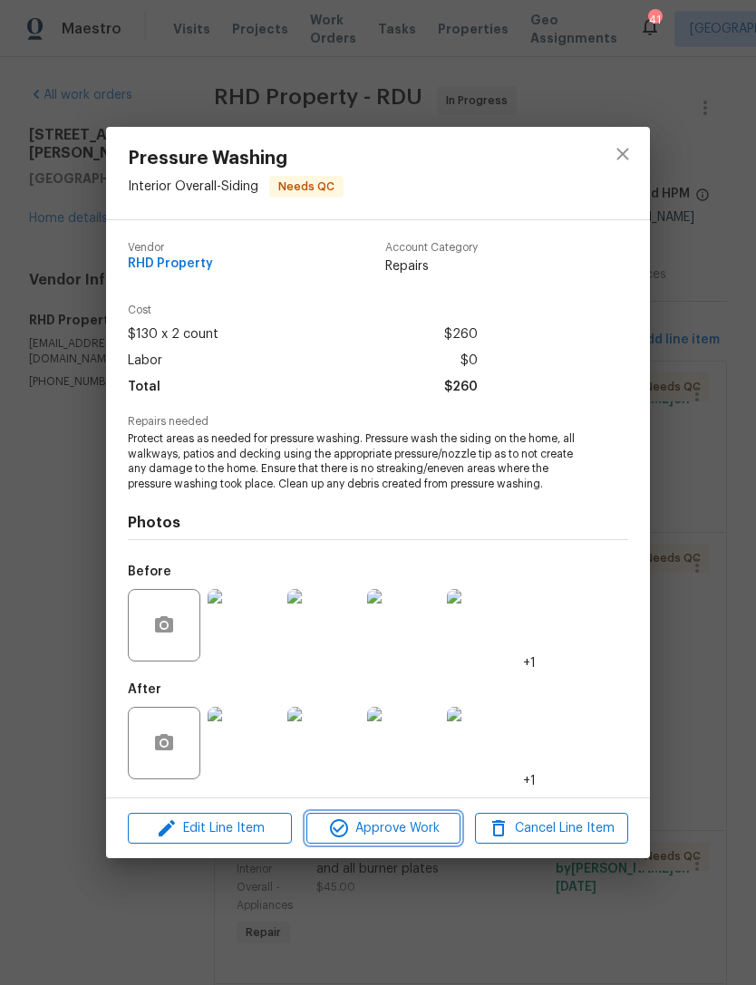
click at [413, 829] on span "Approve Work" at bounding box center [383, 829] width 142 height 23
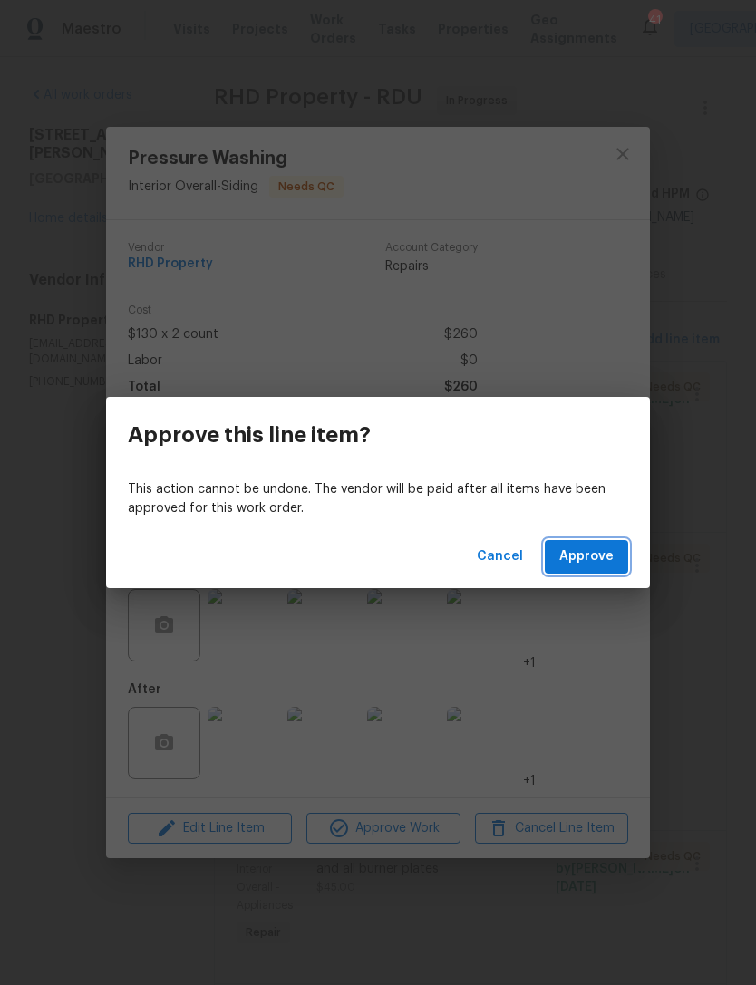
click at [595, 555] on span "Approve" at bounding box center [586, 557] width 54 height 23
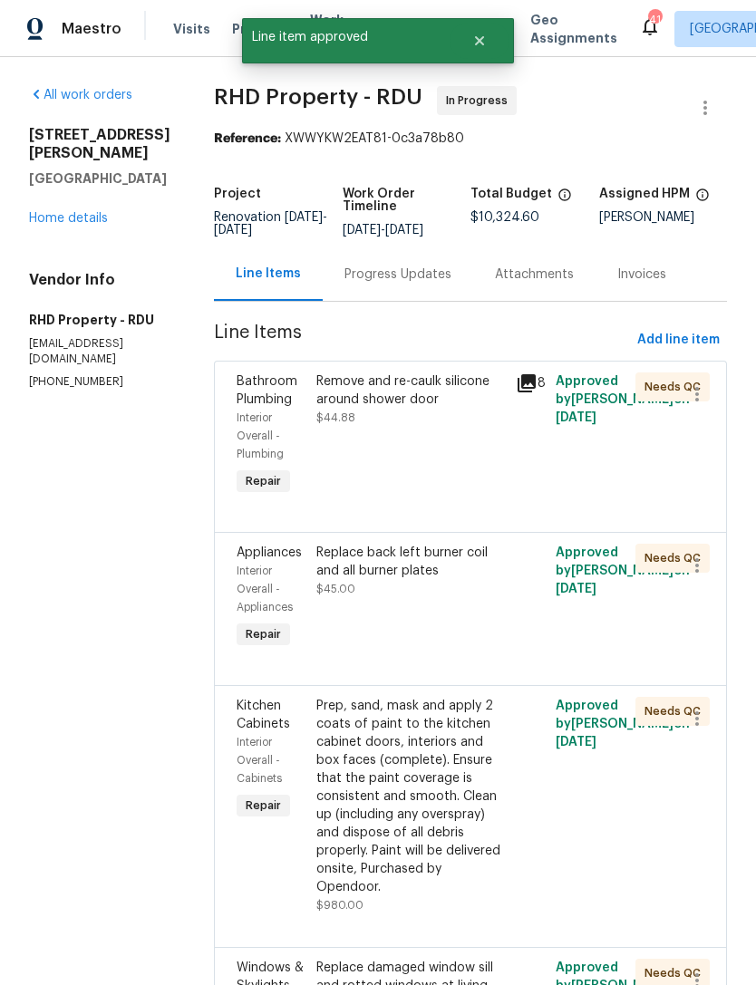
click at [497, 490] on div "Remove and re-caulk silicone around shower door $44.88" at bounding box center [410, 436] width 199 height 138
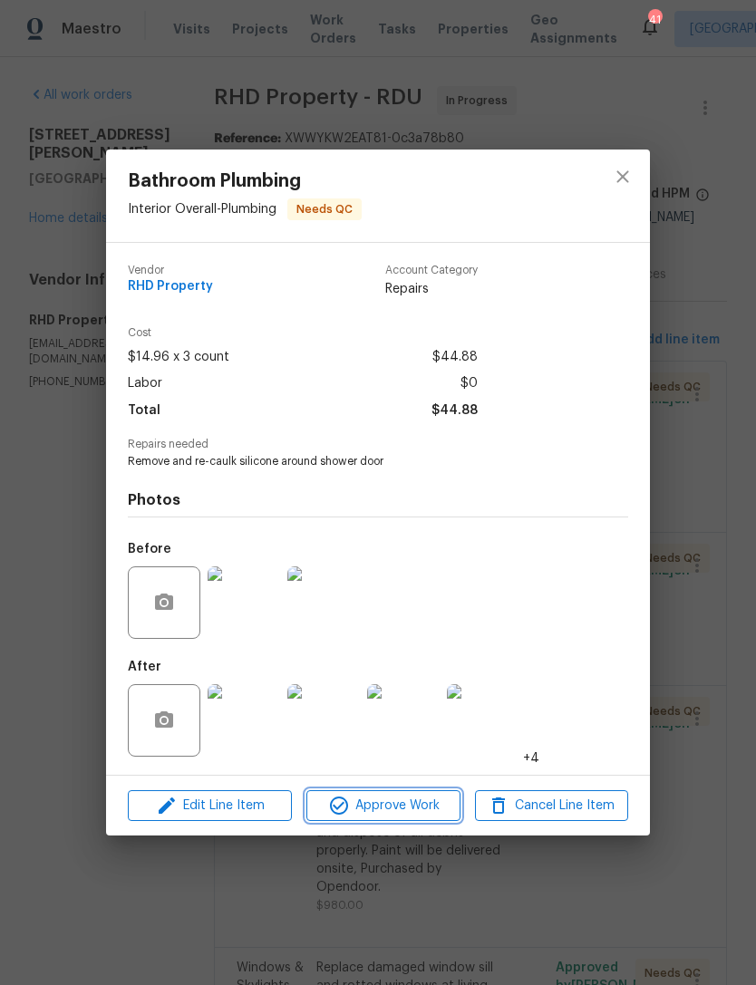
click at [413, 806] on span "Approve Work" at bounding box center [383, 806] width 142 height 23
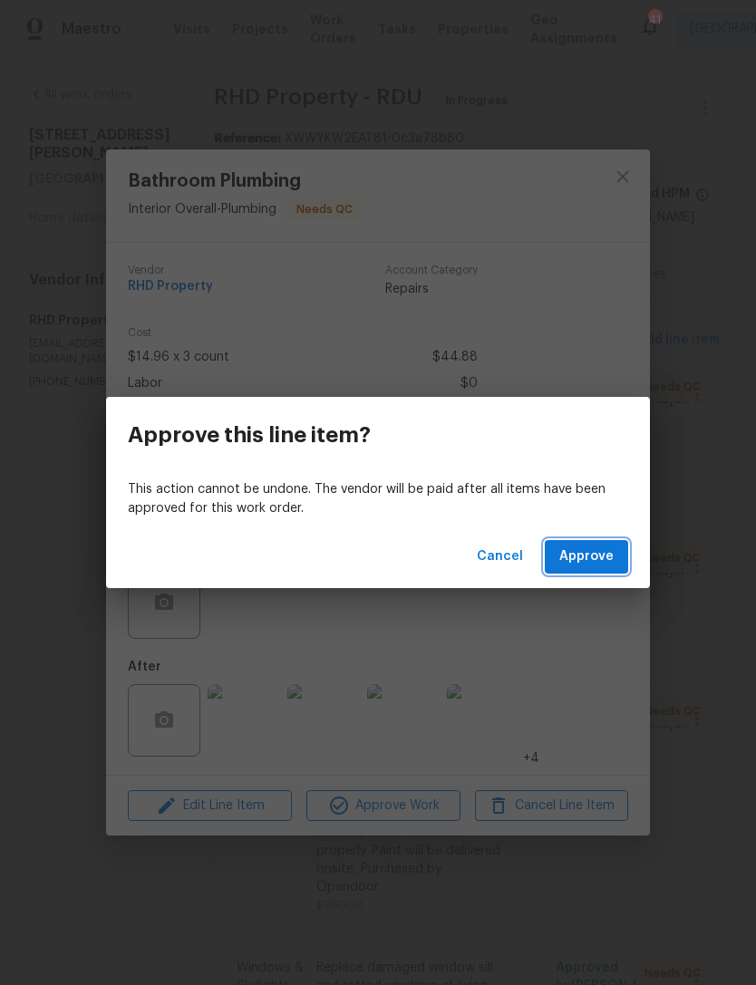
click at [591, 556] on span "Approve" at bounding box center [586, 557] width 54 height 23
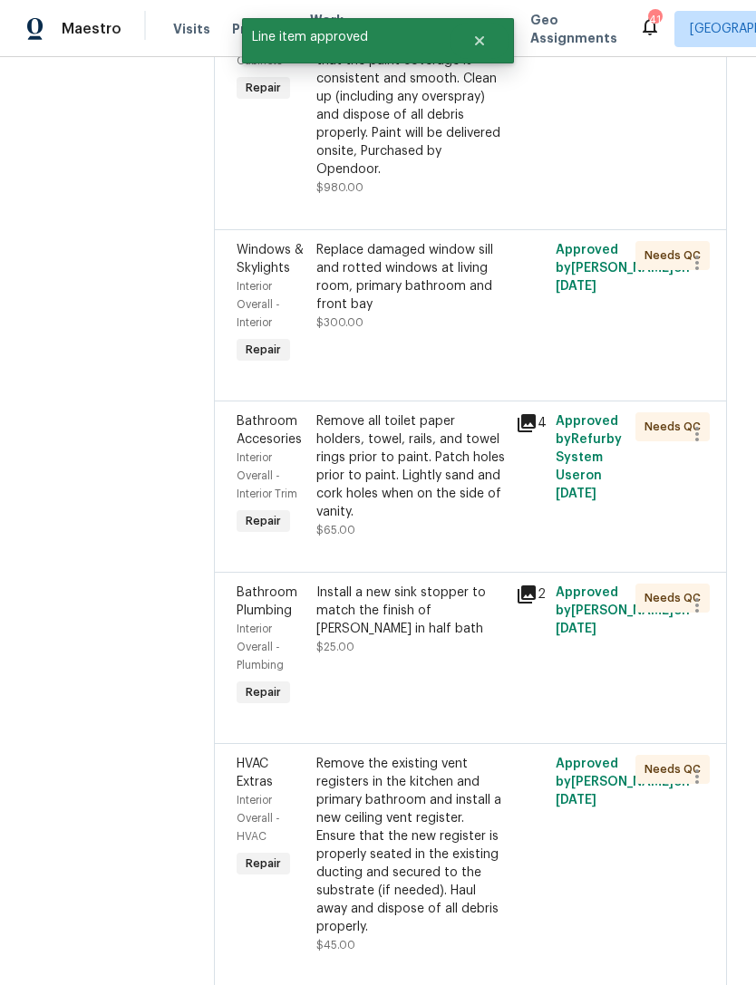
scroll to position [609, 0]
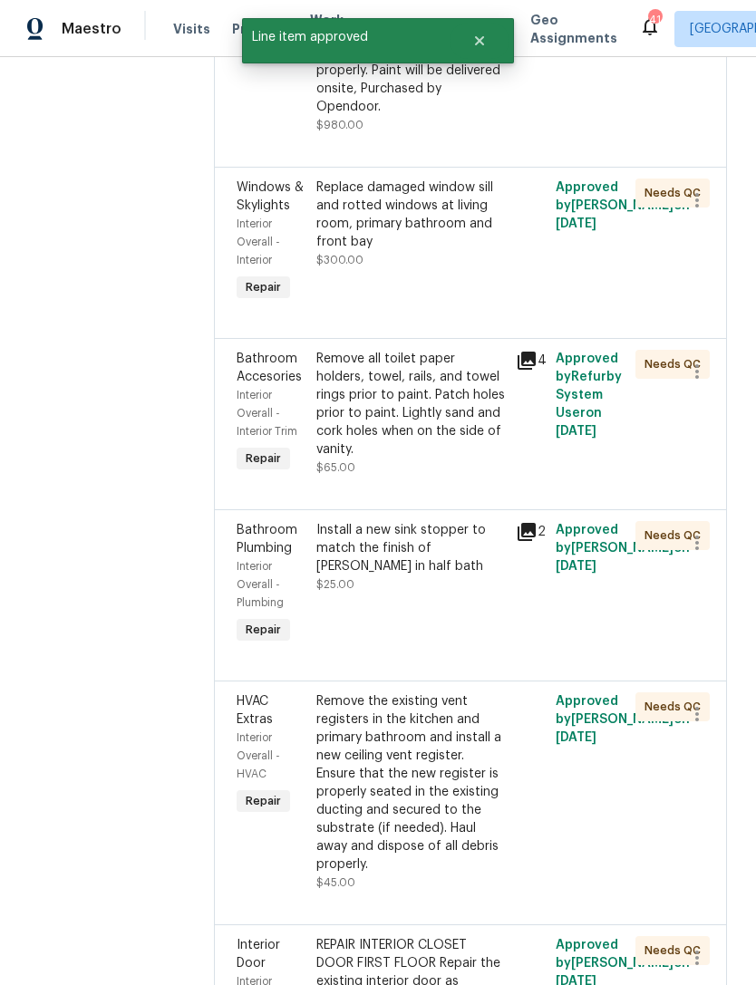
click at [467, 459] on div "Remove all toilet paper holders, towel, rails, and towel rings prior to paint. …" at bounding box center [410, 404] width 189 height 109
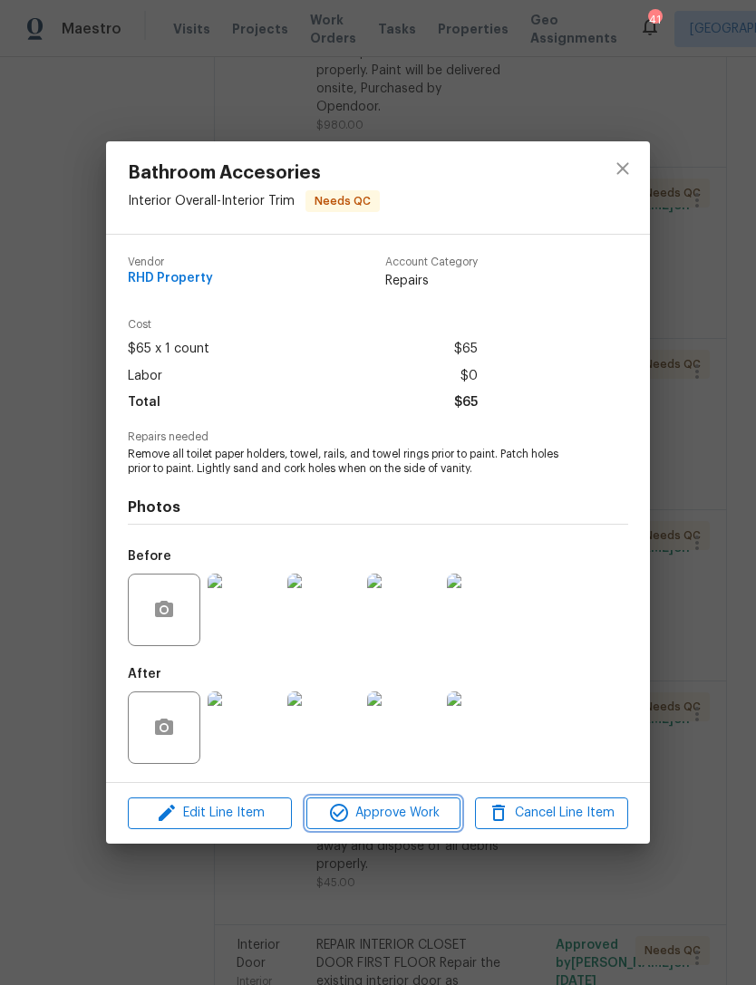
click at [435, 817] on span "Approve Work" at bounding box center [383, 813] width 142 height 23
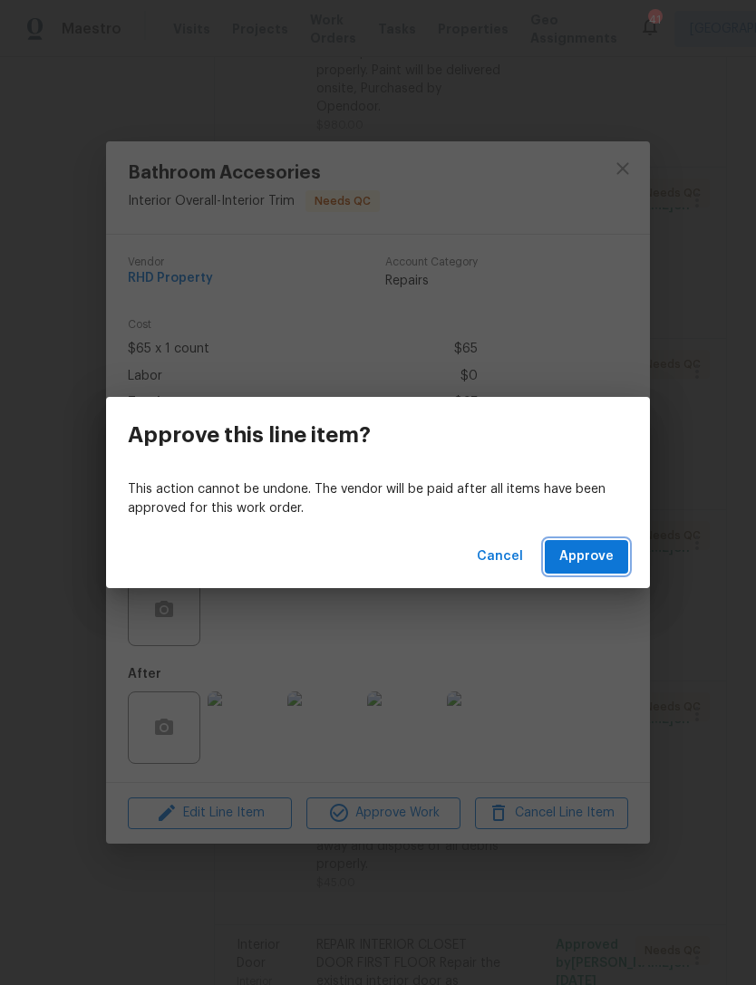
click at [604, 565] on span "Approve" at bounding box center [586, 557] width 54 height 23
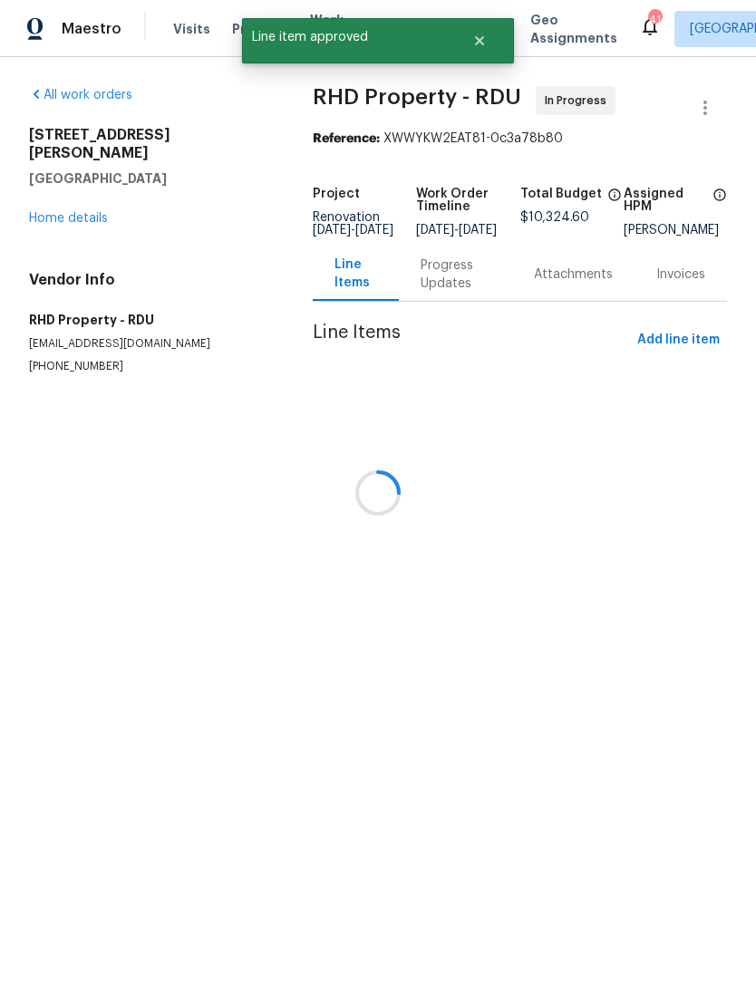
scroll to position [0, 0]
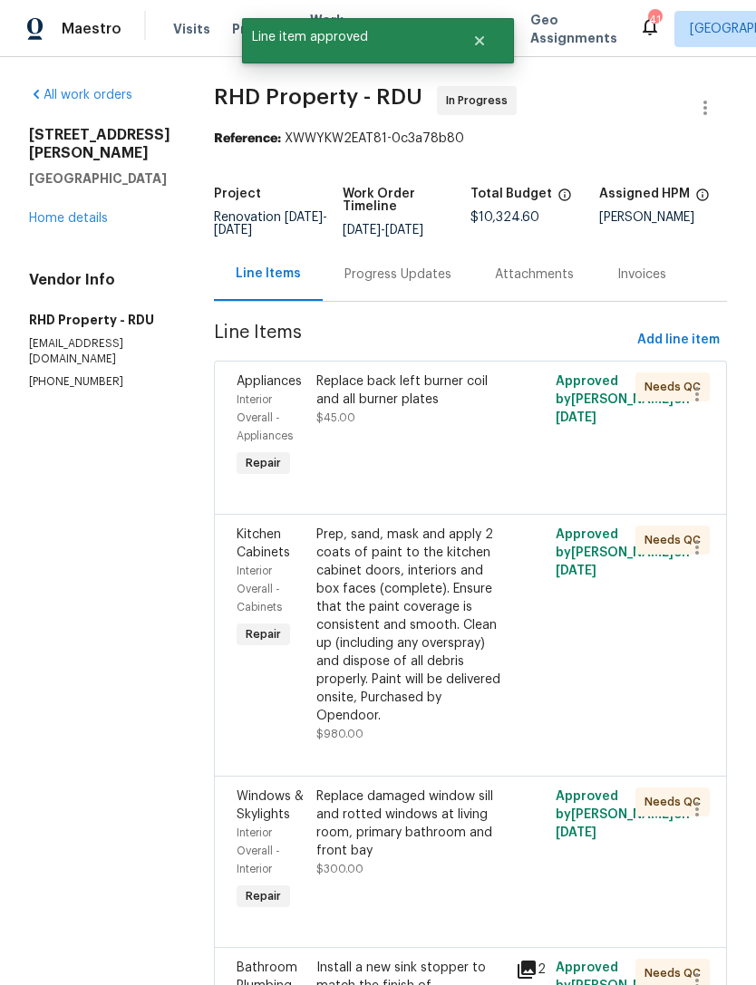
click at [445, 674] on div "Prep, sand, mask and apply 2 coats of paint to the kitchen cabinet doors, inter…" at bounding box center [410, 625] width 189 height 199
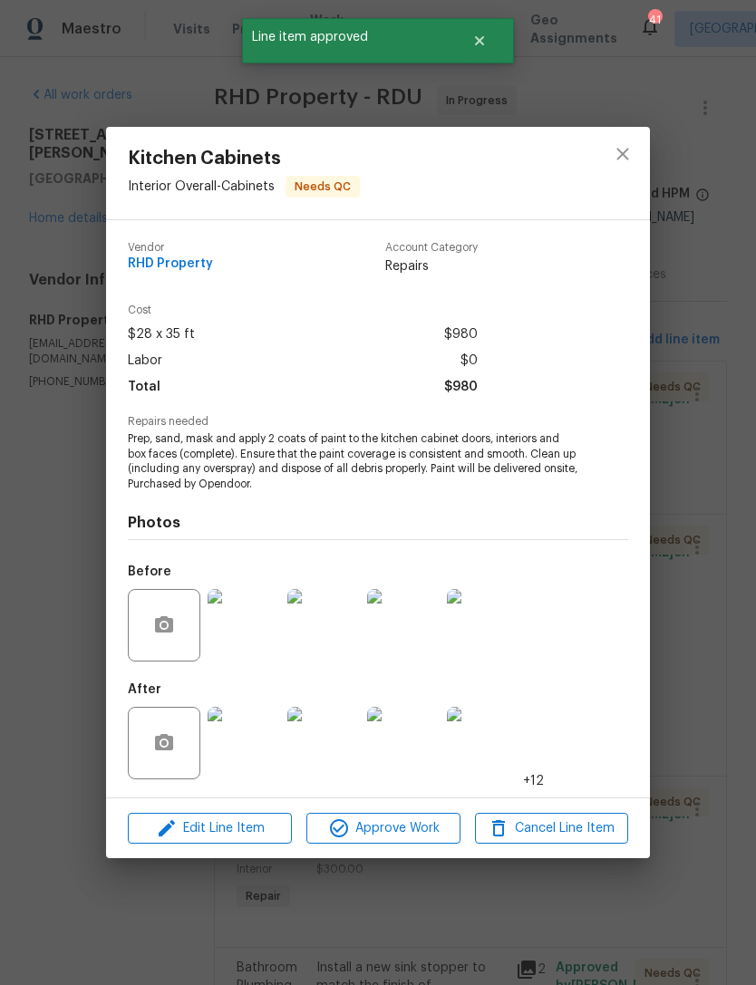
click at [256, 734] on img at bounding box center [244, 743] width 73 height 73
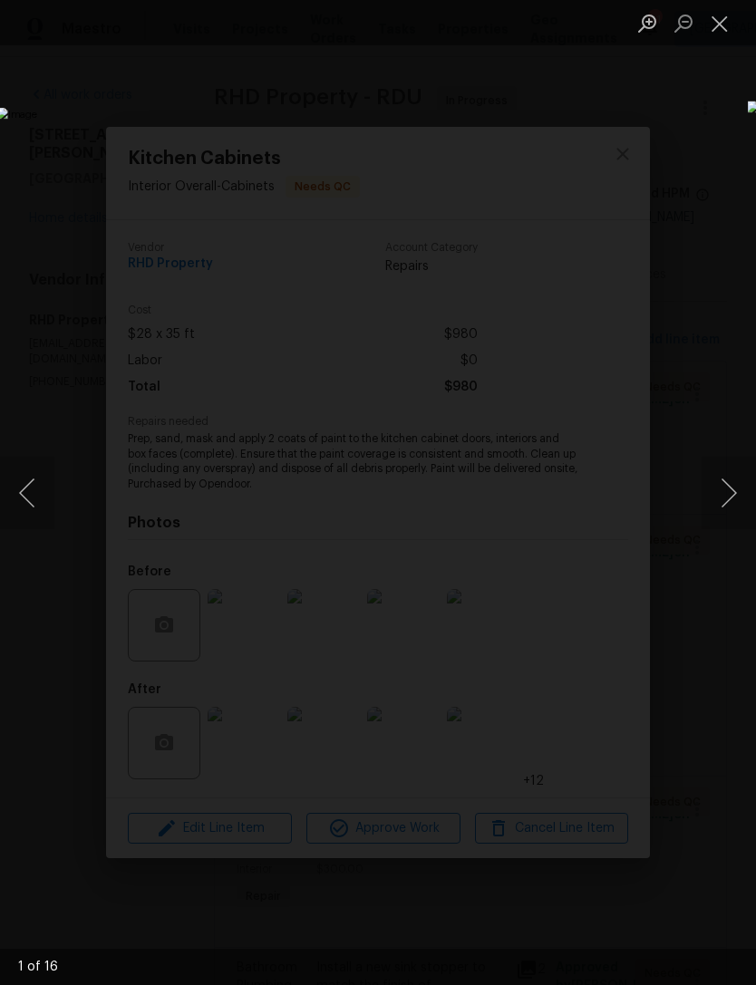
click at [730, 505] on button "Next image" at bounding box center [729, 493] width 54 height 73
click at [727, 501] on button "Next image" at bounding box center [729, 493] width 54 height 73
click at [721, 24] on button "Close lightbox" at bounding box center [720, 23] width 36 height 32
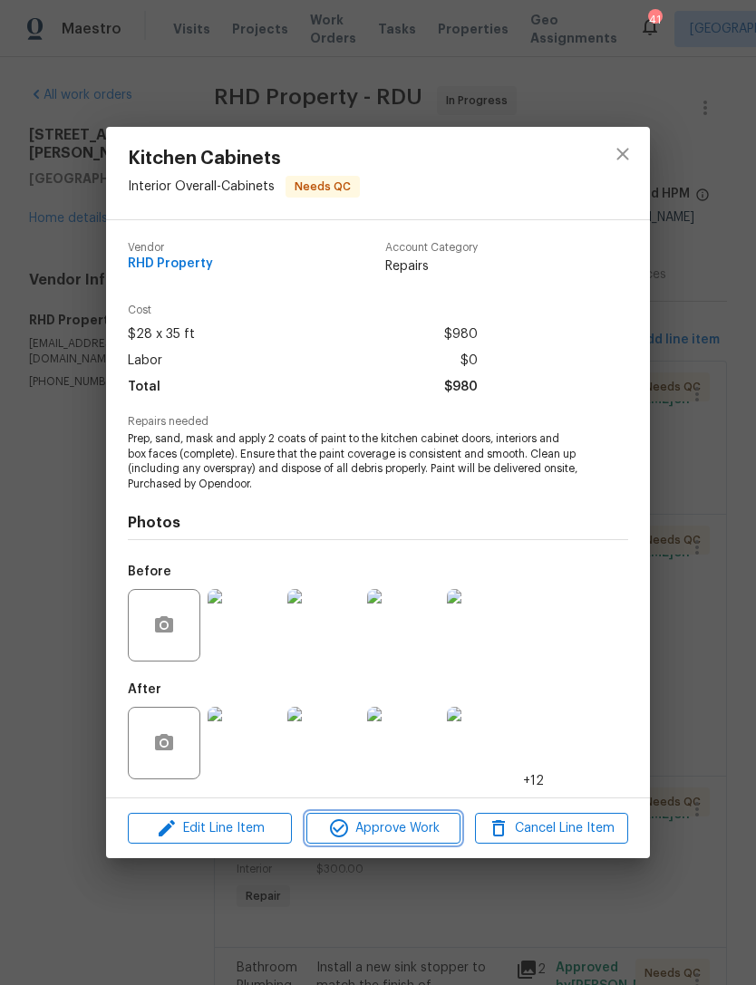
click at [438, 826] on span "Approve Work" at bounding box center [383, 829] width 142 height 23
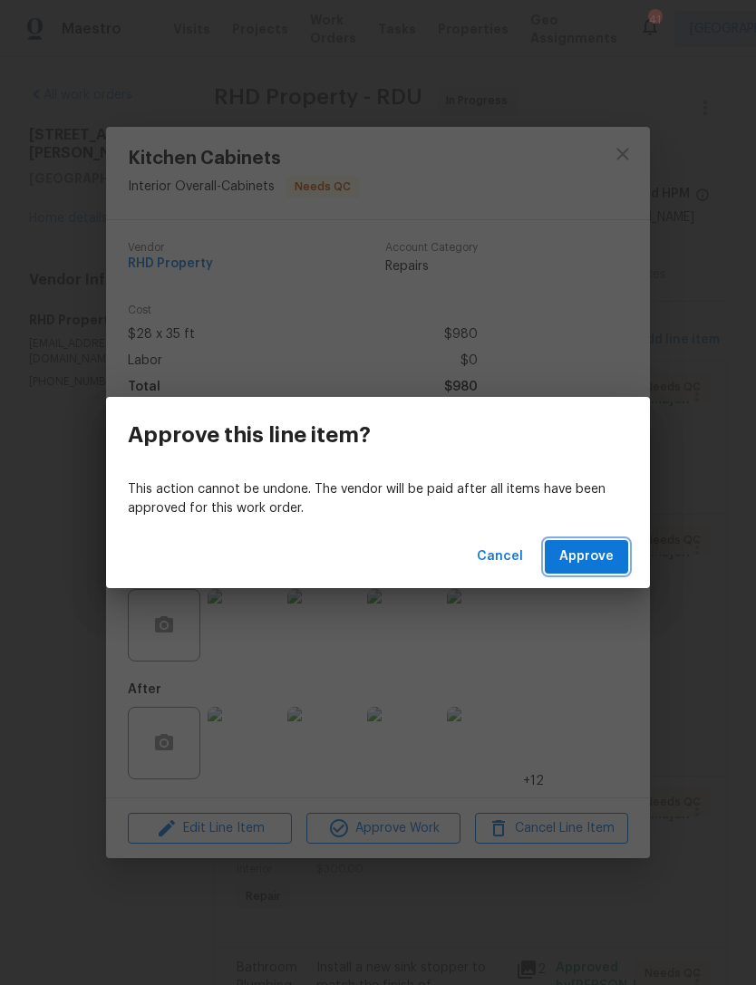
click at [621, 563] on button "Approve" at bounding box center [586, 557] width 83 height 34
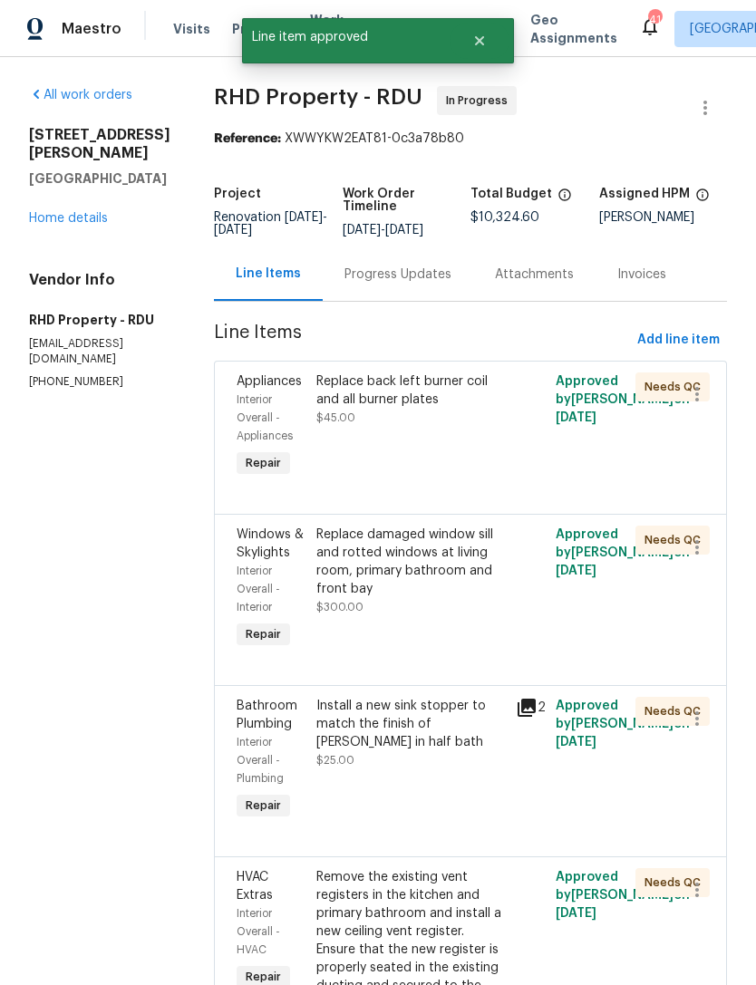
click at [481, 598] on div "Replace damaged window sill and rotted windows at living room, primary bathroom…" at bounding box center [410, 562] width 189 height 73
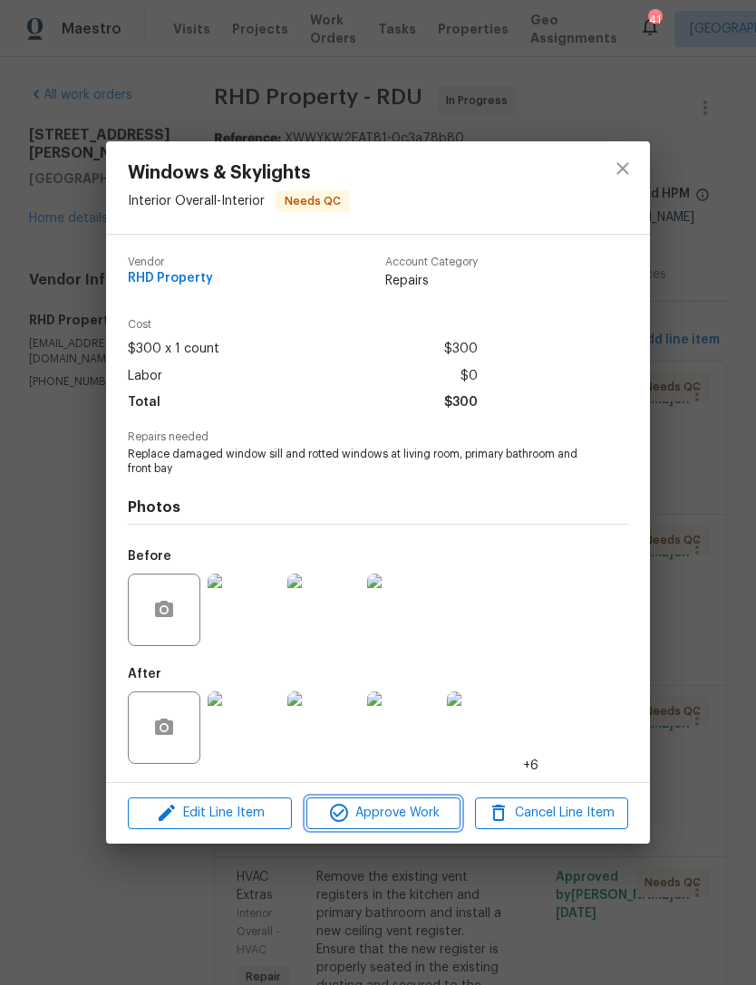
click at [408, 813] on span "Approve Work" at bounding box center [383, 813] width 142 height 23
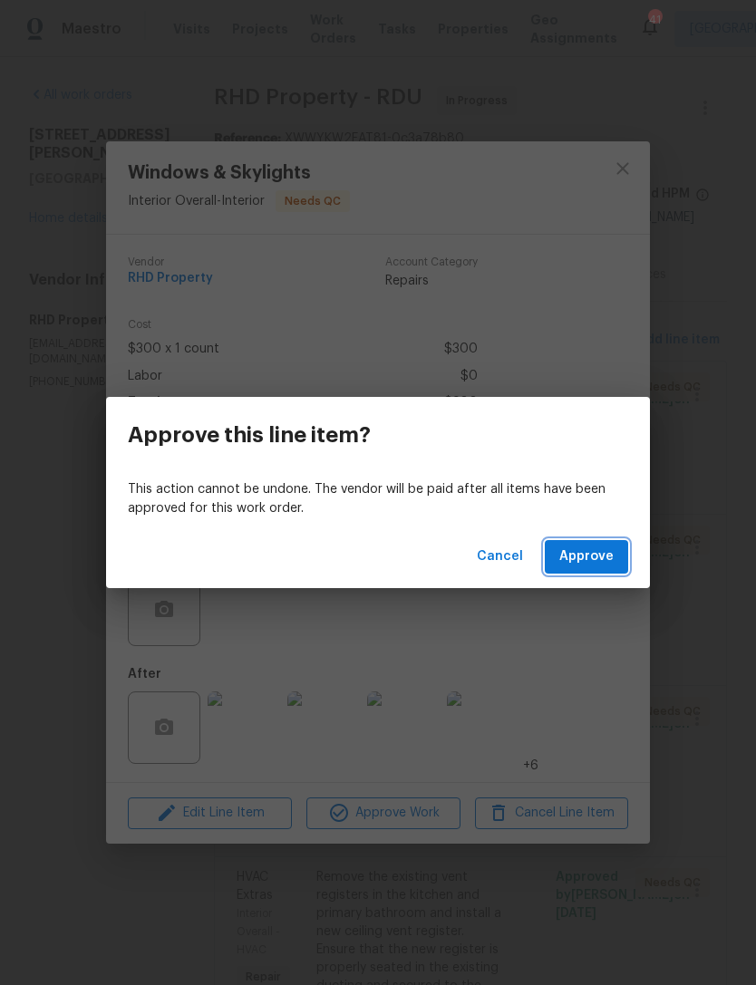
click at [603, 553] on span "Approve" at bounding box center [586, 557] width 54 height 23
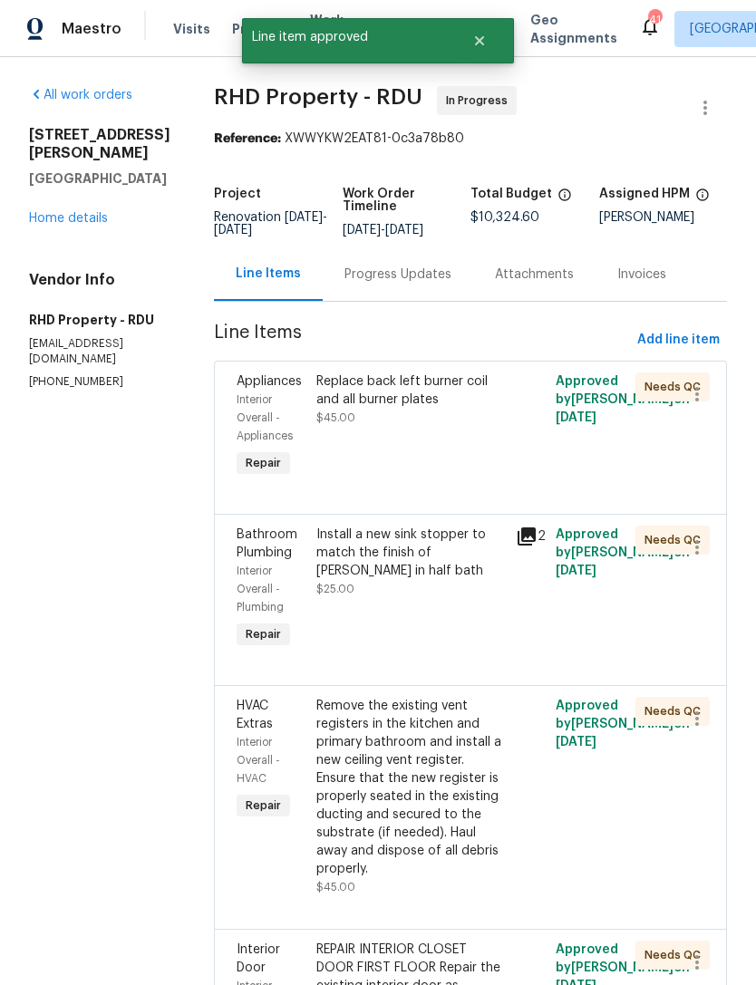
click at [459, 598] on div "Install a new sink stopper to match the finish of faucet in half bath $25.00" at bounding box center [410, 562] width 189 height 73
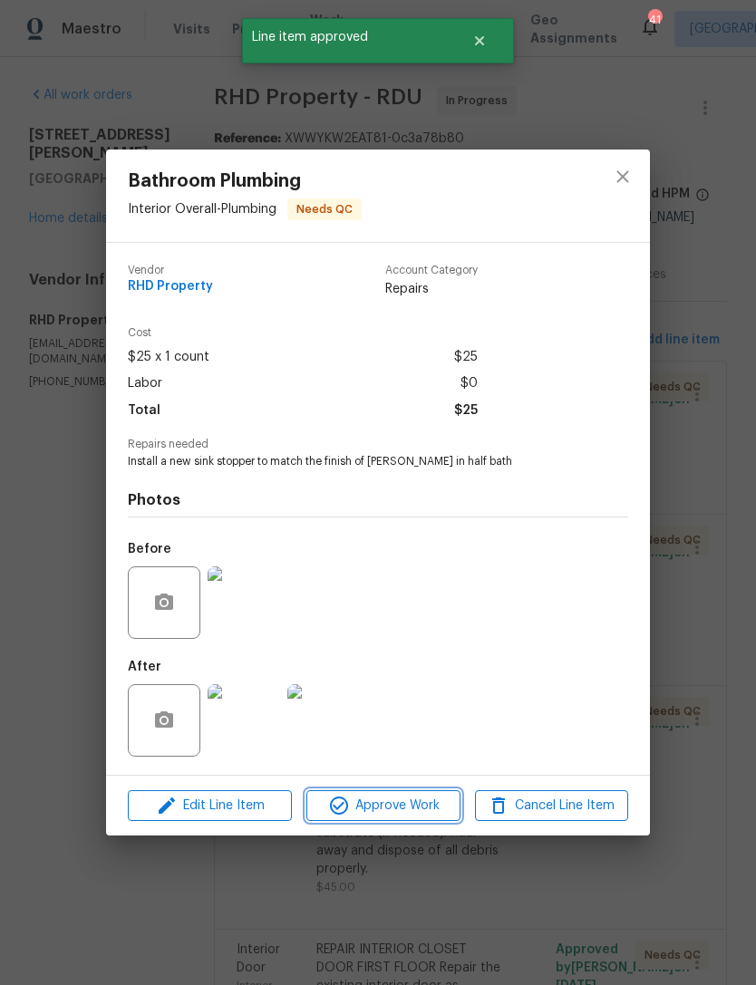
click at [395, 804] on span "Approve Work" at bounding box center [383, 806] width 142 height 23
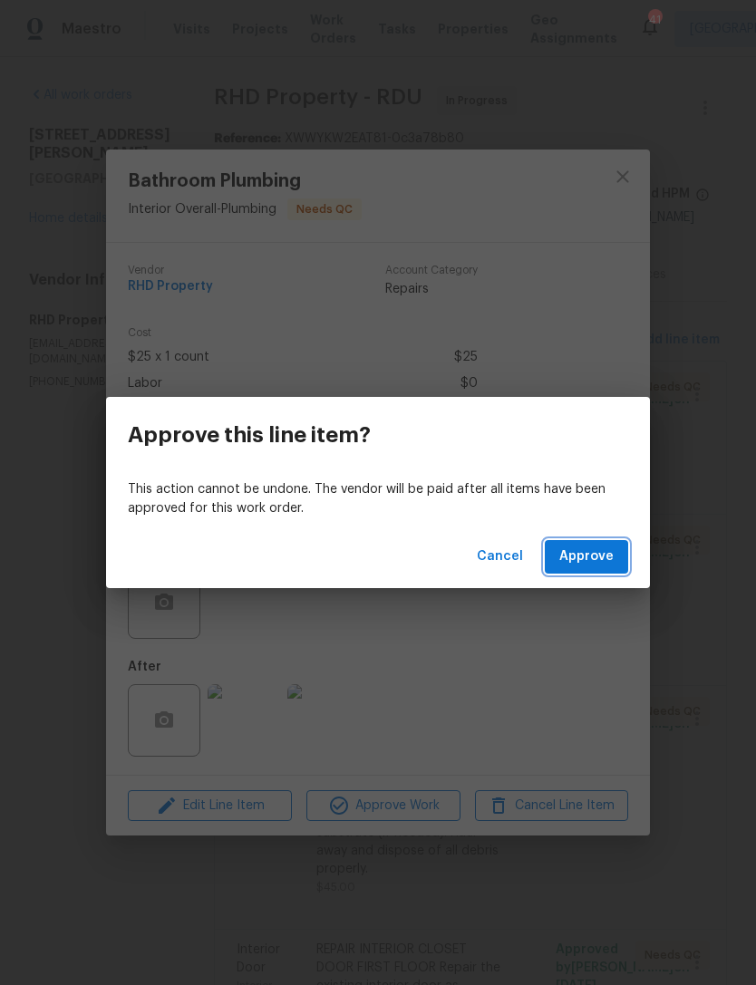
click at [582, 560] on span "Approve" at bounding box center [586, 557] width 54 height 23
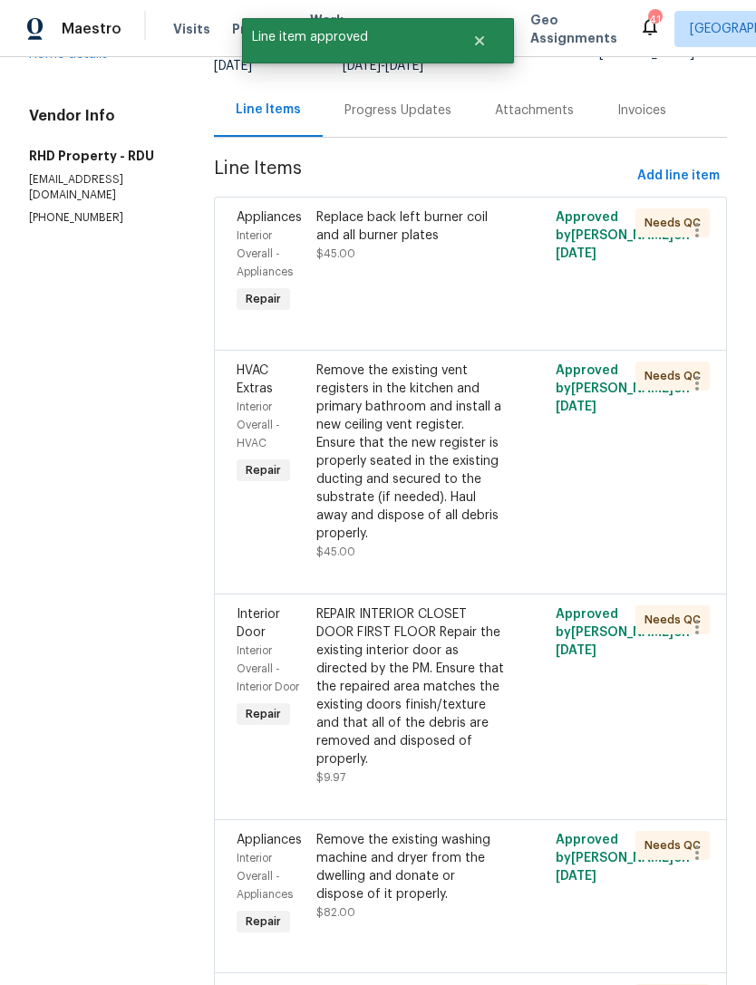
scroll to position [163, 0]
click at [425, 717] on div "REPAIR INTERIOR CLOSET DOOR FIRST FLOOR Repair the existing interior door as di…" at bounding box center [410, 687] width 189 height 163
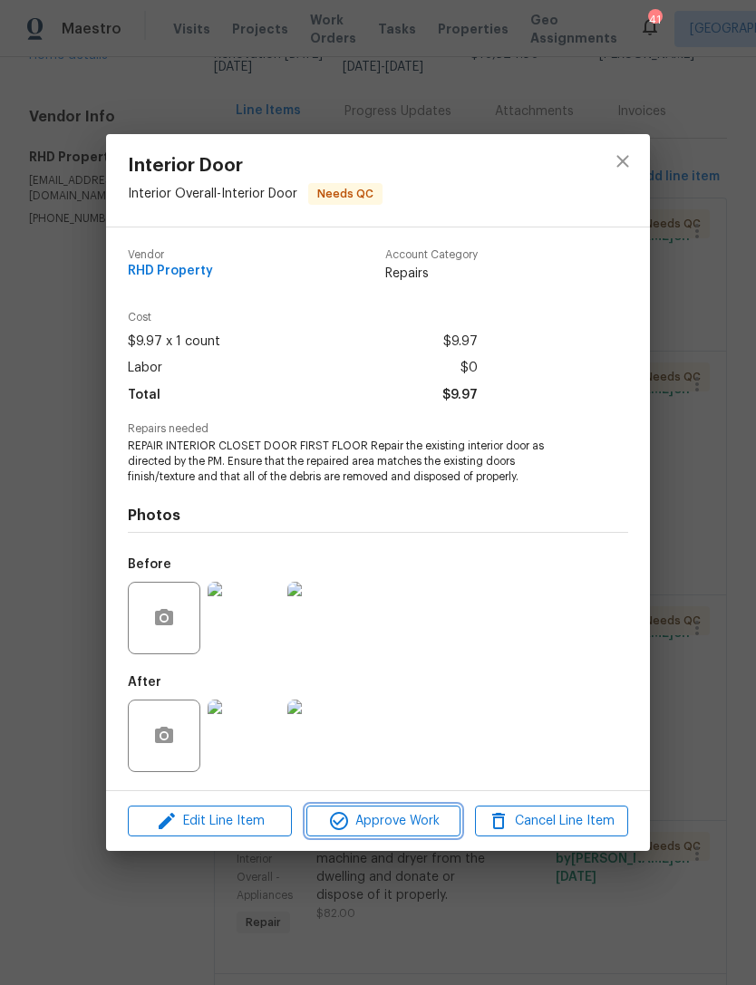
click at [386, 828] on span "Approve Work" at bounding box center [383, 821] width 142 height 23
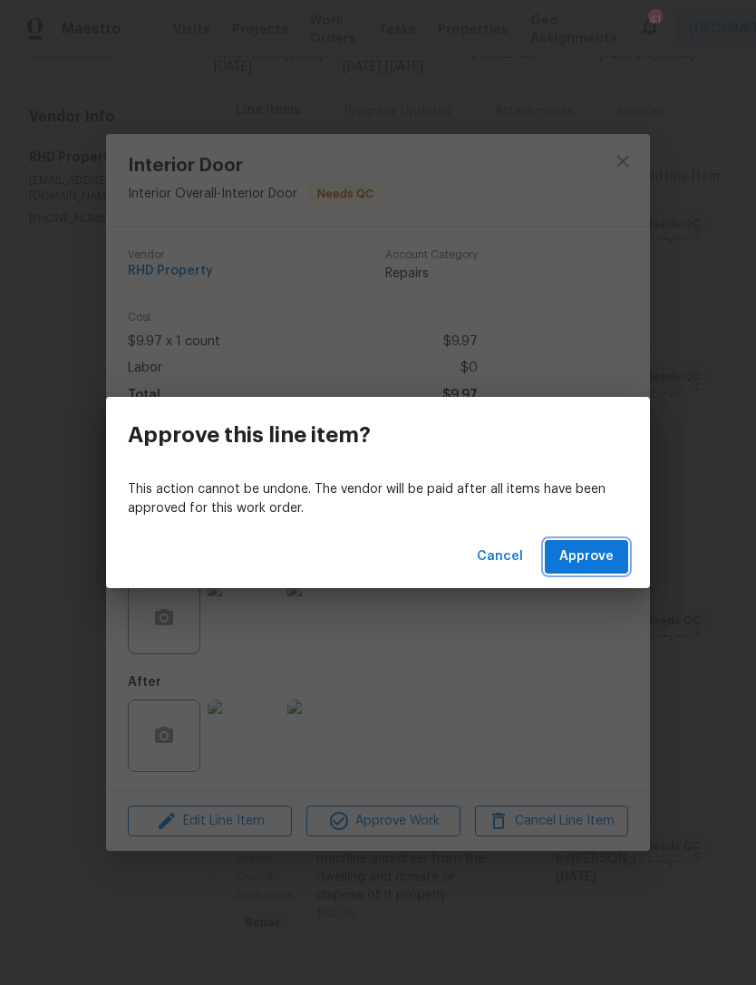
click at [611, 558] on span "Approve" at bounding box center [586, 557] width 54 height 23
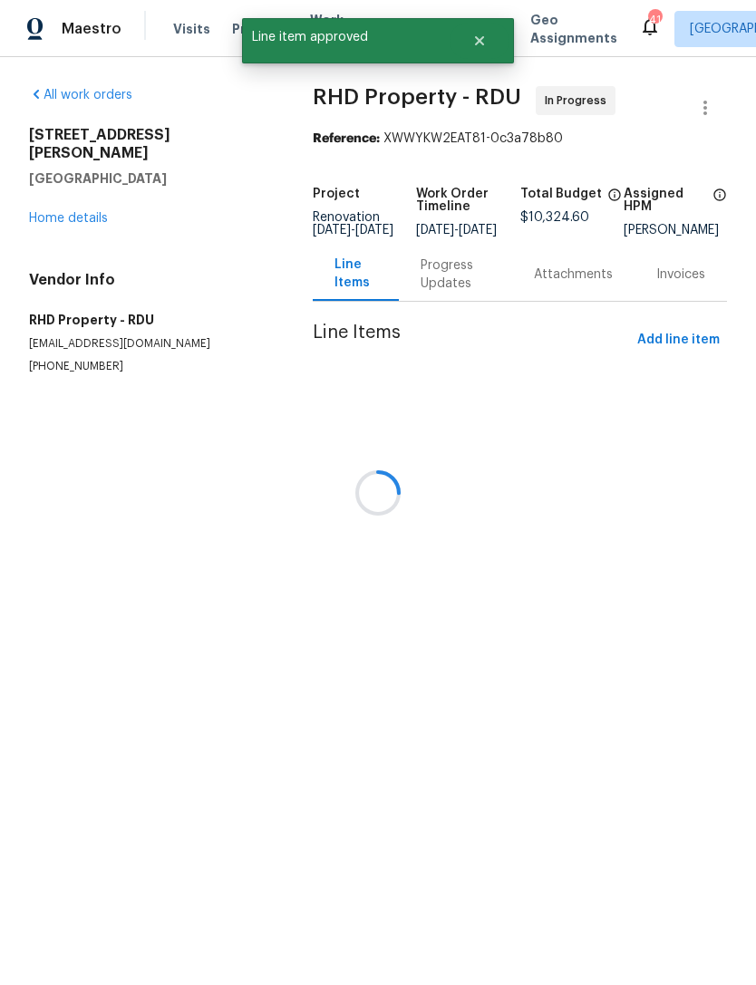
scroll to position [0, 0]
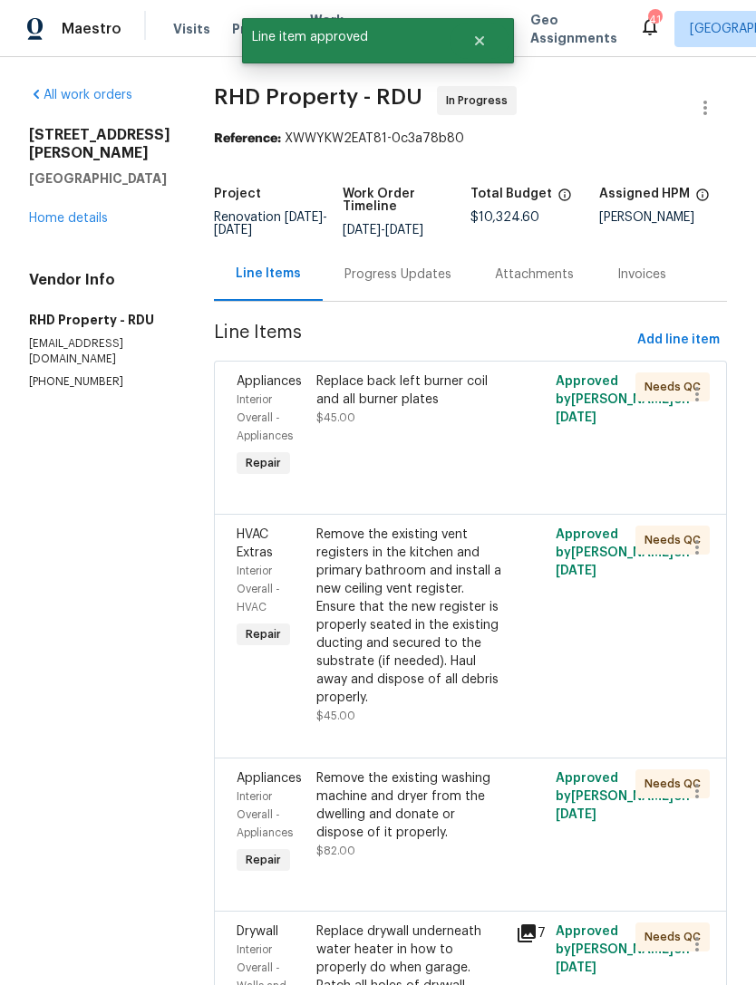
click at [470, 654] on div "Remove the existing vent registers in the kitchen and primary bathroom and inst…" at bounding box center [410, 616] width 189 height 181
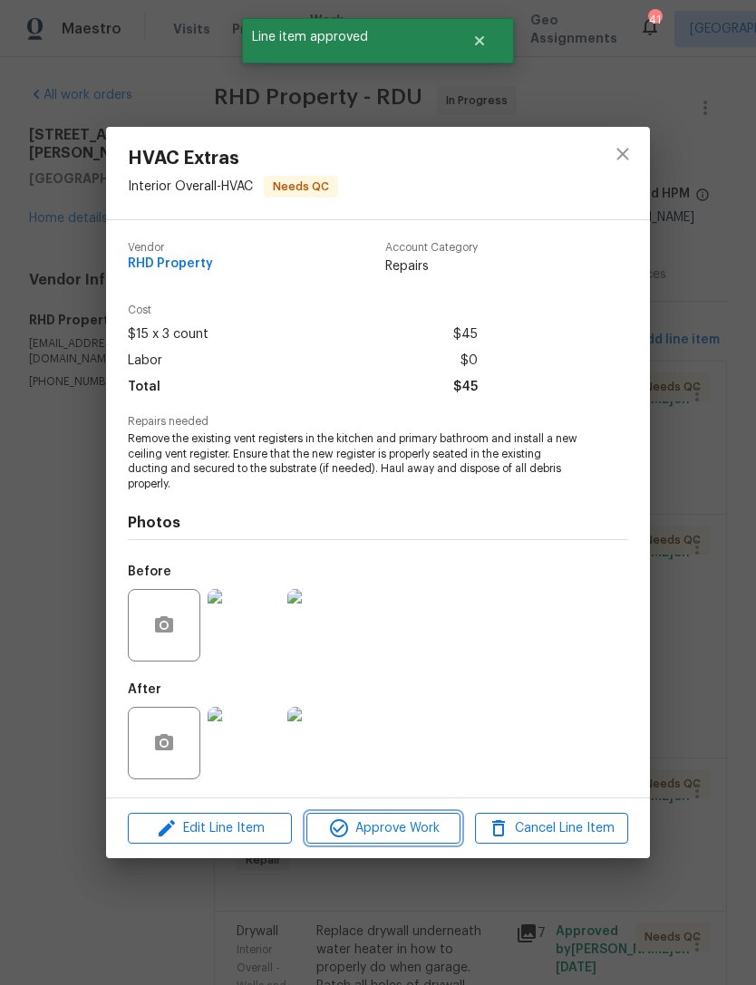
click at [420, 836] on span "Approve Work" at bounding box center [383, 829] width 142 height 23
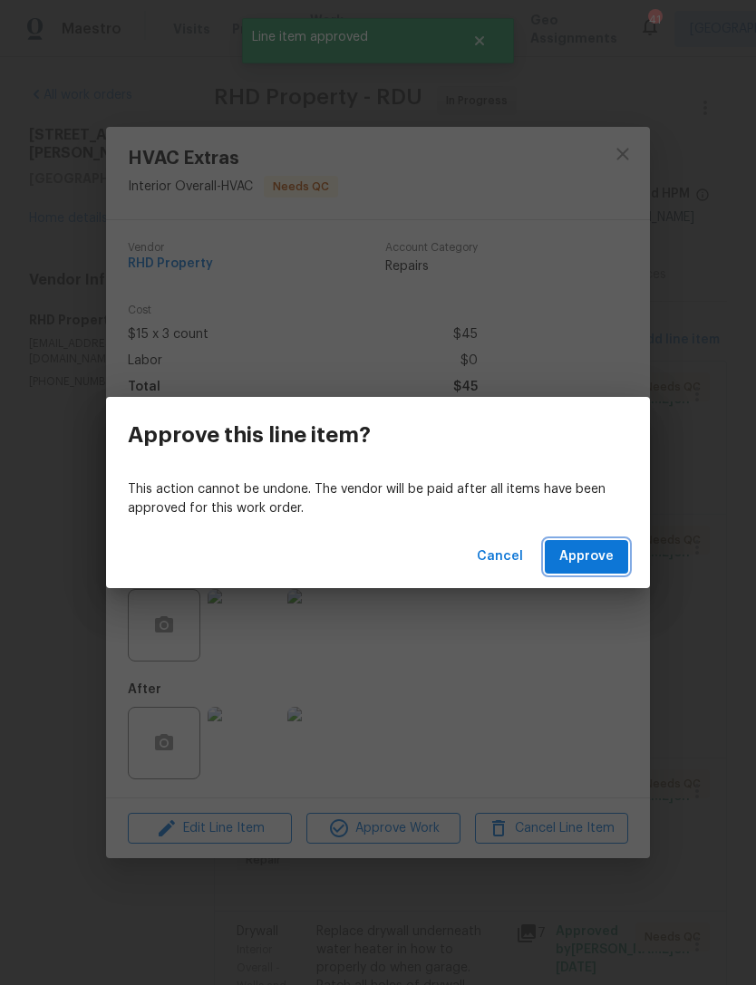
click at [605, 555] on span "Approve" at bounding box center [586, 557] width 54 height 23
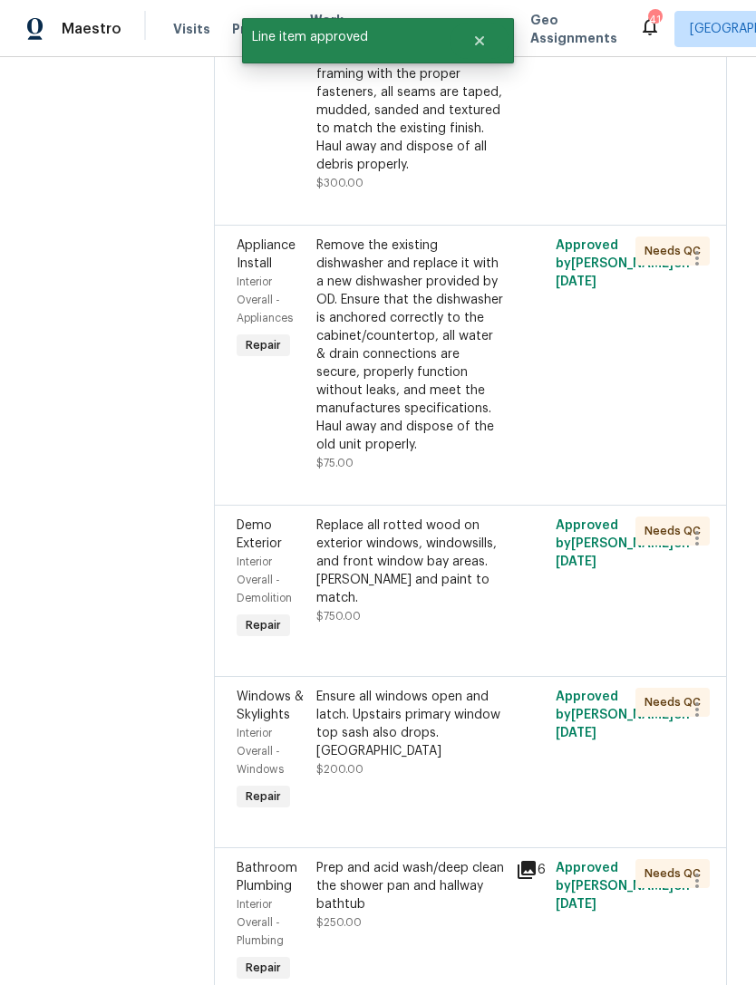
scroll to position [810, 0]
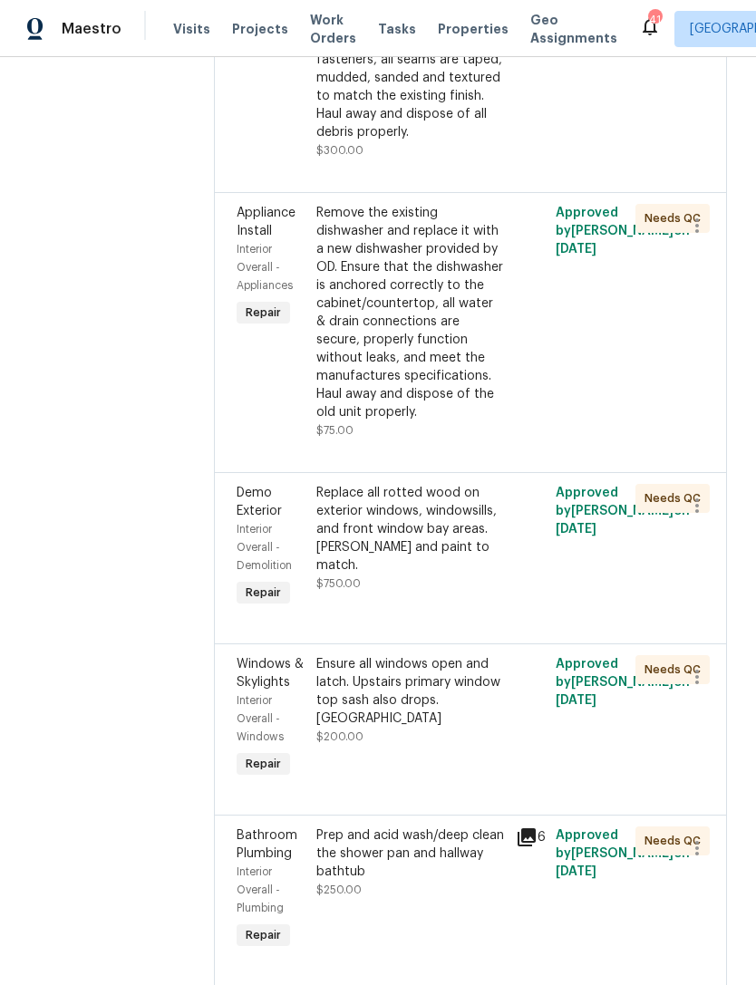
click at [441, 529] on div "Replace all rotted wood on exterior windows, windowsills, and front window bay …" at bounding box center [410, 529] width 189 height 91
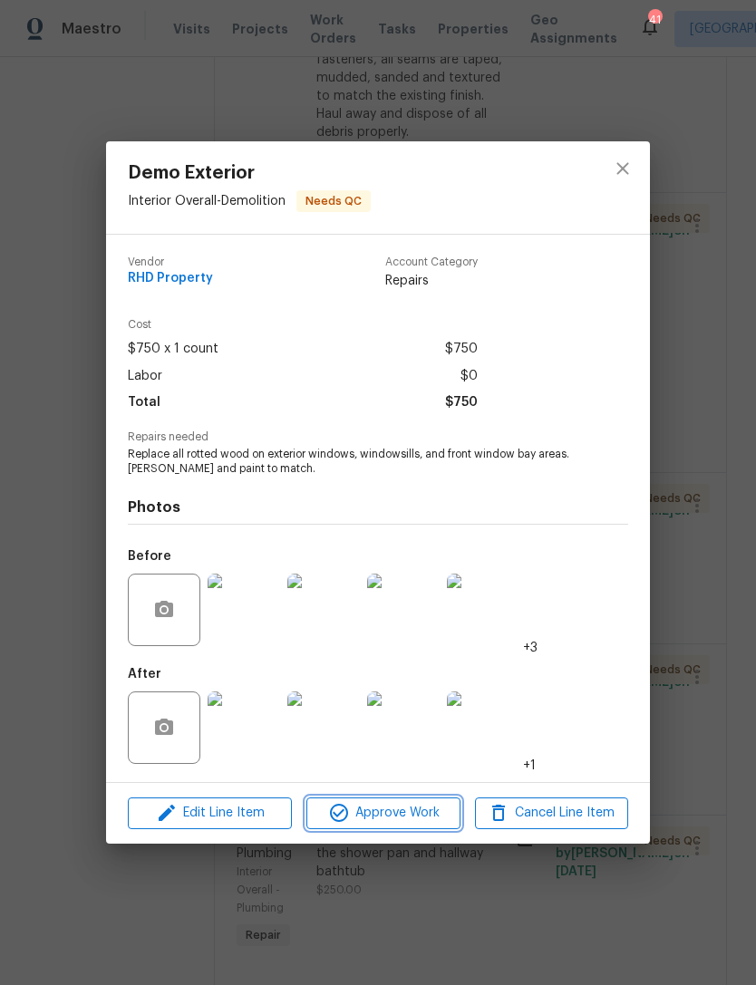
click at [392, 810] on span "Approve Work" at bounding box center [383, 813] width 142 height 23
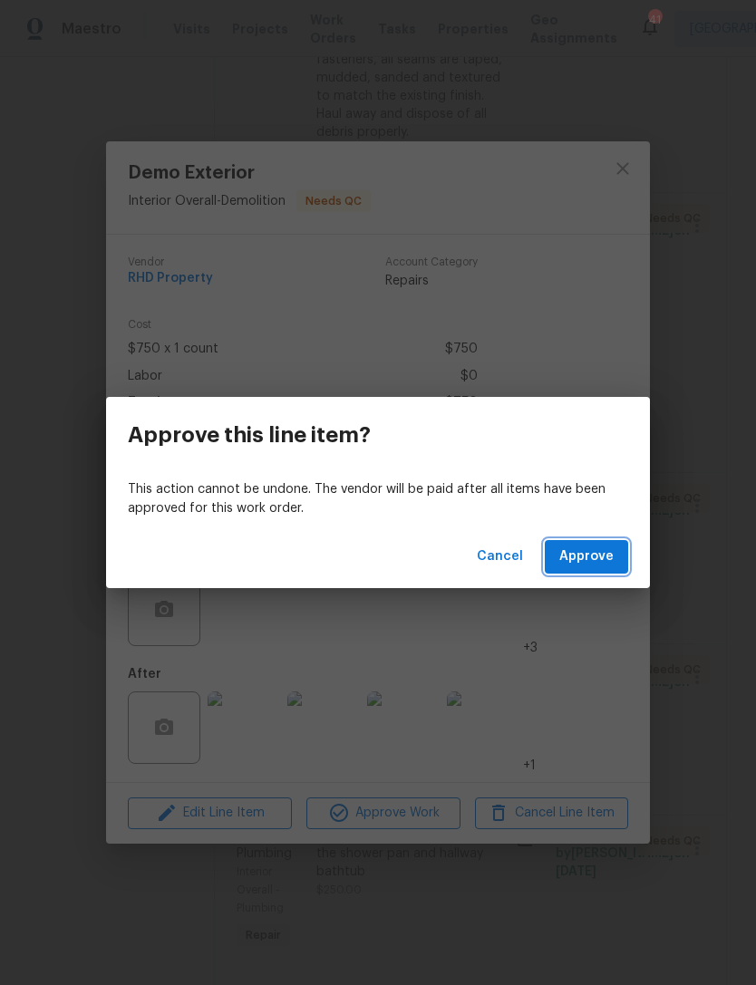
click at [580, 562] on span "Approve" at bounding box center [586, 557] width 54 height 23
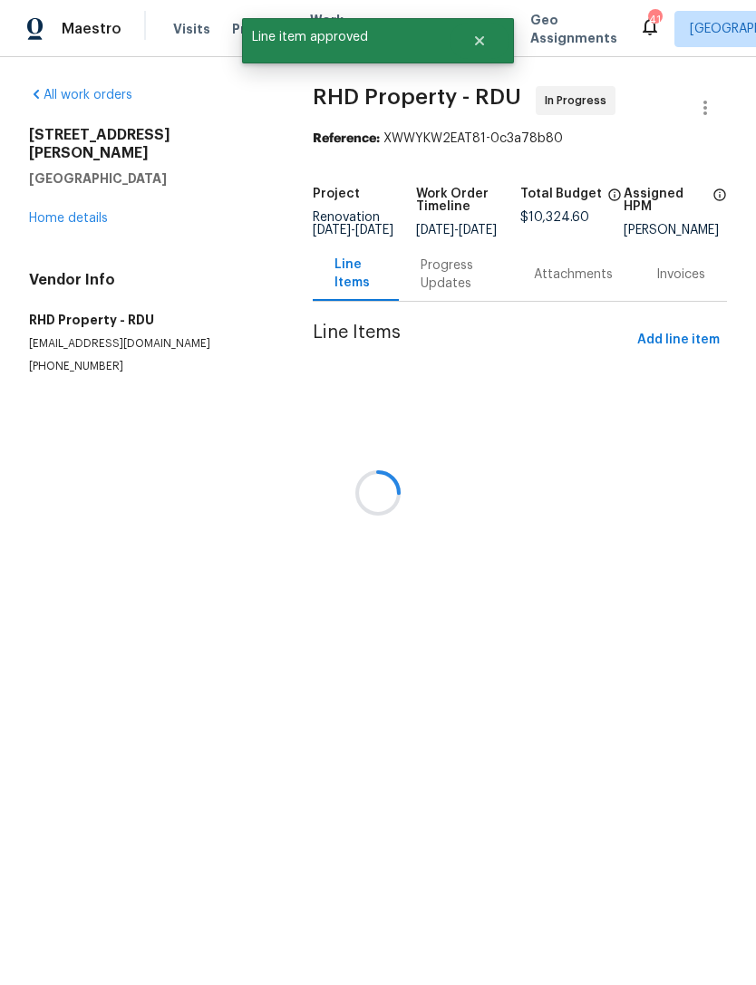
scroll to position [0, 0]
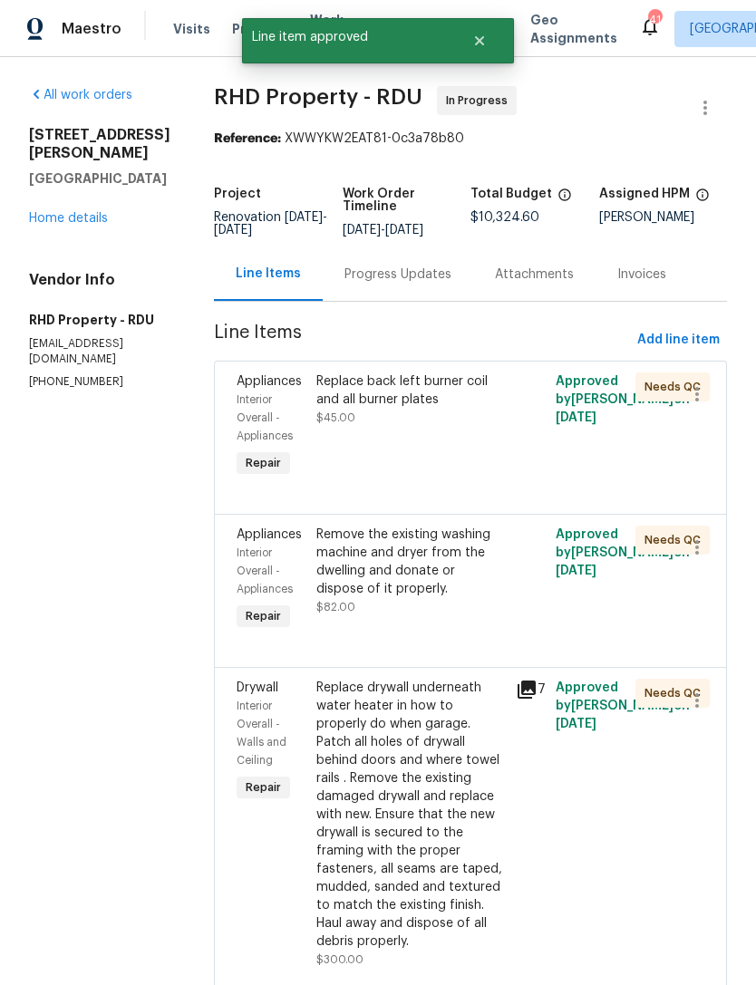
click at [463, 598] on div "Remove the existing washing machine and dryer from the dwelling and donate or d…" at bounding box center [410, 562] width 189 height 73
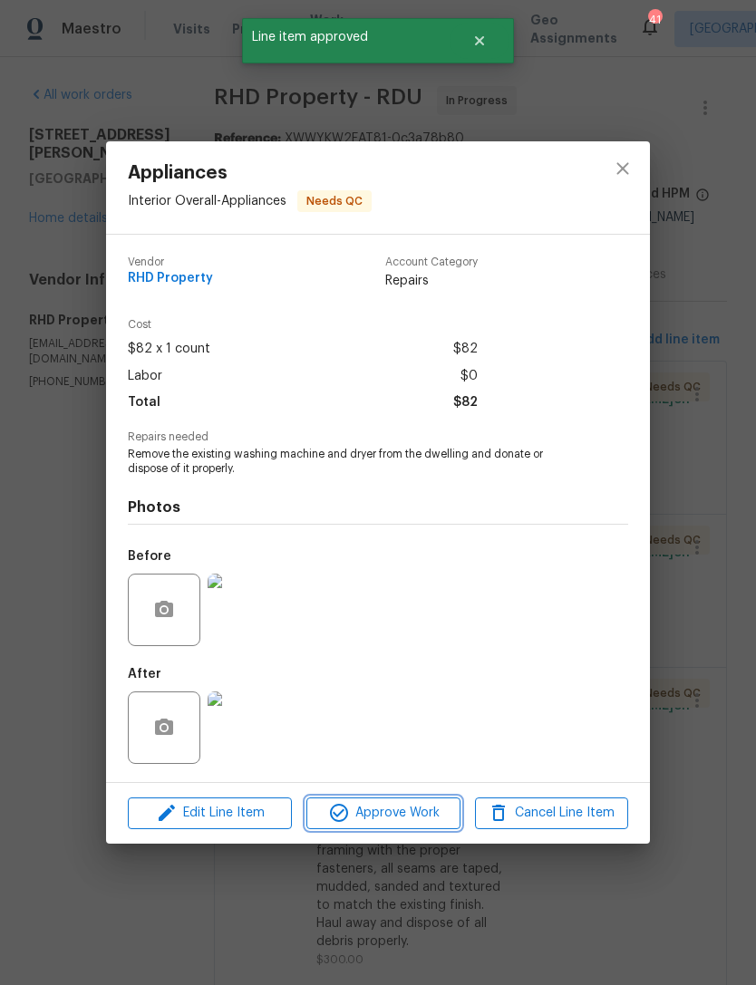
click at [393, 818] on span "Approve Work" at bounding box center [383, 813] width 142 height 23
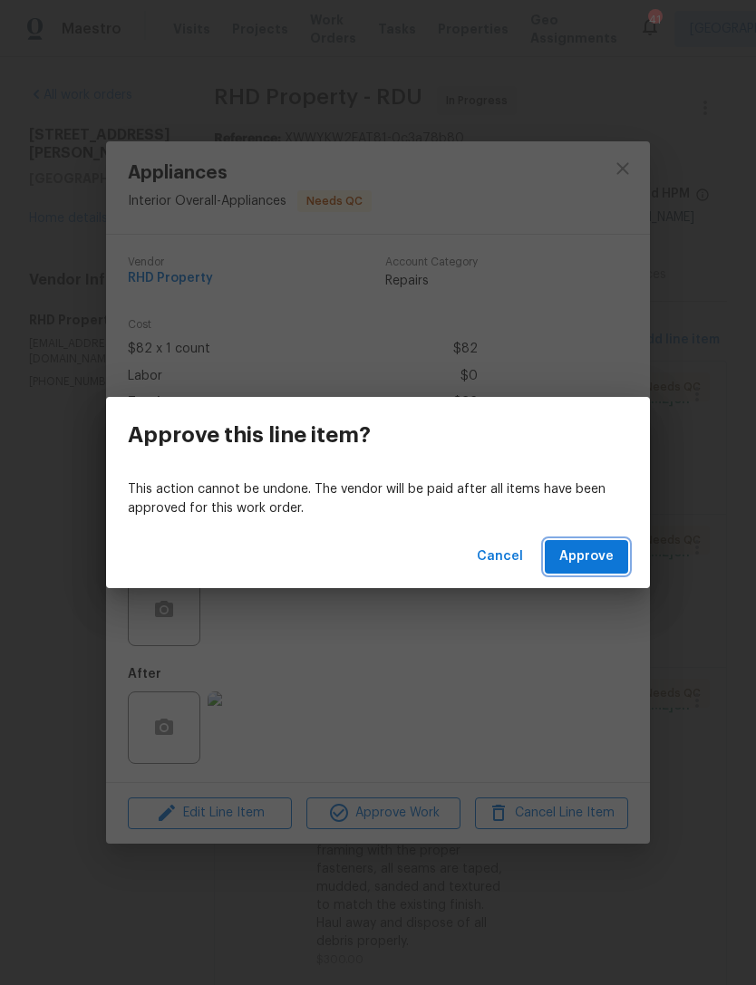
click at [604, 561] on span "Approve" at bounding box center [586, 557] width 54 height 23
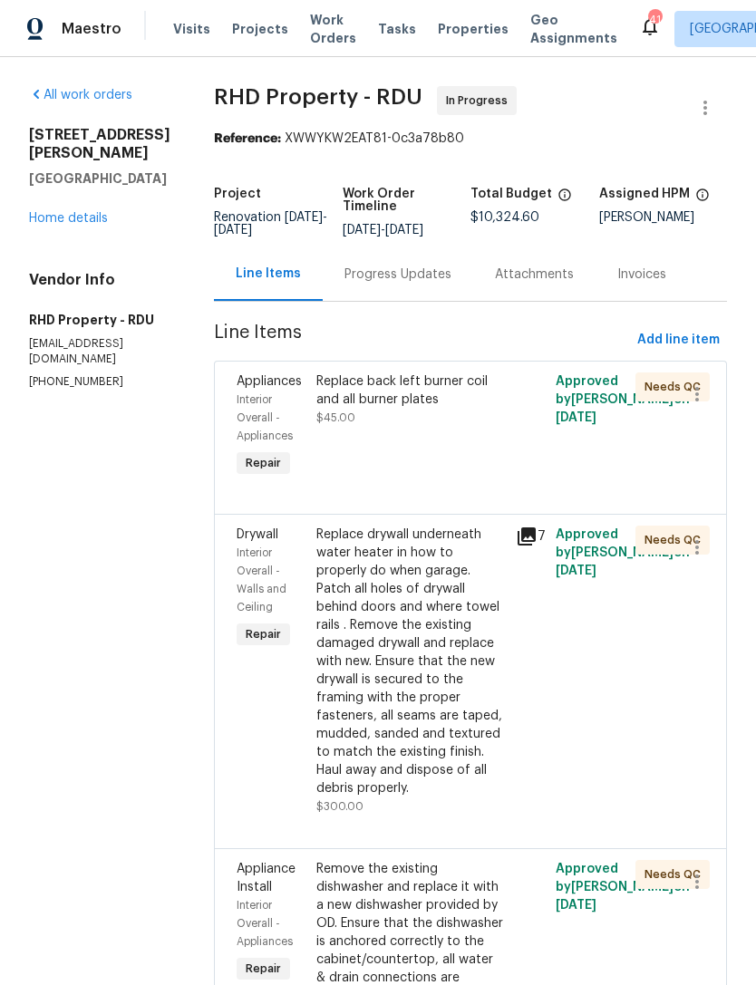
click at [470, 713] on div "Replace drywall underneath water heater in how to properly do when garage. Patc…" at bounding box center [410, 662] width 189 height 272
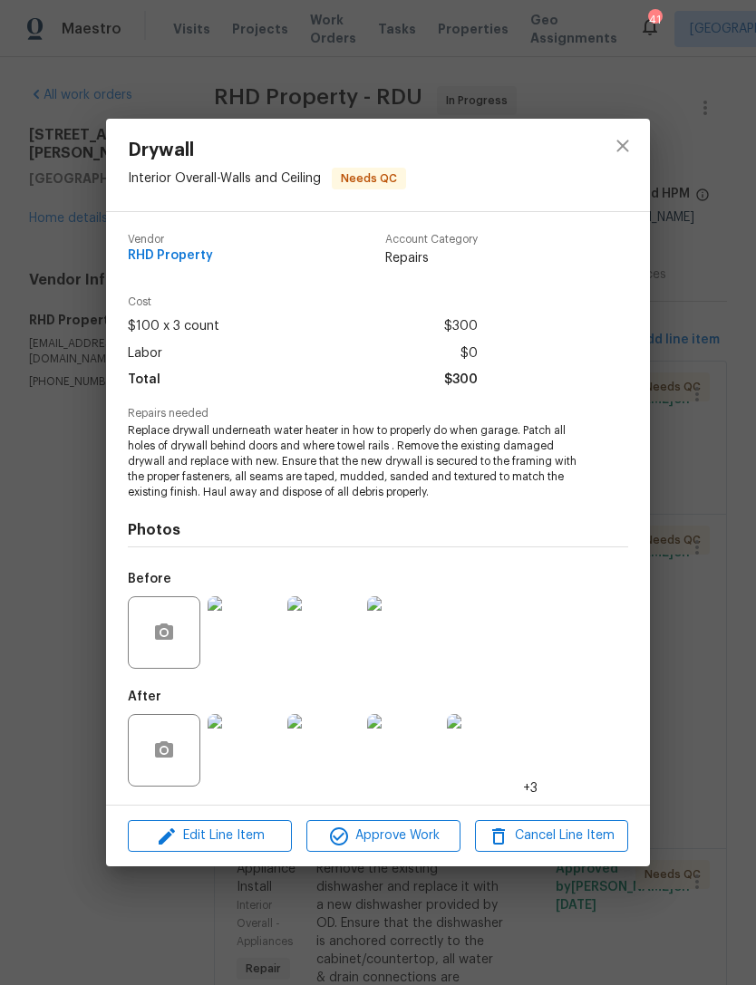
click at [270, 754] on img at bounding box center [244, 750] width 73 height 73
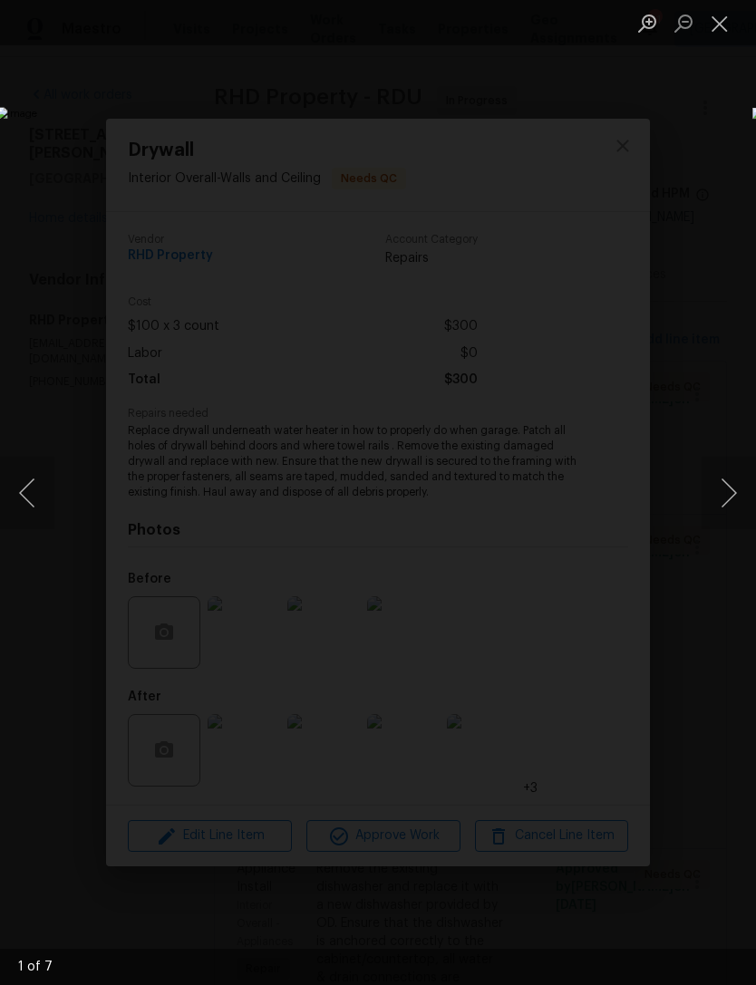
click at [722, 483] on button "Next image" at bounding box center [729, 493] width 54 height 73
click at [725, 489] on button "Next image" at bounding box center [729, 493] width 54 height 73
click at [713, 490] on button "Next image" at bounding box center [729, 493] width 54 height 73
click at [716, 22] on button "Close lightbox" at bounding box center [720, 23] width 36 height 32
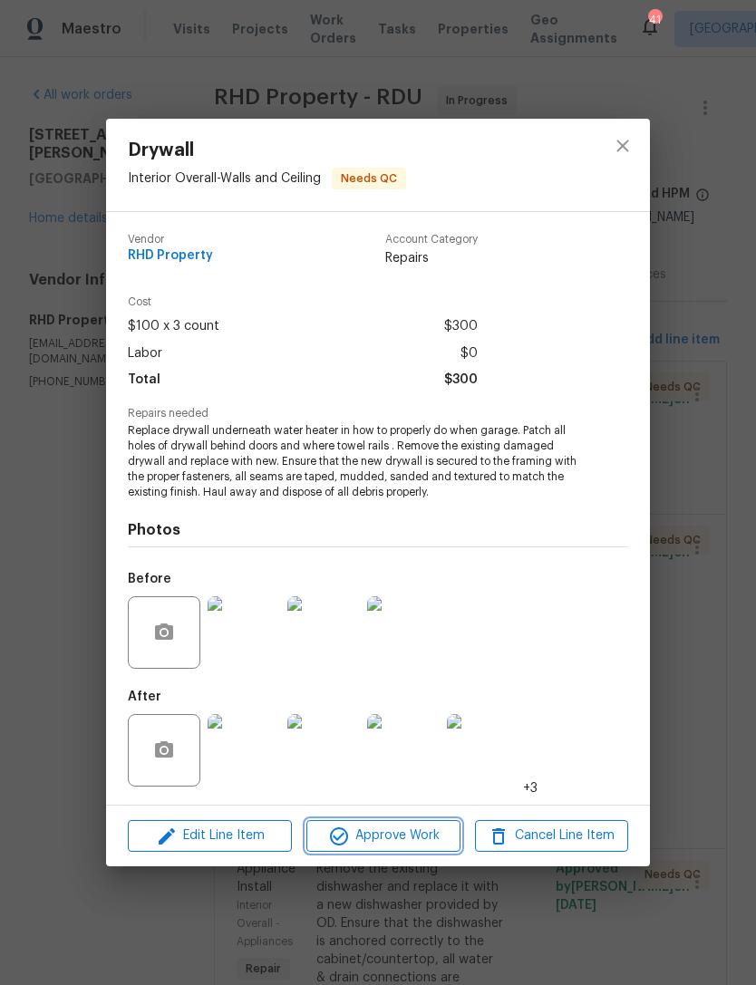
click at [405, 834] on span "Approve Work" at bounding box center [383, 836] width 142 height 23
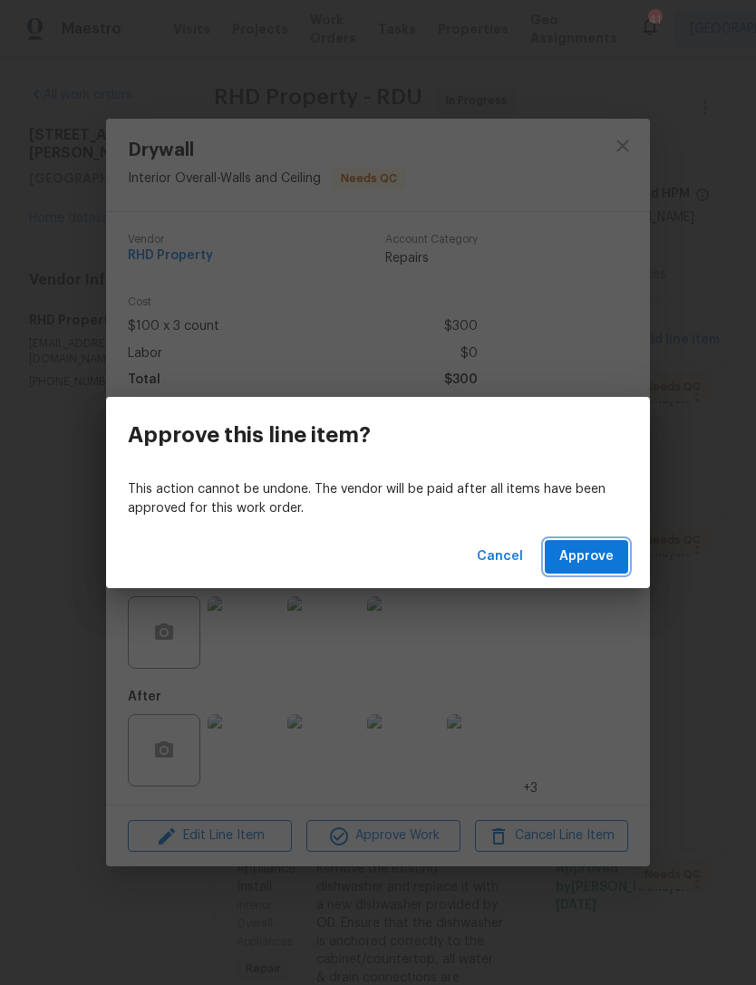
click at [597, 563] on span "Approve" at bounding box center [586, 557] width 54 height 23
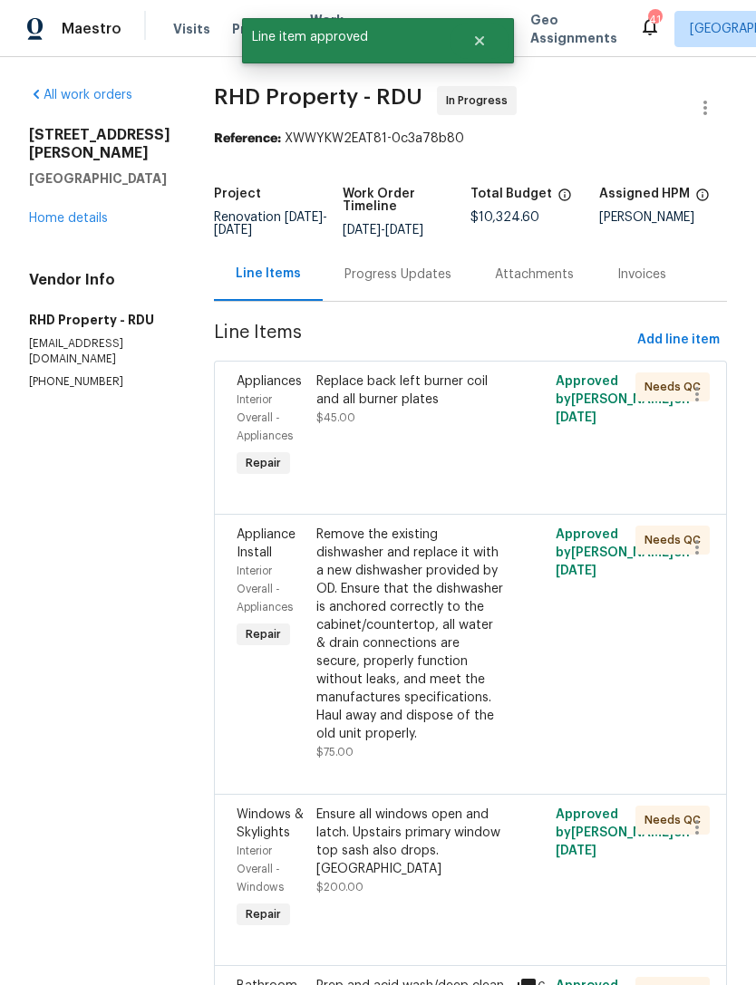
click at [496, 639] on div "Remove the existing dishwasher and replace it with a new dishwasher provided by…" at bounding box center [410, 635] width 189 height 218
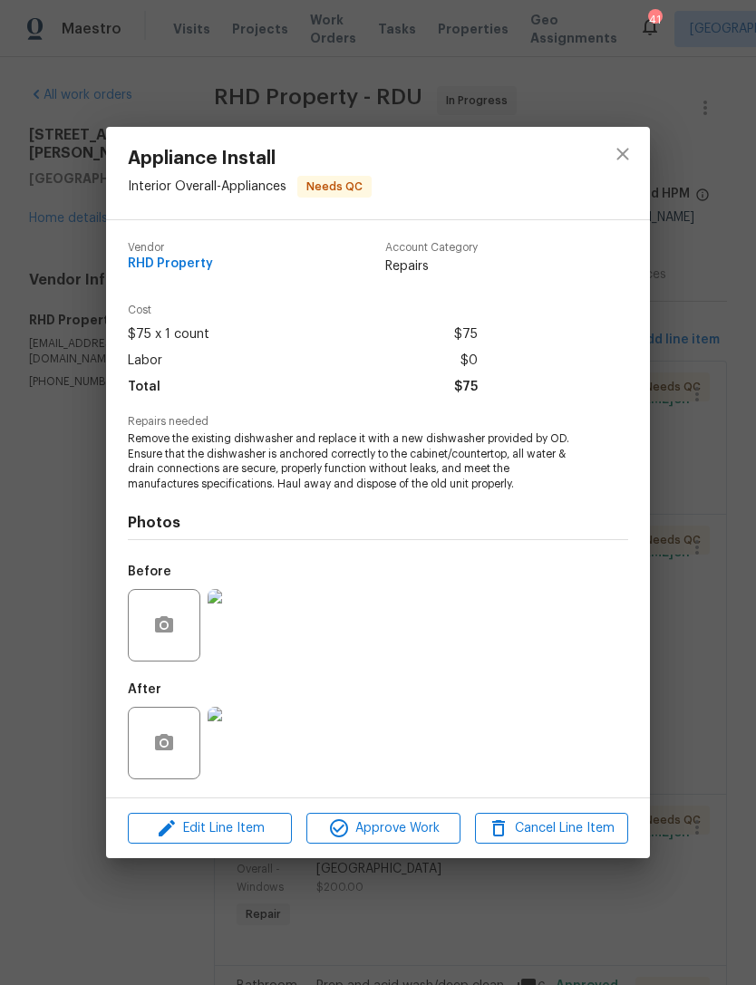
click at [230, 742] on img at bounding box center [244, 743] width 73 height 73
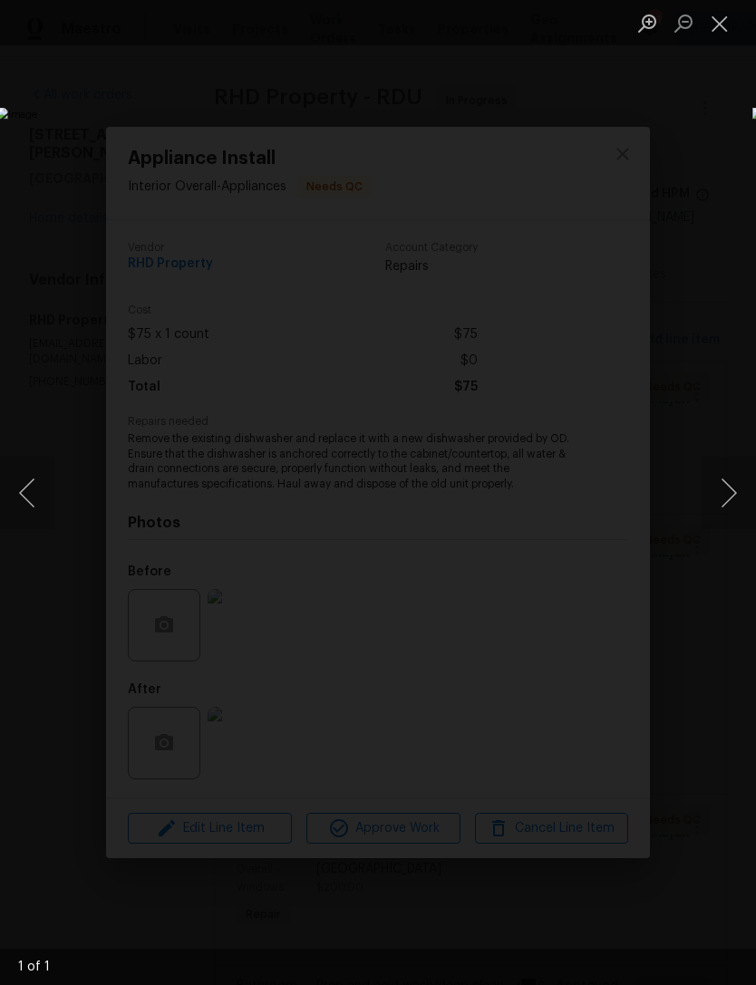
click at [723, 24] on button "Close lightbox" at bounding box center [720, 23] width 36 height 32
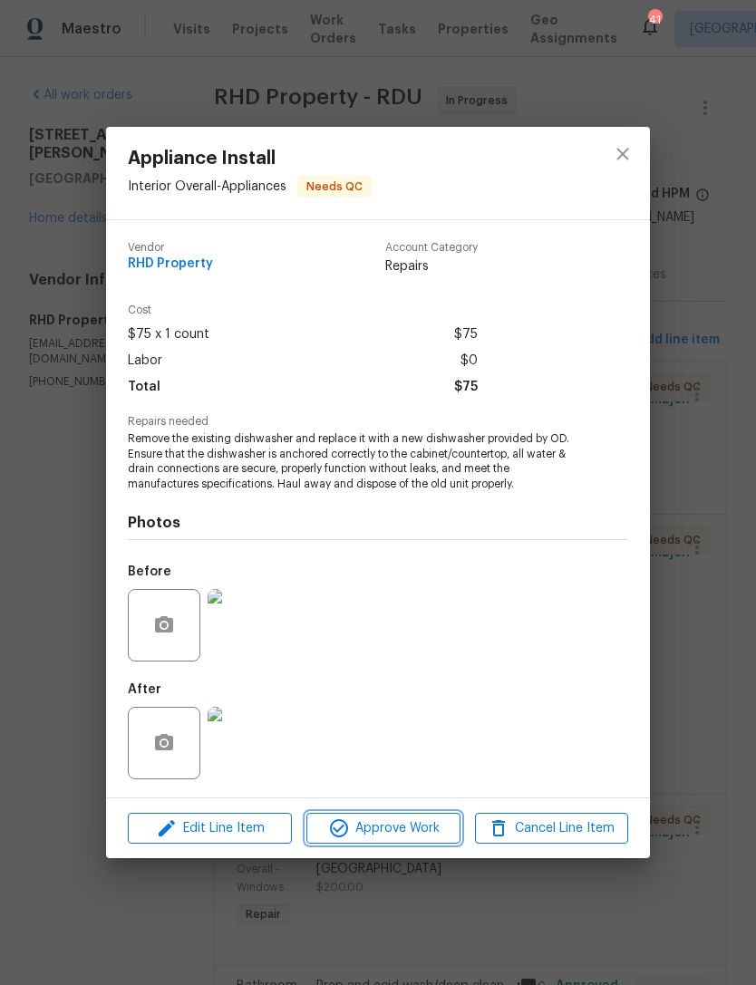
click at [432, 827] on span "Approve Work" at bounding box center [383, 829] width 142 height 23
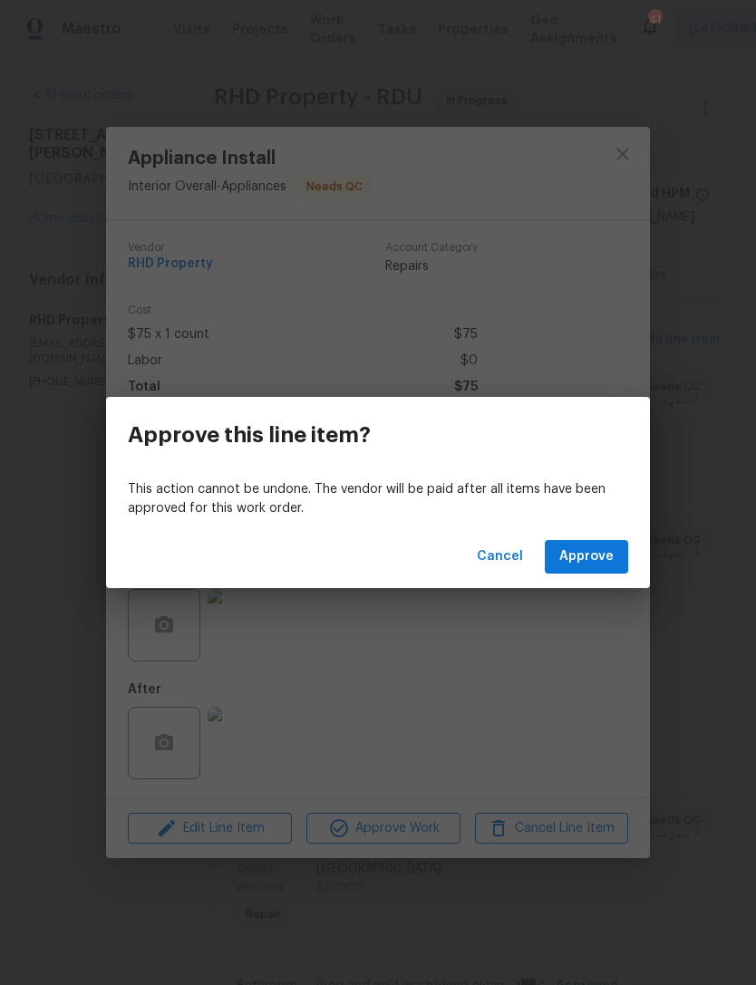
click at [616, 558] on button "Approve" at bounding box center [586, 557] width 83 height 34
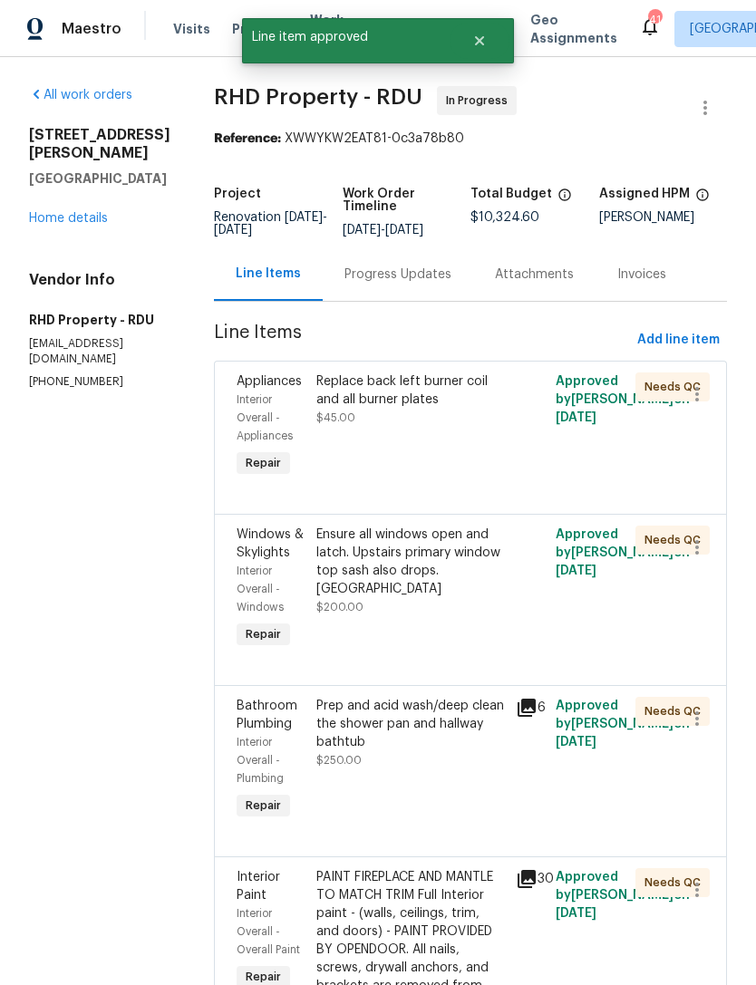
click at [501, 616] on div "Ensure all windows open and latch. Upstairs primary window top sash also drops.…" at bounding box center [410, 571] width 189 height 91
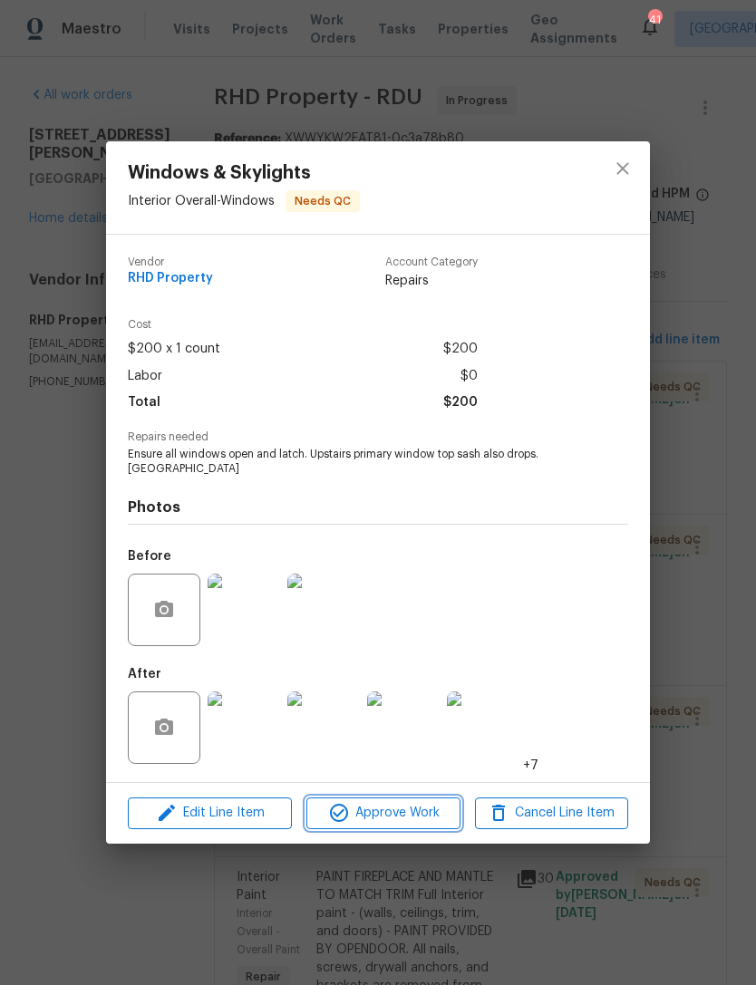
click at [430, 816] on span "Approve Work" at bounding box center [383, 813] width 142 height 23
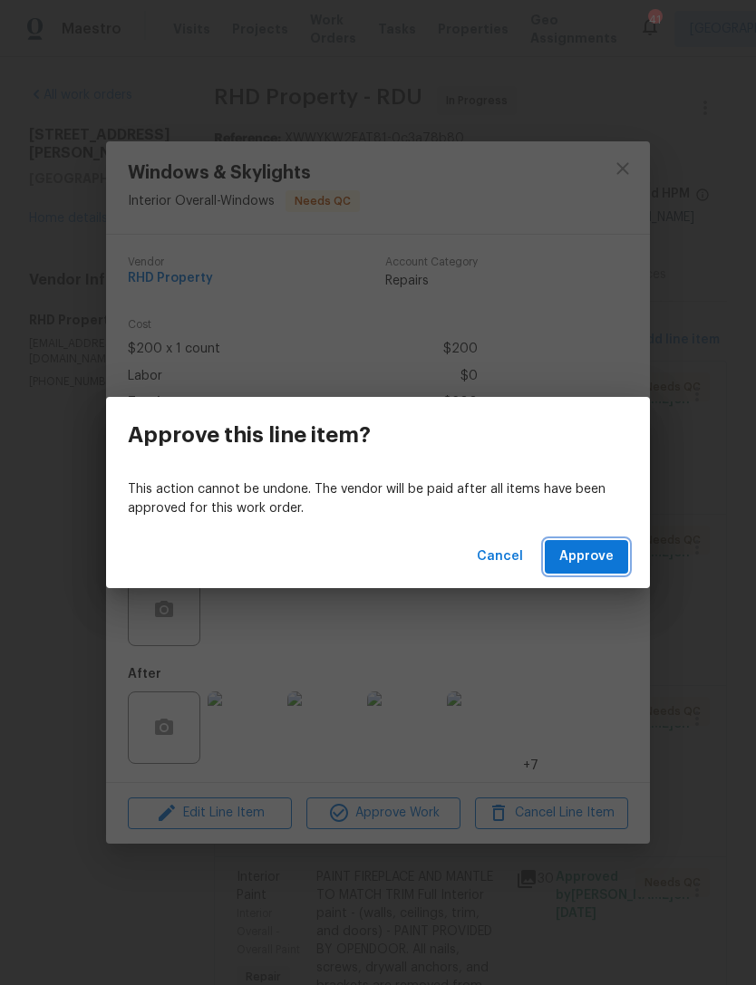
click at [595, 558] on span "Approve" at bounding box center [586, 557] width 54 height 23
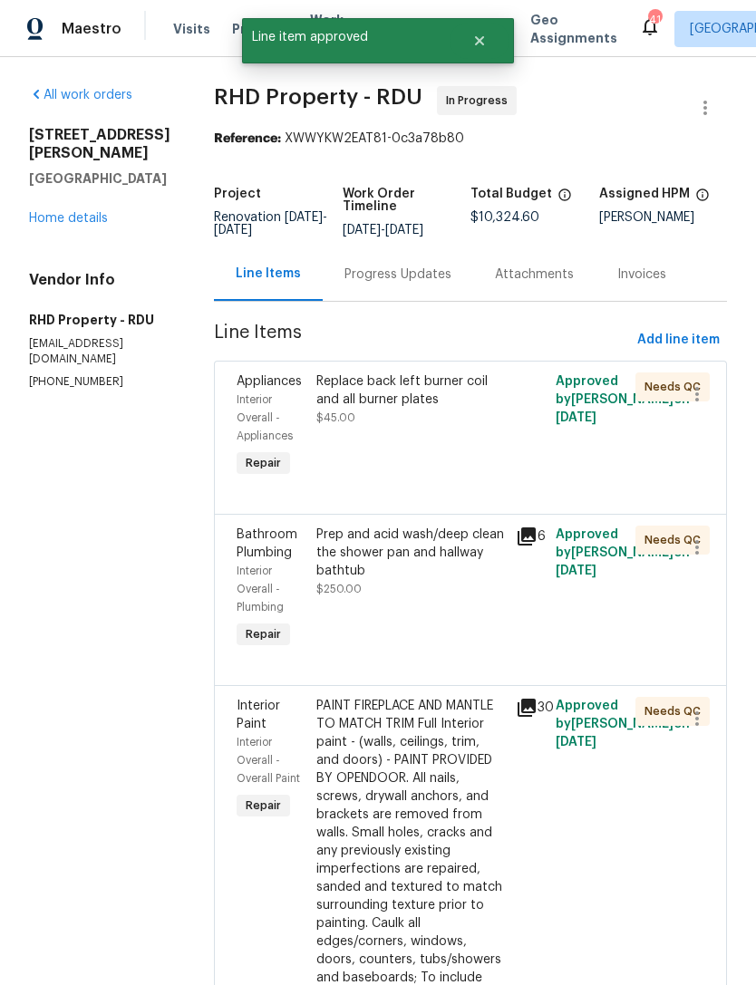
click at [470, 598] on div "Prep and acid wash/deep clean the shower pan and hallway bathtub $250.00" at bounding box center [410, 562] width 189 height 73
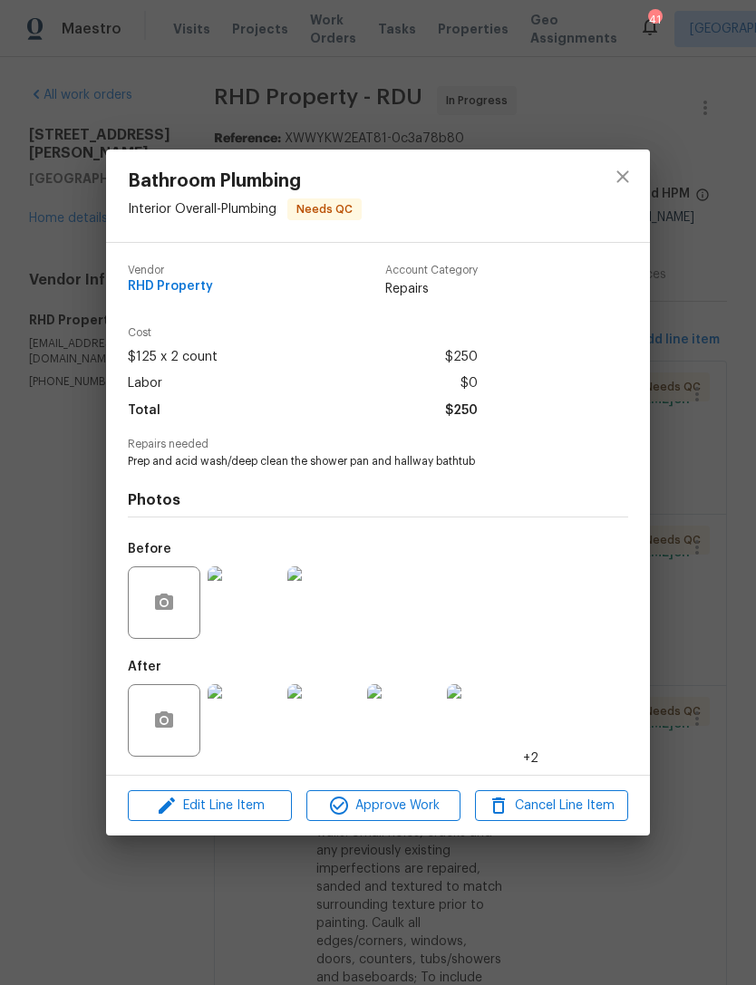
click at [413, 722] on img at bounding box center [403, 720] width 73 height 73
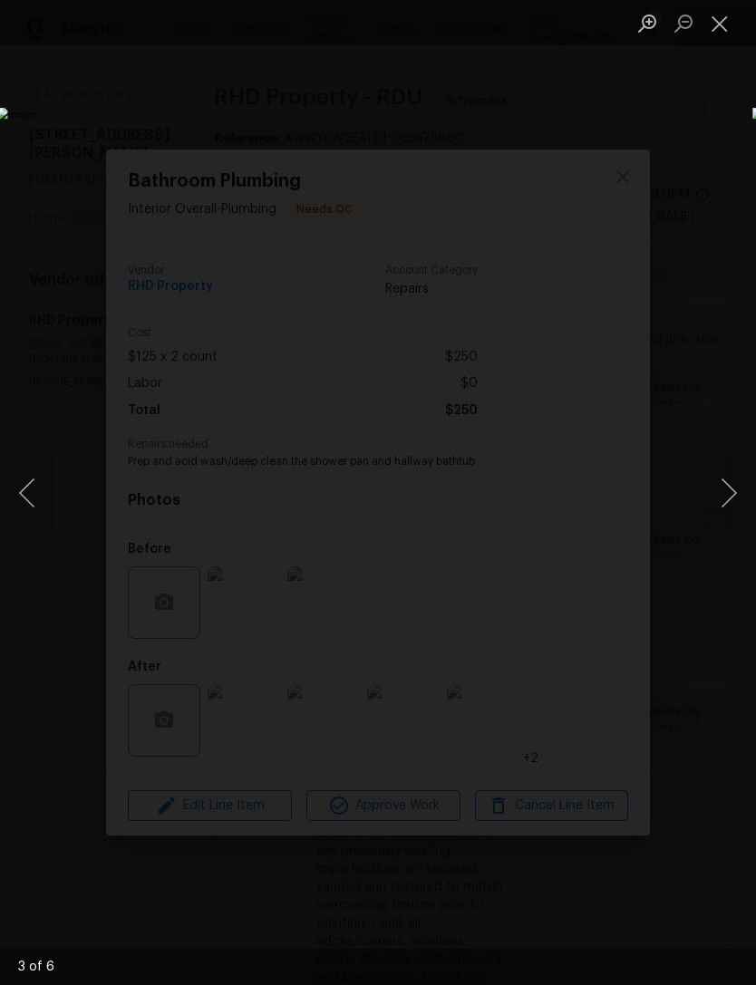
click at [719, 29] on button "Close lightbox" at bounding box center [720, 23] width 36 height 32
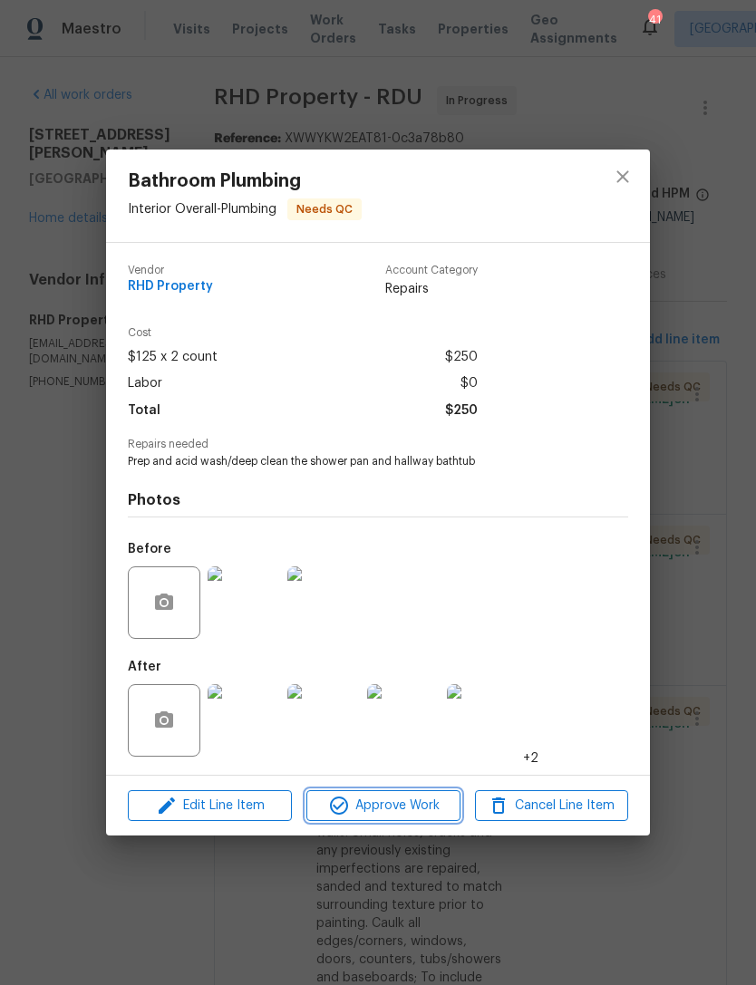
click at [408, 810] on span "Approve Work" at bounding box center [383, 806] width 142 height 23
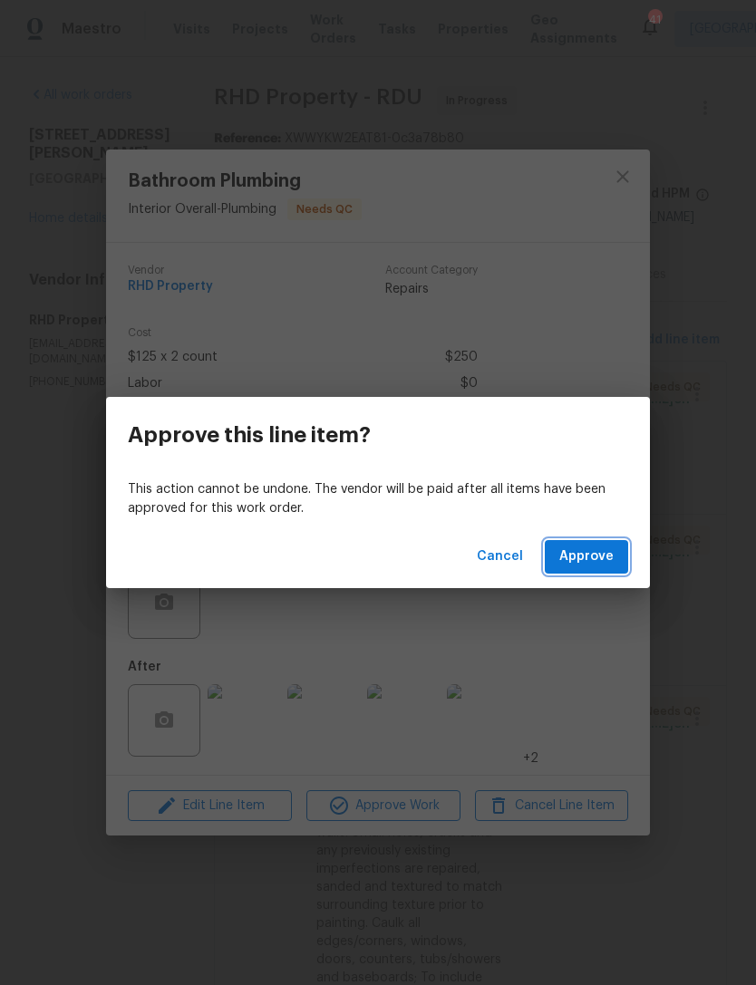
click at [594, 548] on span "Approve" at bounding box center [586, 557] width 54 height 23
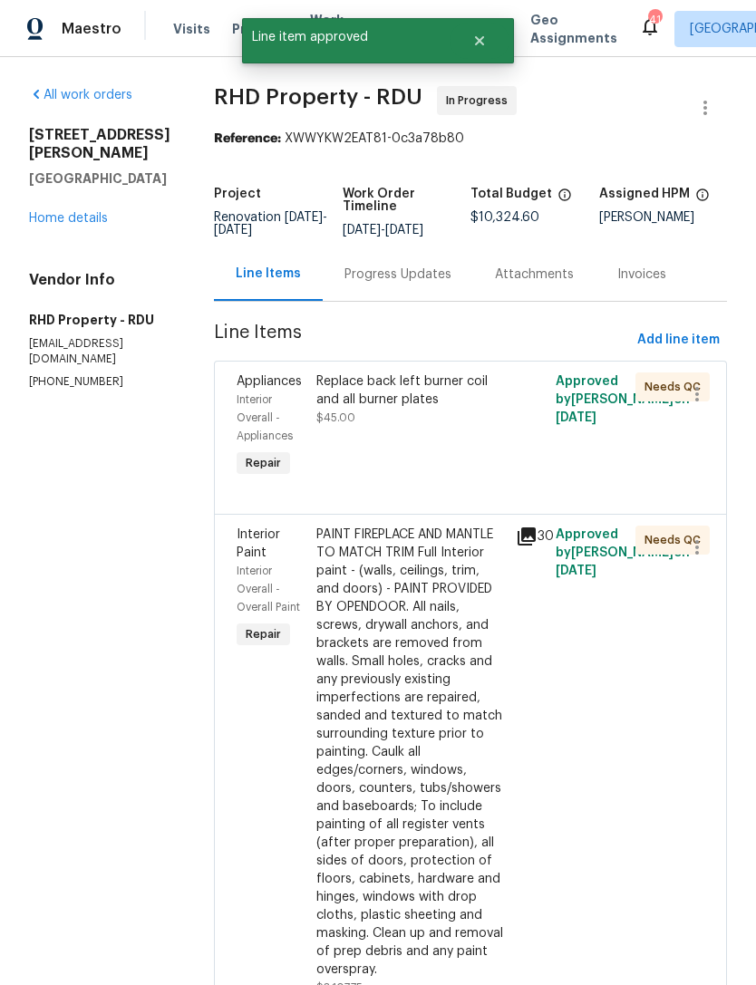
click at [470, 698] on div "PAINT FIREPLACE AND MANTLE TO MATCH TRIM Full Interior paint - (walls, ceilings…" at bounding box center [410, 752] width 189 height 453
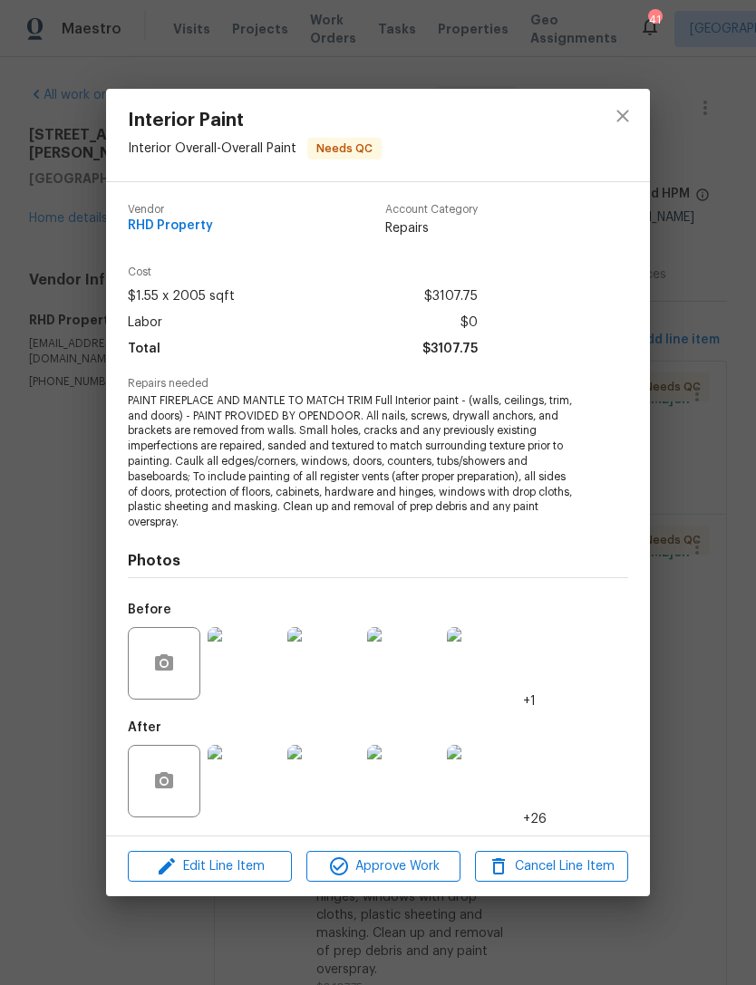
click at [270, 765] on img at bounding box center [244, 781] width 73 height 73
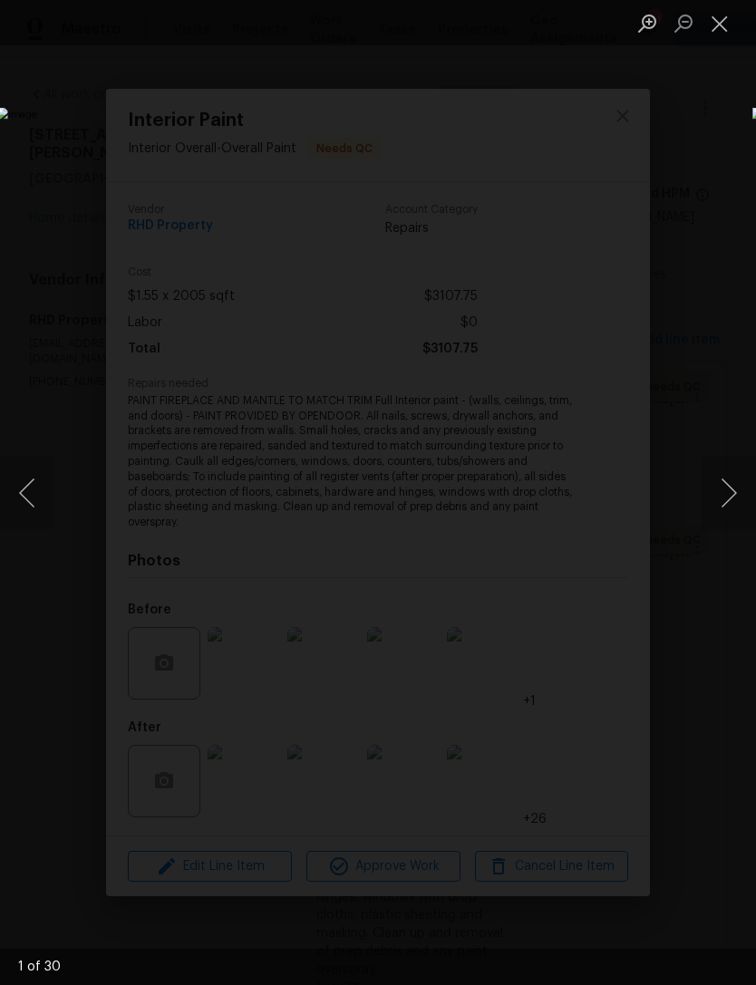
click at [726, 488] on button "Next image" at bounding box center [729, 493] width 54 height 73
click at [721, 492] on button "Next image" at bounding box center [729, 493] width 54 height 73
click at [723, 487] on button "Next image" at bounding box center [729, 493] width 54 height 73
click at [724, 484] on button "Next image" at bounding box center [729, 493] width 54 height 73
click at [723, 484] on button "Next image" at bounding box center [729, 493] width 54 height 73
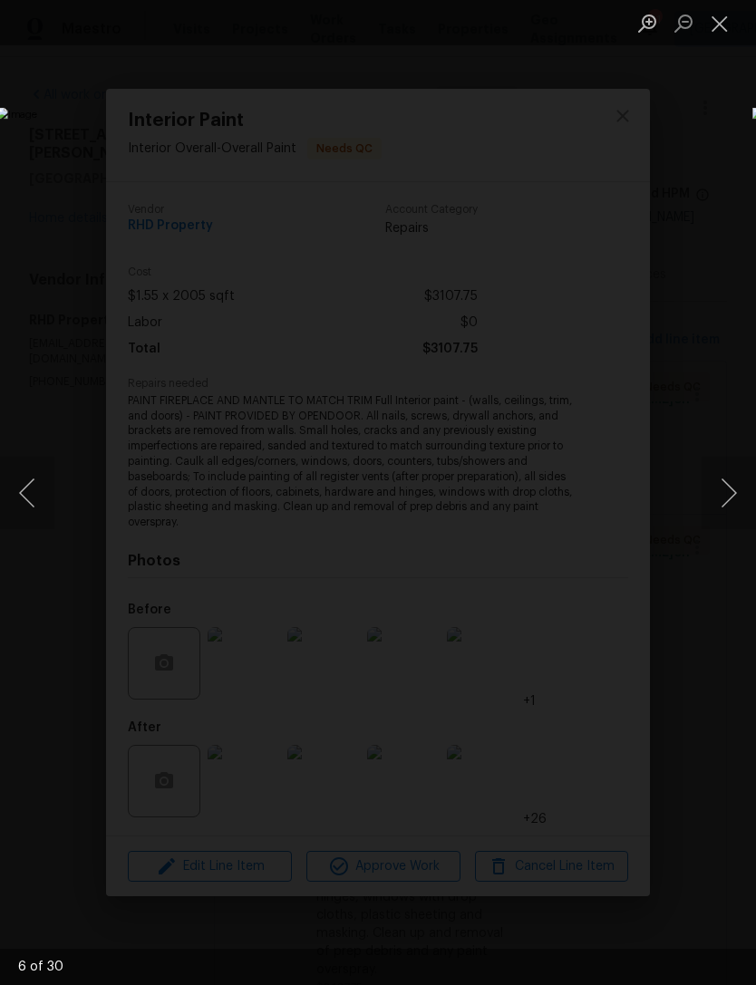
click at [727, 480] on button "Next image" at bounding box center [729, 493] width 54 height 73
click at [726, 480] on button "Next image" at bounding box center [729, 493] width 54 height 73
click at [725, 482] on button "Next image" at bounding box center [729, 493] width 54 height 73
click at [710, 18] on button "Close lightbox" at bounding box center [720, 23] width 36 height 32
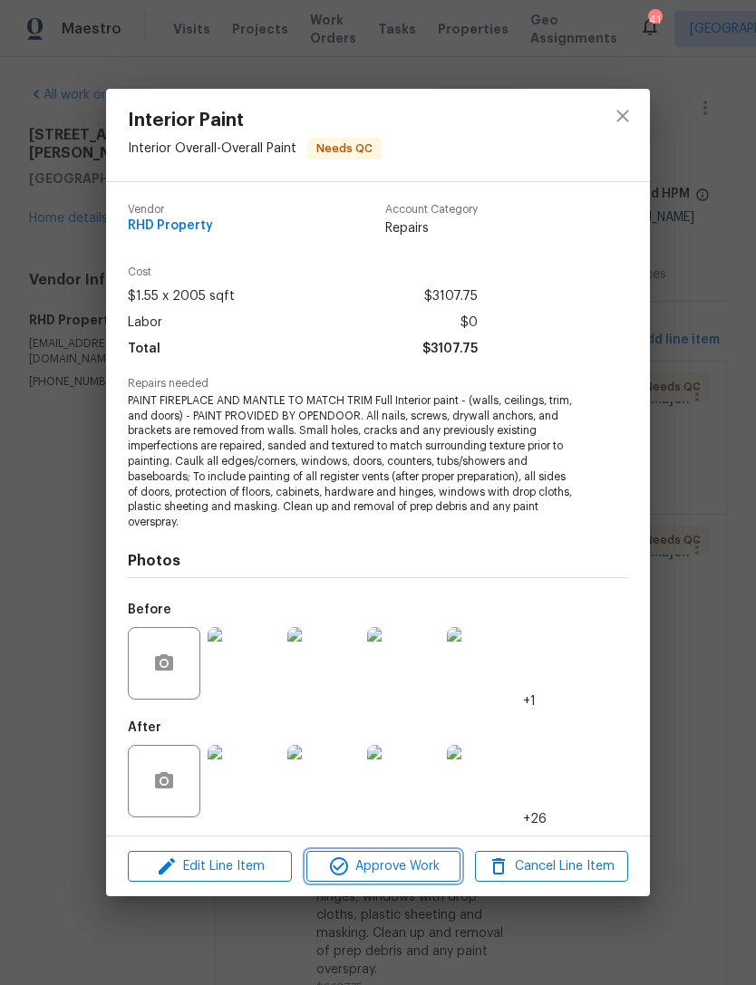
click at [412, 862] on span "Approve Work" at bounding box center [383, 867] width 142 height 23
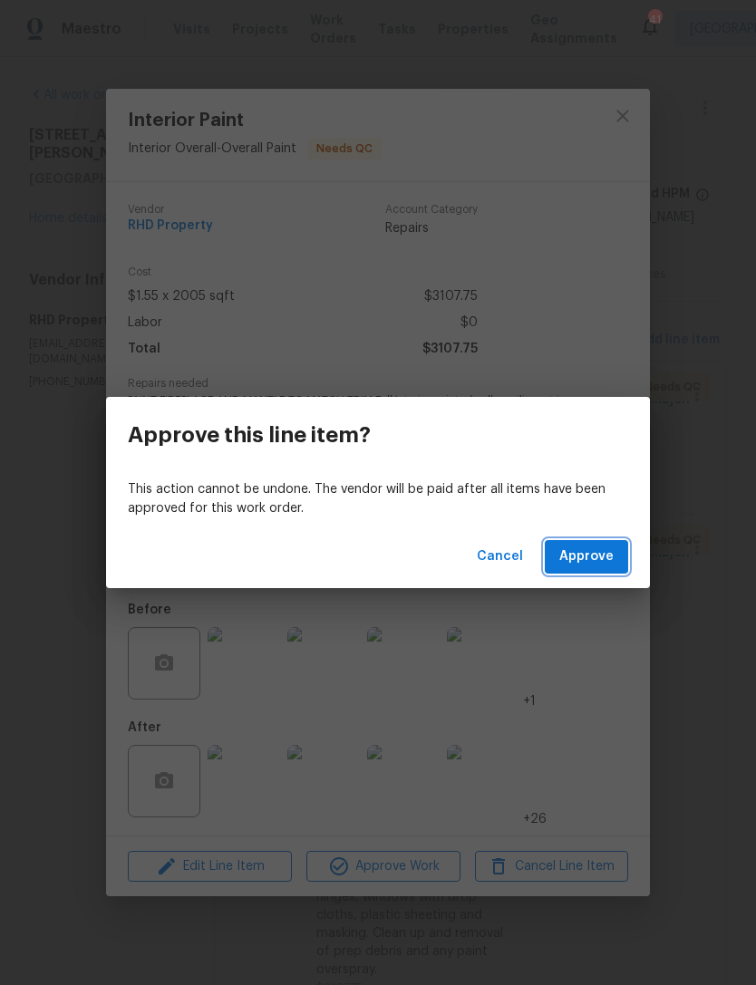
click at [605, 546] on span "Approve" at bounding box center [586, 557] width 54 height 23
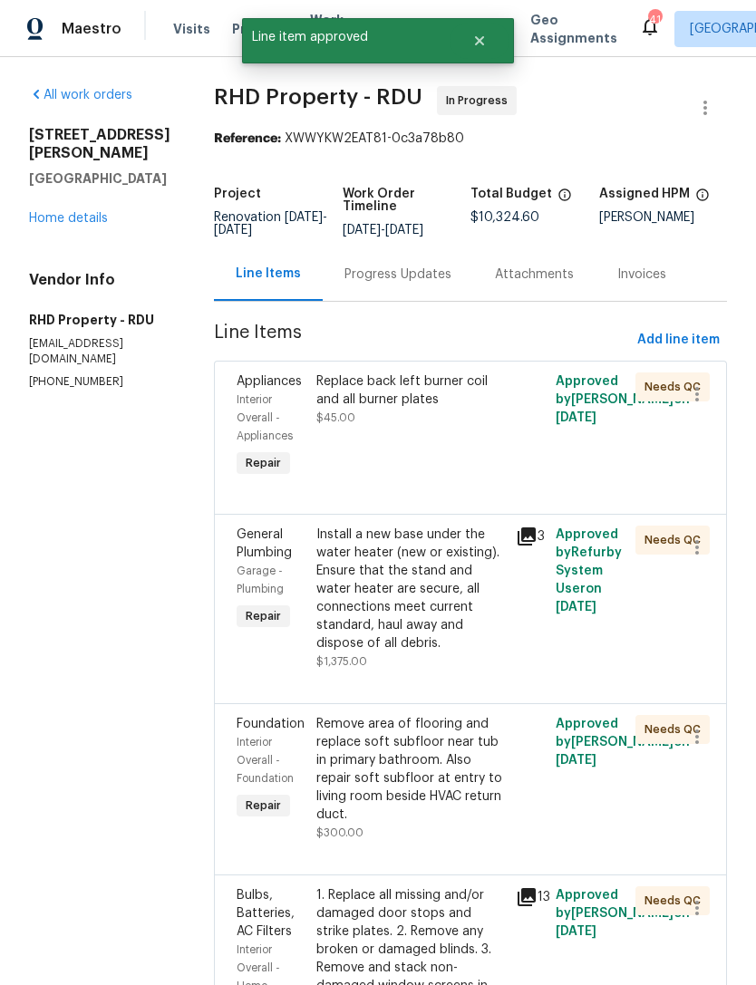
click at [481, 454] on div "Replace back left burner coil and all burner plates $45.00" at bounding box center [410, 427] width 199 height 120
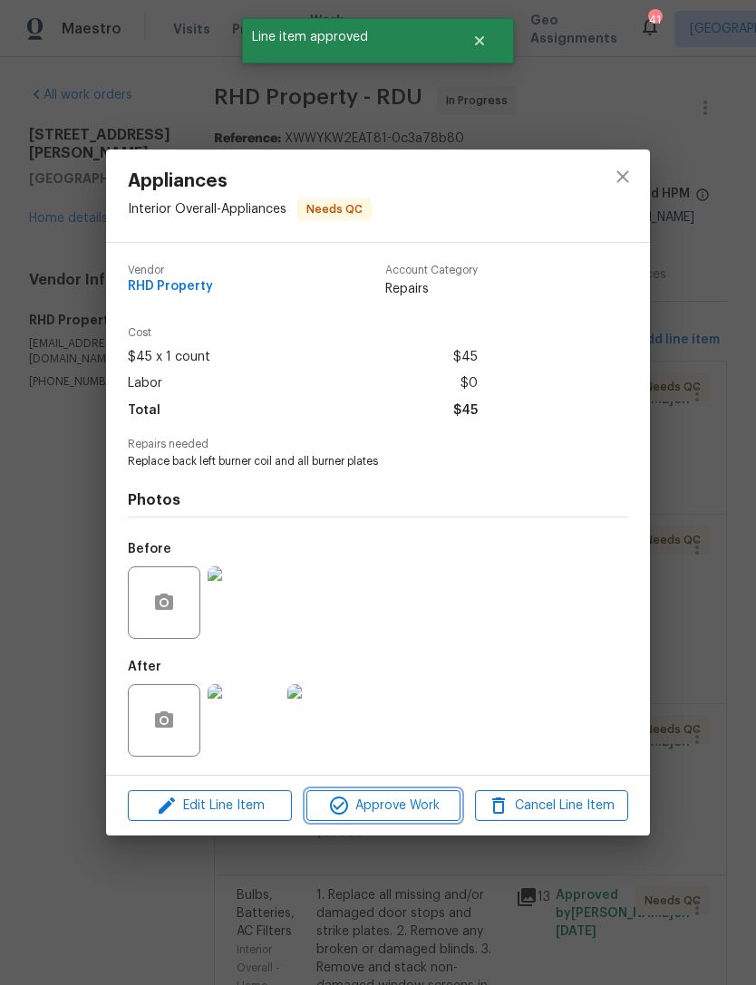
click at [416, 814] on span "Approve Work" at bounding box center [383, 806] width 142 height 23
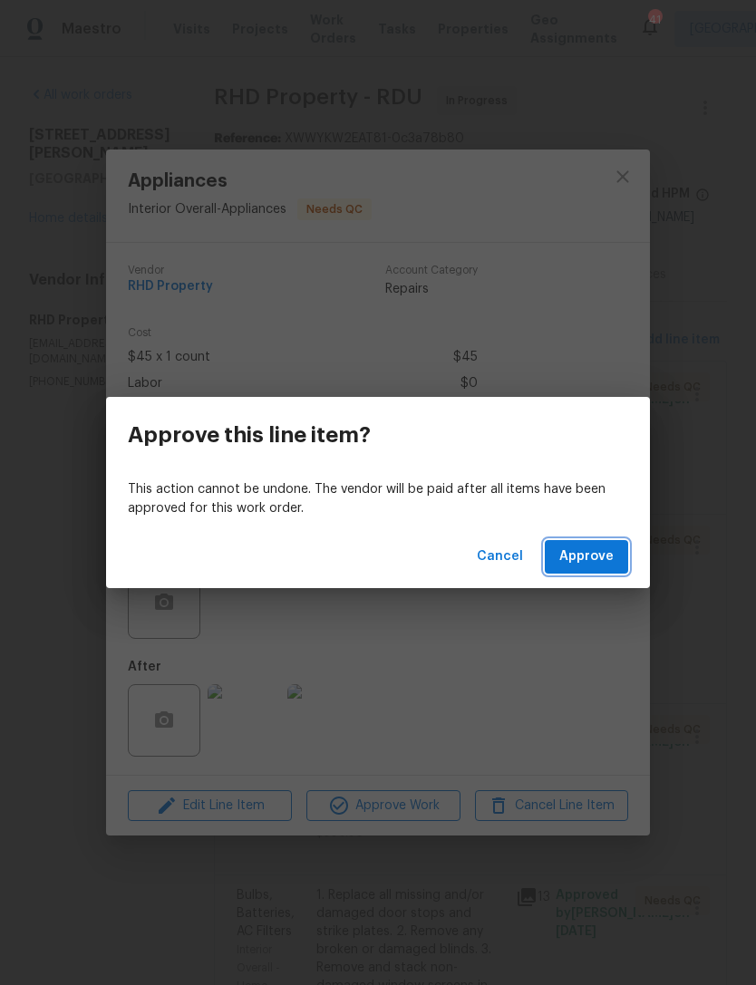
click at [598, 555] on span "Approve" at bounding box center [586, 557] width 54 height 23
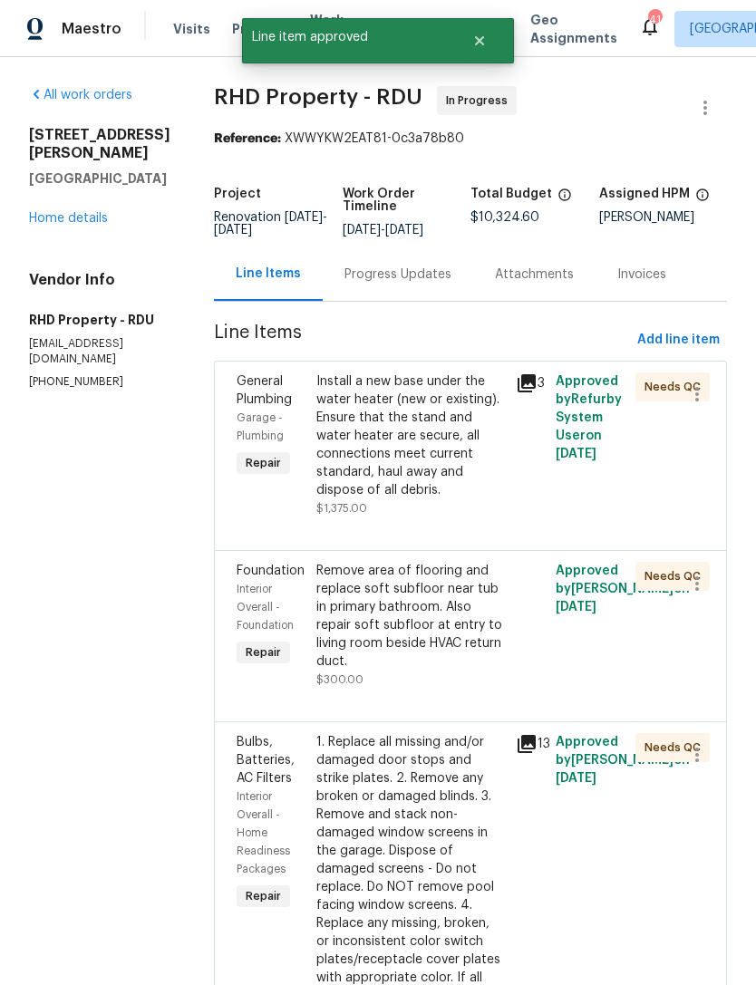
click at [407, 470] on div "Install a new base under the water heater (new or existing). Ensure that the st…" at bounding box center [410, 436] width 189 height 127
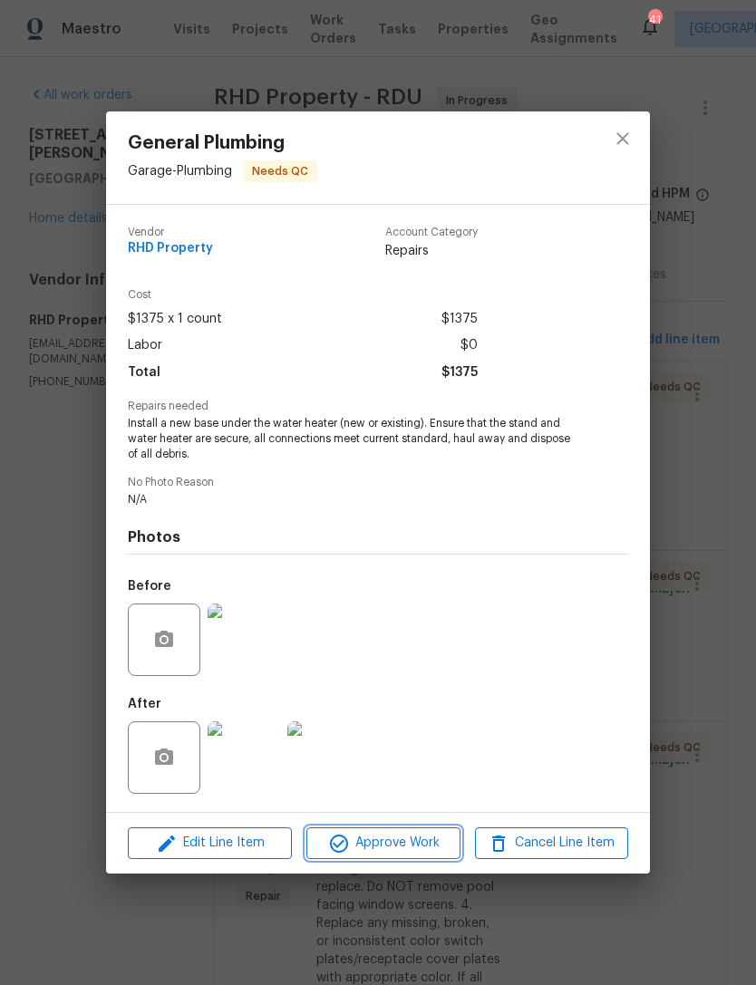
click at [359, 834] on button "Approve Work" at bounding box center [382, 844] width 153 height 32
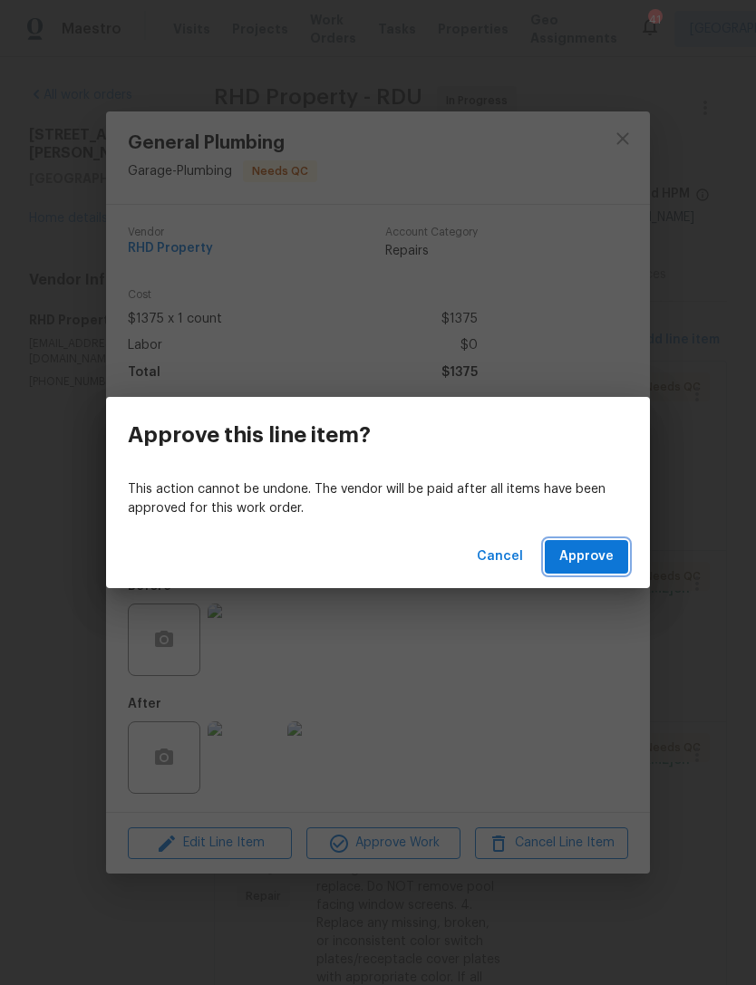
click at [571, 557] on span "Approve" at bounding box center [586, 557] width 54 height 23
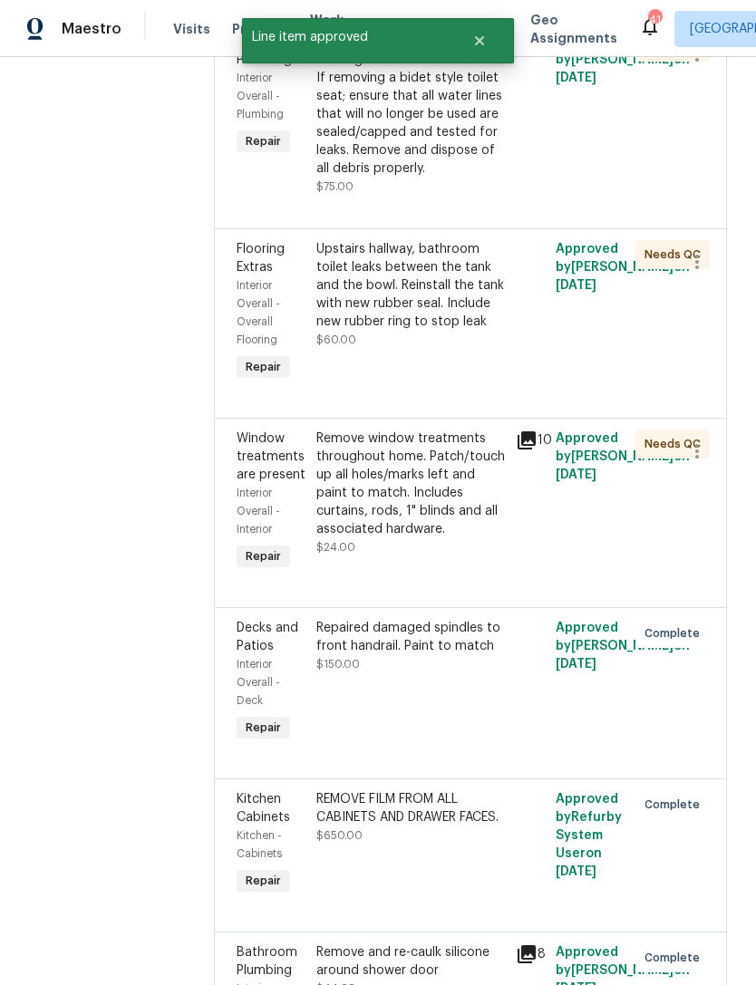
scroll to position [1662, 0]
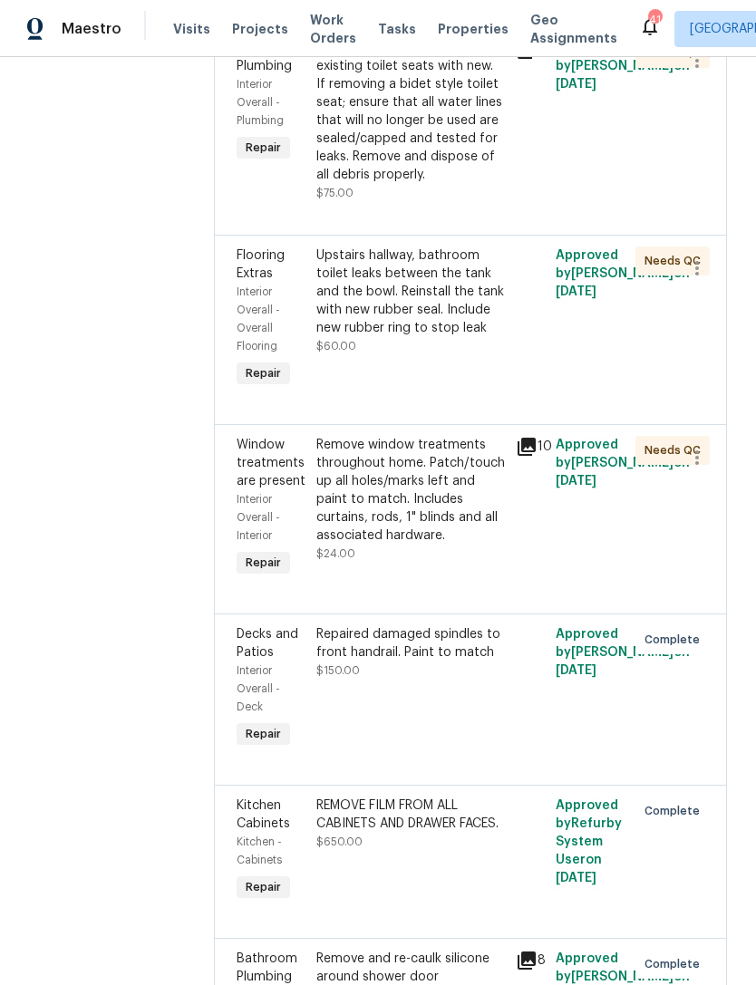
click at [432, 545] on div "Remove window treatments throughout home. Patch/touch up all holes/marks left a…" at bounding box center [410, 490] width 189 height 109
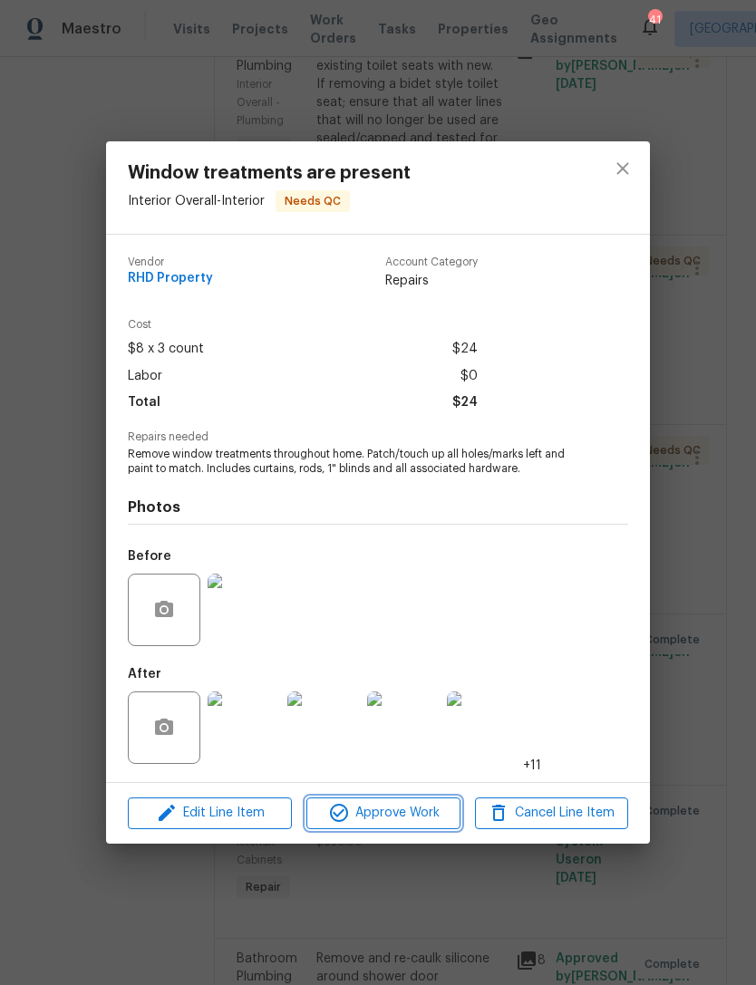
click at [408, 819] on span "Approve Work" at bounding box center [383, 813] width 142 height 23
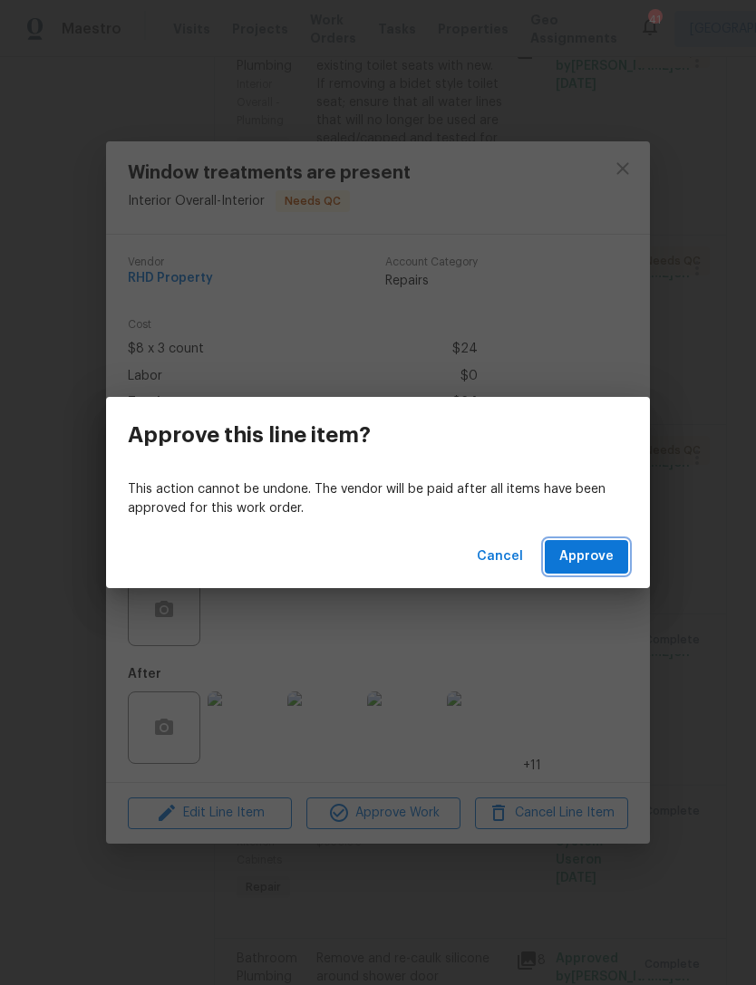
click at [595, 549] on span "Approve" at bounding box center [586, 557] width 54 height 23
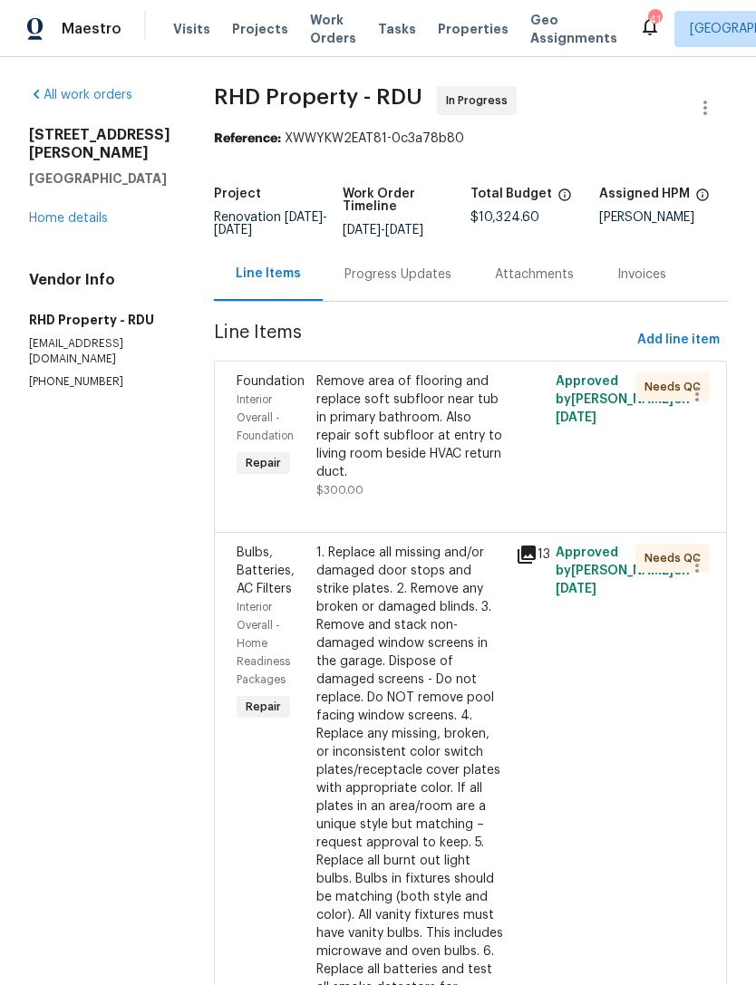
scroll to position [0, 0]
click at [54, 212] on link "Home details" at bounding box center [68, 218] width 79 height 13
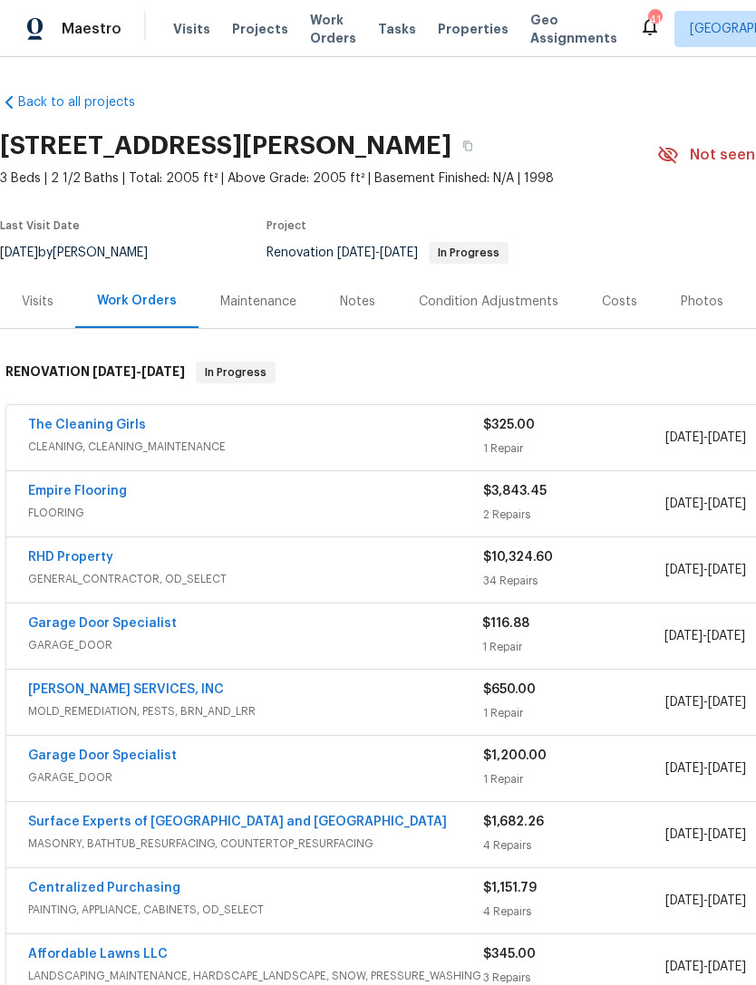
click at [344, 316] on div "Notes" at bounding box center [357, 301] width 79 height 53
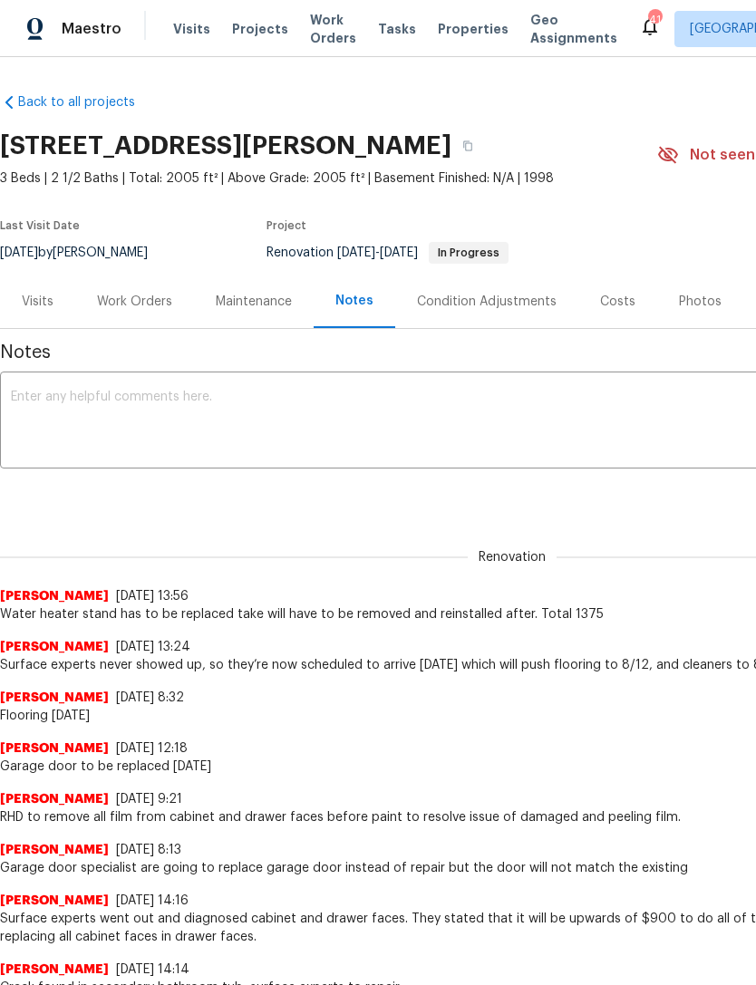
click at [144, 294] on div "Work Orders" at bounding box center [134, 302] width 75 height 18
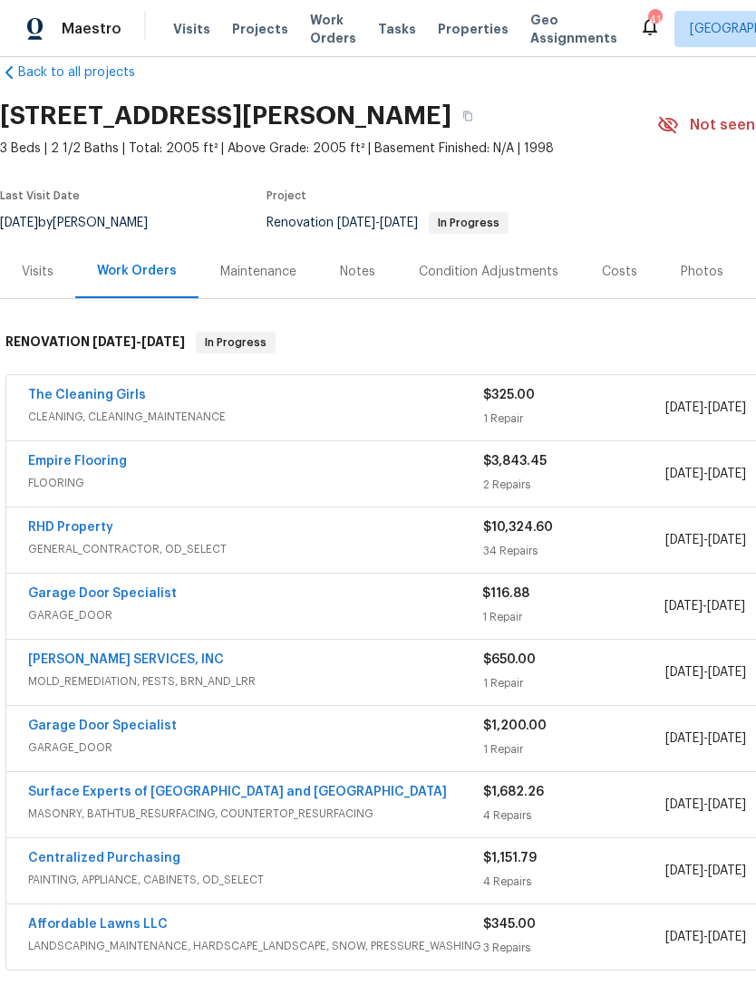
scroll to position [30, 0]
click at [67, 460] on link "Empire Flooring" at bounding box center [77, 461] width 99 height 13
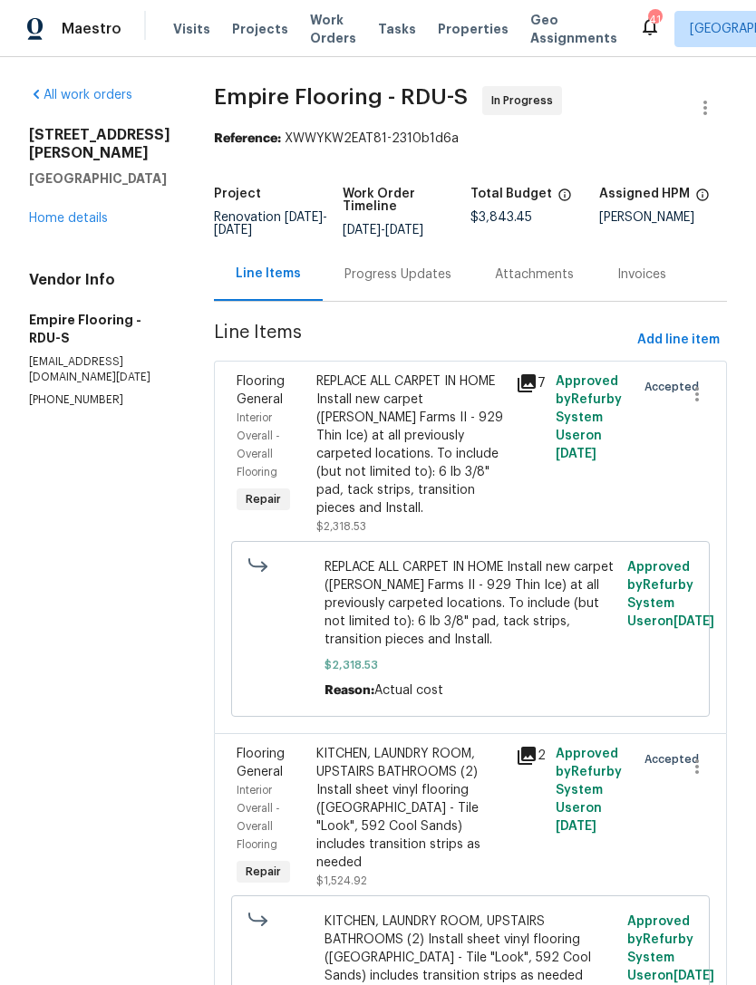
click at [423, 284] on div "Progress Updates" at bounding box center [397, 275] width 107 height 18
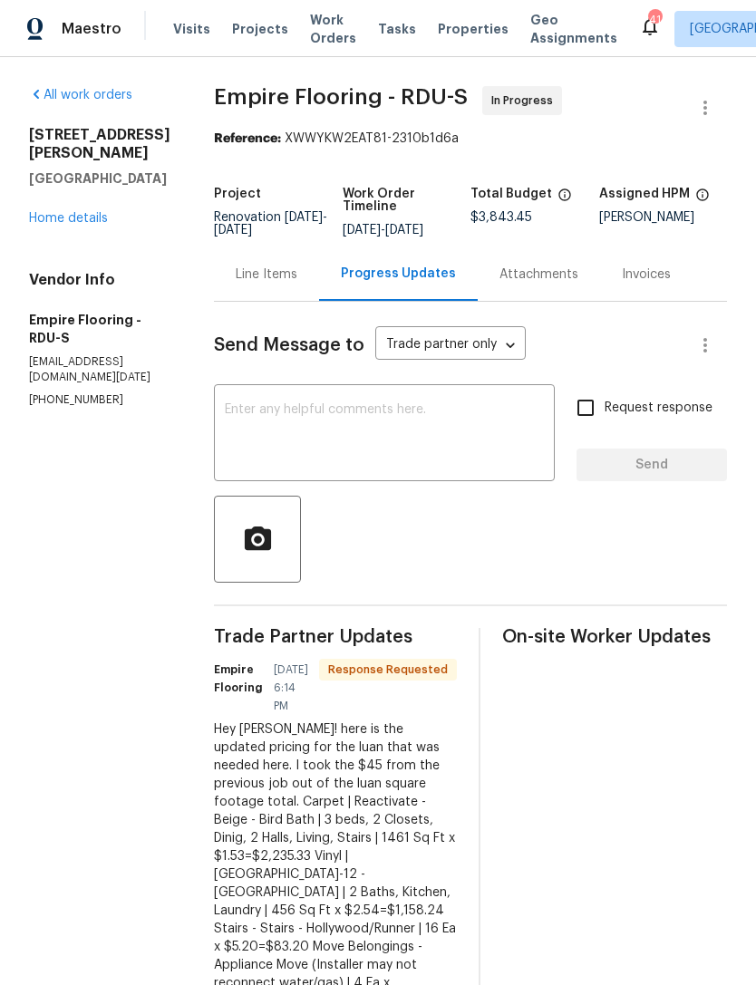
click at [274, 284] on div "Line Items" at bounding box center [267, 275] width 62 height 18
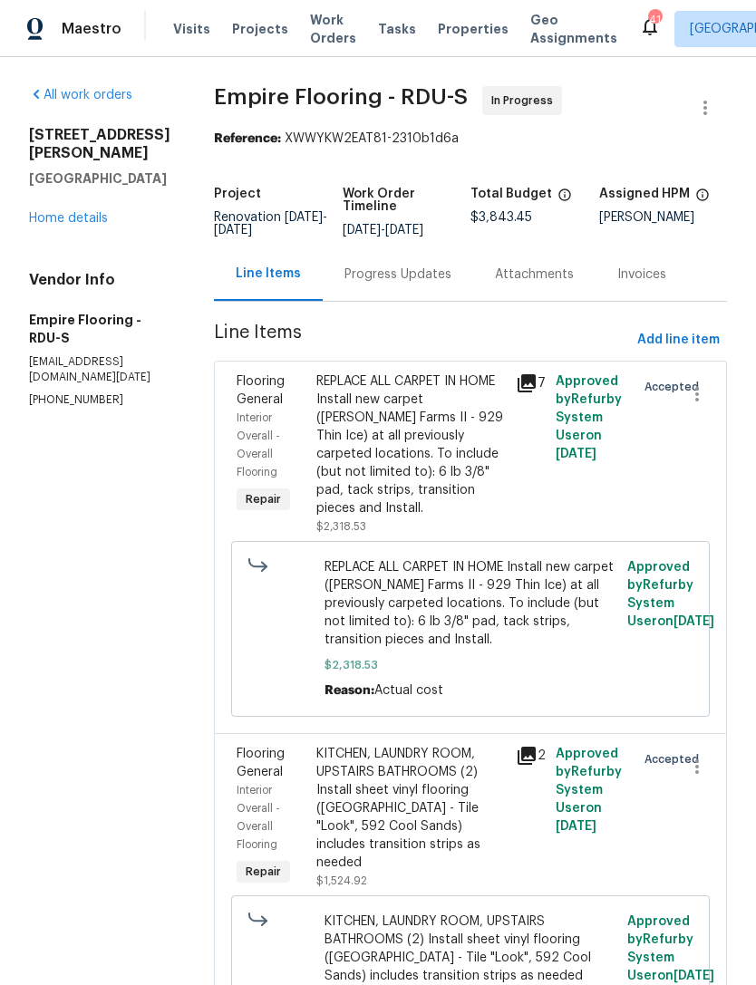
click at [382, 299] on div "Progress Updates" at bounding box center [398, 273] width 150 height 53
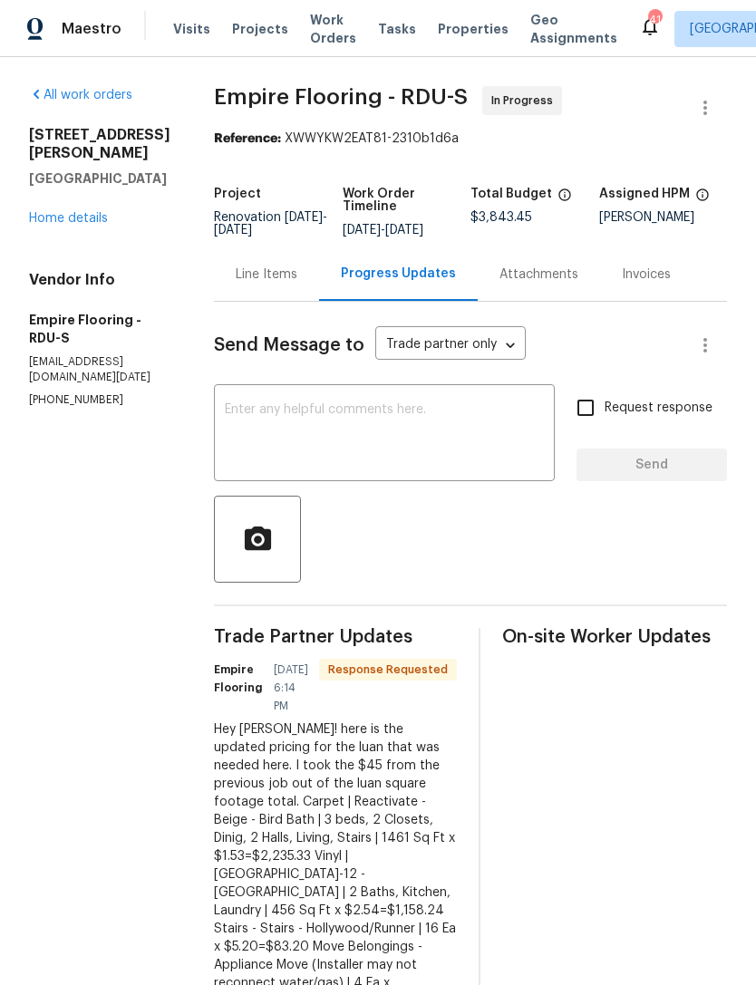
click at [268, 284] on div "Line Items" at bounding box center [267, 275] width 62 height 18
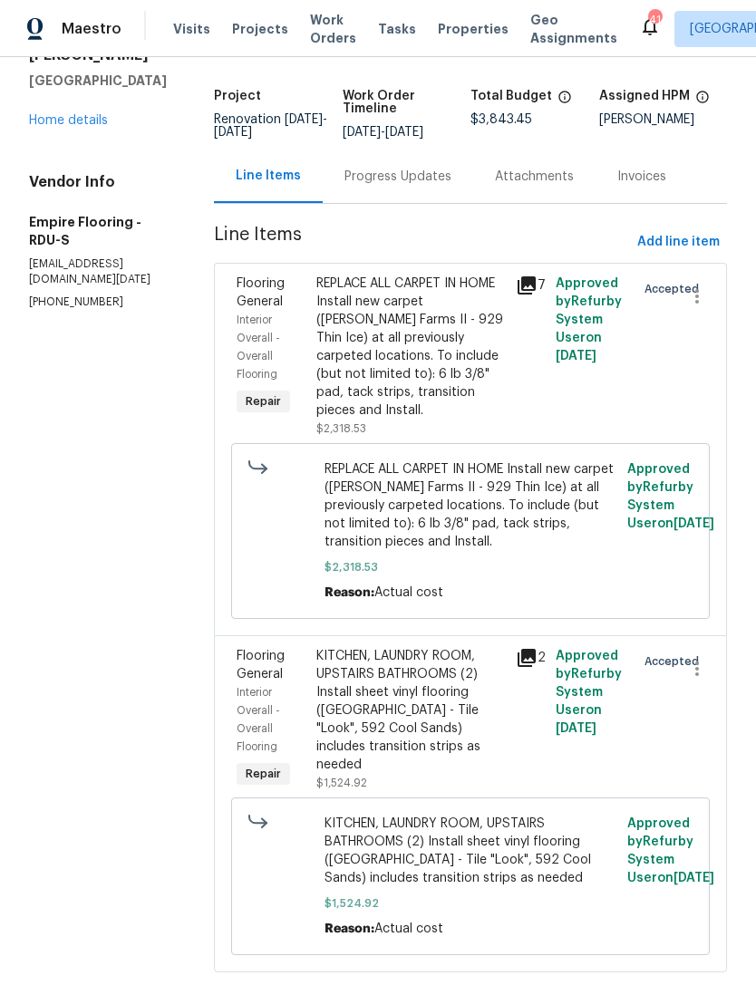
scroll to position [97, 0]
click at [410, 711] on div "KITCHEN, LAUNDRY ROOM, UPSTAIRS BATHROOMS (2) Install sheet vinyl flooring ([GE…" at bounding box center [410, 711] width 189 height 127
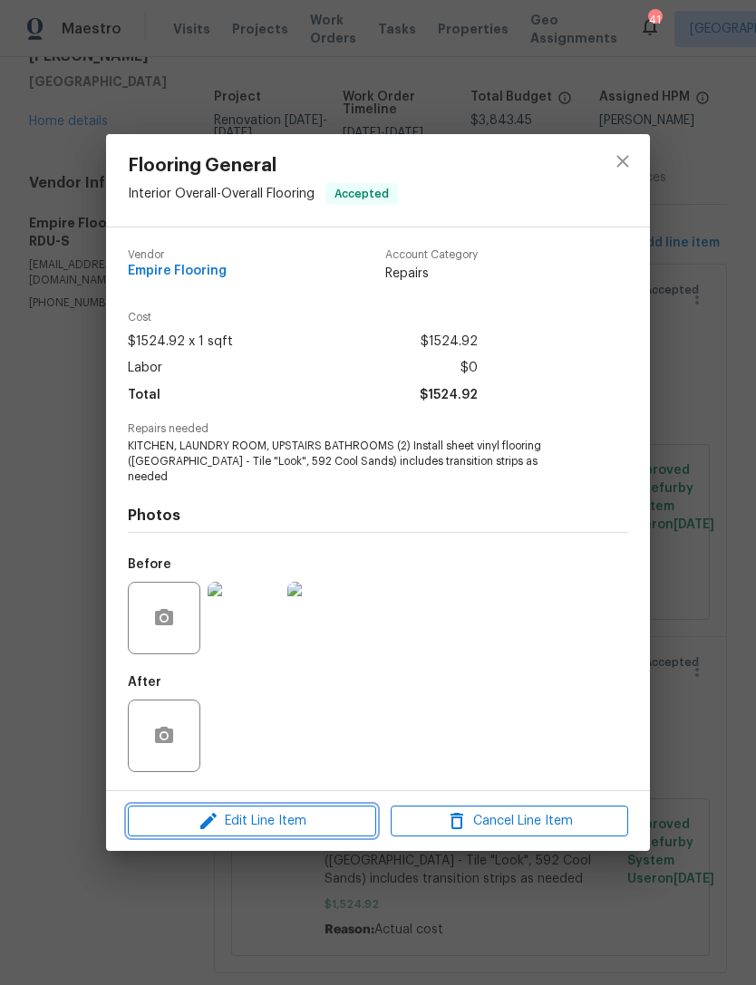
click at [294, 818] on span "Edit Line Item" at bounding box center [252, 821] width 238 height 23
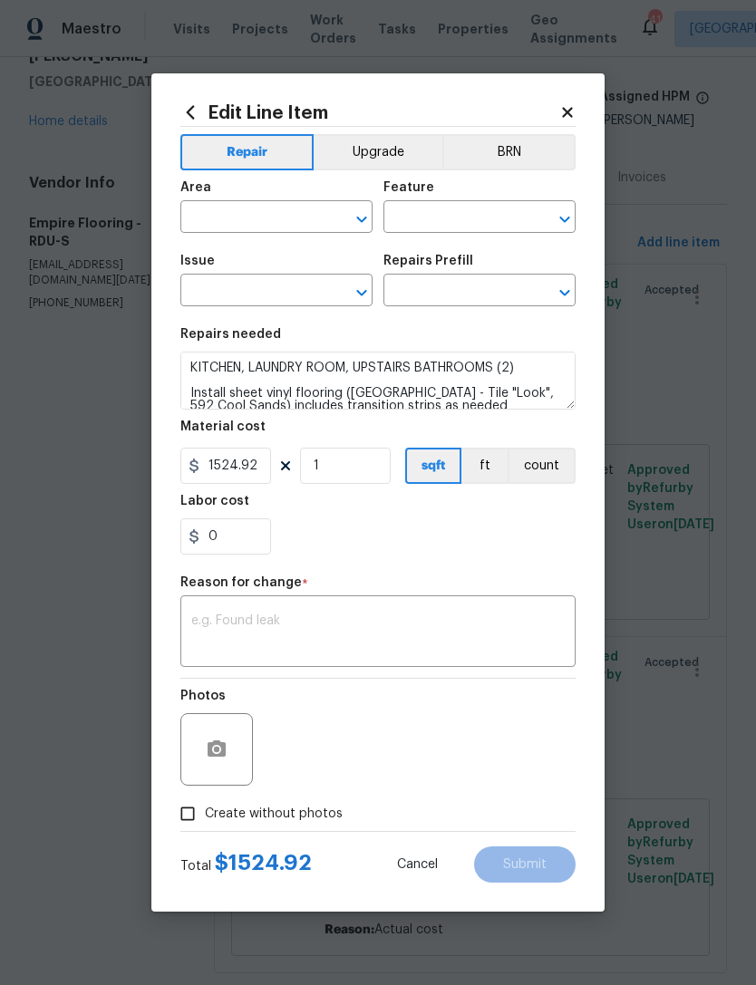
type input "Interior Overall"
type input "Overall Flooring"
type input "Flooring General"
type input "Sheet Vinyl LVL 1 - Sugar Valley (Tile) $1.53"
click at [257, 473] on input "1524.92" at bounding box center [225, 466] width 91 height 36
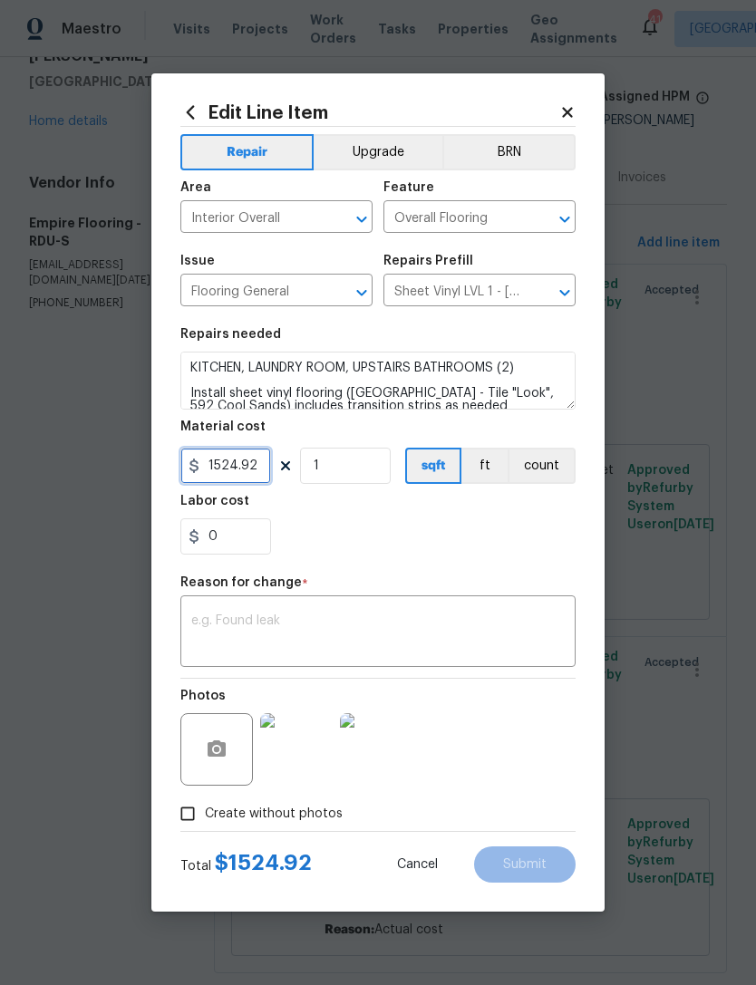
click at [257, 473] on input "1524.92" at bounding box center [225, 466] width 91 height 36
click at [234, 457] on input "1524.92" at bounding box center [225, 466] width 91 height 36
click at [233, 457] on input "1524.92" at bounding box center [225, 466] width 91 height 36
type input "2756.12"
click at [267, 624] on textarea at bounding box center [377, 634] width 373 height 38
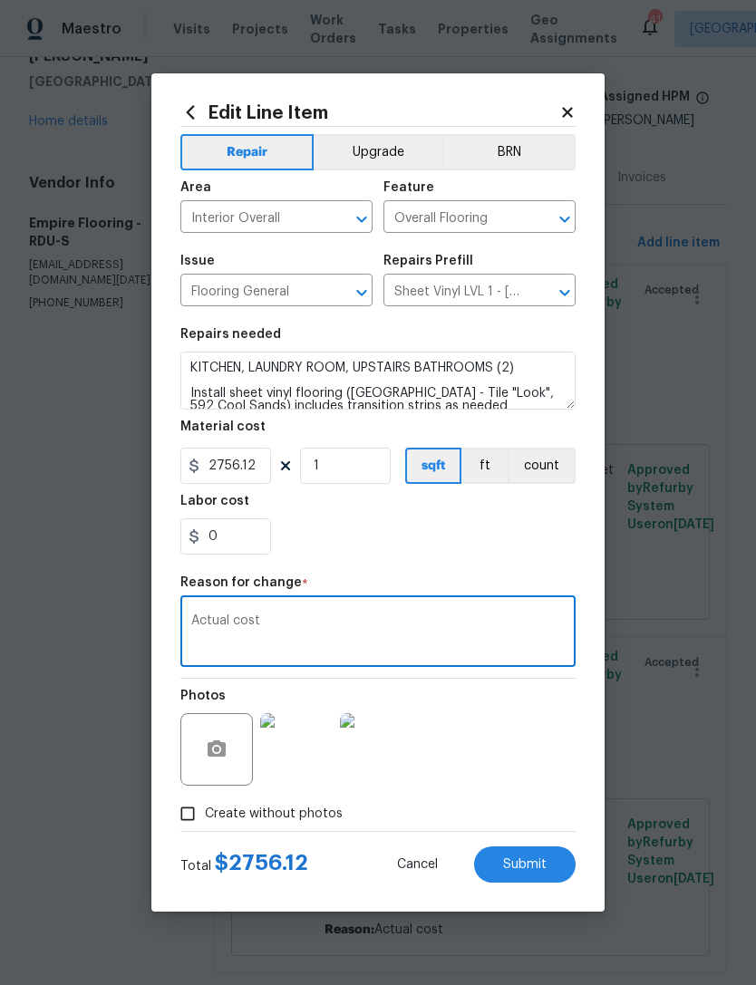
type textarea "Actual cost"
click at [533, 868] on span "Submit" at bounding box center [525, 865] width 44 height 14
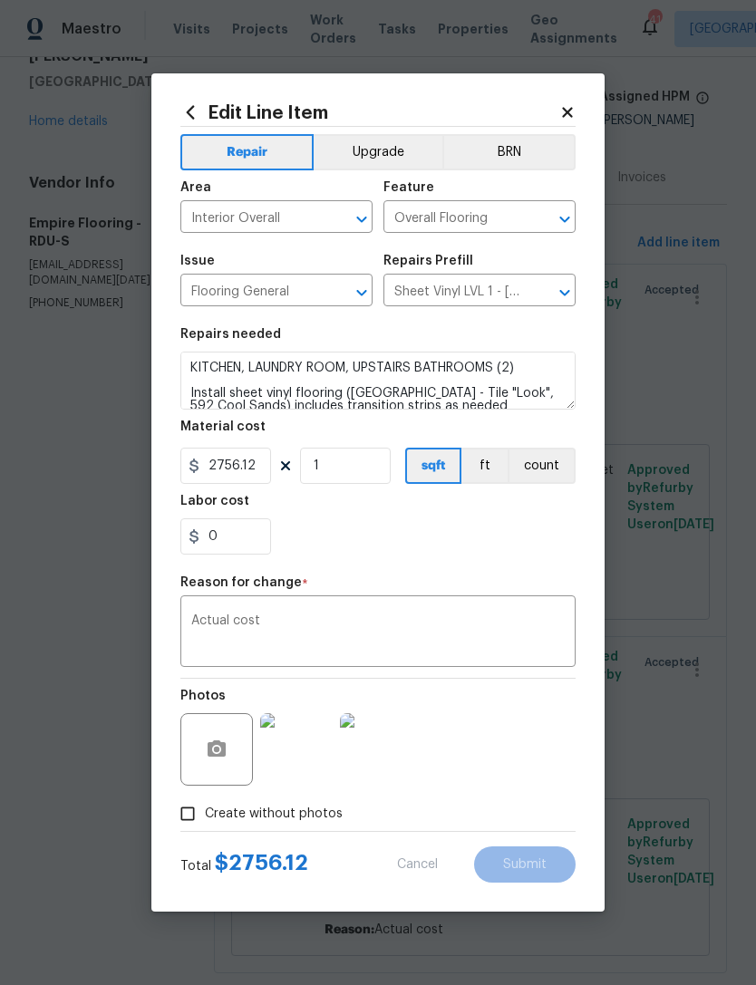
type input "1524.92"
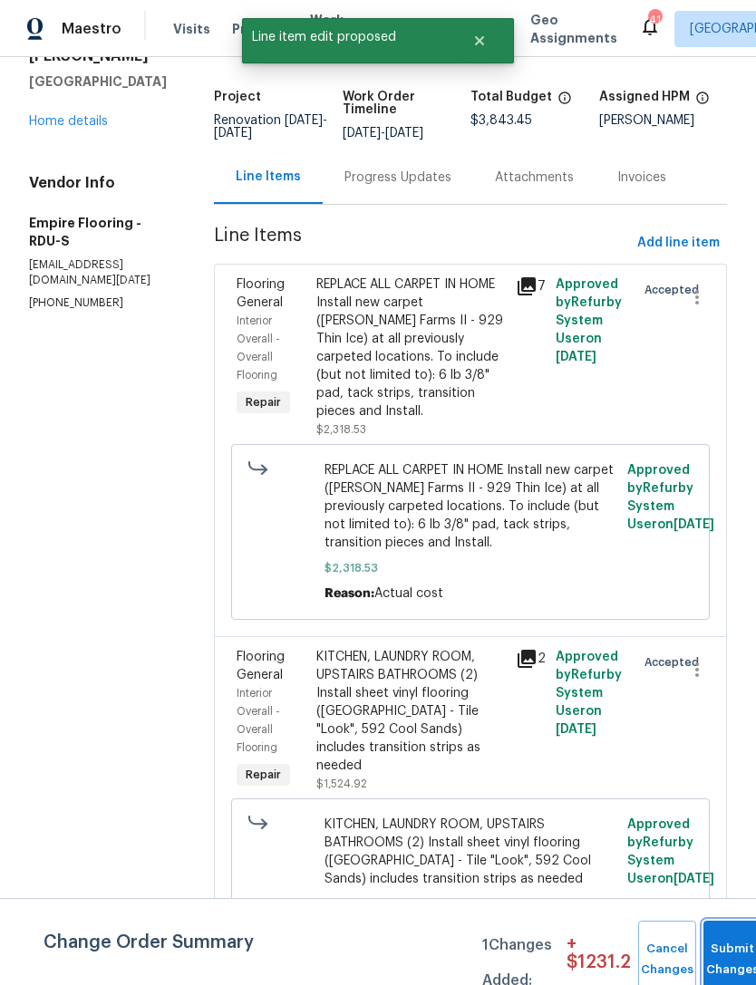
click at [734, 950] on button "Submit Changes" at bounding box center [732, 960] width 58 height 78
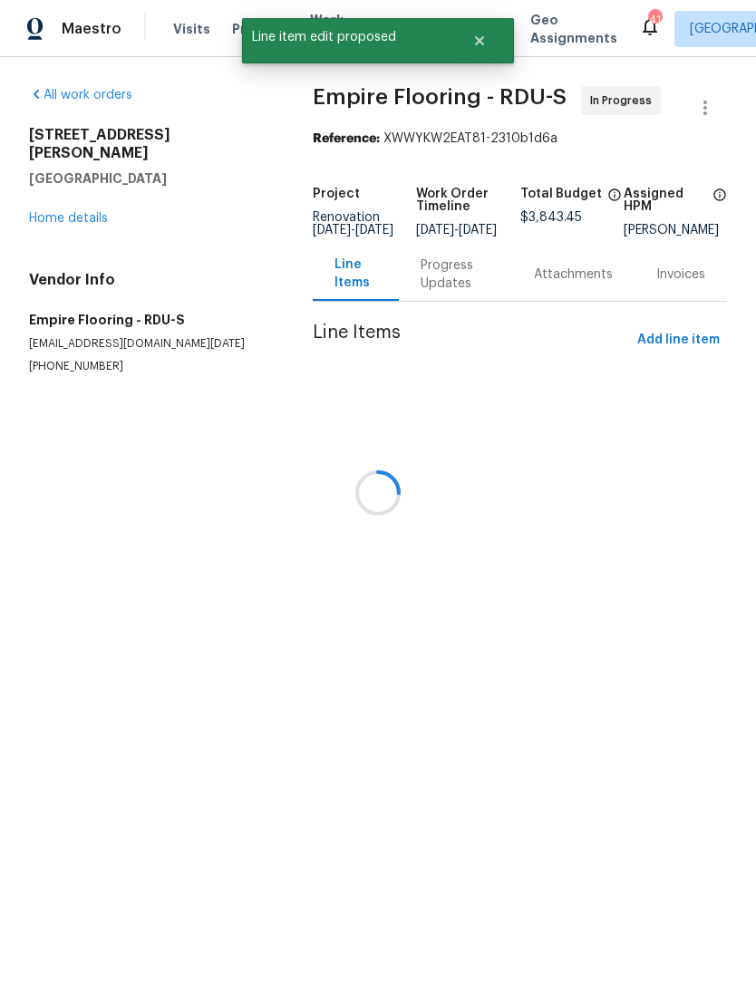
scroll to position [0, 0]
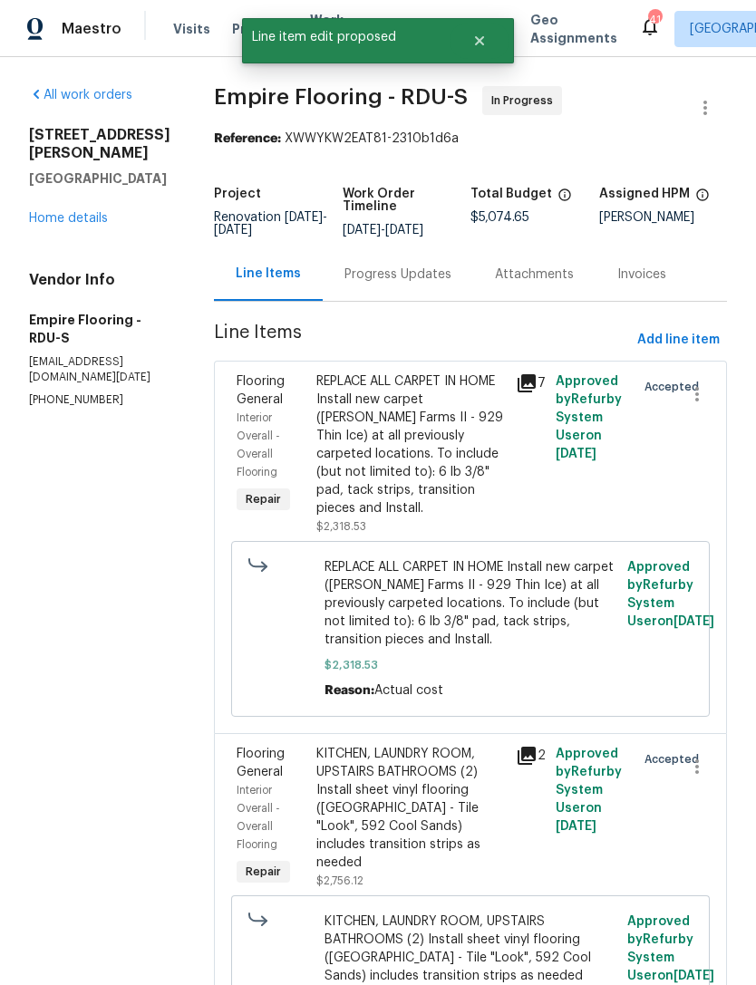
click at [429, 282] on div "Progress Updates" at bounding box center [397, 275] width 107 height 18
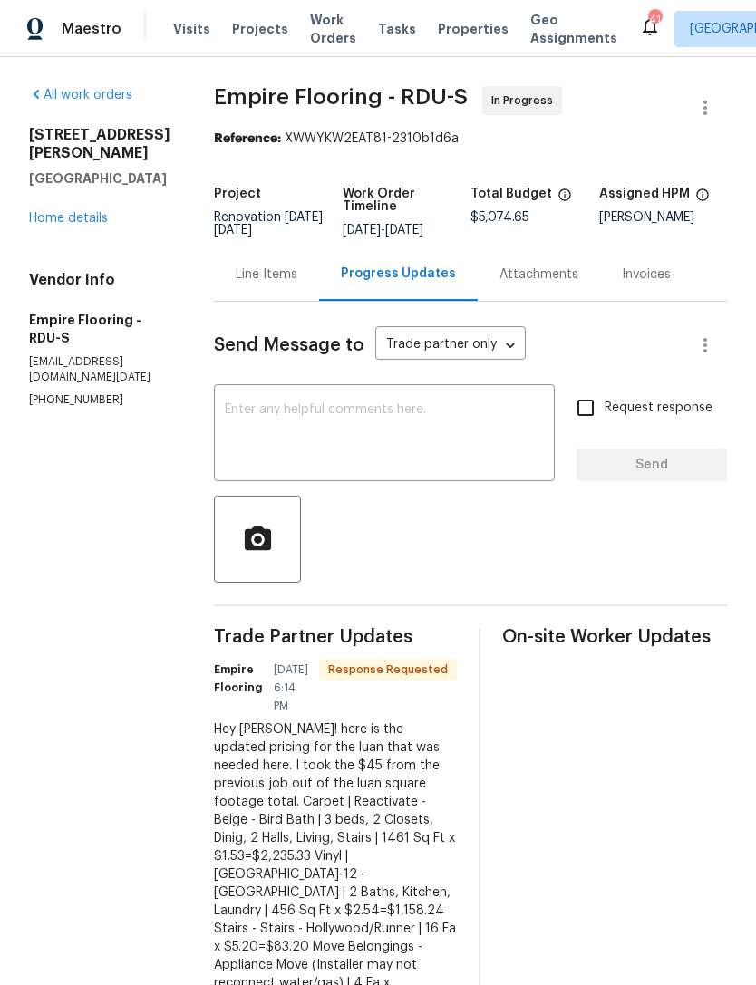
click at [445, 459] on textarea at bounding box center [384, 434] width 319 height 63
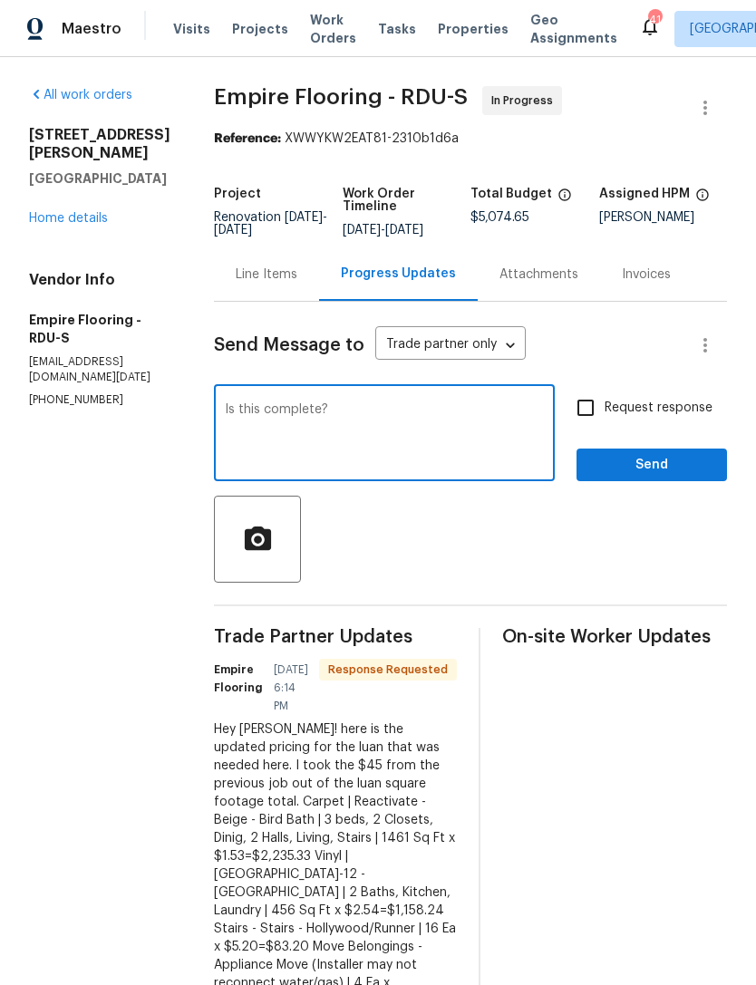
type textarea "Is this complete?"
click at [588, 421] on input "Request response" at bounding box center [586, 408] width 38 height 38
checkbox input "true"
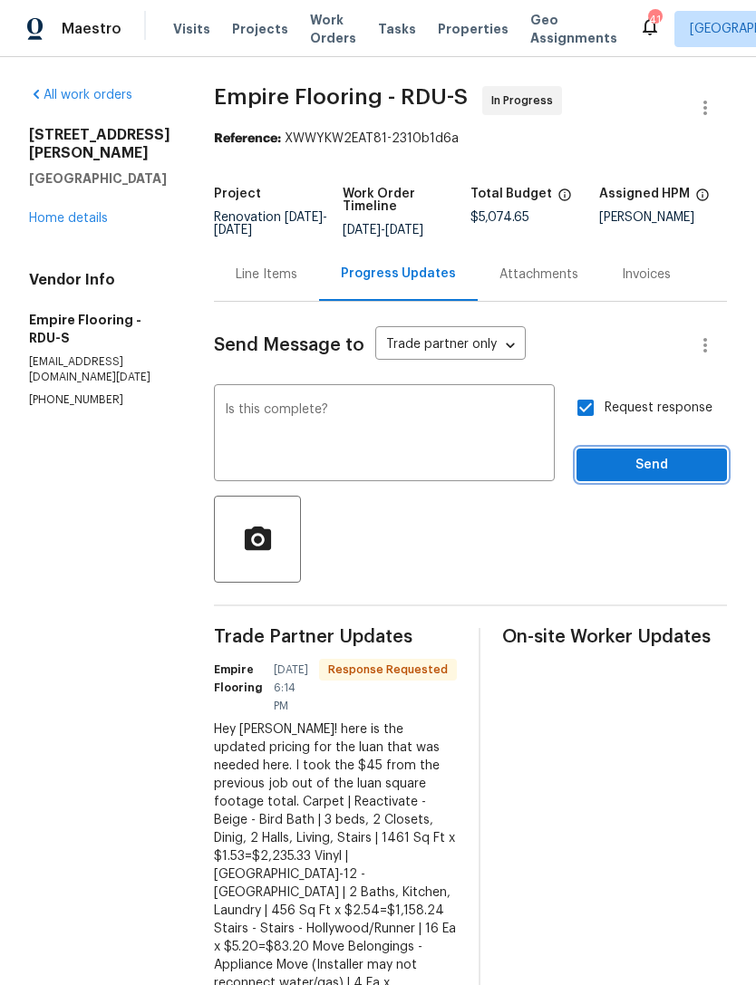
click at [647, 477] on span "Send" at bounding box center [651, 465] width 121 height 23
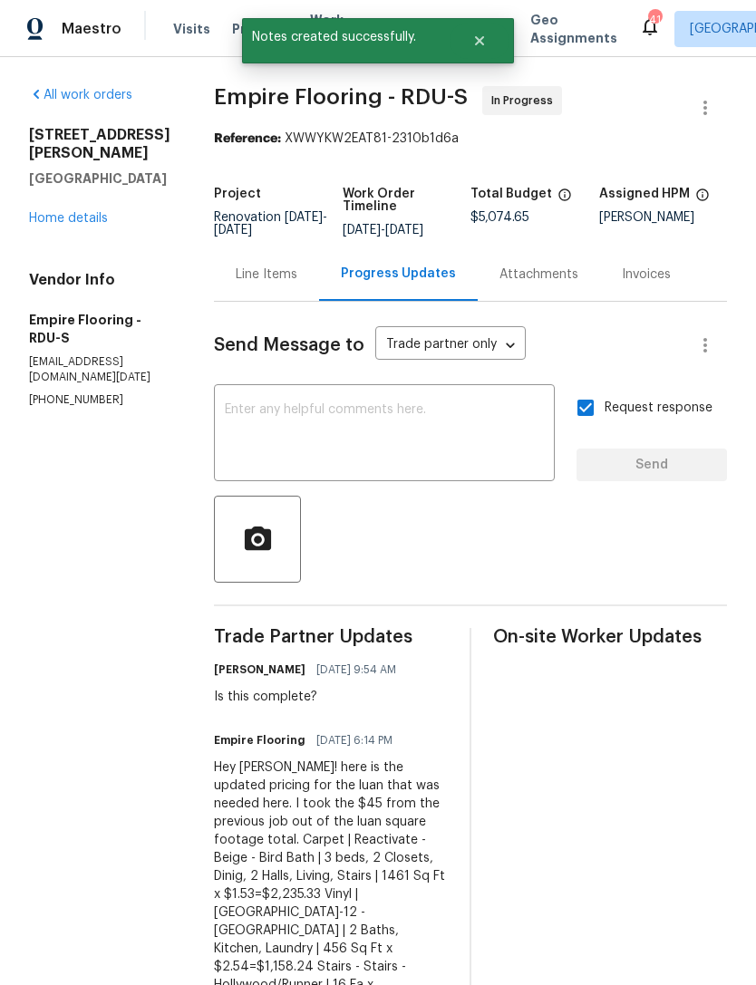
click at [63, 212] on link "Home details" at bounding box center [68, 218] width 79 height 13
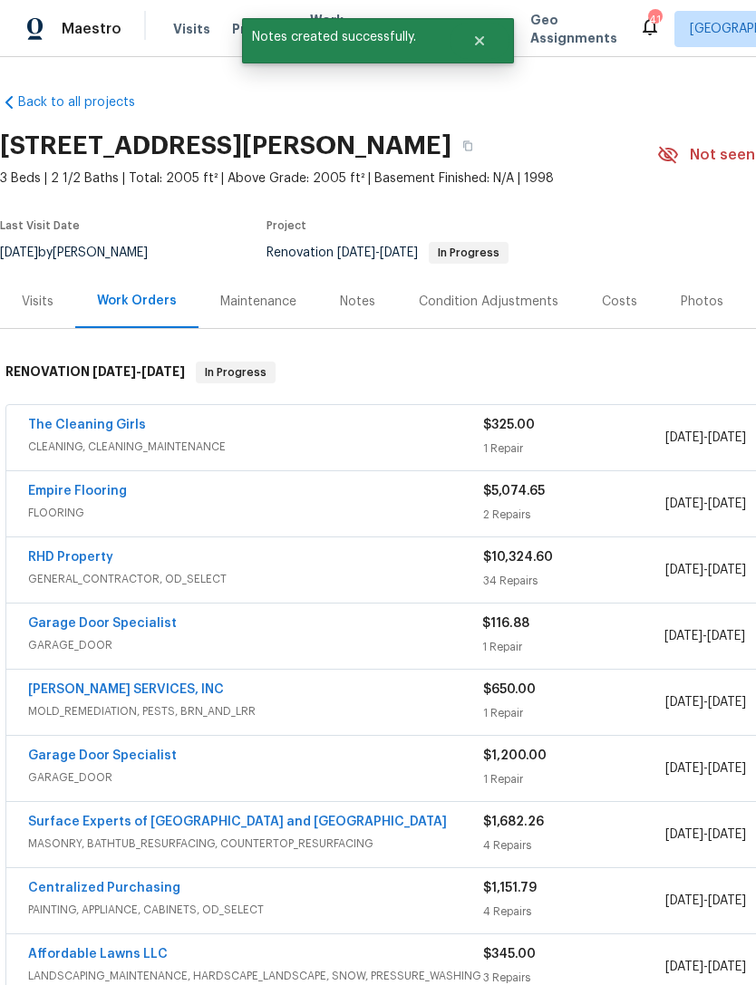
click at [72, 551] on link "RHD Property" at bounding box center [70, 557] width 85 height 13
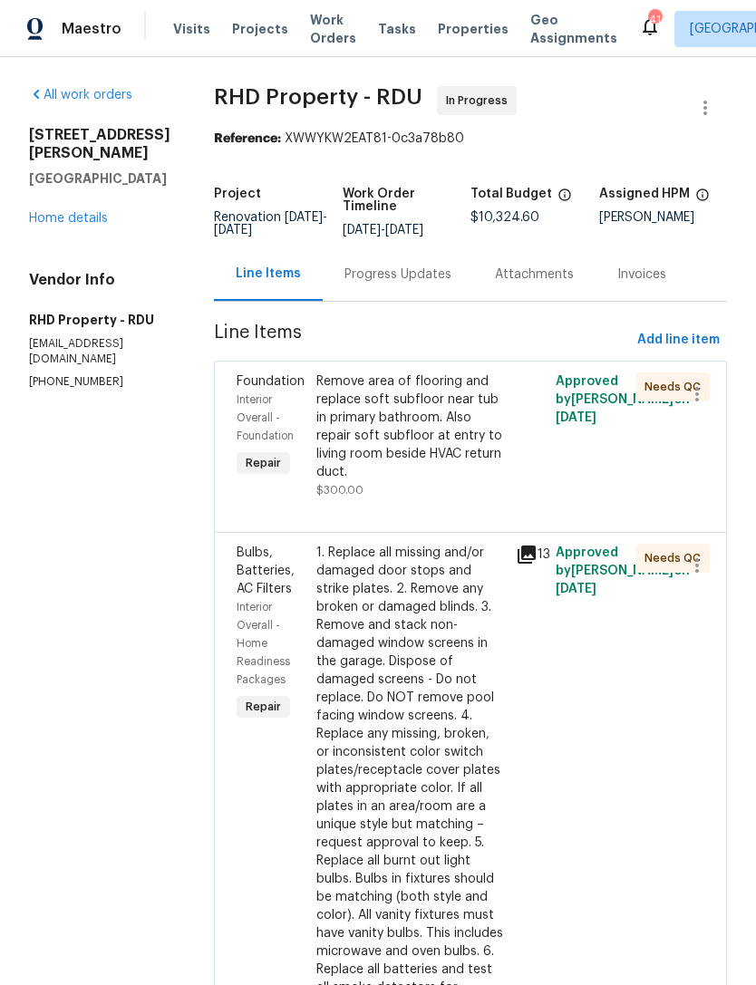
click at [469, 459] on div "Remove area of flooring and replace soft subfloor near tub in primary bathroom.…" at bounding box center [410, 427] width 189 height 109
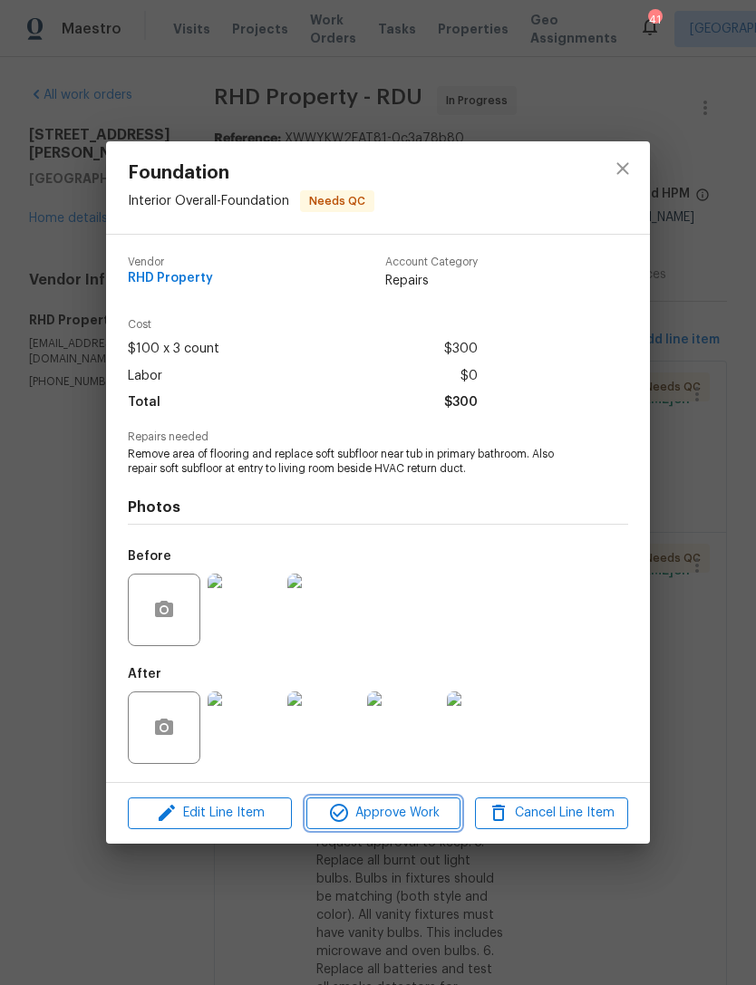
click at [386, 818] on span "Approve Work" at bounding box center [383, 813] width 142 height 23
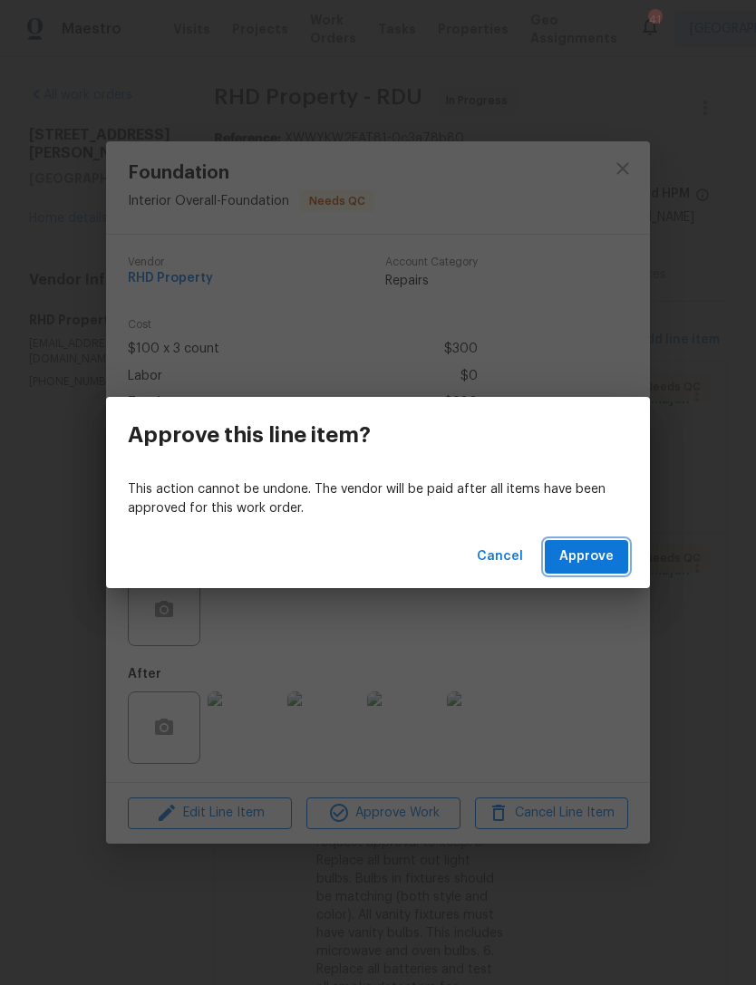
click at [582, 567] on span "Approve" at bounding box center [586, 557] width 54 height 23
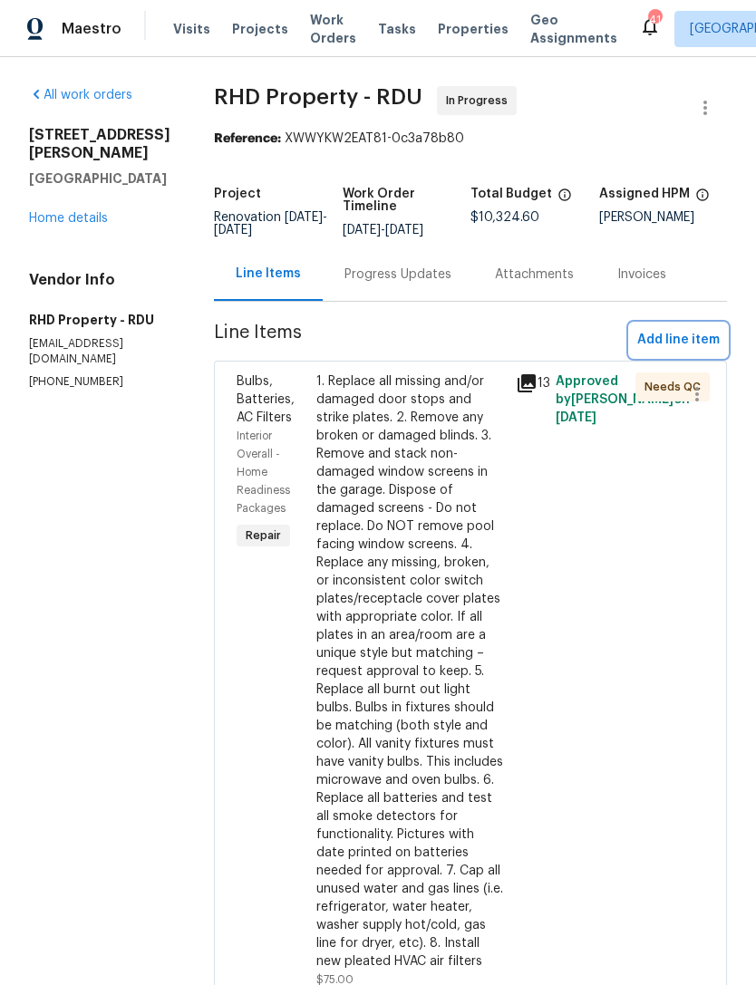
click at [699, 352] on span "Add line item" at bounding box center [678, 340] width 82 height 23
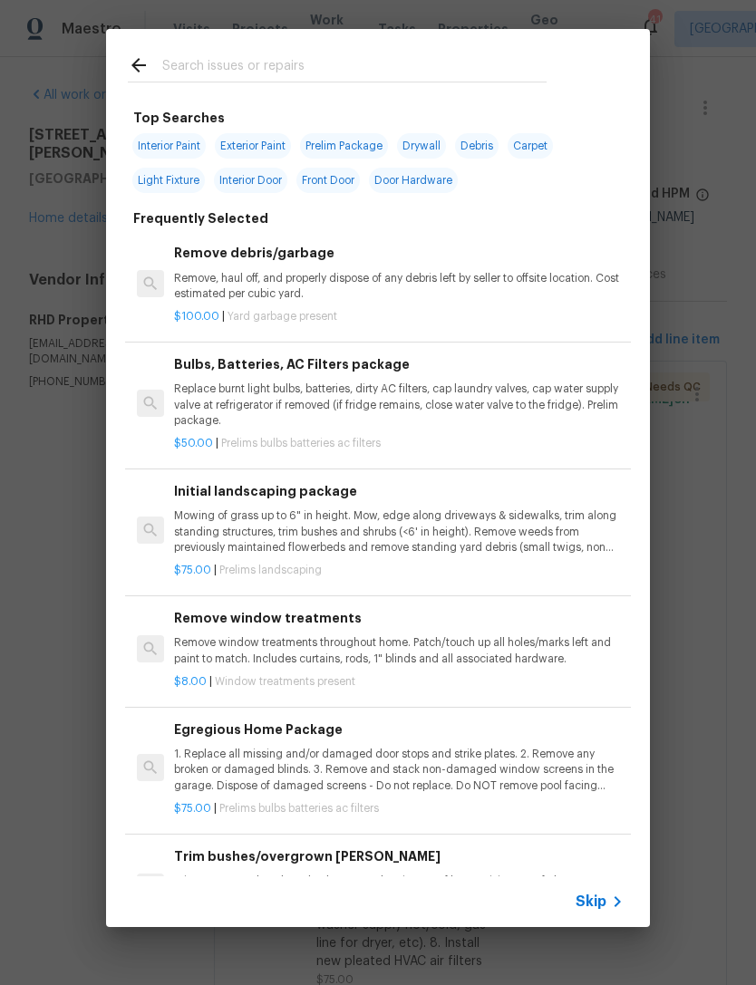
click at [449, 54] on input "text" at bounding box center [354, 67] width 384 height 27
type input "Sttp"
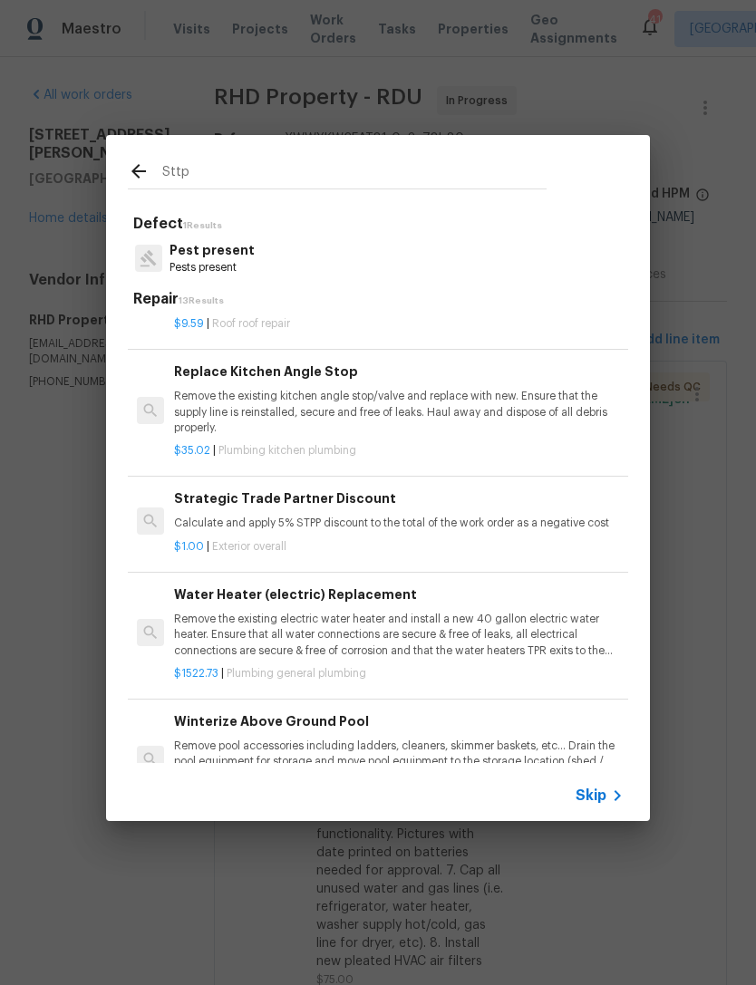
scroll to position [662, 0]
click at [520, 516] on p "Calculate and apply 5% STPP discount to the total of the work order as a negati…" at bounding box center [399, 523] width 450 height 15
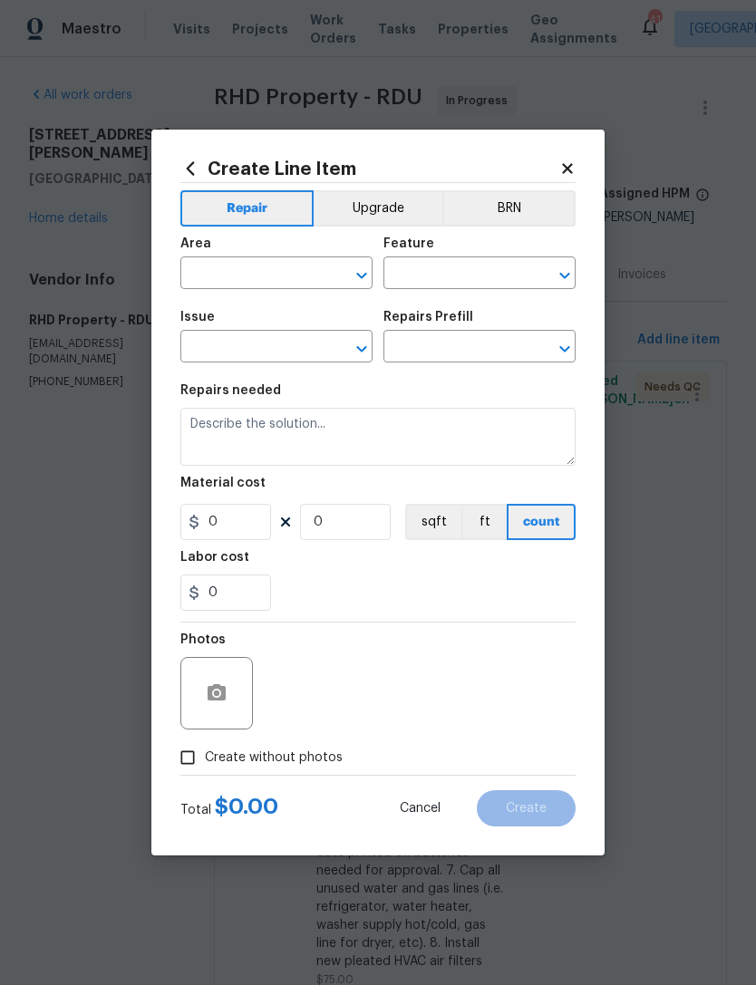
type input "Overall Exterior"
type input "Strategic Trade Partner Discount $1.00"
type textarea "Calculate and apply 5% STPP discount to the total of the work order as a negati…"
type input "1"
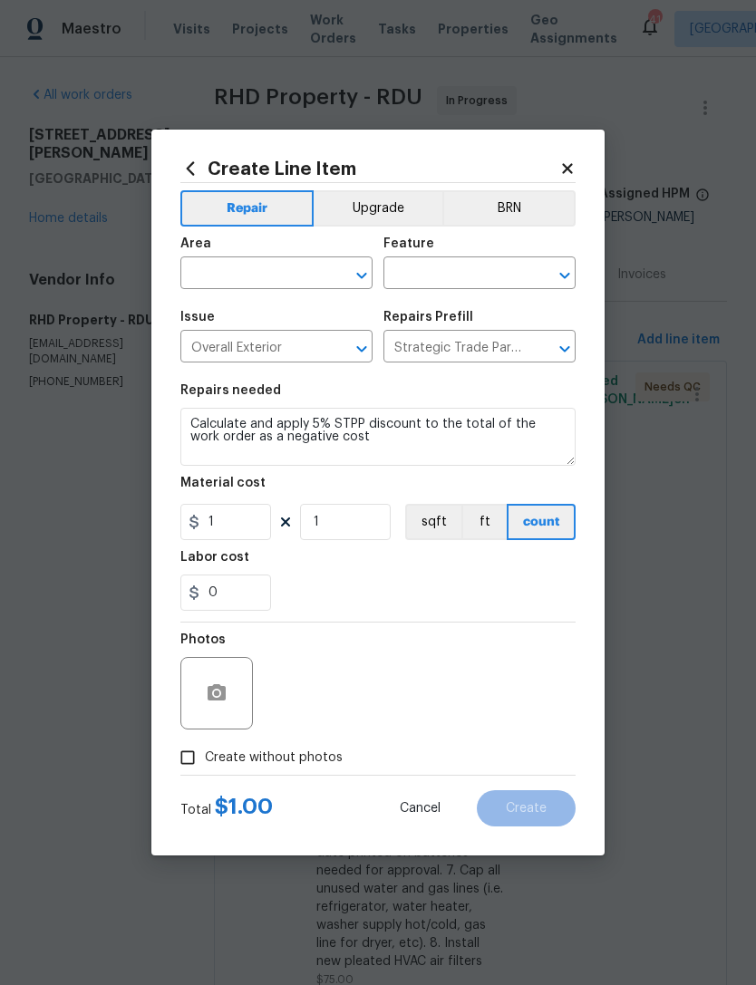
click at [265, 266] on input "text" at bounding box center [250, 275] width 141 height 28
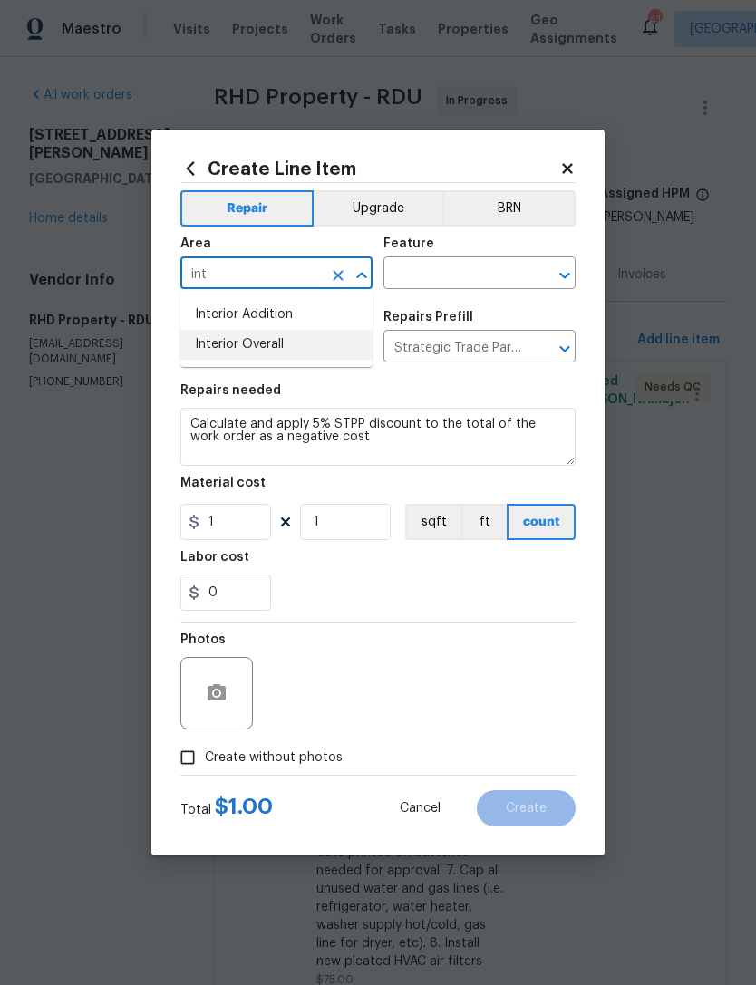
click at [295, 333] on li "Interior Overall" at bounding box center [276, 345] width 192 height 30
type input "Interior Overall"
click at [457, 263] on input "text" at bounding box center [453, 275] width 141 height 28
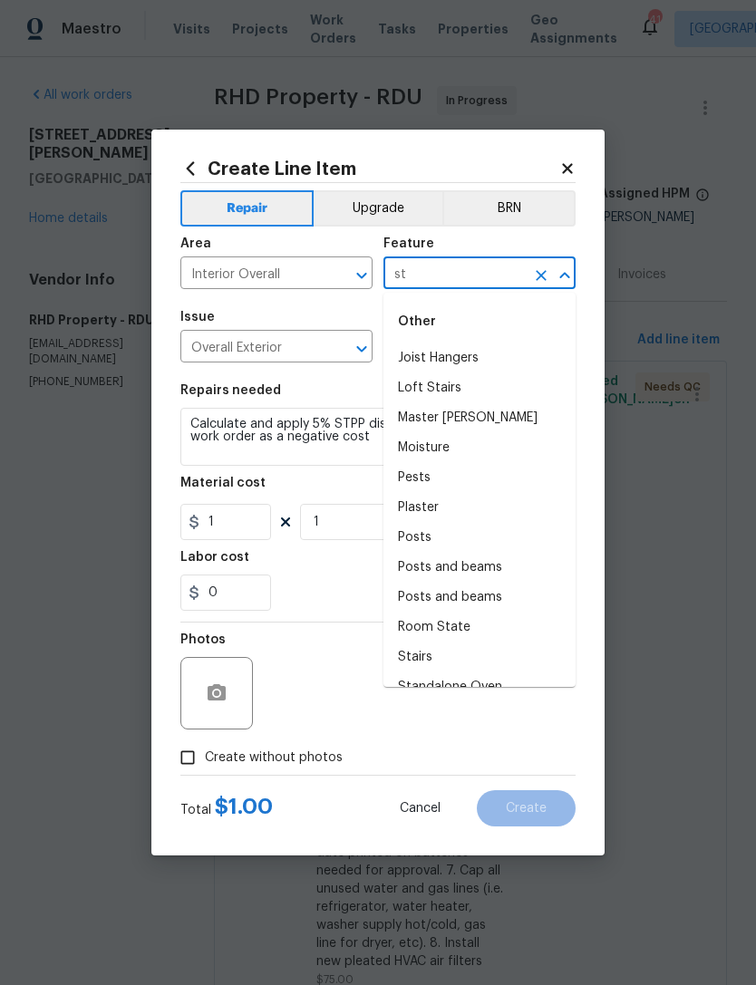
type input "s"
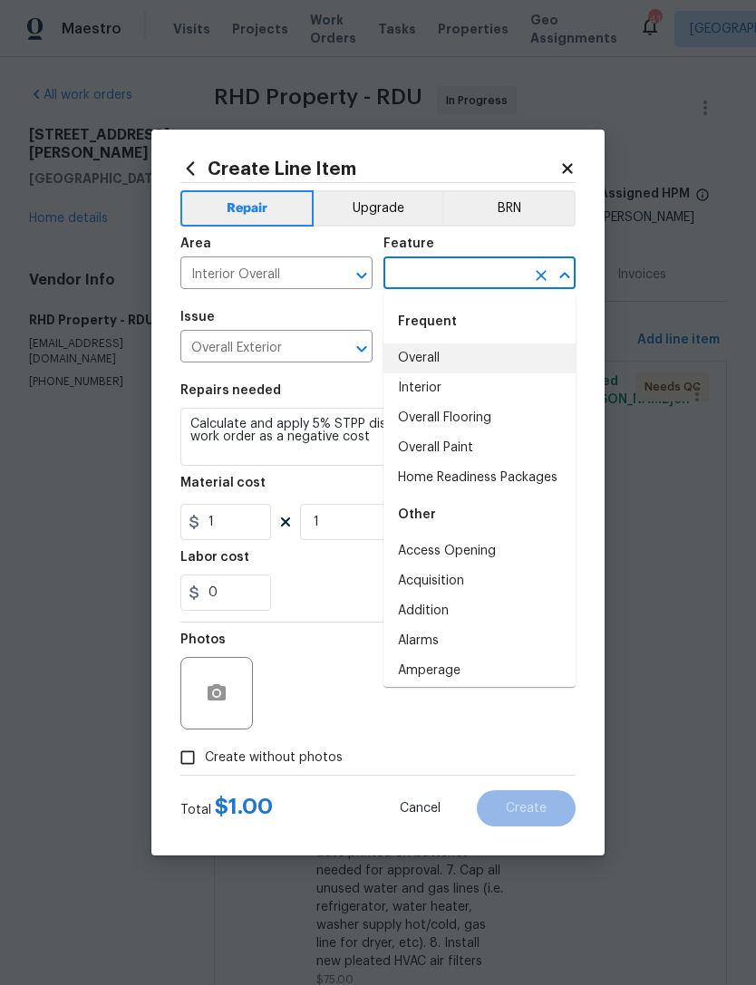
click at [432, 363] on li "Overall" at bounding box center [479, 359] width 192 height 30
type input "Overall"
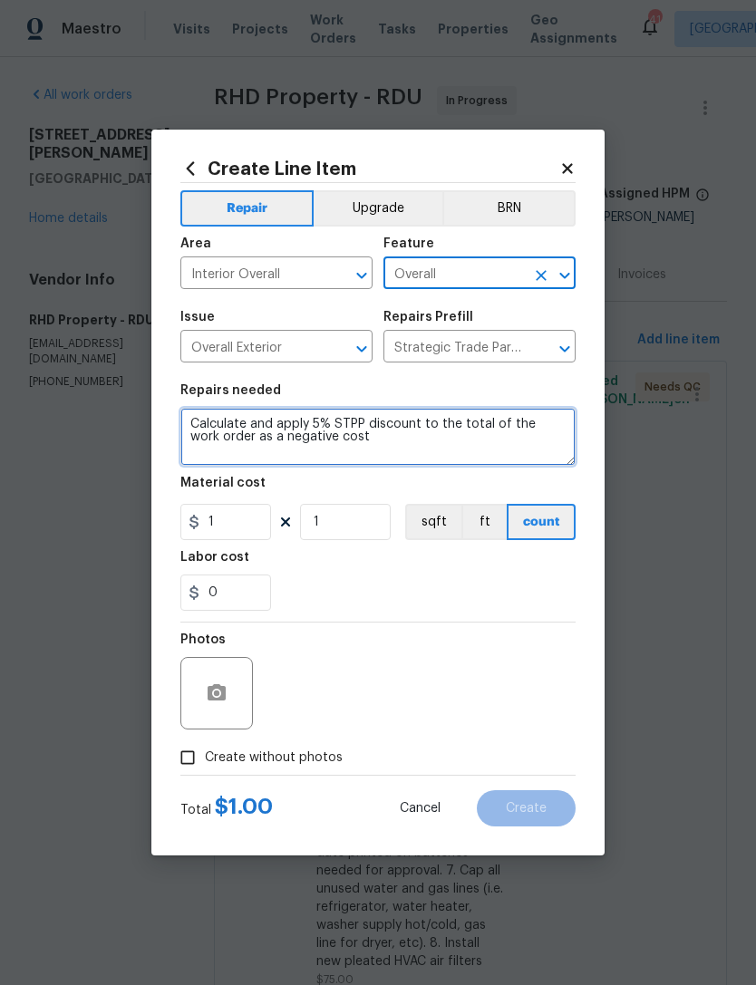
click at [407, 465] on textarea "Calculate and apply 5% STPP discount to the total of the work order as a negati…" at bounding box center [377, 437] width 395 height 58
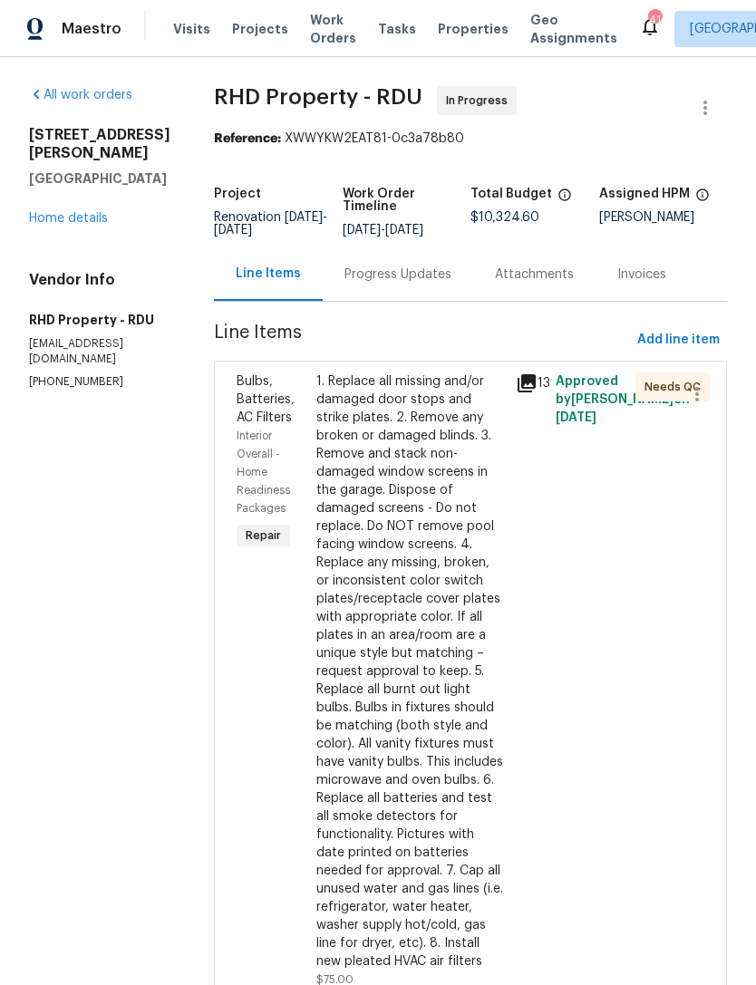
click at [64, 212] on link "Home details" at bounding box center [68, 218] width 79 height 13
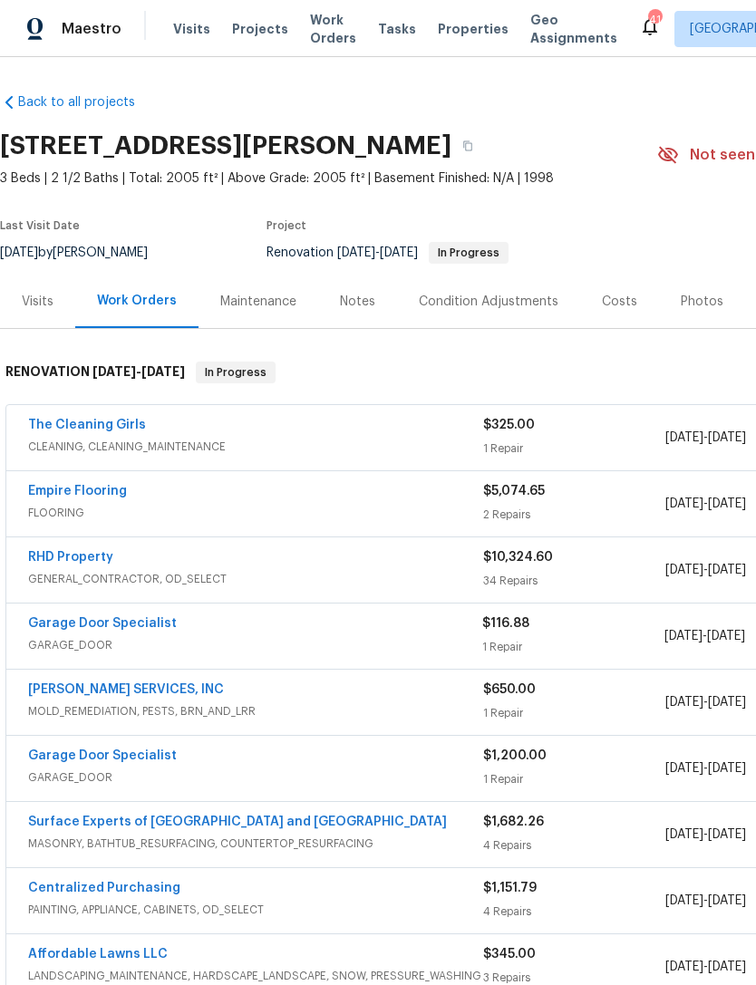
click at [55, 561] on link "RHD Property" at bounding box center [70, 557] width 85 height 13
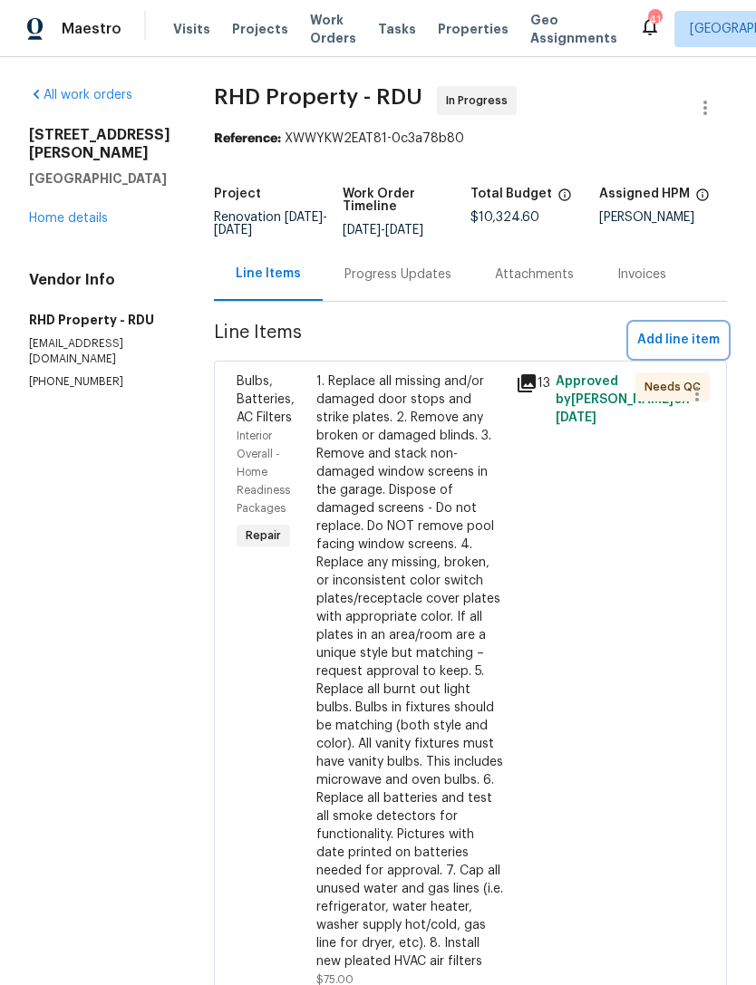
click at [686, 351] on span "Add line item" at bounding box center [678, 340] width 82 height 23
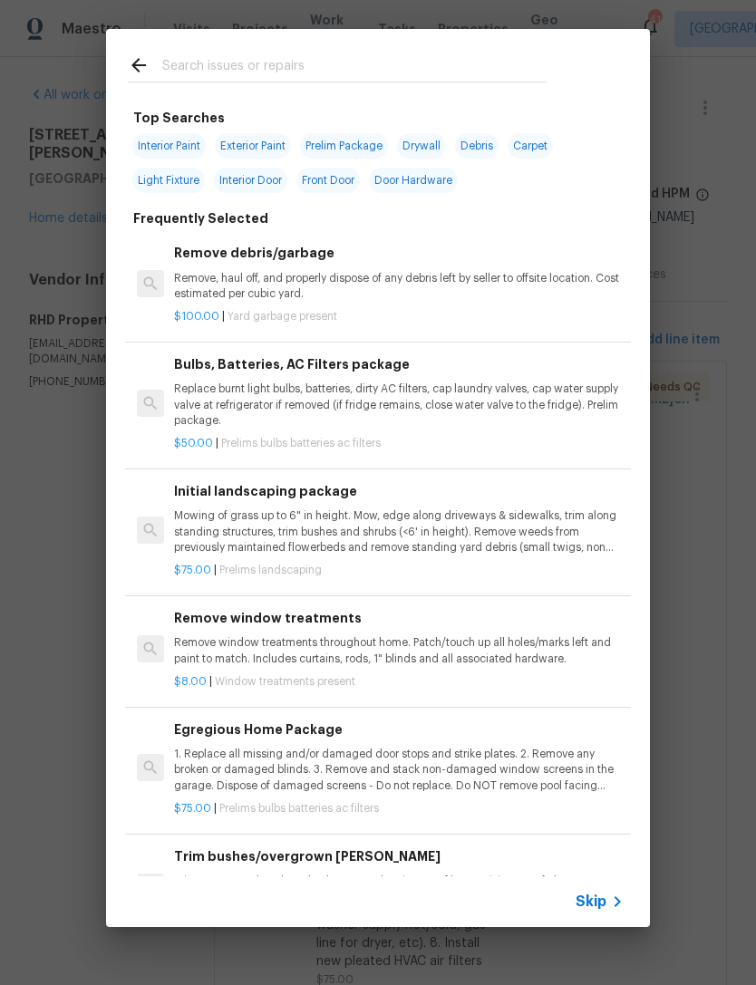
click at [308, 58] on input "text" at bounding box center [354, 67] width 384 height 27
type input "Sttp"
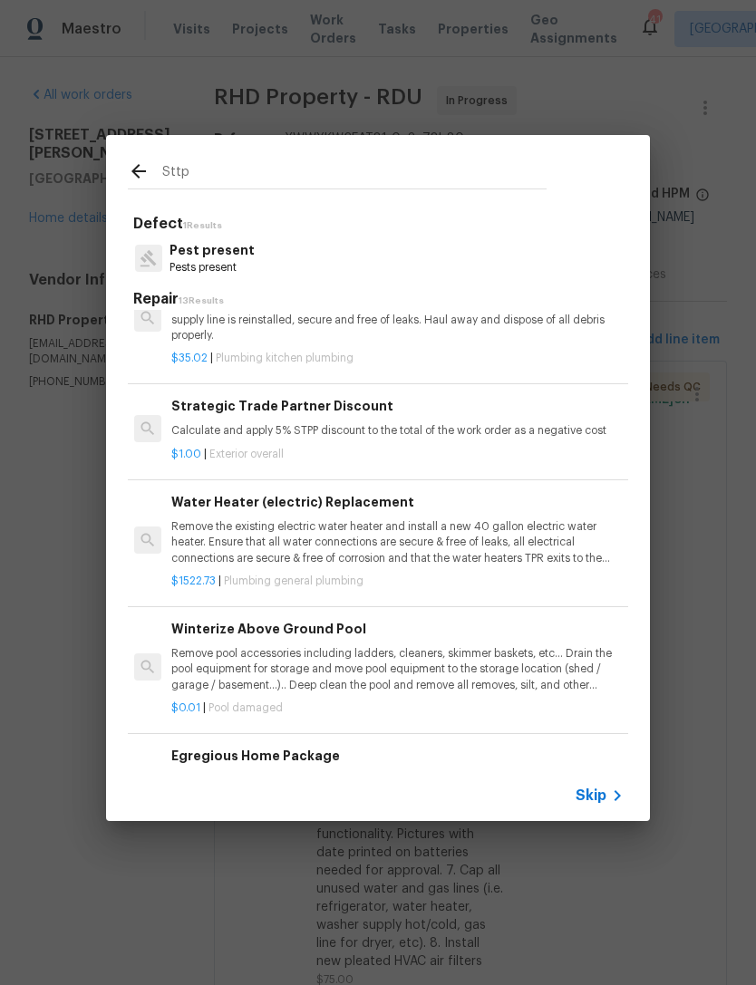
scroll to position [754, 3]
click at [432, 440] on div "$1.00 | Exterior overall" at bounding box center [396, 451] width 450 height 23
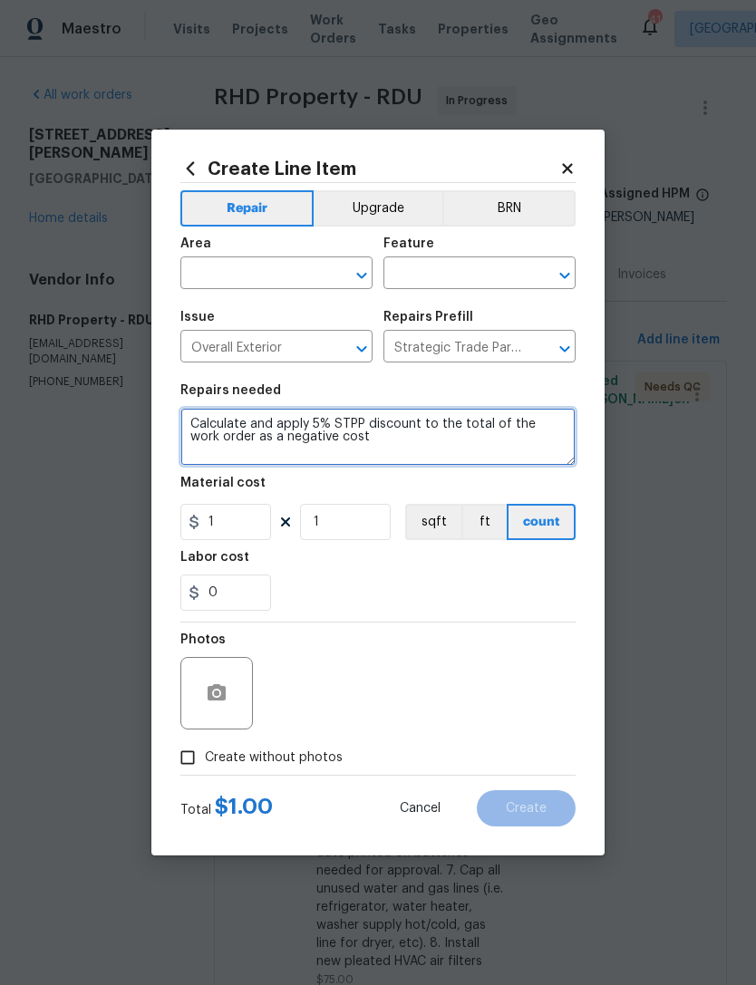
click at [428, 433] on textarea "Calculate and apply 5% STPP discount to the total of the work order as a negati…" at bounding box center [377, 437] width 395 height 58
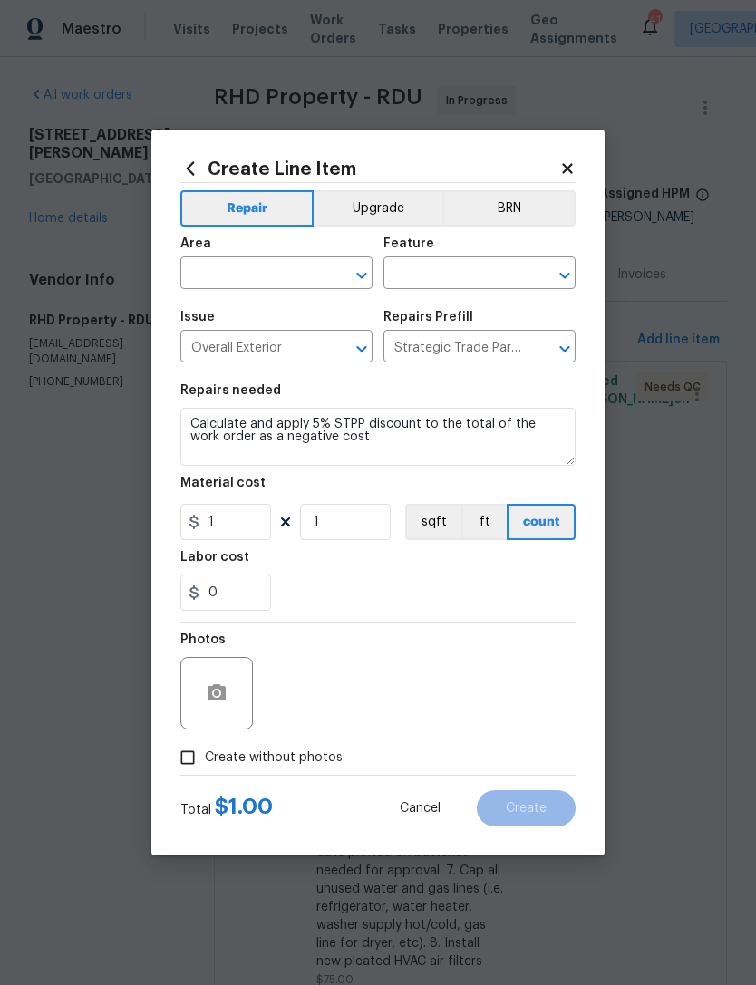
click at [267, 266] on input "text" at bounding box center [250, 275] width 141 height 28
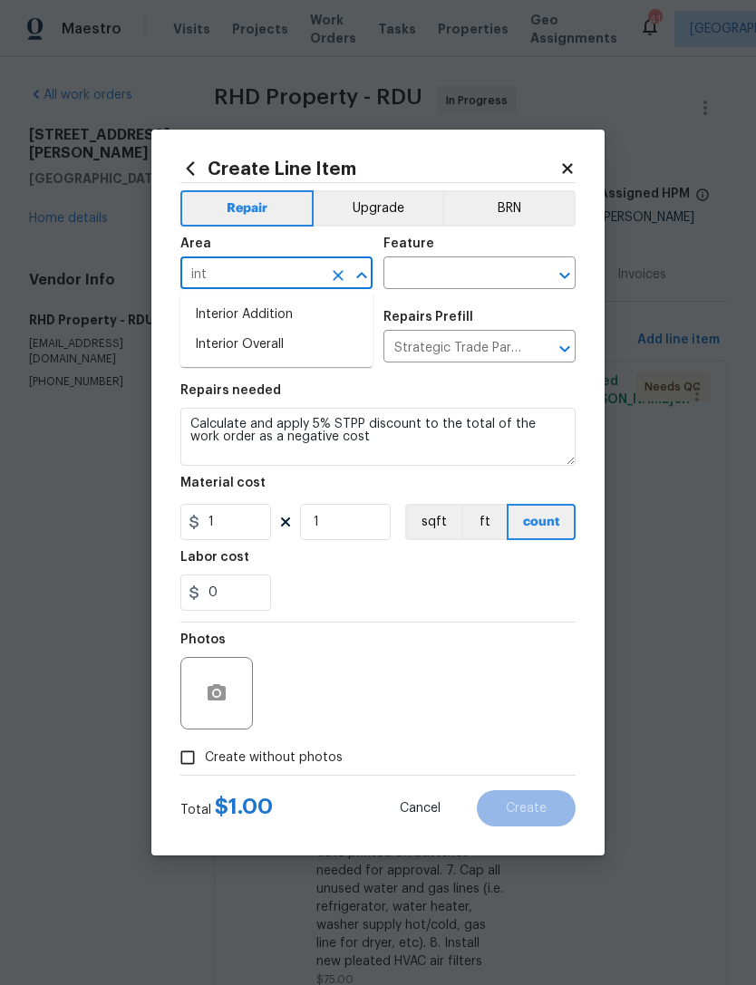
click at [308, 354] on li "Interior Overall" at bounding box center [276, 345] width 192 height 30
type input "Interior Overall"
click at [463, 272] on input "text" at bounding box center [453, 275] width 141 height 28
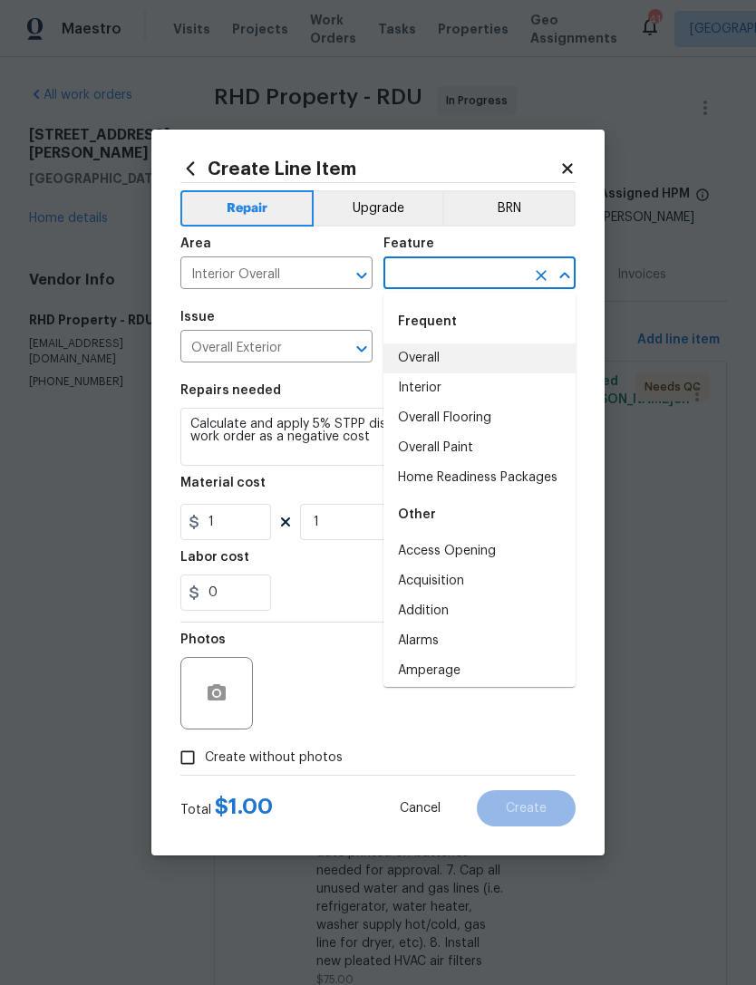
click at [445, 356] on li "Overall" at bounding box center [479, 359] width 192 height 30
type input "Overall"
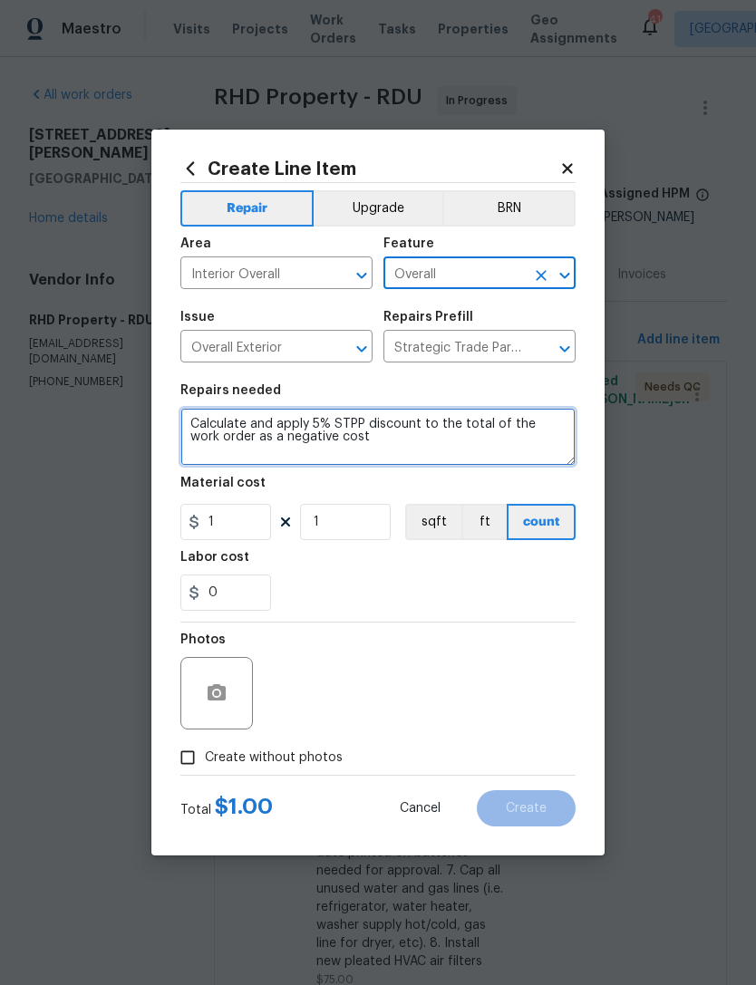
click at [370, 439] on textarea "Calculate and apply 5% STPP discount to the total of the work order as a negati…" at bounding box center [377, 437] width 395 height 58
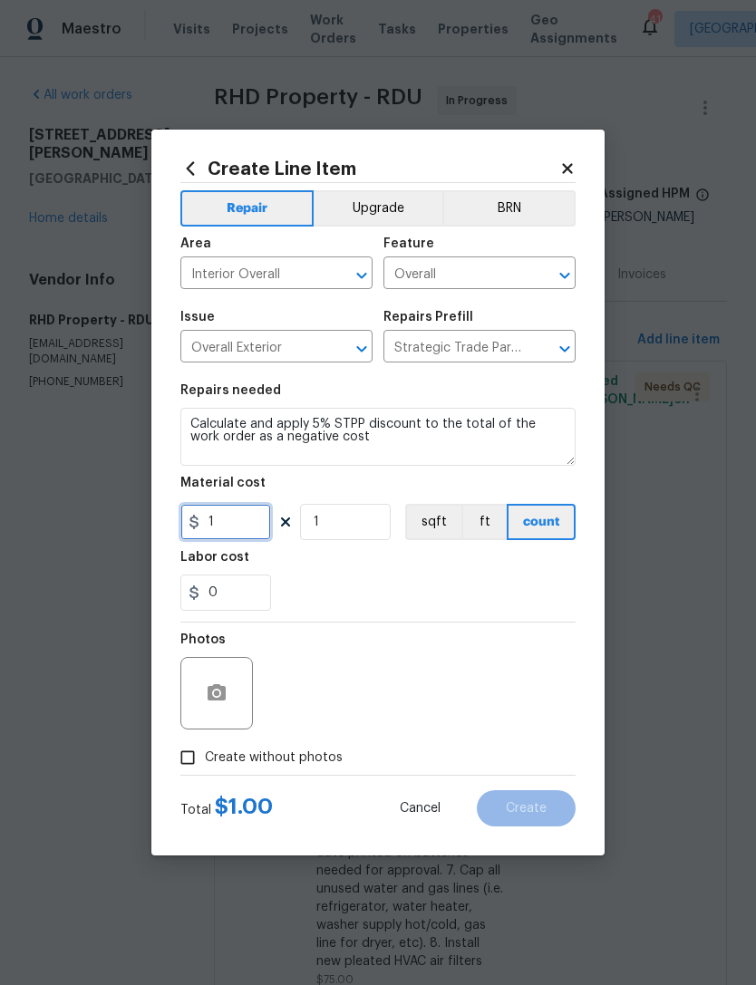
click at [242, 527] on input "1" at bounding box center [225, 522] width 91 height 36
click at [241, 526] on input "1" at bounding box center [225, 522] width 91 height 36
click at [234, 526] on input "1" at bounding box center [225, 522] width 91 height 36
type input "-516.23"
click at [507, 590] on div "0" at bounding box center [377, 593] width 395 height 36
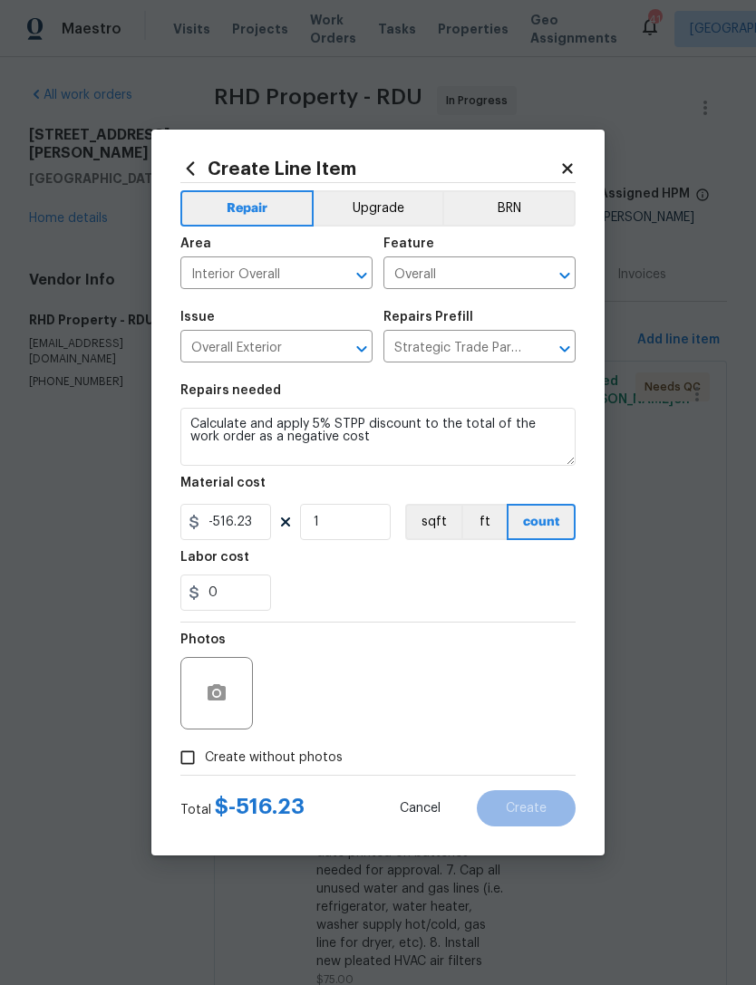
click at [181, 770] on input "Create without photos" at bounding box center [187, 758] width 34 height 34
checkbox input "true"
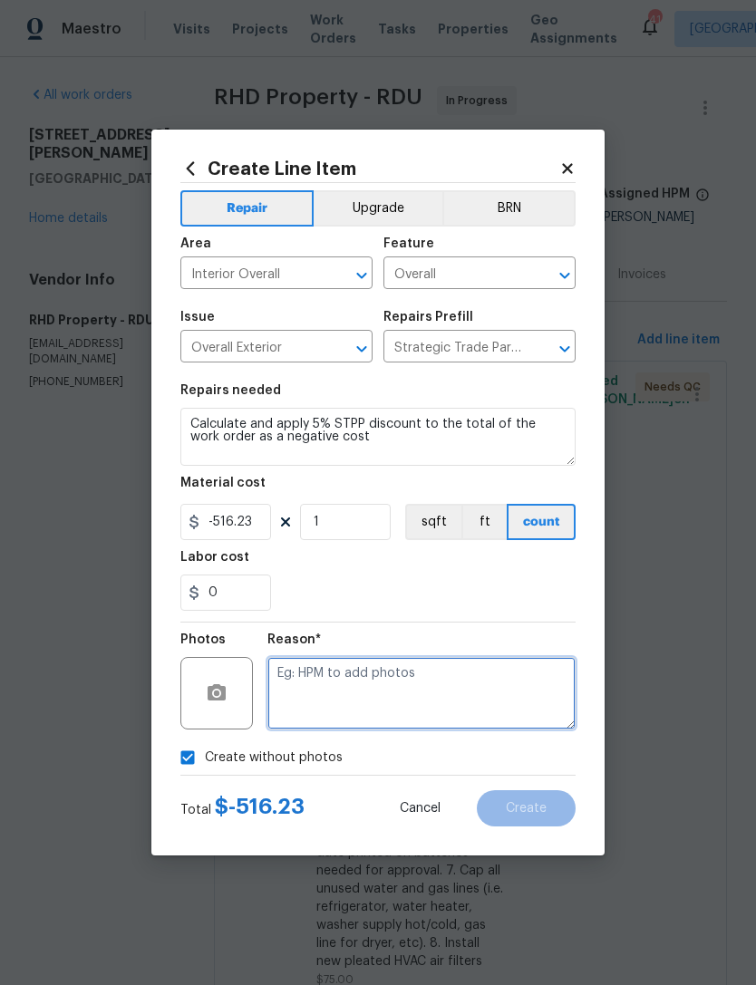
click at [475, 697] on textarea at bounding box center [421, 693] width 308 height 73
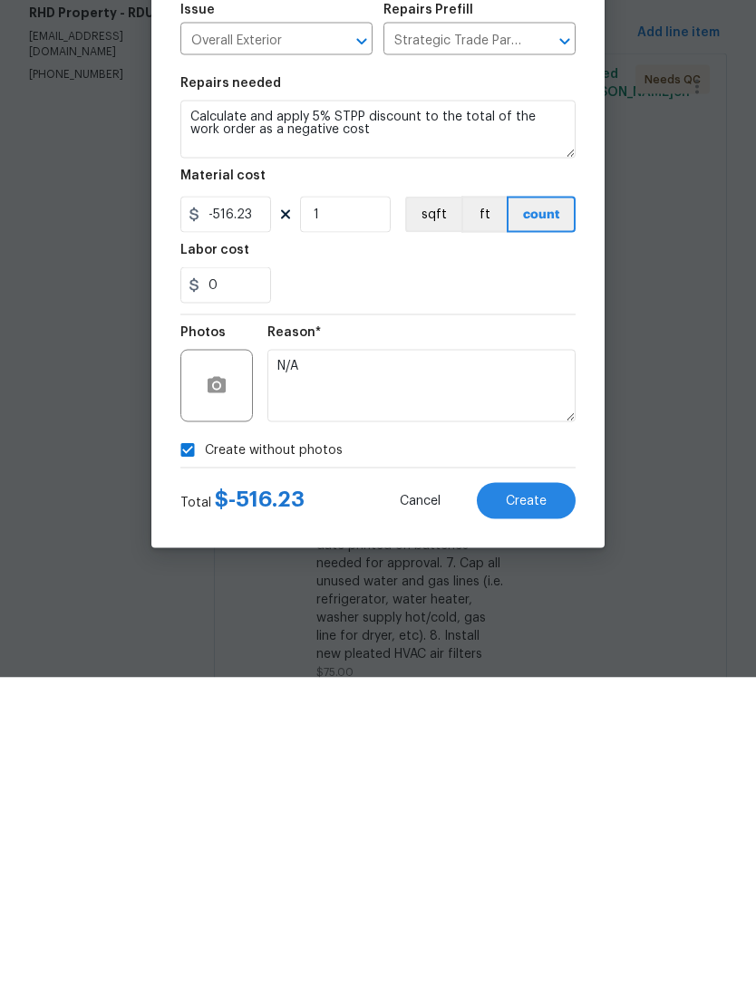
scroll to position [58, 0]
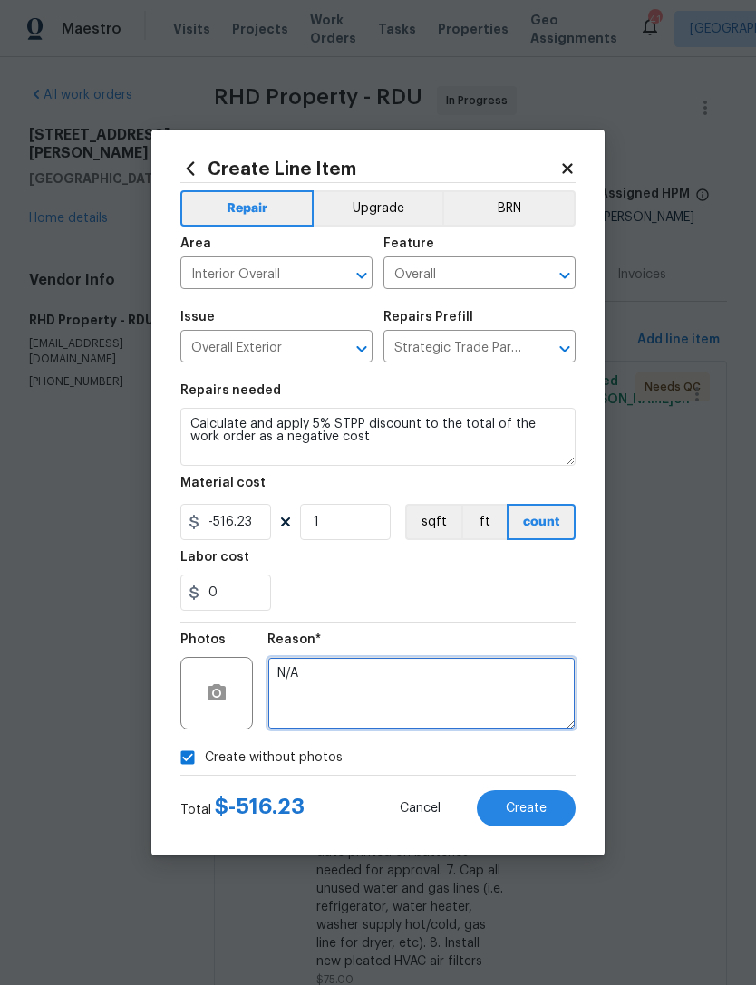
type textarea "N/A"
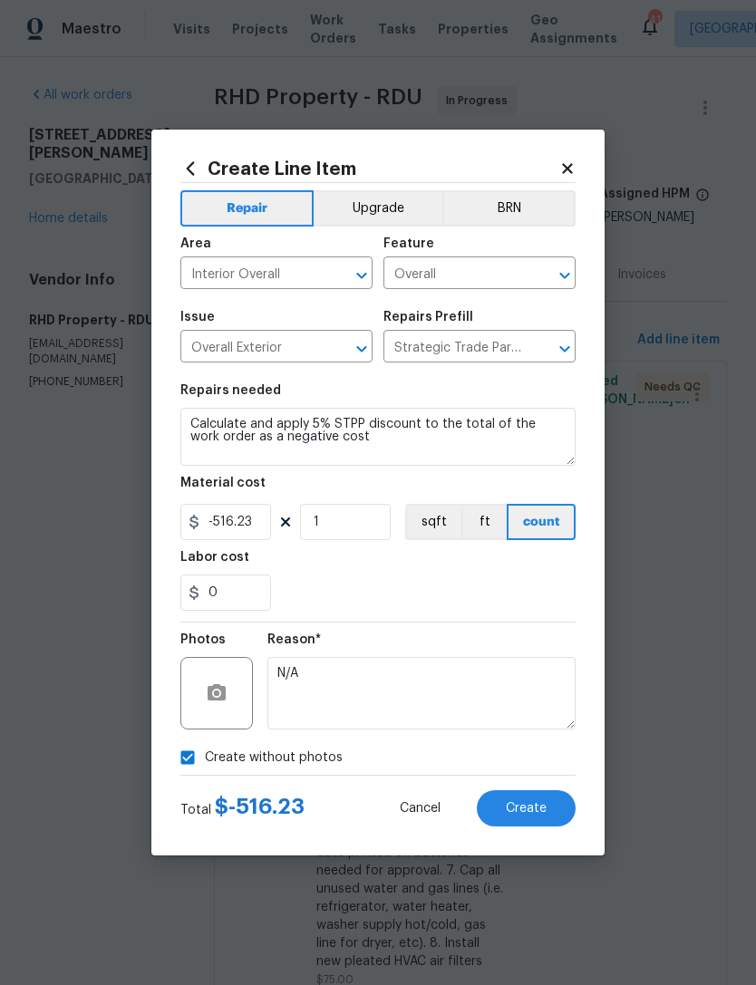
click at [545, 820] on button "Create" at bounding box center [526, 808] width 99 height 36
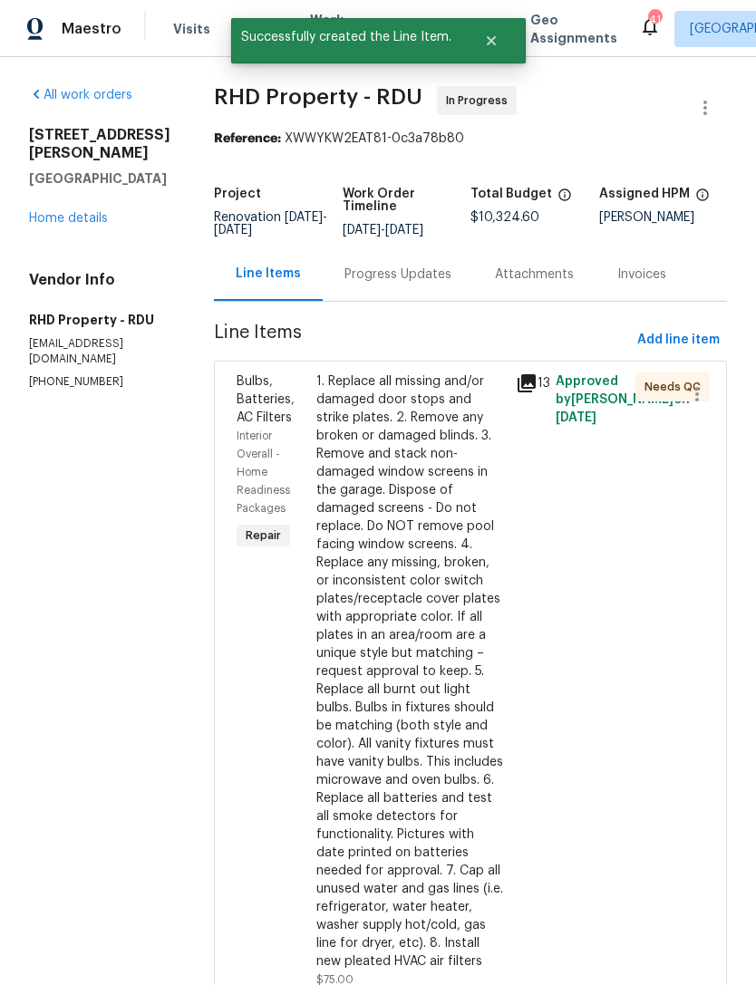
scroll to position [0, 0]
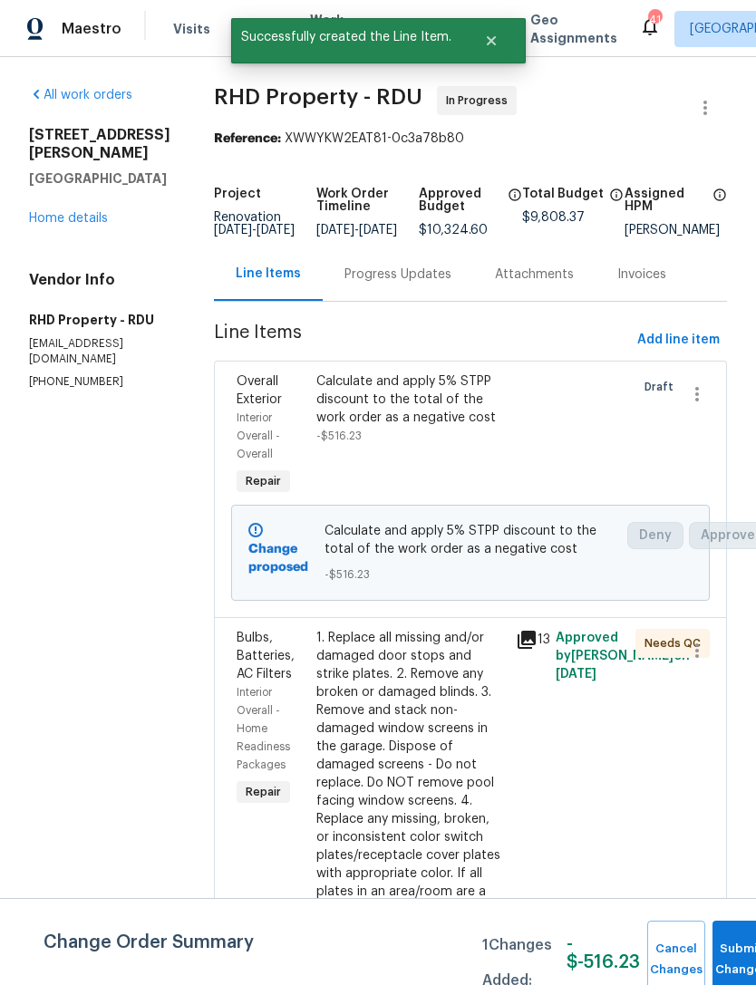
click at [746, 955] on button "Submit Changes" at bounding box center [742, 960] width 58 height 78
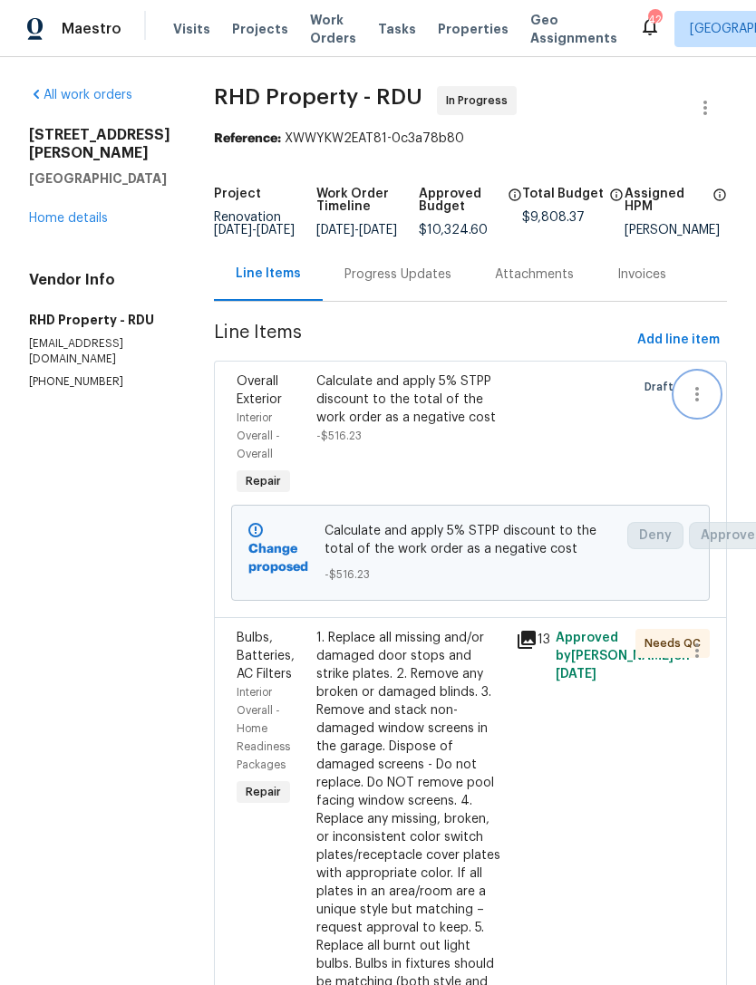
click at [705, 405] on icon "button" at bounding box center [697, 394] width 22 height 22
click at [648, 465] on div at bounding box center [378, 492] width 756 height 985
click at [627, 462] on div at bounding box center [590, 436] width 80 height 138
click at [66, 212] on link "Home details" at bounding box center [68, 218] width 79 height 13
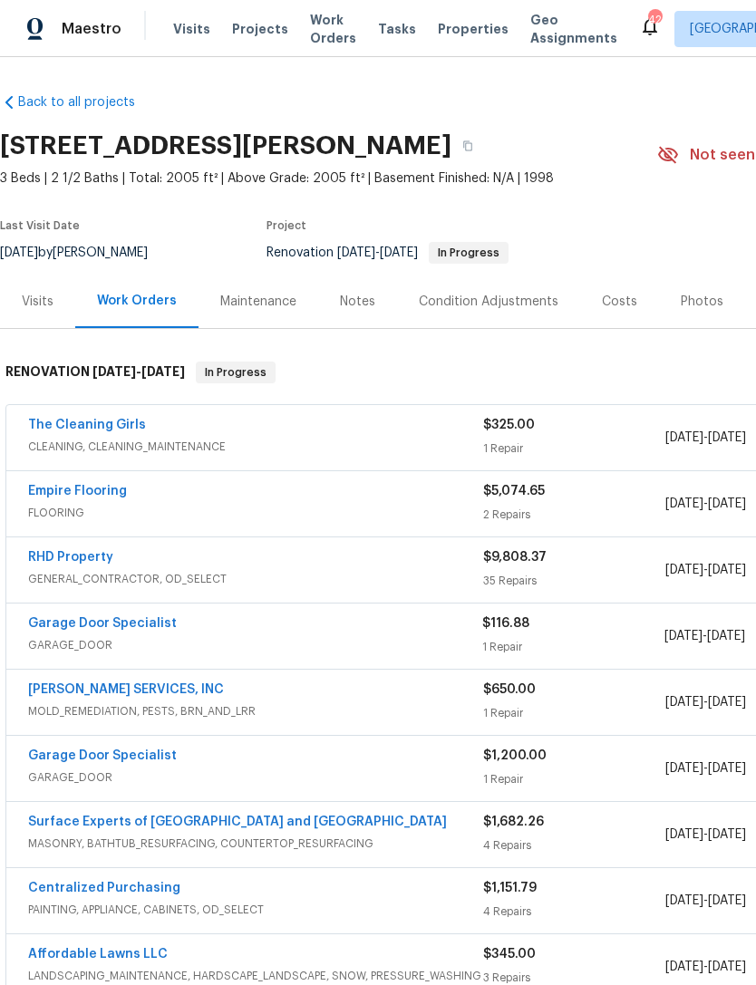
click at [59, 558] on link "RHD Property" at bounding box center [70, 557] width 85 height 13
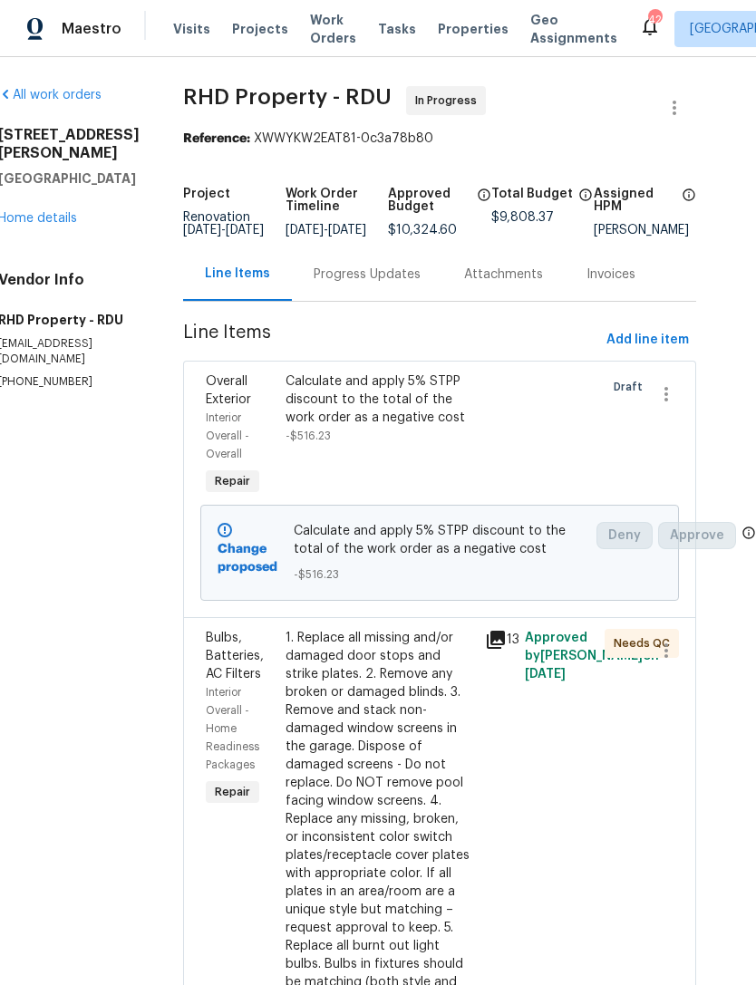
scroll to position [0, 31]
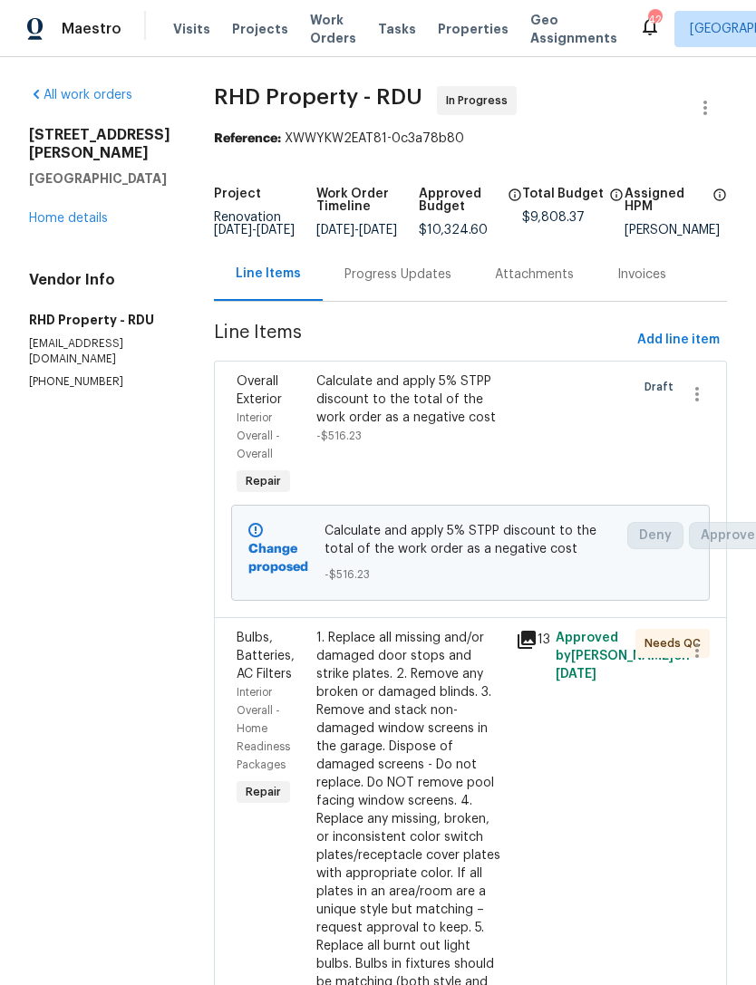
click at [453, 819] on div "1. Replace all missing and/or damaged door stops and strike plates. 2. Remove a…" at bounding box center [410, 928] width 189 height 598
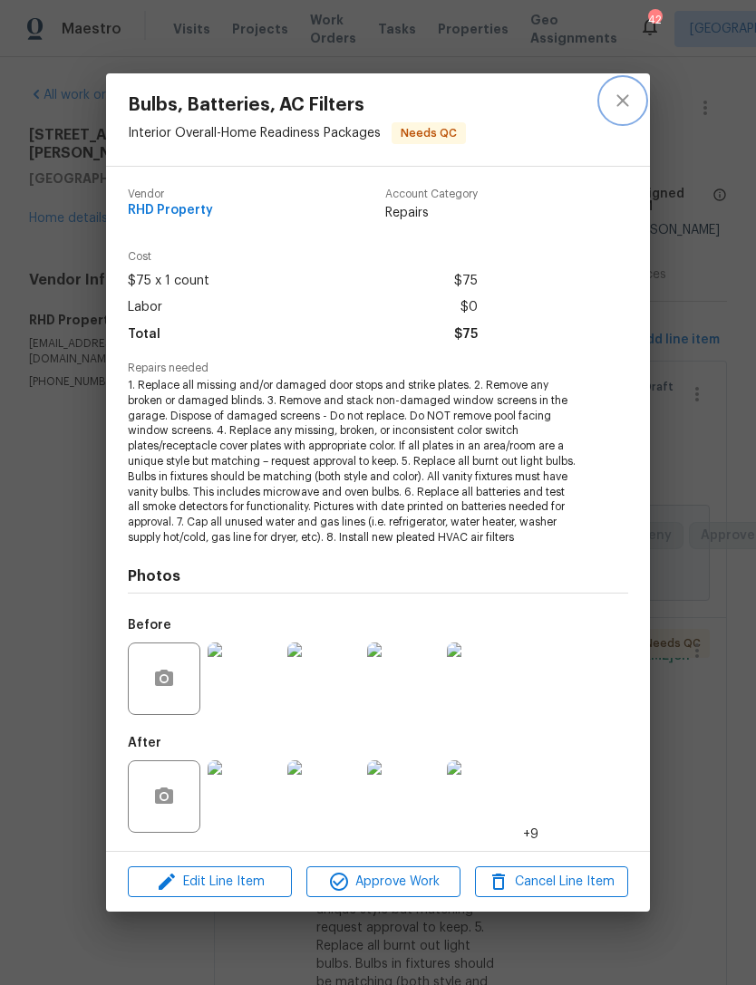
click at [623, 100] on icon "close" at bounding box center [623, 101] width 22 height 22
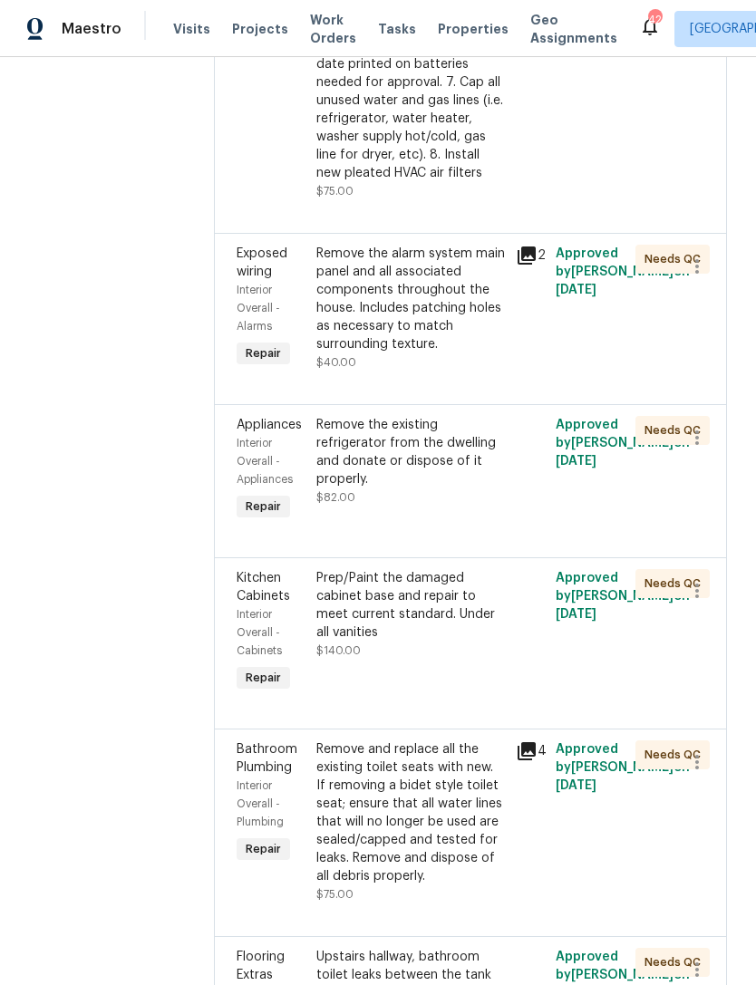
scroll to position [1058, 0]
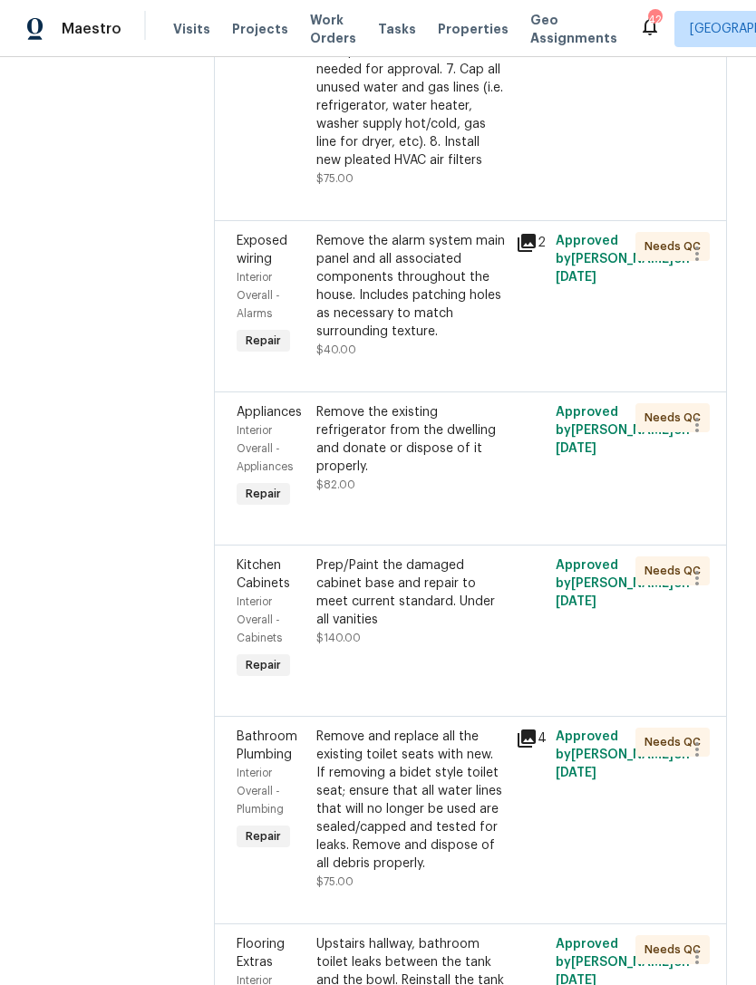
click at [473, 339] on div "Remove the alarm system main panel and all associated components throughout the…" at bounding box center [410, 286] width 189 height 109
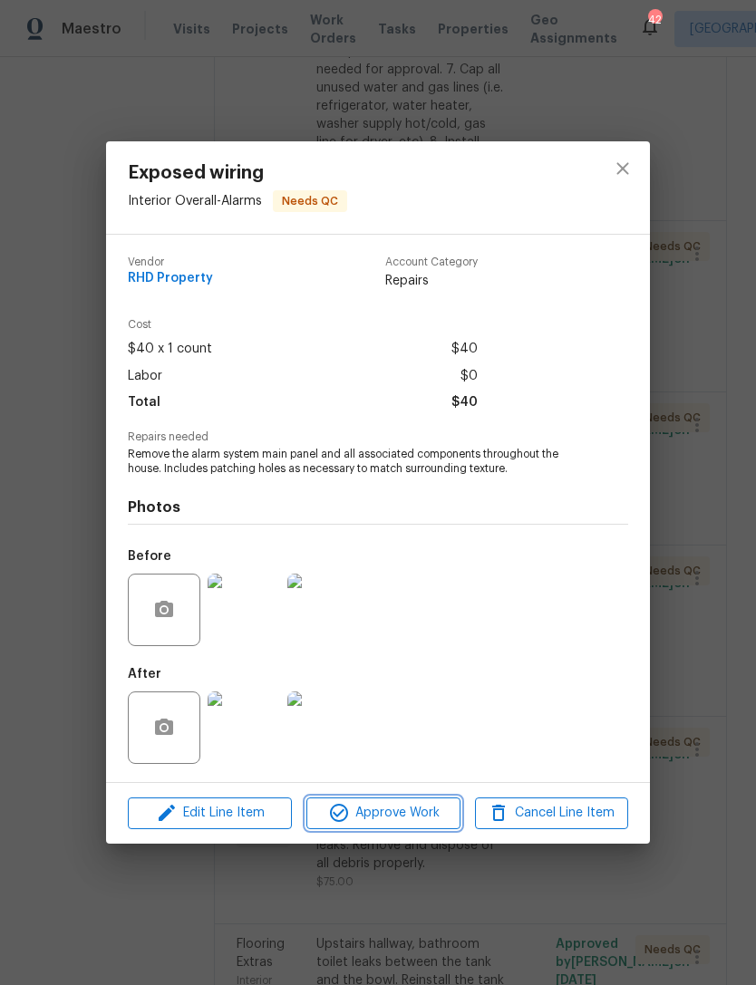
click at [390, 807] on span "Approve Work" at bounding box center [383, 813] width 142 height 23
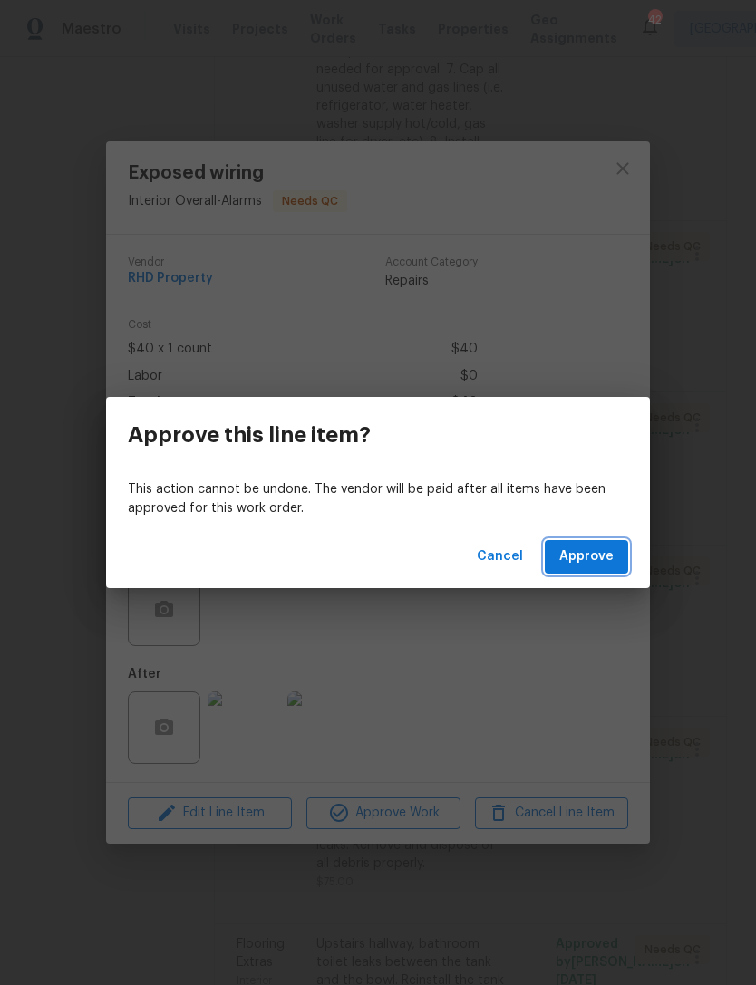
click at [577, 556] on span "Approve" at bounding box center [586, 557] width 54 height 23
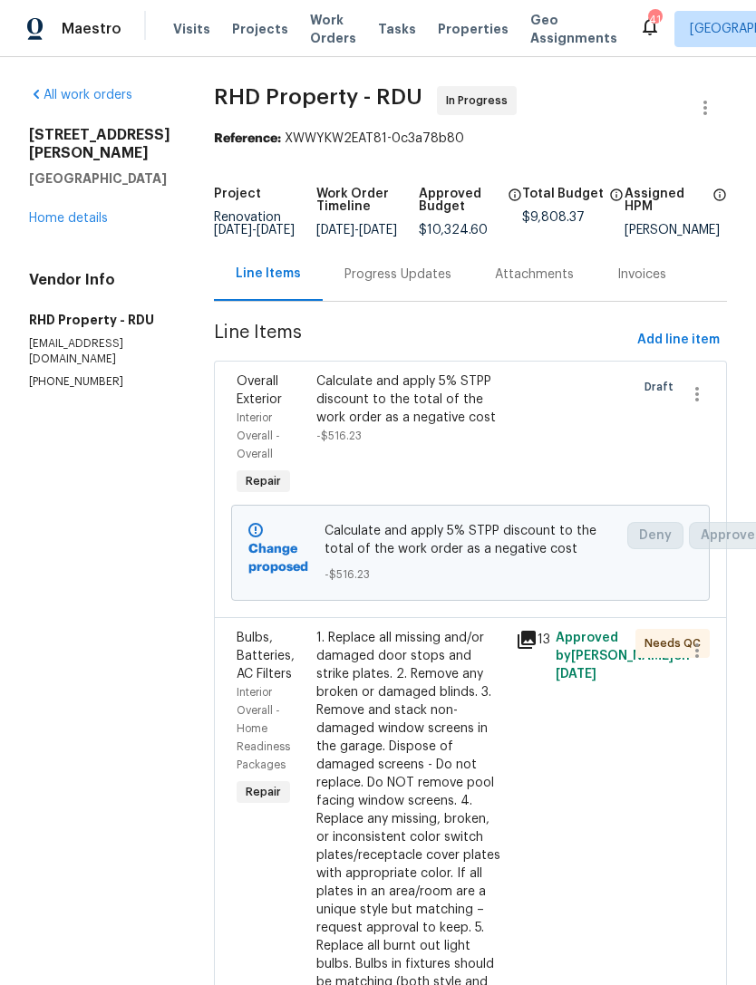
scroll to position [0, 0]
click at [78, 212] on link "Home details" at bounding box center [68, 218] width 79 height 13
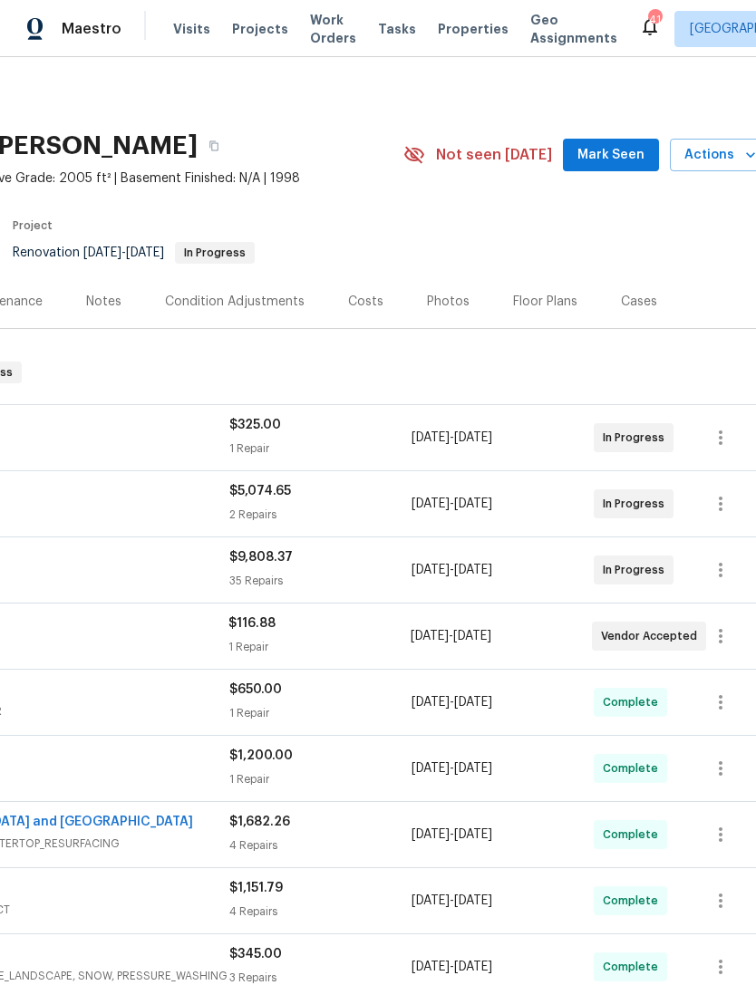
scroll to position [0, 254]
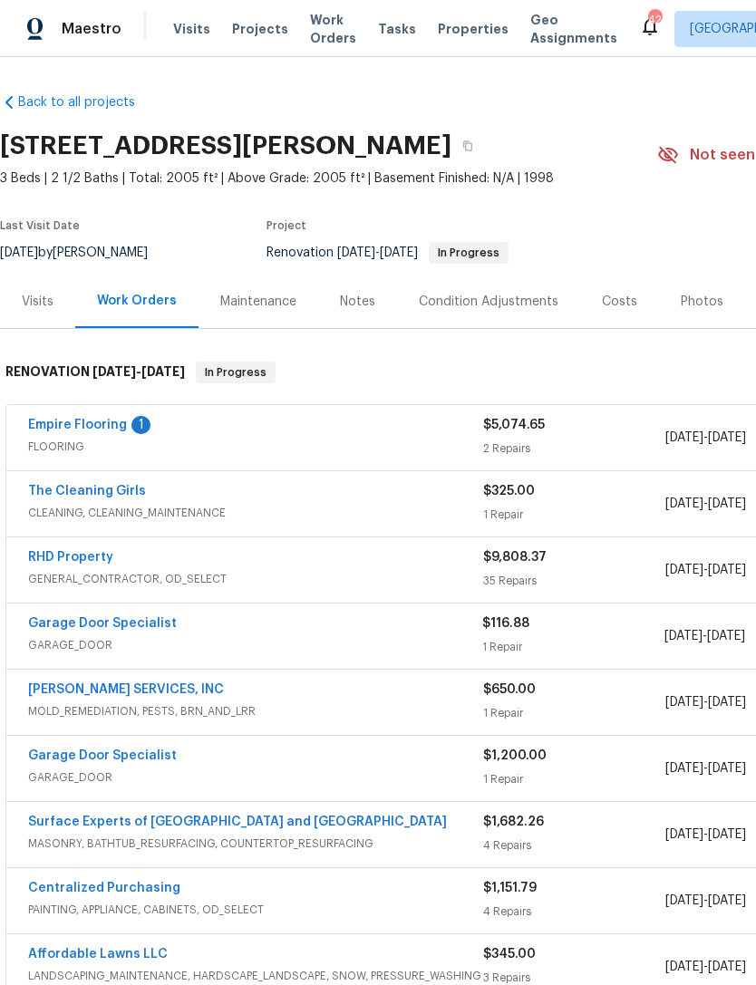
click at [73, 424] on link "Empire Flooring" at bounding box center [77, 425] width 99 height 13
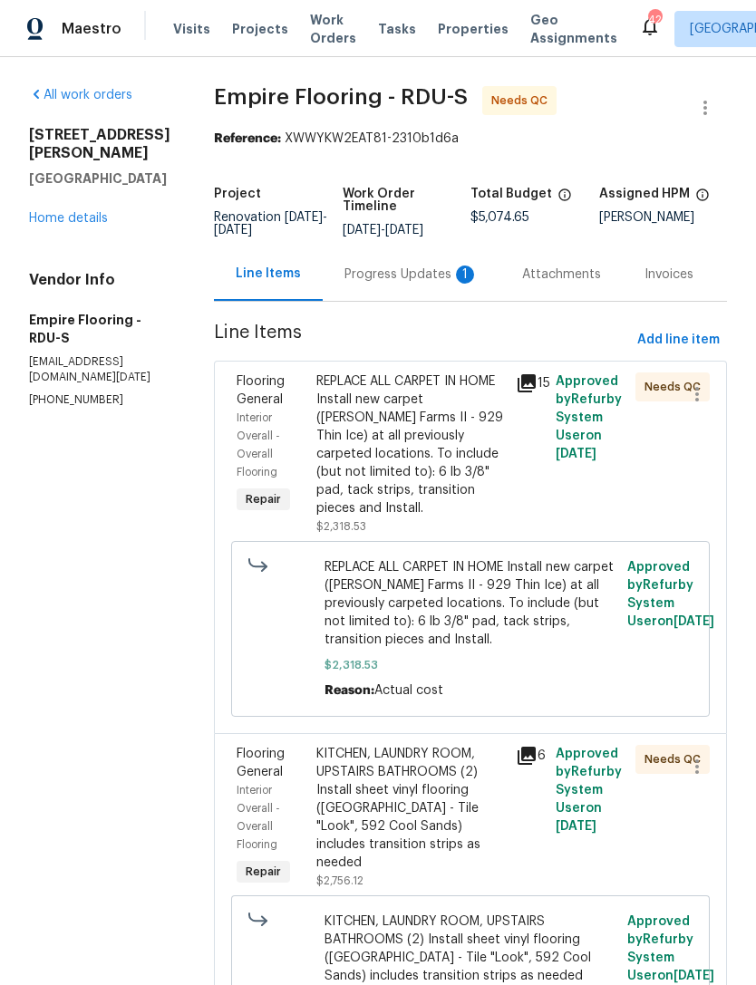
click at [402, 283] on div "Progress Updates 1" at bounding box center [411, 275] width 134 height 18
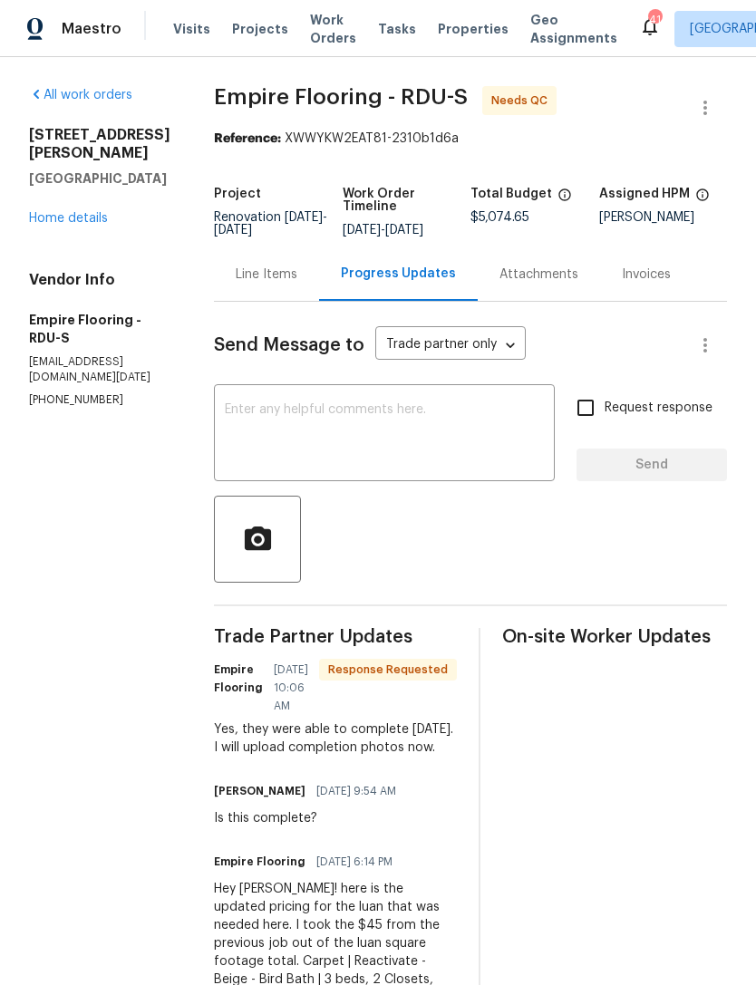
click at [66, 212] on link "Home details" at bounding box center [68, 218] width 79 height 13
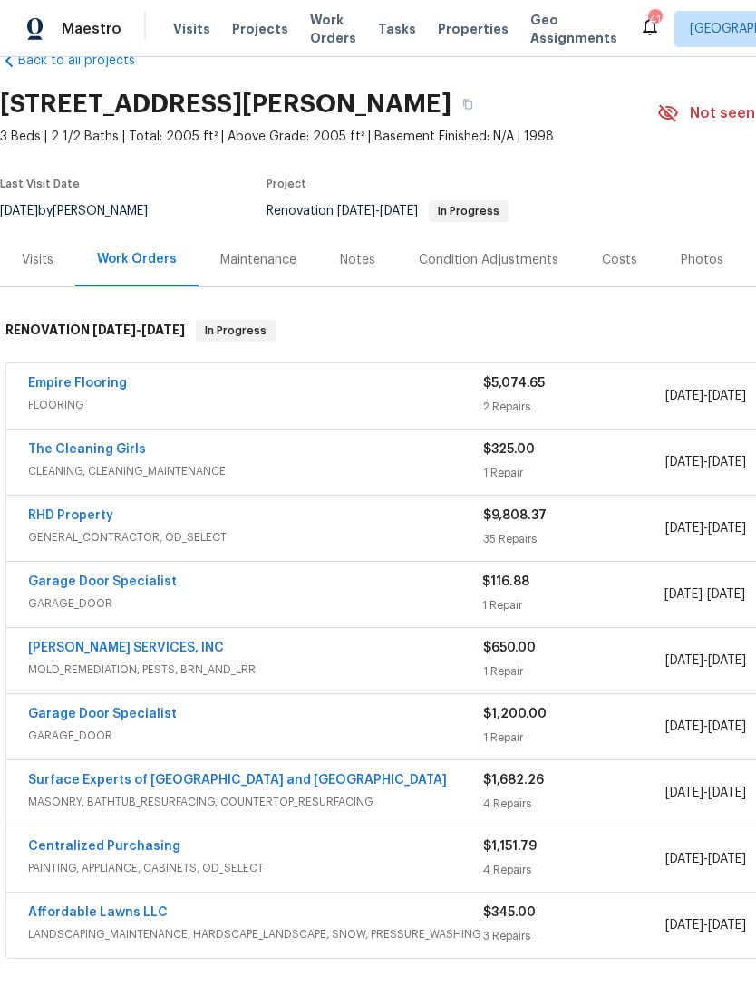
scroll to position [42, 0]
click at [63, 386] on link "Empire Flooring" at bounding box center [77, 383] width 99 height 13
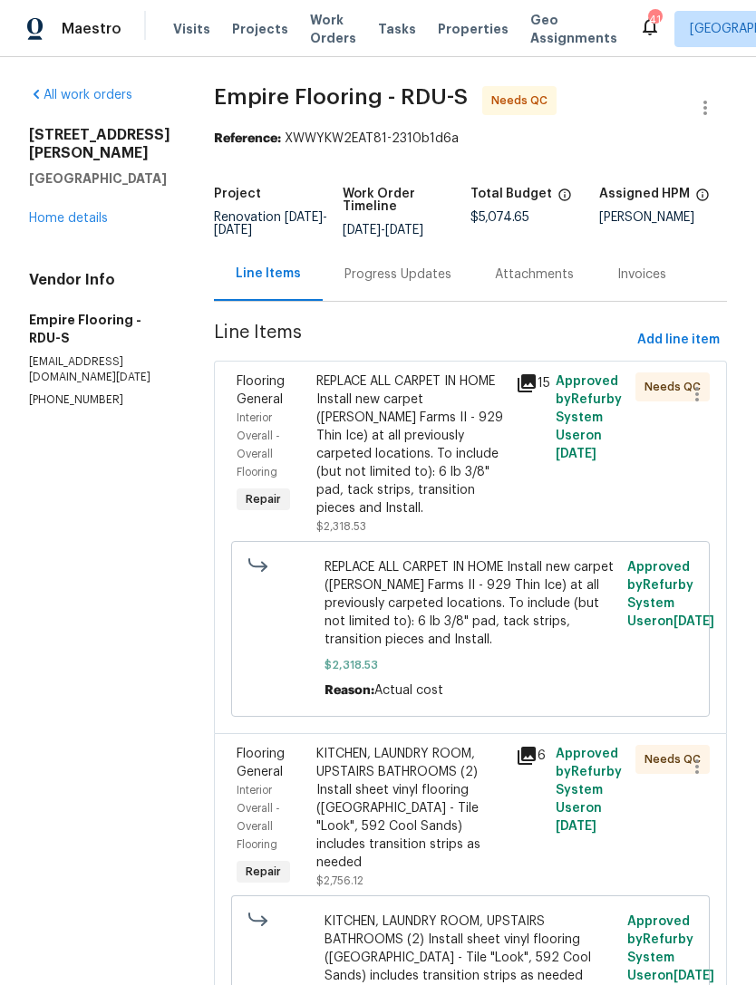
click at [430, 471] on div "REPLACE ALL CARPET IN HOME Install new carpet ([PERSON_NAME] Farms II - 929 Thi…" at bounding box center [410, 445] width 189 height 145
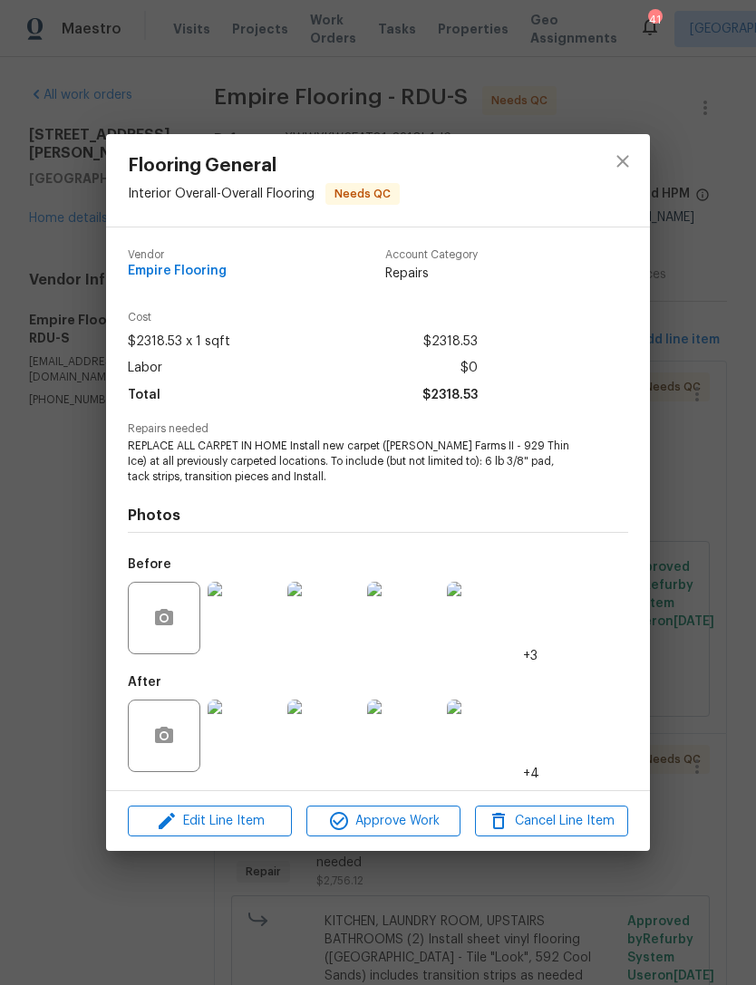
click at [255, 637] on img at bounding box center [244, 618] width 73 height 73
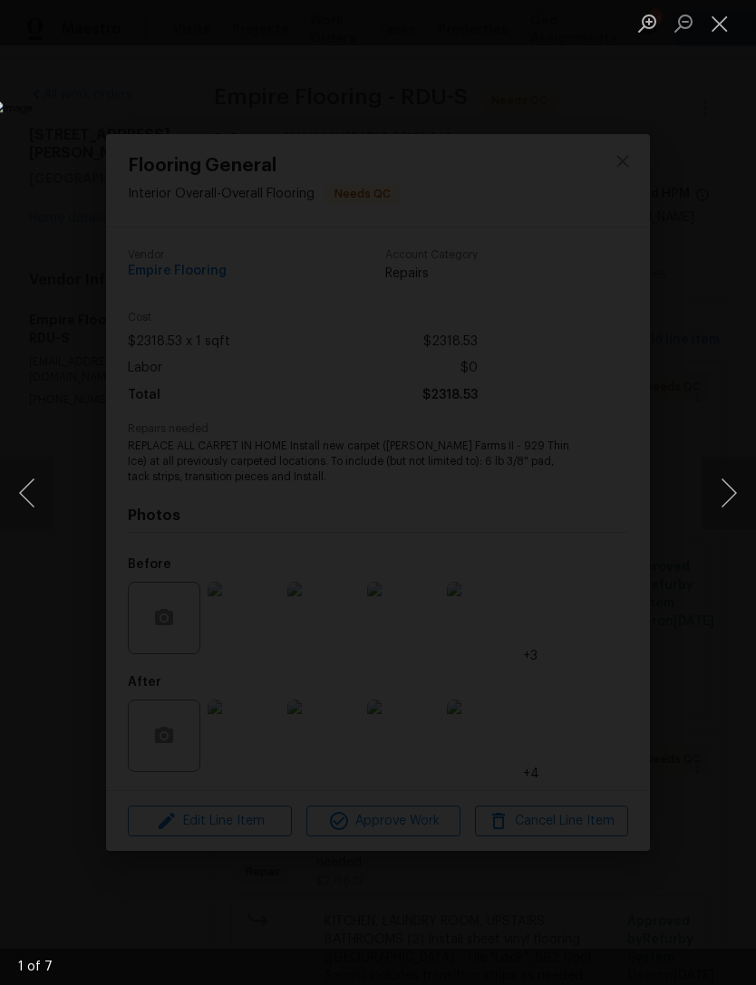
click at [727, 483] on button "Next image" at bounding box center [729, 493] width 54 height 73
click at [725, 499] on button "Next image" at bounding box center [729, 493] width 54 height 73
click at [724, 503] on button "Next image" at bounding box center [729, 493] width 54 height 73
click at [722, 18] on button "Close lightbox" at bounding box center [720, 23] width 36 height 32
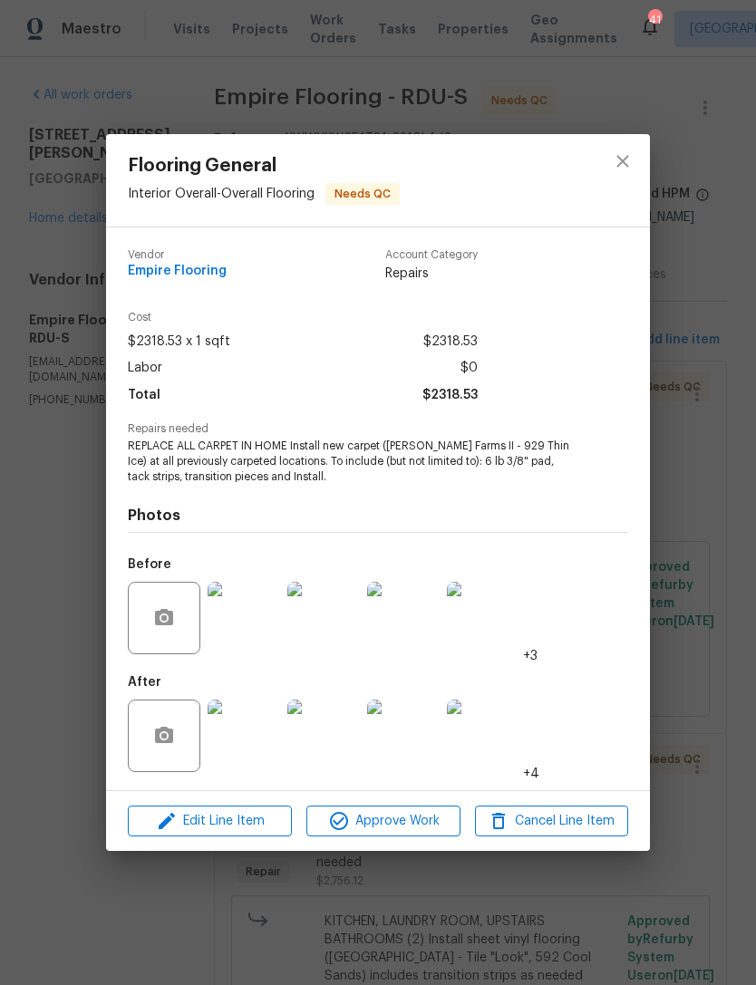
click at [248, 735] on img at bounding box center [244, 736] width 73 height 73
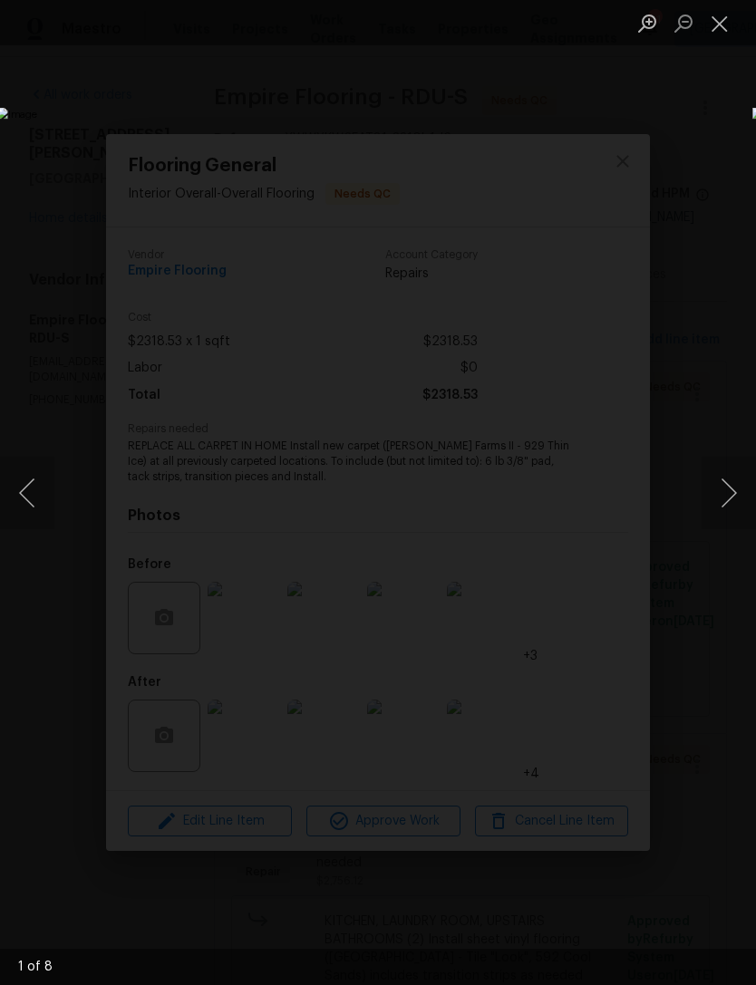
click at [731, 485] on button "Next image" at bounding box center [729, 493] width 54 height 73
click at [719, 497] on button "Next image" at bounding box center [729, 493] width 54 height 73
click at [716, 500] on button "Next image" at bounding box center [729, 493] width 54 height 73
click at [721, 499] on button "Next image" at bounding box center [729, 493] width 54 height 73
click at [725, 496] on button "Next image" at bounding box center [729, 493] width 54 height 73
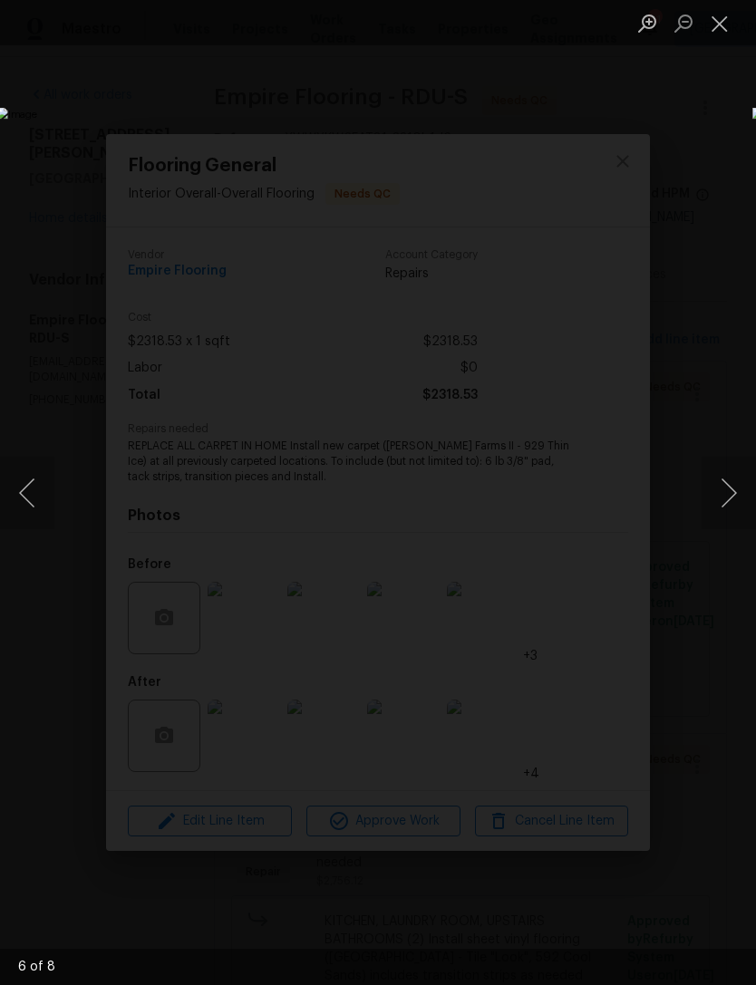
click at [720, 497] on button "Next image" at bounding box center [729, 493] width 54 height 73
click at [718, 499] on button "Next image" at bounding box center [729, 493] width 54 height 73
click at [715, 28] on button "Close lightbox" at bounding box center [720, 23] width 36 height 32
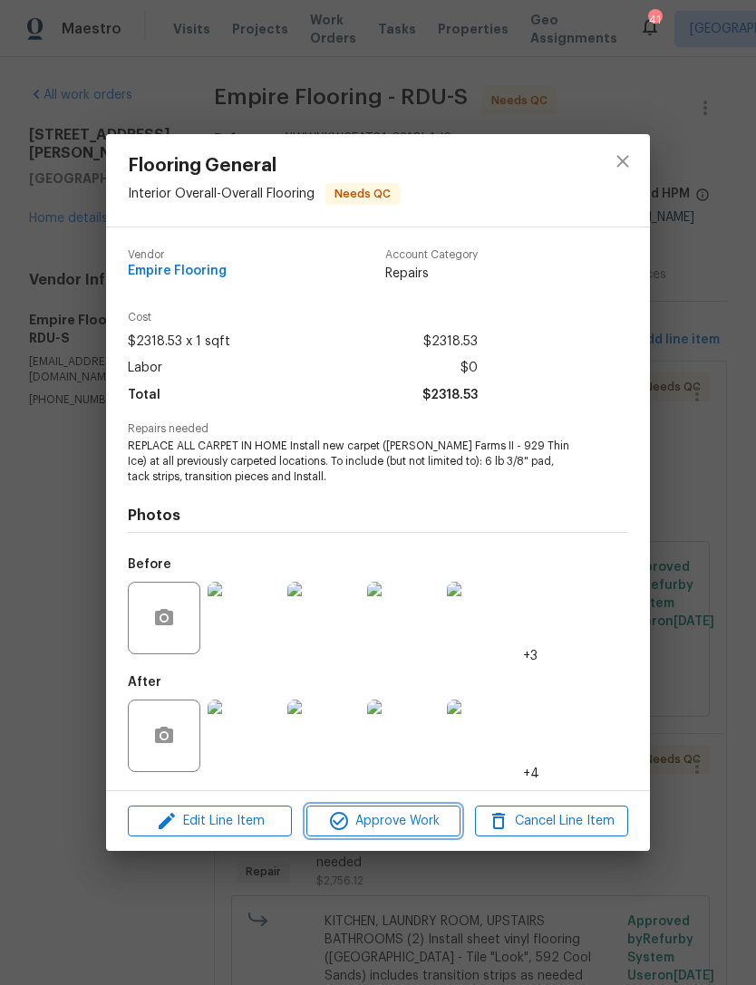
click at [450, 828] on span "Approve Work" at bounding box center [383, 821] width 142 height 23
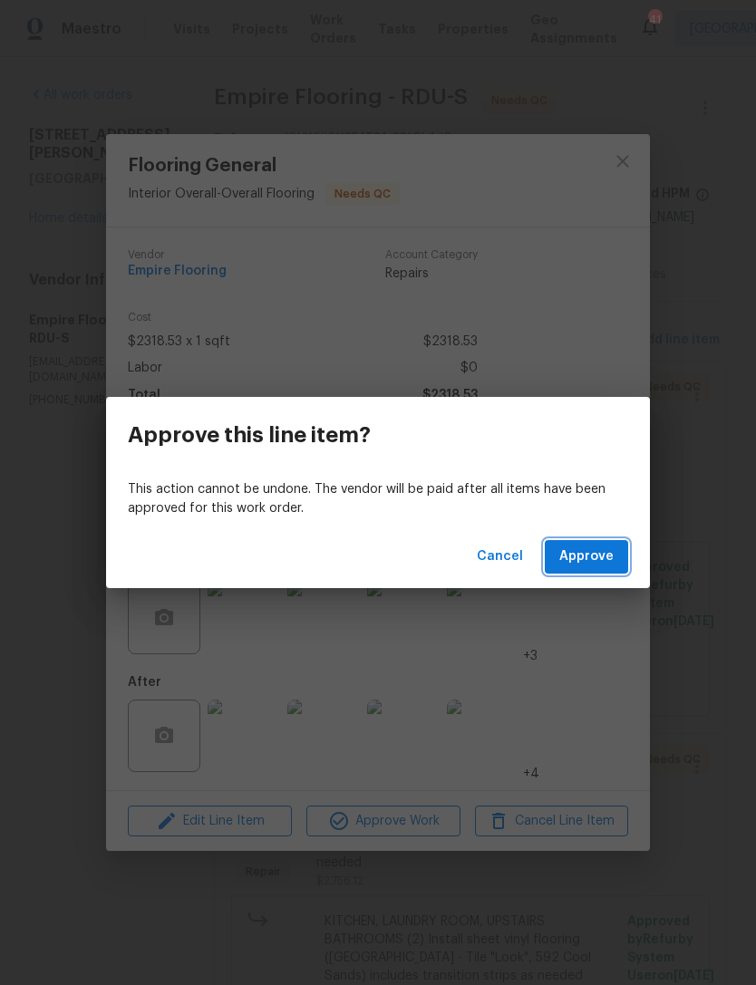
click at [608, 551] on span "Approve" at bounding box center [586, 557] width 54 height 23
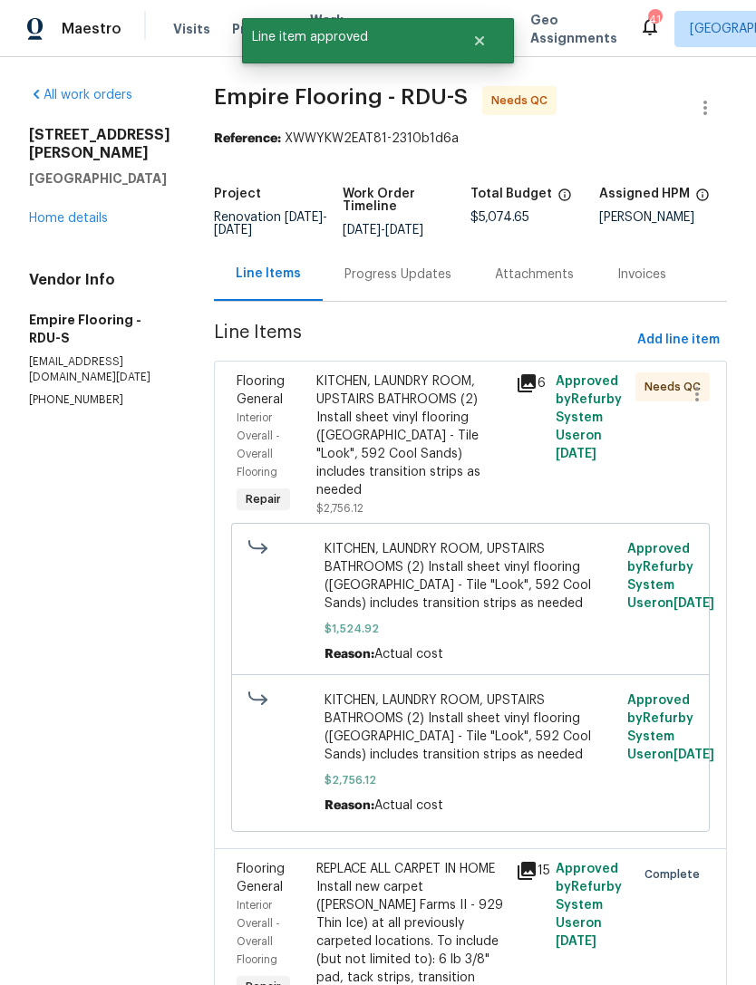
click at [477, 482] on div "KITCHEN, LAUNDRY ROOM, UPSTAIRS BATHROOMS (2) Install sheet vinyl flooring ([GE…" at bounding box center [410, 436] width 189 height 127
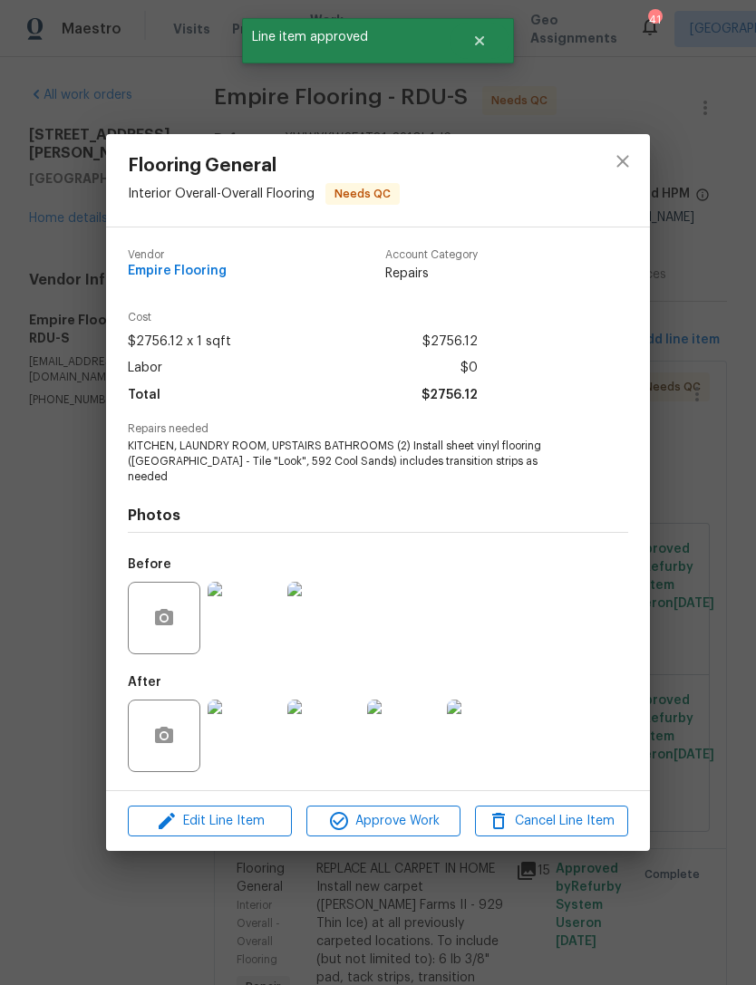
click at [240, 738] on img at bounding box center [244, 736] width 73 height 73
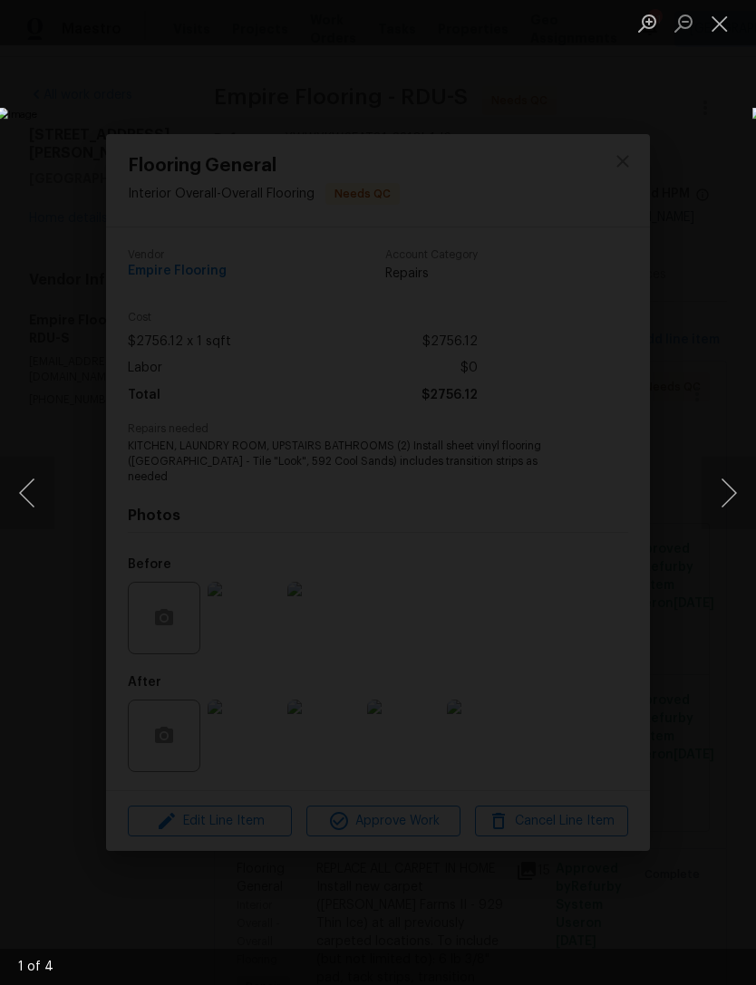
click at [717, 24] on button "Close lightbox" at bounding box center [720, 23] width 36 height 32
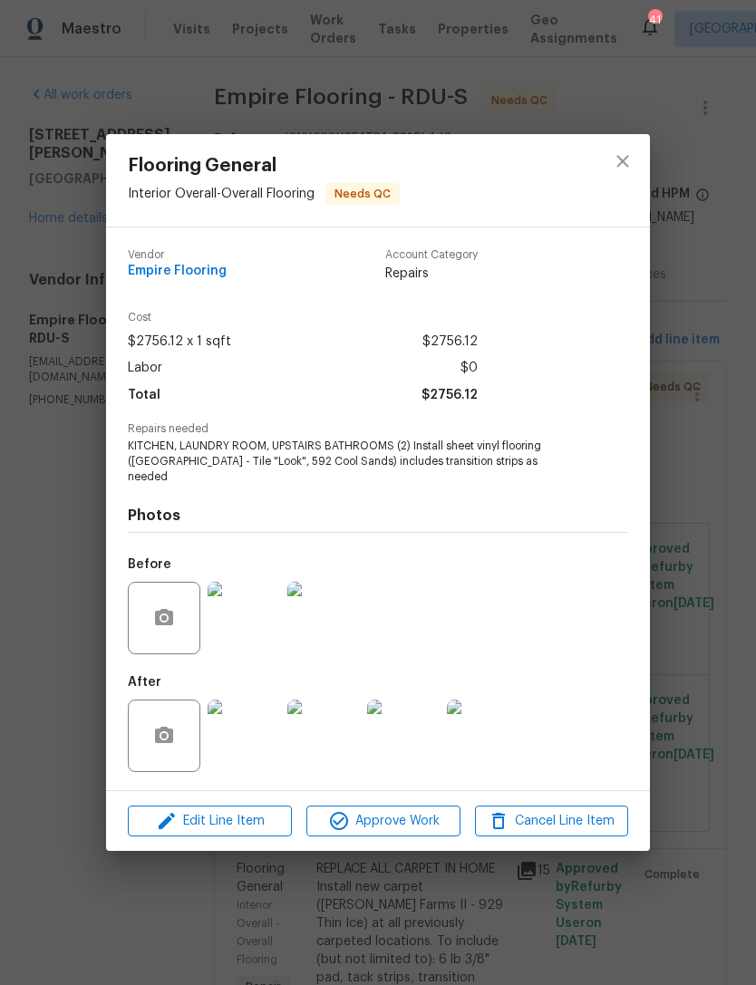
click at [390, 822] on span "Approve Work" at bounding box center [383, 821] width 142 height 23
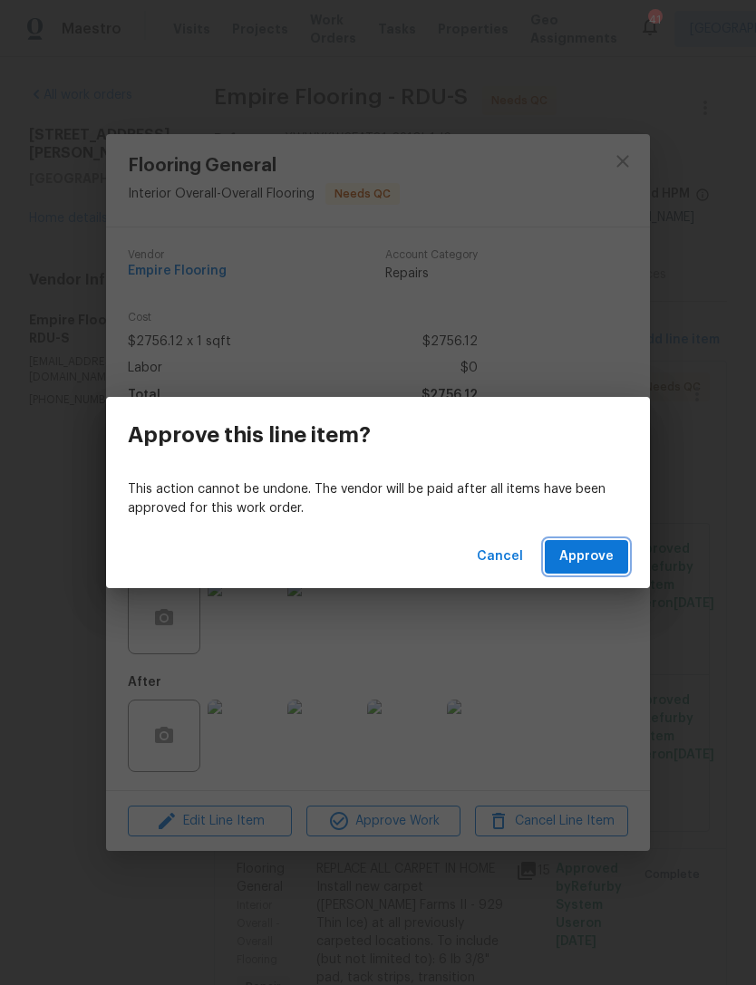
click at [604, 563] on span "Approve" at bounding box center [586, 557] width 54 height 23
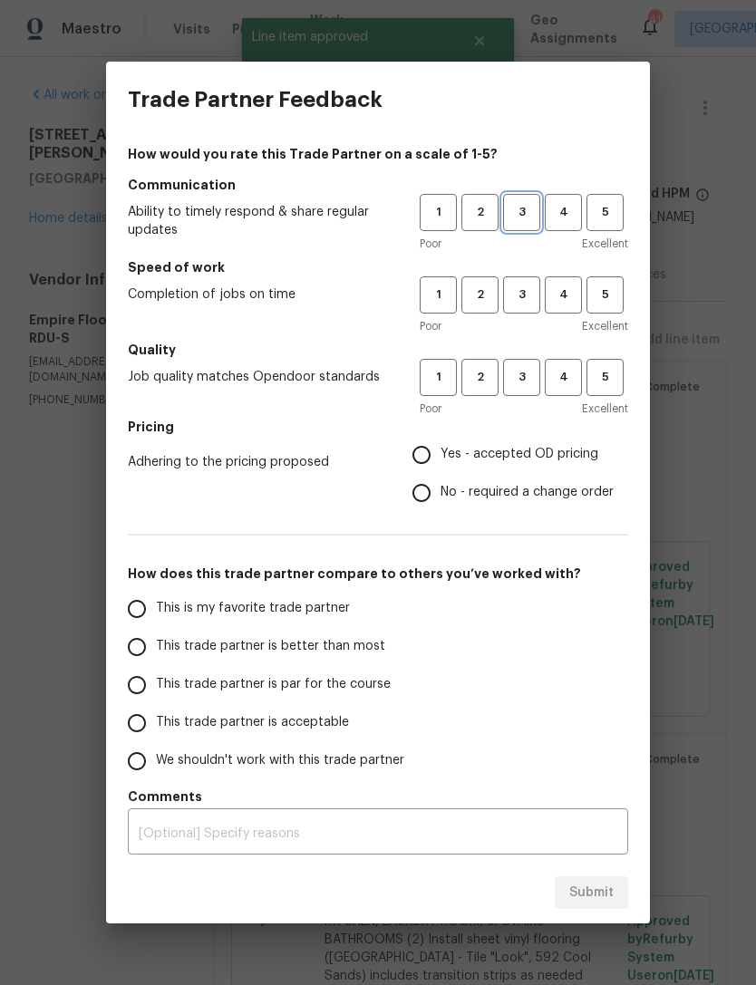
click at [523, 212] on span "3" at bounding box center [522, 212] width 34 height 21
click at [529, 295] on span "3" at bounding box center [522, 295] width 34 height 21
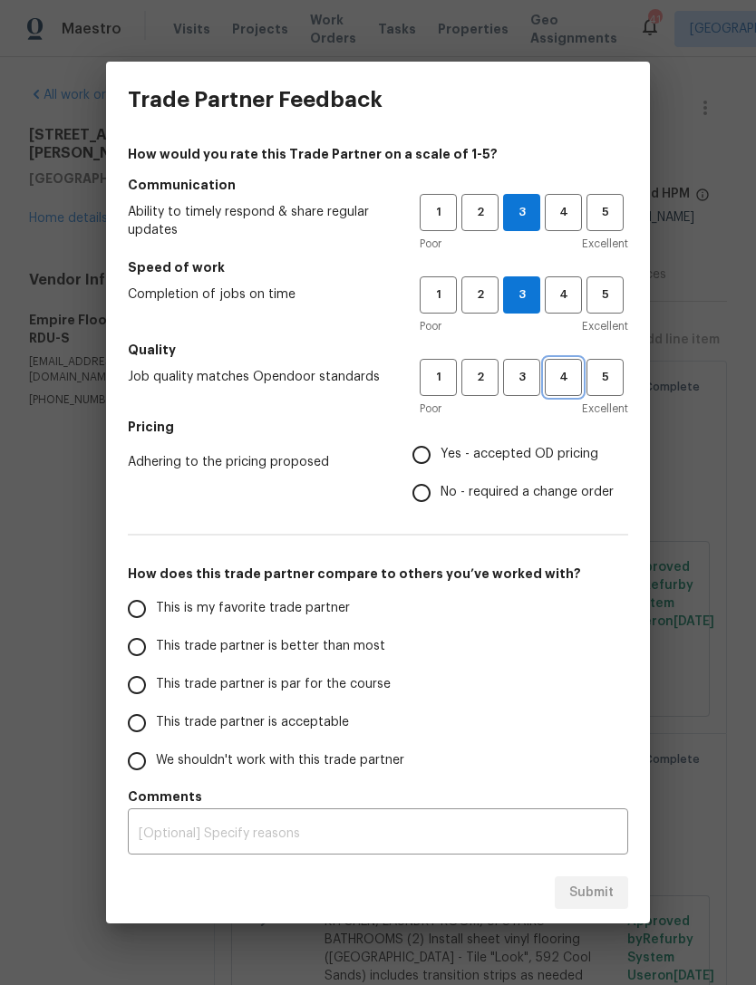
click at [568, 375] on span "4" at bounding box center [564, 377] width 34 height 21
click at [438, 494] on input "No - required a change order" at bounding box center [421, 493] width 38 height 38
radio input "true"
click at [380, 684] on span "This trade partner is par for the course" at bounding box center [273, 684] width 235 height 19
click at [156, 684] on input "This trade partner is par for the course" at bounding box center [137, 685] width 38 height 38
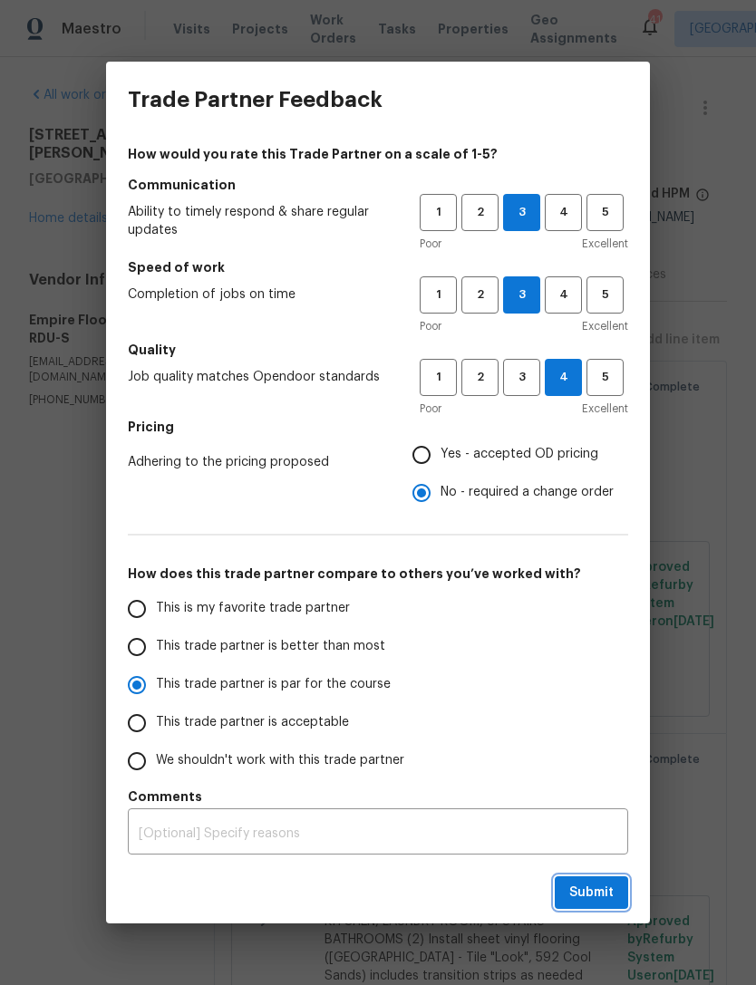
click at [593, 894] on span "Submit" at bounding box center [591, 893] width 44 height 23
radio input "true"
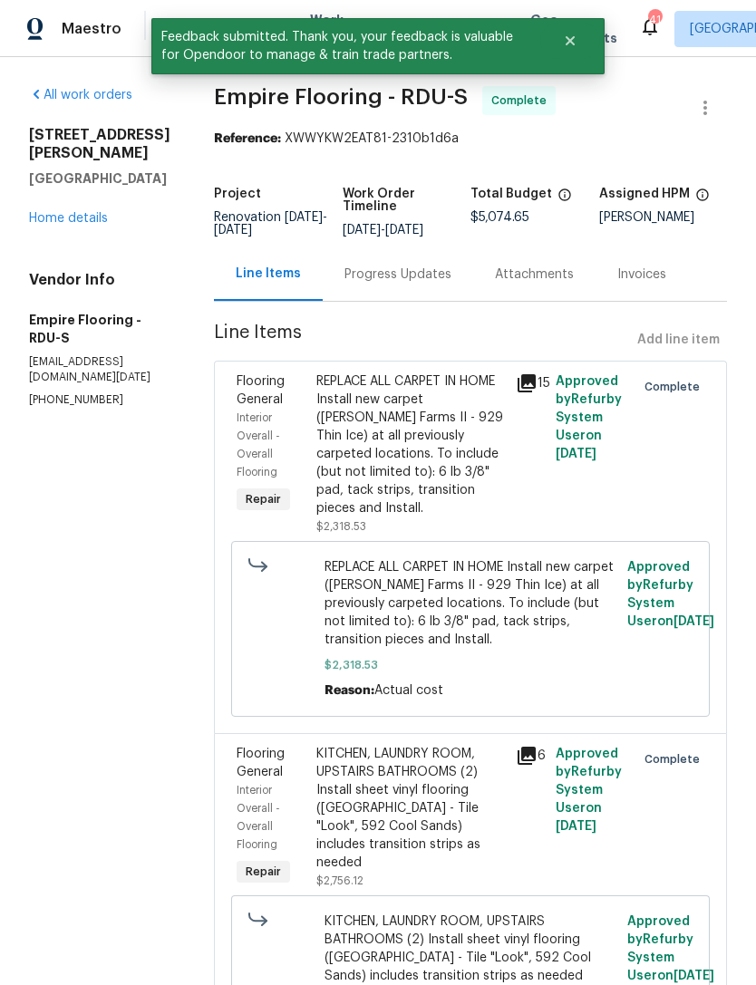
click at [52, 212] on link "Home details" at bounding box center [68, 218] width 79 height 13
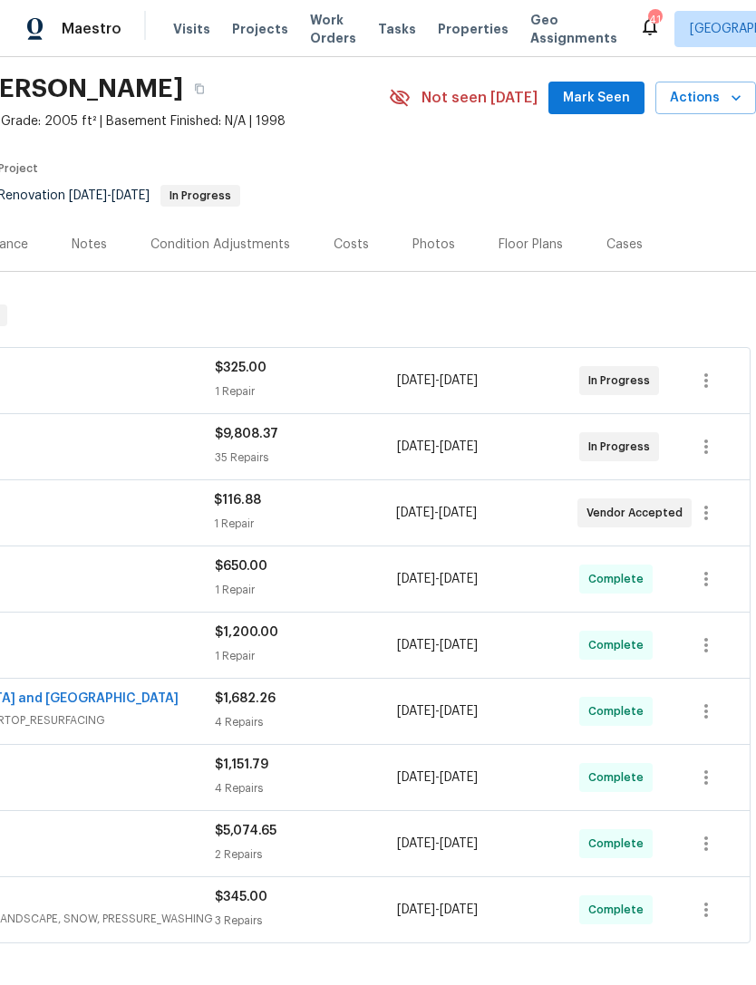
scroll to position [58, 268]
